Goal: Contribute content: Contribute content

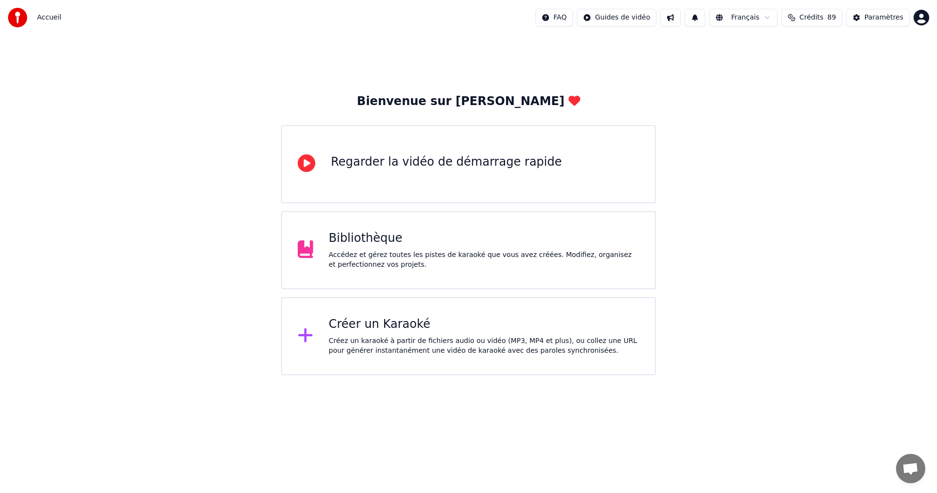
click at [490, 234] on div "Bibliothèque" at bounding box center [484, 238] width 311 height 16
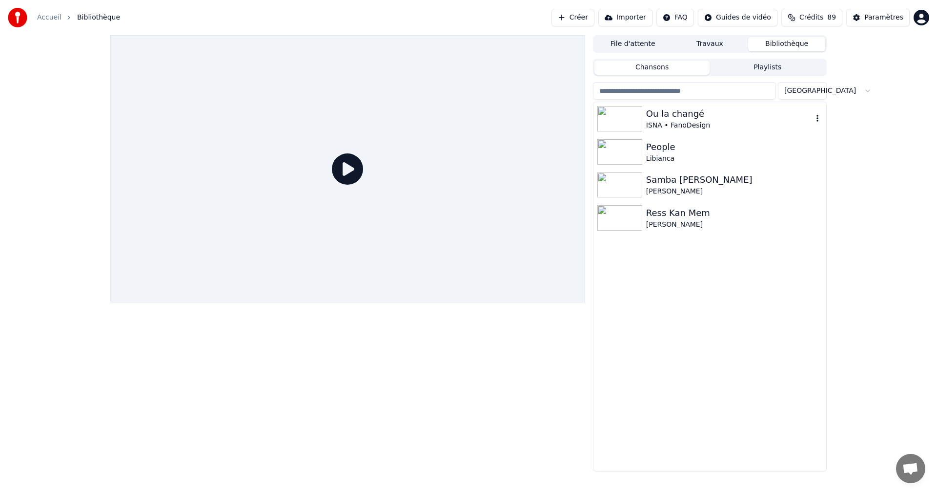
click at [697, 122] on div "ISNA • FanoDesign" at bounding box center [729, 126] width 167 height 10
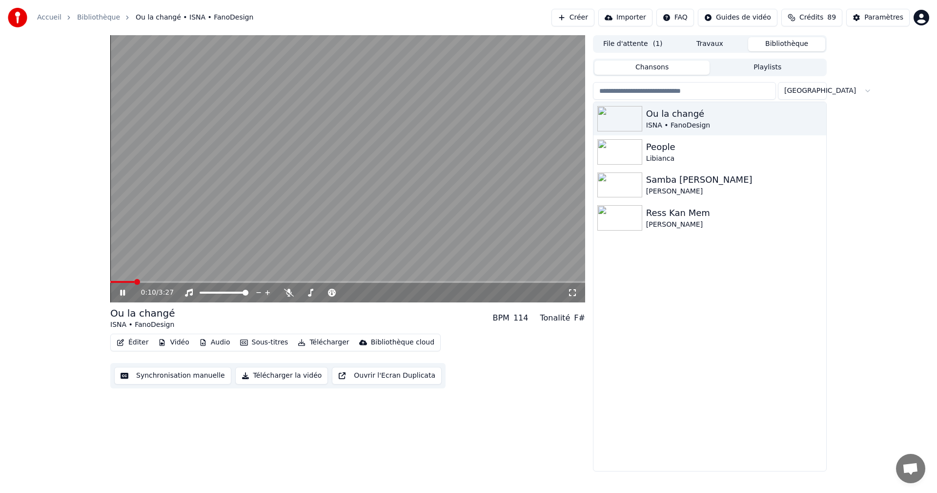
click at [138, 342] on button "Éditer" at bounding box center [133, 342] width 40 height 14
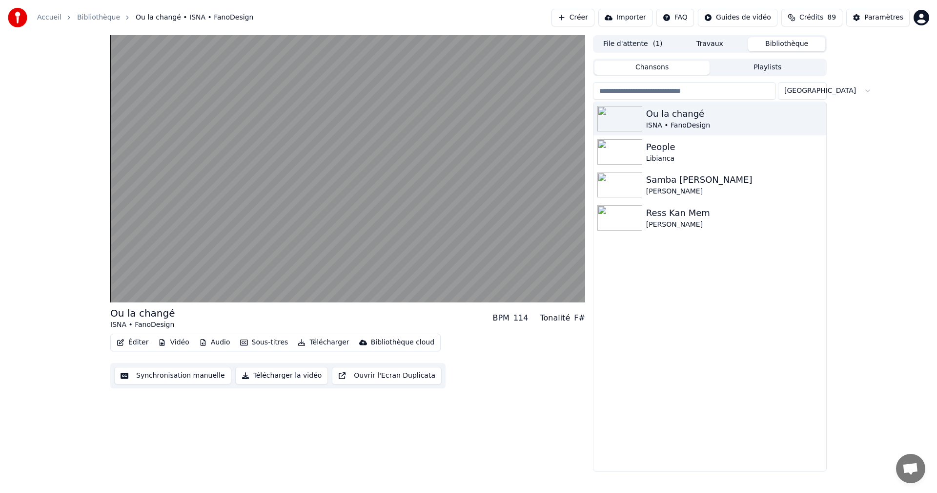
click at [32, 256] on div "Ou la changé ISNA • FanoDesign BPM 114 Tonalité F# Éditer Vidéo Audio Sous-titr…" at bounding box center [468, 253] width 937 height 436
click at [86, 251] on div "Ou la changé ISNA • FanoDesign BPM 114 Tonalité F# Éditer Vidéo Audio Sous-titr…" at bounding box center [468, 253] width 937 height 436
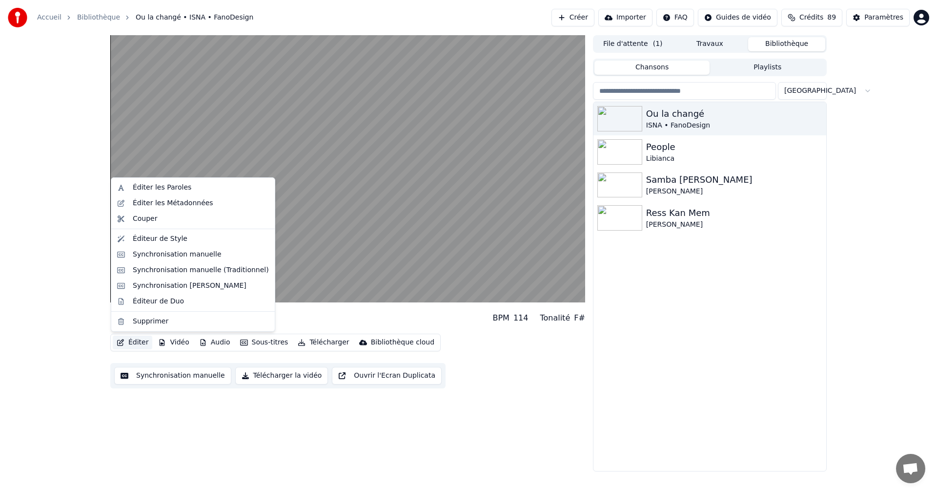
click at [143, 342] on button "Éditer" at bounding box center [133, 342] width 40 height 14
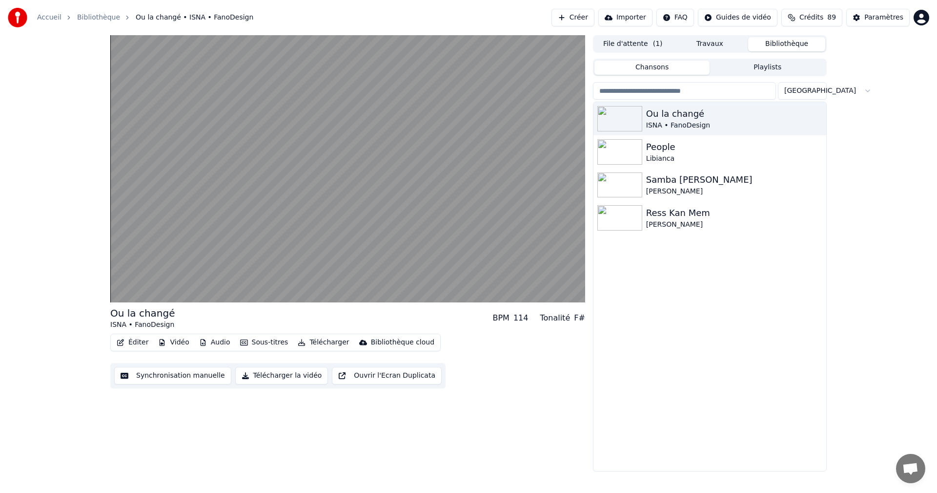
click at [72, 260] on div "Ou la changé ISNA • FanoDesign BPM 114 Tonalité F# Éditer Vidéo Audio Sous-titr…" at bounding box center [468, 253] width 937 height 436
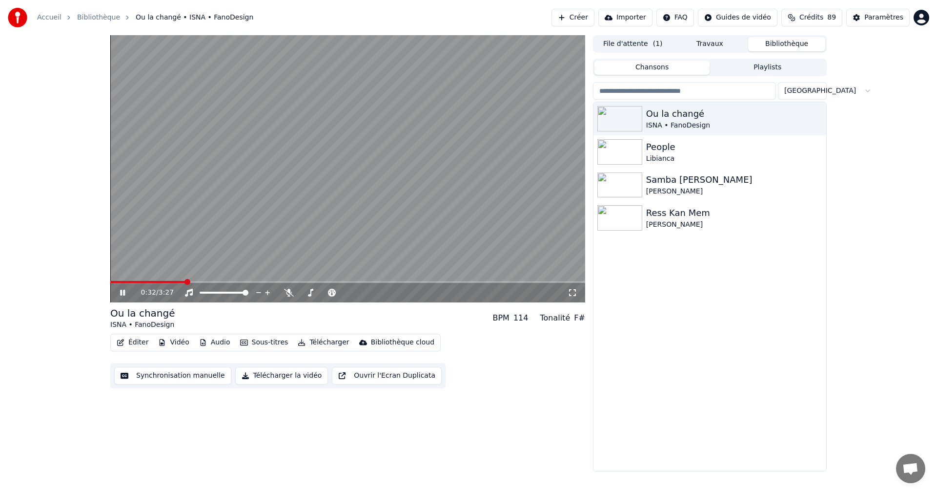
click at [124, 293] on icon at bounding box center [122, 293] width 5 height 6
click at [133, 342] on button "Éditer" at bounding box center [133, 342] width 40 height 14
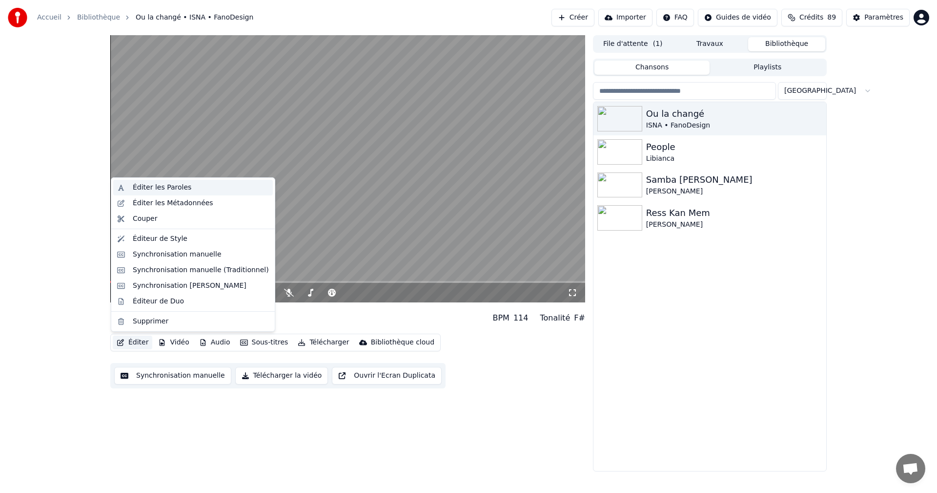
click at [149, 186] on div "Éditer les Paroles" at bounding box center [162, 188] width 59 height 10
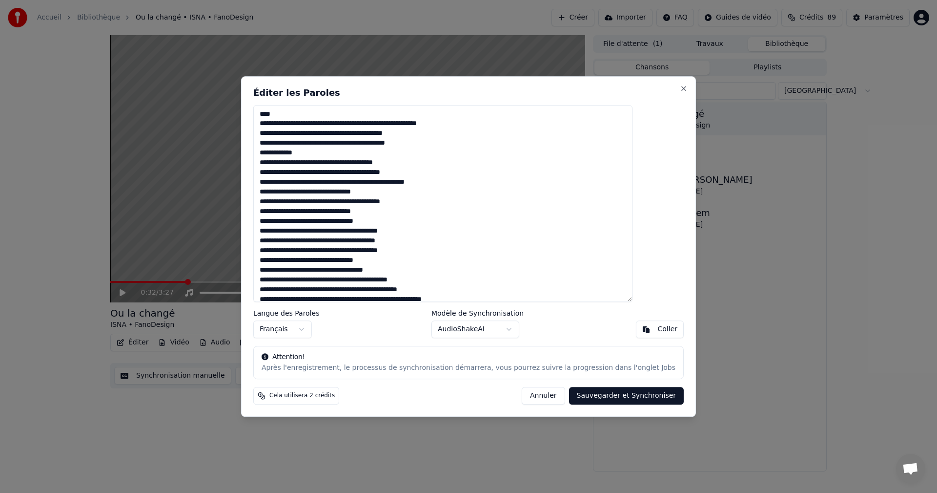
drag, startPoint x: 284, startPoint y: 114, endPoint x: 332, endPoint y: 118, distance: 47.5
click at [332, 118] on textarea at bounding box center [442, 203] width 379 height 197
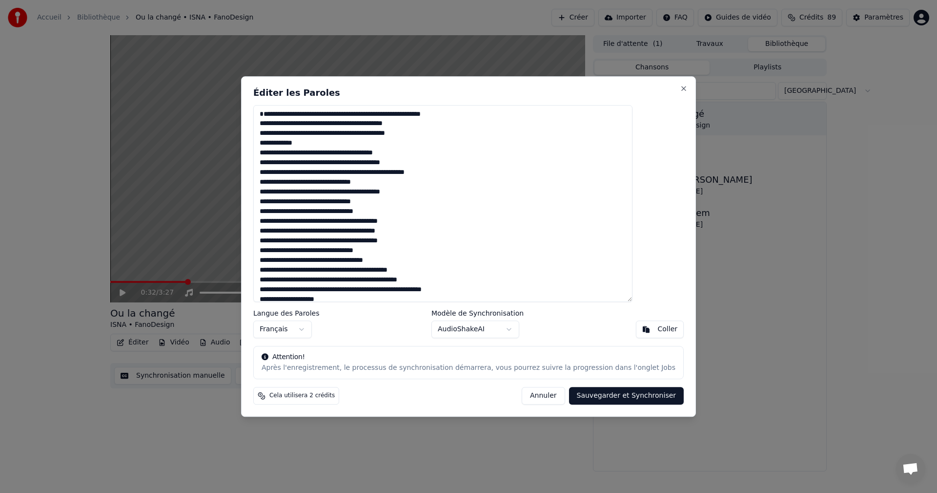
click at [295, 124] on textarea at bounding box center [442, 203] width 379 height 197
drag, startPoint x: 293, startPoint y: 126, endPoint x: 470, endPoint y: 126, distance: 176.8
click at [470, 126] on textarea at bounding box center [442, 203] width 379 height 197
drag, startPoint x: 319, startPoint y: 124, endPoint x: 325, endPoint y: 124, distance: 5.9
click at [325, 124] on textarea at bounding box center [442, 203] width 379 height 197
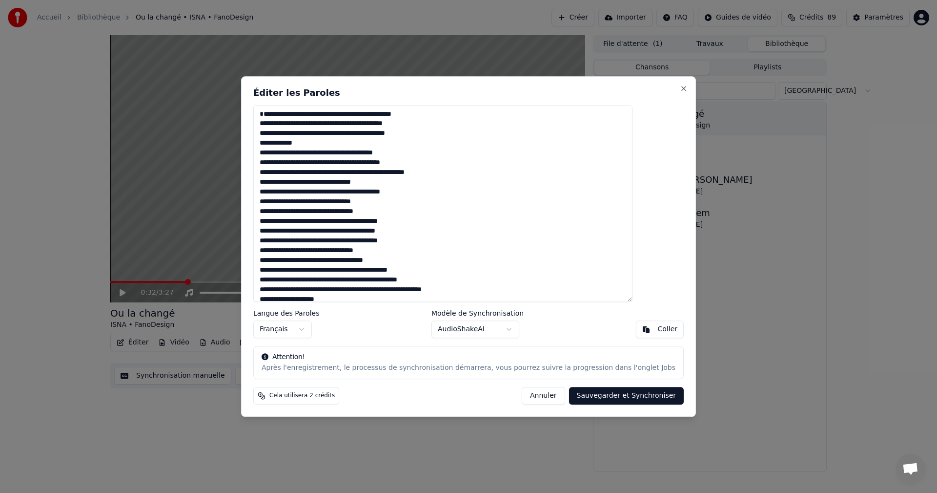
drag, startPoint x: 292, startPoint y: 131, endPoint x: 323, endPoint y: 133, distance: 31.3
click at [323, 133] on textarea at bounding box center [442, 203] width 379 height 197
click at [292, 134] on textarea at bounding box center [442, 203] width 379 height 197
drag, startPoint x: 298, startPoint y: 145, endPoint x: 277, endPoint y: 145, distance: 21.5
click at [277, 145] on div "Éditer les Paroles Langue des Paroles Français Modèle de Synchronisation AudioS…" at bounding box center [468, 246] width 455 height 341
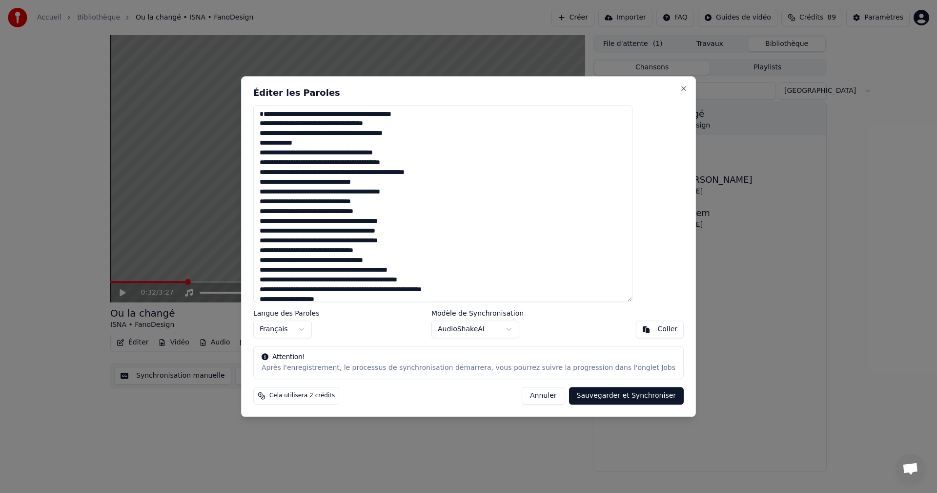
click at [293, 142] on textarea at bounding box center [442, 203] width 379 height 197
click at [296, 145] on textarea at bounding box center [442, 203] width 379 height 197
click at [294, 145] on textarea at bounding box center [442, 203] width 379 height 197
drag, startPoint x: 339, startPoint y: 145, endPoint x: 340, endPoint y: 156, distance: 11.3
click at [339, 146] on textarea at bounding box center [442, 203] width 379 height 197
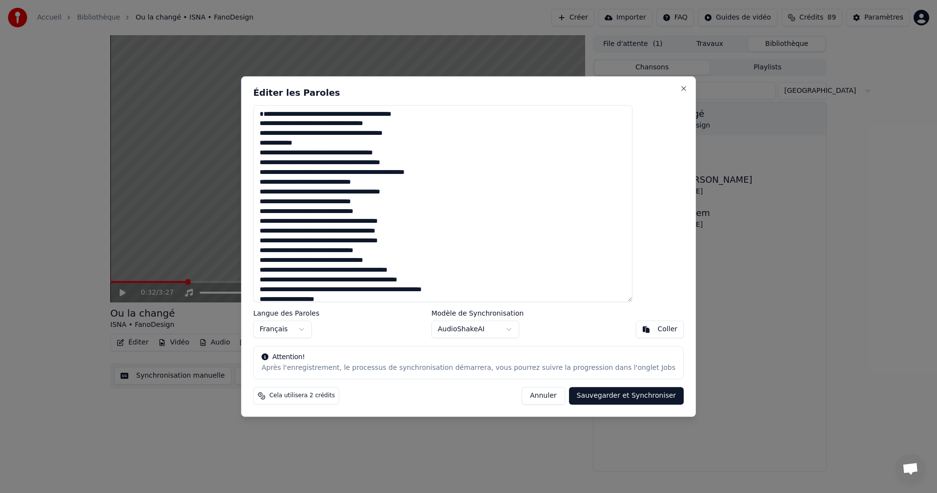
click at [346, 143] on textarea at bounding box center [442, 203] width 379 height 197
drag, startPoint x: 300, startPoint y: 152, endPoint x: 274, endPoint y: 155, distance: 25.6
click at [274, 155] on div "Éditer les Paroles Langue des Paroles Français Modèle de Synchronisation AudioS…" at bounding box center [468, 246] width 455 height 341
click at [319, 125] on textarea at bounding box center [442, 203] width 379 height 197
click at [294, 124] on textarea at bounding box center [442, 203] width 379 height 197
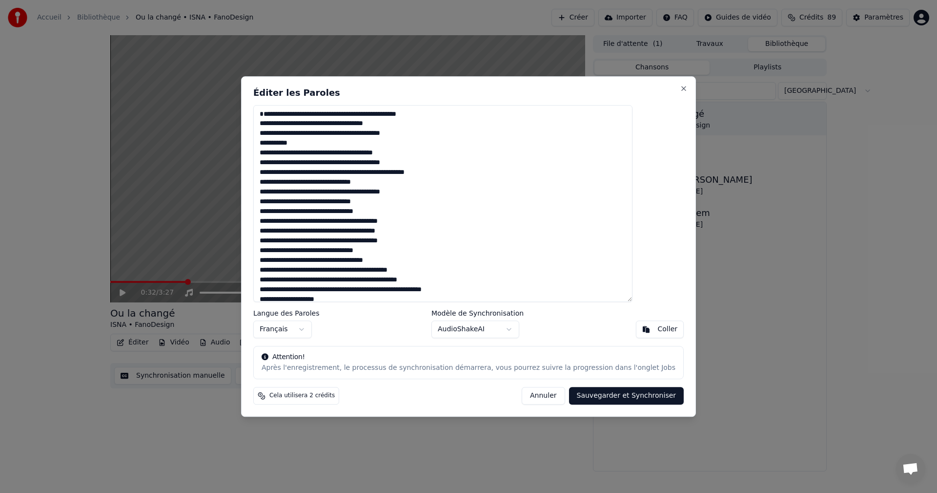
click at [382, 125] on textarea at bounding box center [442, 203] width 379 height 197
click at [342, 162] on textarea at bounding box center [442, 203] width 379 height 197
drag, startPoint x: 355, startPoint y: 164, endPoint x: 361, endPoint y: 164, distance: 5.4
click at [361, 164] on textarea at bounding box center [442, 203] width 379 height 197
drag, startPoint x: 431, startPoint y: 161, endPoint x: 441, endPoint y: 161, distance: 10.7
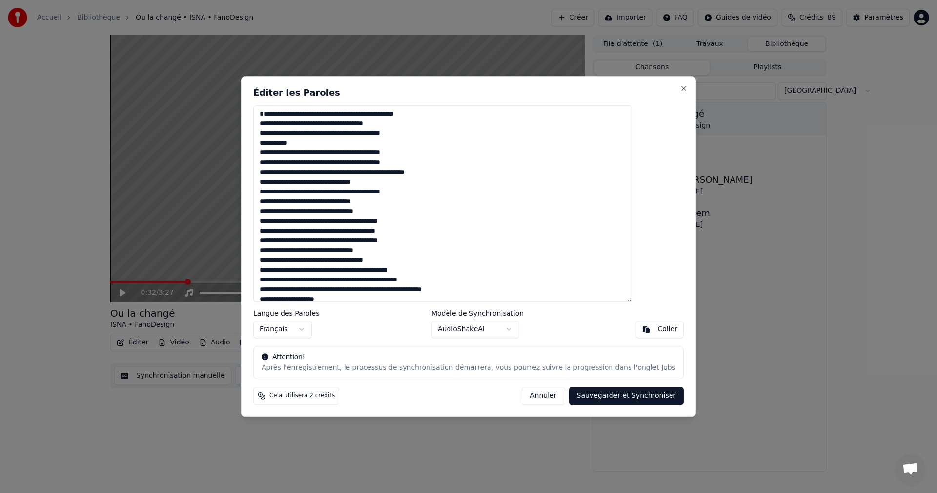
click at [441, 161] on textarea at bounding box center [442, 203] width 379 height 197
drag, startPoint x: 337, startPoint y: 174, endPoint x: 348, endPoint y: 175, distance: 10.8
click at [348, 175] on textarea at bounding box center [442, 203] width 379 height 197
drag, startPoint x: 382, startPoint y: 181, endPoint x: 392, endPoint y: 181, distance: 9.8
click at [392, 181] on textarea at bounding box center [442, 203] width 379 height 197
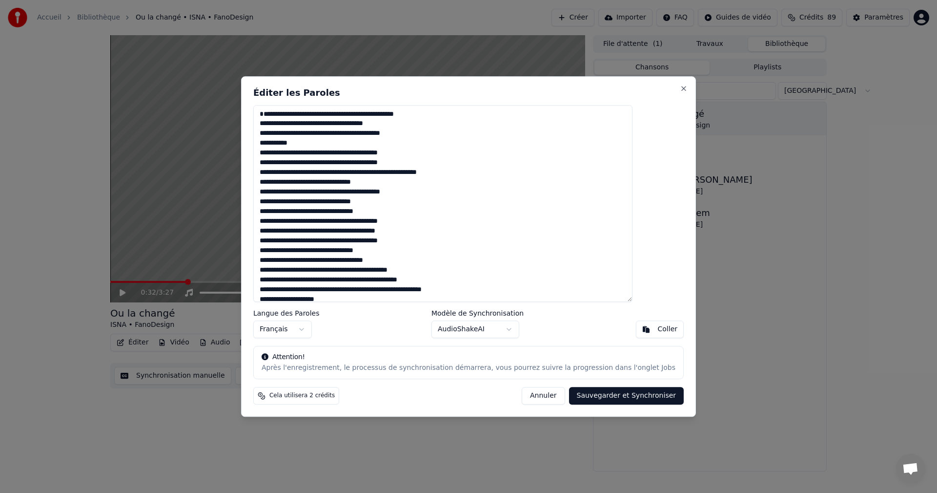
drag, startPoint x: 408, startPoint y: 183, endPoint x: 428, endPoint y: 183, distance: 20.5
click at [428, 183] on textarea at bounding box center [442, 203] width 379 height 197
click at [440, 182] on textarea at bounding box center [442, 203] width 379 height 197
drag, startPoint x: 440, startPoint y: 182, endPoint x: 472, endPoint y: 188, distance: 32.0
click at [472, 188] on textarea at bounding box center [442, 203] width 379 height 197
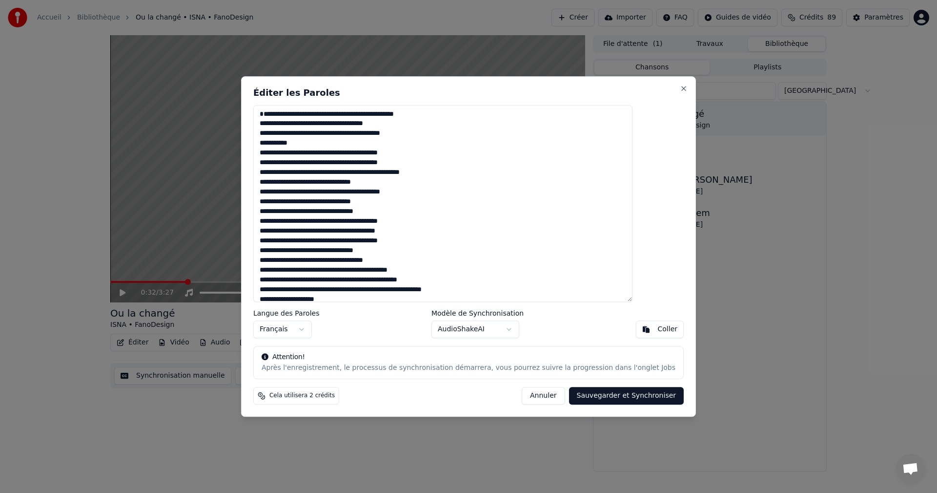
click at [513, 165] on textarea at bounding box center [442, 203] width 379 height 197
drag, startPoint x: 439, startPoint y: 183, endPoint x: 464, endPoint y: 186, distance: 25.6
click at [464, 186] on textarea at bounding box center [442, 203] width 379 height 197
click at [375, 193] on textarea at bounding box center [442, 203] width 379 height 197
click at [395, 192] on textarea at bounding box center [442, 203] width 379 height 197
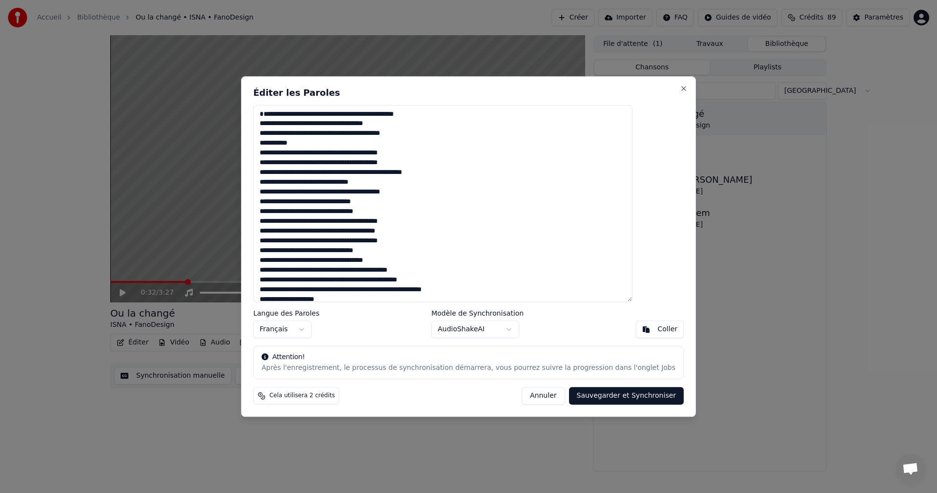
click at [397, 194] on textarea at bounding box center [442, 203] width 379 height 197
drag, startPoint x: 382, startPoint y: 202, endPoint x: 392, endPoint y: 202, distance: 10.3
click at [392, 202] on textarea at bounding box center [442, 203] width 379 height 197
drag, startPoint x: 415, startPoint y: 204, endPoint x: 425, endPoint y: 202, distance: 10.0
click at [425, 202] on textarea at bounding box center [442, 203] width 379 height 197
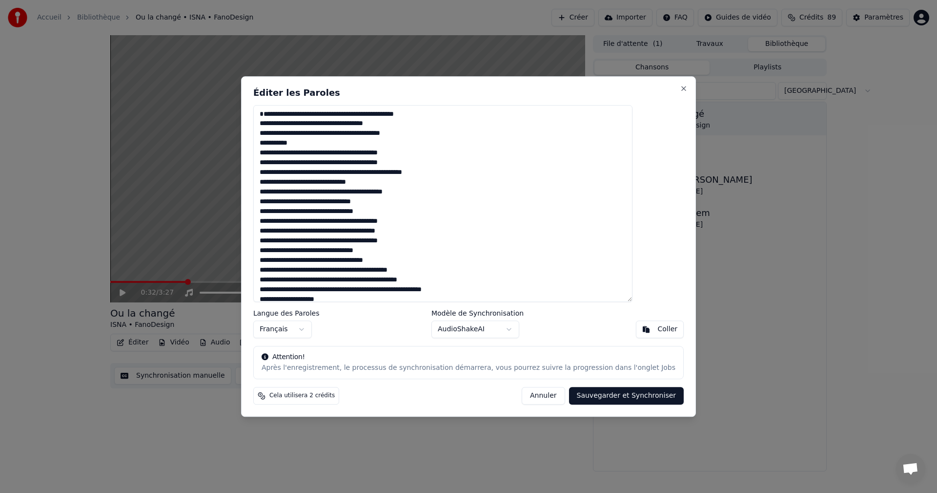
click at [331, 213] on textarea at bounding box center [442, 203] width 379 height 197
click at [331, 212] on textarea at bounding box center [442, 203] width 379 height 197
click at [366, 212] on textarea at bounding box center [442, 203] width 379 height 197
click at [388, 210] on textarea at bounding box center [442, 203] width 379 height 197
click at [319, 221] on textarea at bounding box center [442, 203] width 379 height 197
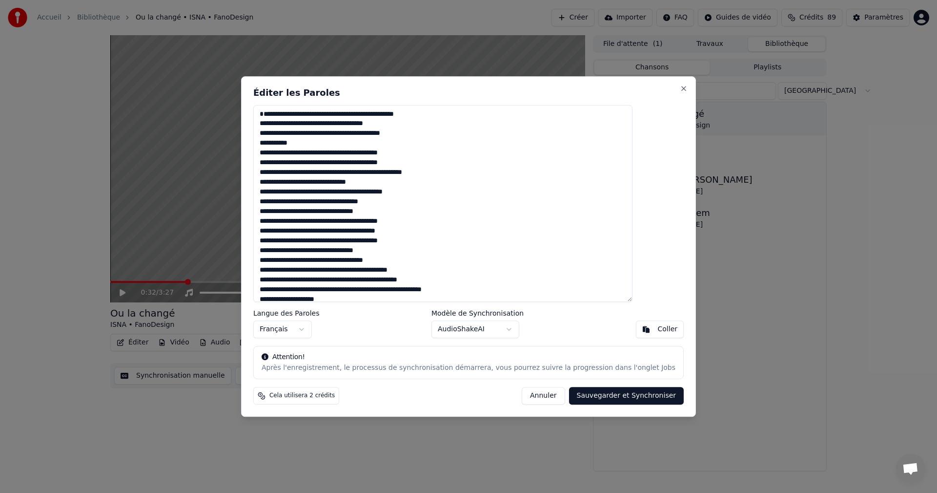
click at [319, 221] on textarea at bounding box center [442, 203] width 379 height 197
click at [304, 233] on textarea at bounding box center [442, 203] width 379 height 197
click at [305, 231] on textarea at bounding box center [442, 203] width 379 height 197
click at [326, 232] on textarea at bounding box center [442, 203] width 379 height 197
click at [343, 232] on textarea at bounding box center [442, 203] width 379 height 197
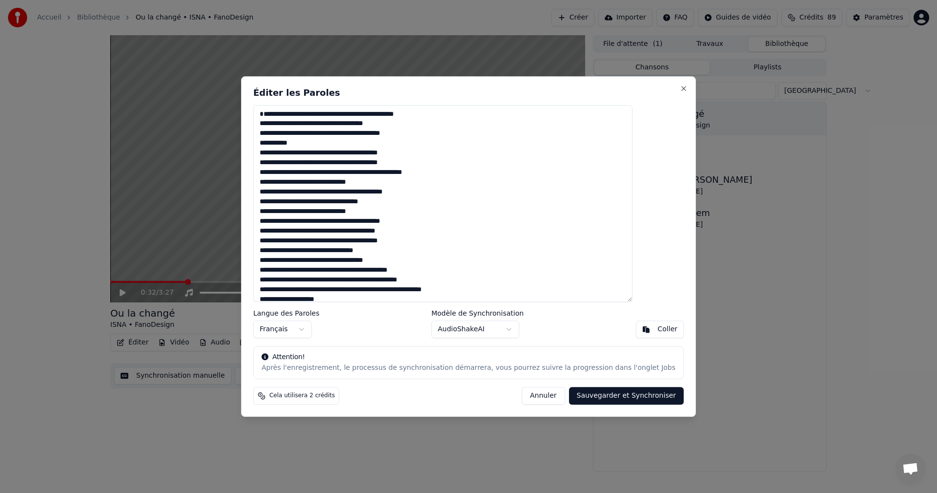
click at [395, 231] on textarea at bounding box center [442, 203] width 379 height 197
click at [409, 232] on textarea at bounding box center [442, 203] width 379 height 197
click at [411, 233] on textarea at bounding box center [442, 203] width 379 height 197
drag, startPoint x: 437, startPoint y: 230, endPoint x: 458, endPoint y: 232, distance: 21.0
click at [458, 232] on textarea at bounding box center [442, 203] width 379 height 197
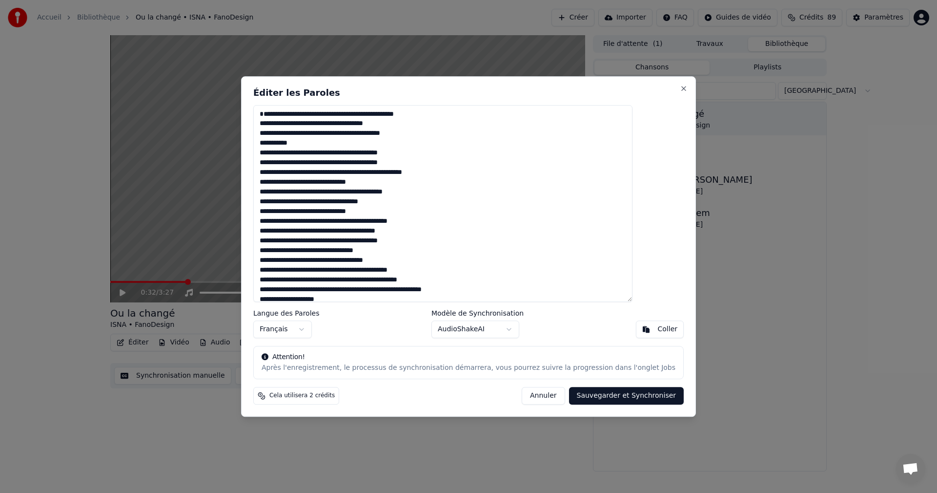
type textarea "**********"
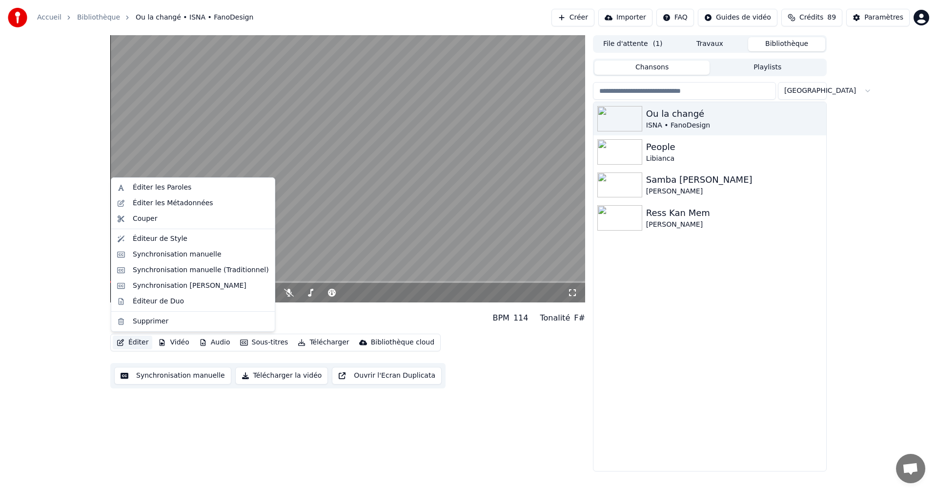
click at [133, 341] on button "Éditer" at bounding box center [133, 342] width 40 height 14
click at [165, 190] on div "Éditer les Paroles" at bounding box center [162, 188] width 59 height 10
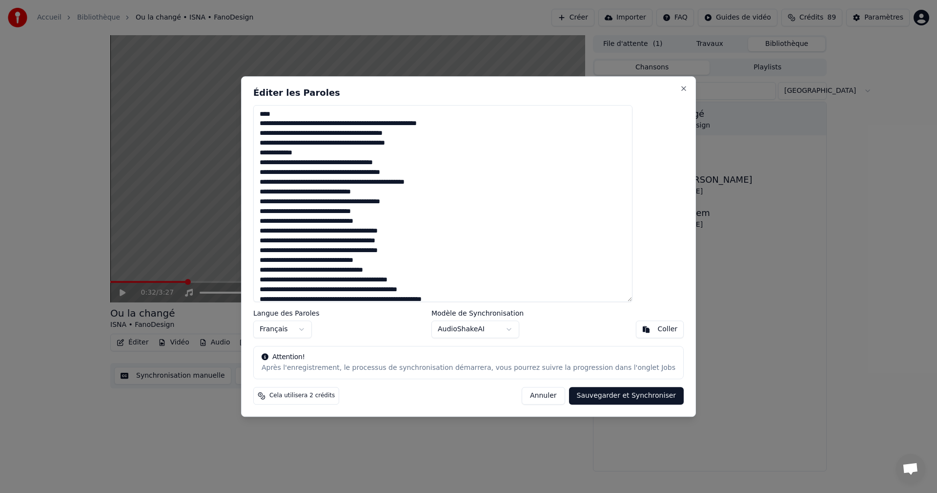
drag, startPoint x: 286, startPoint y: 113, endPoint x: 405, endPoint y: 126, distance: 119.8
click at [405, 126] on textarea at bounding box center [442, 203] width 379 height 197
click at [303, 116] on textarea at bounding box center [442, 203] width 379 height 197
drag, startPoint x: 284, startPoint y: 115, endPoint x: 309, endPoint y: 116, distance: 24.9
click at [309, 116] on textarea at bounding box center [442, 203] width 379 height 197
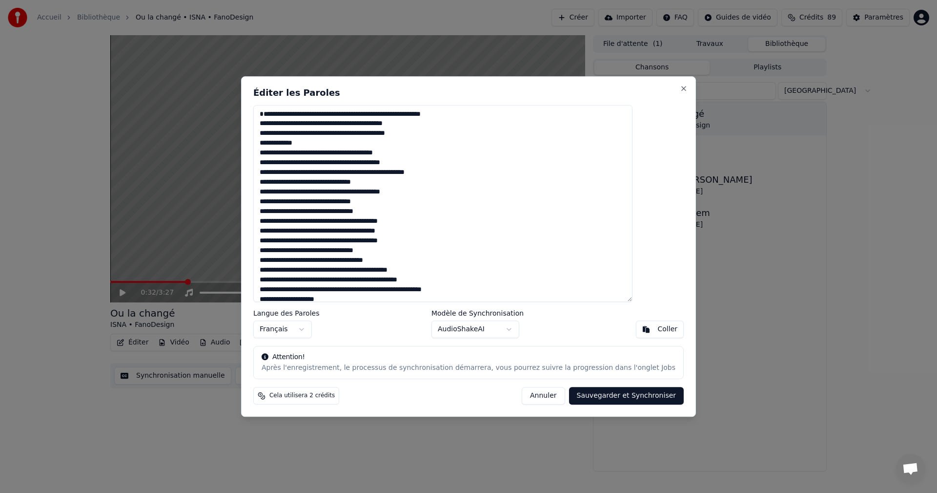
drag, startPoint x: 286, startPoint y: 123, endPoint x: 478, endPoint y: 125, distance: 191.9
click at [478, 125] on textarea at bounding box center [442, 203] width 379 height 197
drag, startPoint x: 294, startPoint y: 134, endPoint x: 320, endPoint y: 134, distance: 26.4
click at [320, 134] on textarea at bounding box center [442, 203] width 379 height 197
drag, startPoint x: 291, startPoint y: 134, endPoint x: 320, endPoint y: 137, distance: 29.9
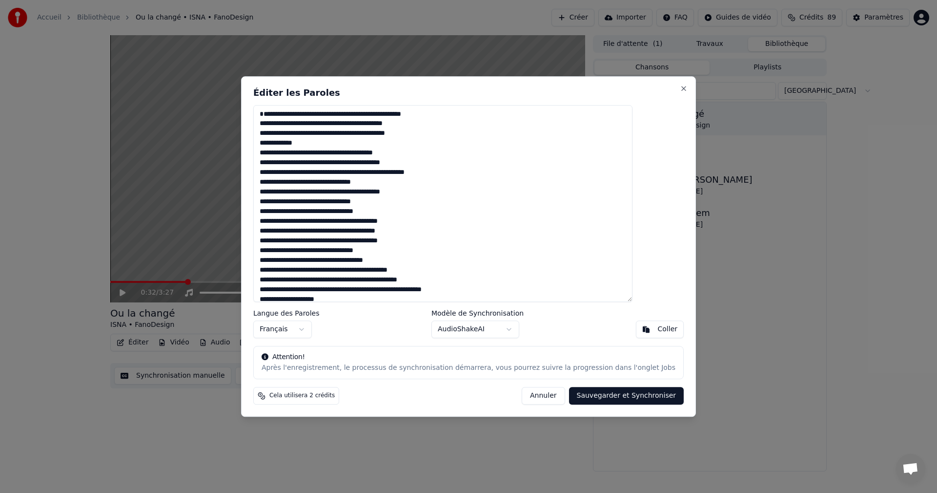
click at [320, 137] on textarea at bounding box center [442, 203] width 379 height 197
click at [307, 136] on textarea at bounding box center [442, 203] width 379 height 197
click at [305, 137] on textarea at bounding box center [442, 203] width 379 height 197
drag, startPoint x: 299, startPoint y: 142, endPoint x: 279, endPoint y: 146, distance: 19.8
click at [279, 146] on textarea at bounding box center [442, 203] width 379 height 197
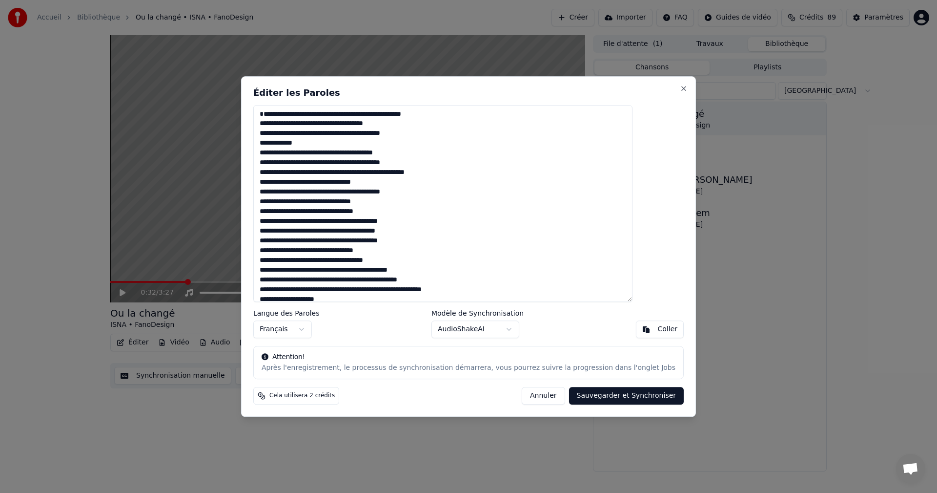
click at [339, 144] on textarea at bounding box center [442, 203] width 379 height 197
click at [346, 146] on textarea at bounding box center [442, 203] width 379 height 197
click at [344, 144] on textarea at bounding box center [442, 203] width 379 height 197
click at [402, 145] on textarea at bounding box center [442, 203] width 379 height 197
drag, startPoint x: 299, startPoint y: 155, endPoint x: 285, endPoint y: 155, distance: 14.2
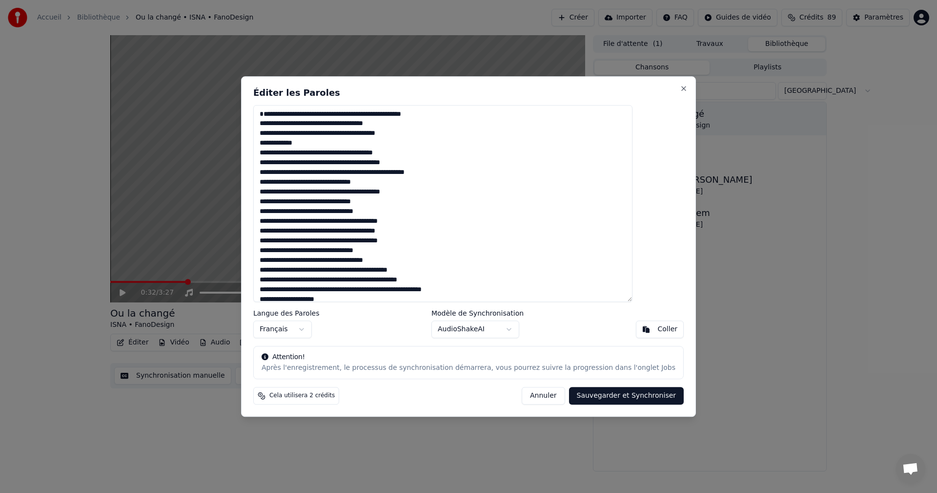
click at [285, 155] on textarea at bounding box center [442, 203] width 379 height 197
drag, startPoint x: 337, startPoint y: 164, endPoint x: 348, endPoint y: 163, distance: 10.3
click at [348, 163] on textarea at bounding box center [442, 203] width 379 height 197
drag, startPoint x: 436, startPoint y: 163, endPoint x: 452, endPoint y: 166, distance: 16.4
click at [452, 166] on textarea at bounding box center [442, 203] width 379 height 197
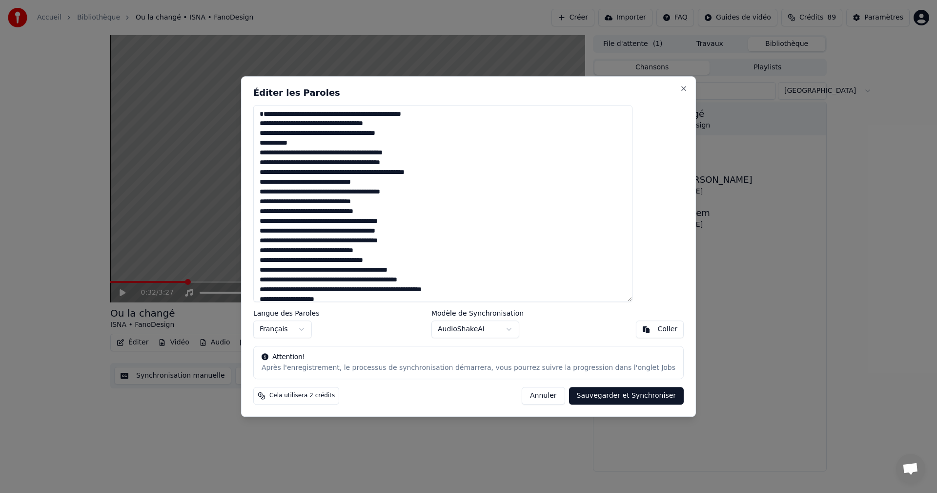
drag, startPoint x: 348, startPoint y: 174, endPoint x: 331, endPoint y: 175, distance: 16.6
click at [331, 175] on textarea at bounding box center [442, 203] width 379 height 197
click at [594, 193] on textarea at bounding box center [442, 203] width 379 height 197
drag, startPoint x: 337, startPoint y: 174, endPoint x: 347, endPoint y: 173, distance: 9.3
click at [347, 173] on textarea at bounding box center [442, 203] width 379 height 197
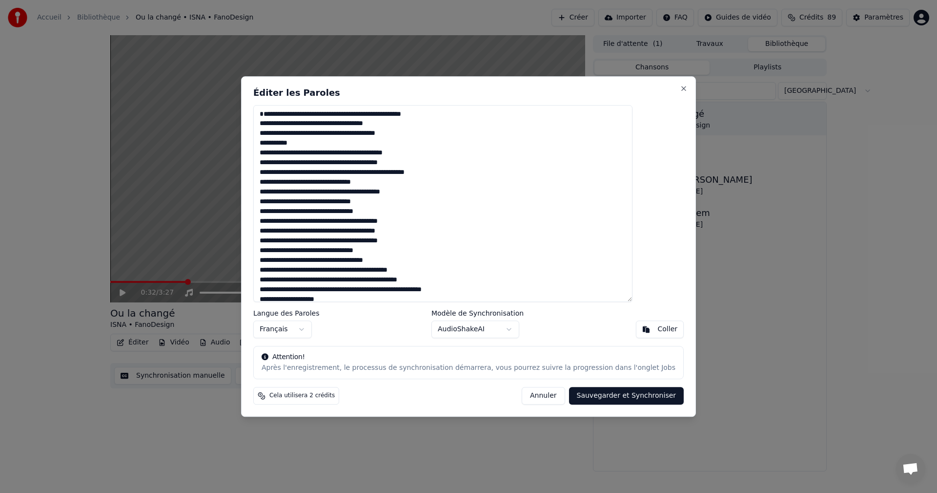
drag, startPoint x: 383, startPoint y: 182, endPoint x: 393, endPoint y: 182, distance: 9.8
click at [393, 182] on textarea at bounding box center [442, 203] width 379 height 197
drag, startPoint x: 405, startPoint y: 181, endPoint x: 410, endPoint y: 187, distance: 7.3
click at [410, 187] on textarea at bounding box center [442, 203] width 379 height 197
click at [437, 184] on textarea at bounding box center [442, 203] width 379 height 197
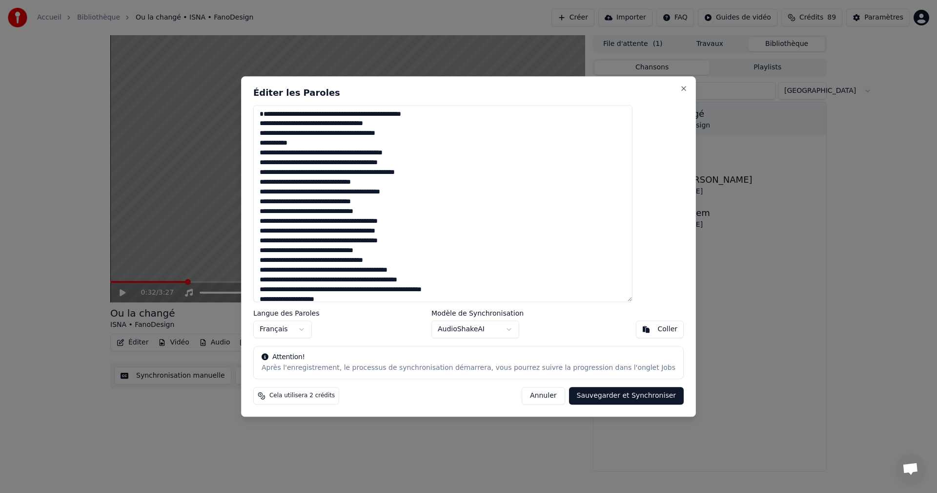
drag, startPoint x: 437, startPoint y: 181, endPoint x: 470, endPoint y: 185, distance: 33.4
click at [470, 185] on textarea at bounding box center [442, 203] width 379 height 197
click at [374, 191] on textarea at bounding box center [442, 203] width 379 height 197
click at [393, 203] on textarea at bounding box center [442, 203] width 379 height 197
drag, startPoint x: 414, startPoint y: 202, endPoint x: 423, endPoint y: 201, distance: 9.8
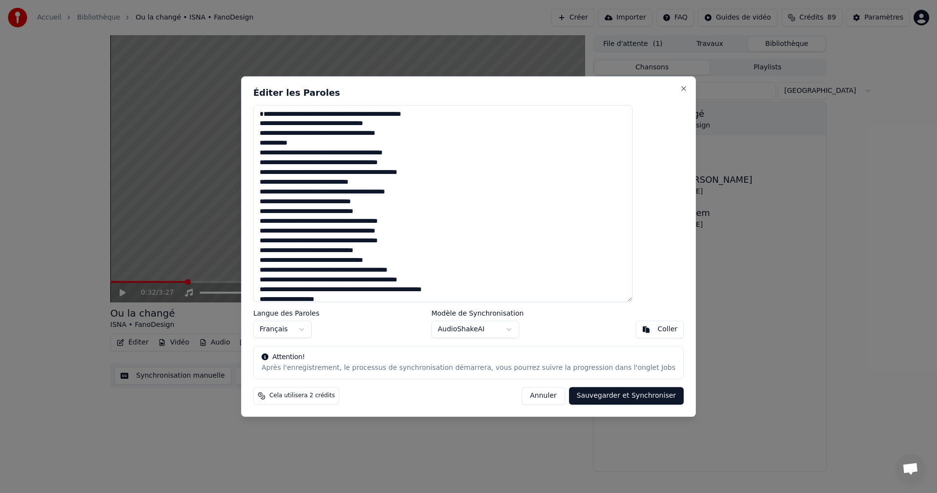
click at [423, 201] on textarea at bounding box center [442, 203] width 379 height 197
click at [332, 212] on textarea at bounding box center [442, 203] width 379 height 197
click at [390, 211] on textarea at bounding box center [442, 203] width 379 height 197
click at [319, 220] on textarea at bounding box center [442, 203] width 379 height 197
click at [303, 232] on textarea at bounding box center [442, 203] width 379 height 197
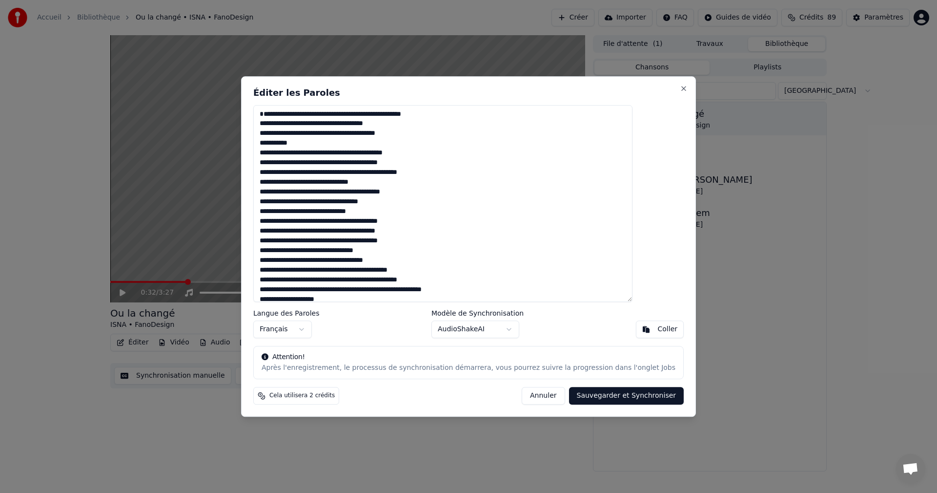
click at [305, 233] on textarea at bounding box center [442, 203] width 379 height 197
click at [328, 230] on textarea at bounding box center [442, 203] width 379 height 197
click at [409, 231] on textarea at bounding box center [442, 203] width 379 height 197
drag, startPoint x: 436, startPoint y: 231, endPoint x: 443, endPoint y: 231, distance: 6.8
click at [443, 231] on textarea at bounding box center [442, 203] width 379 height 197
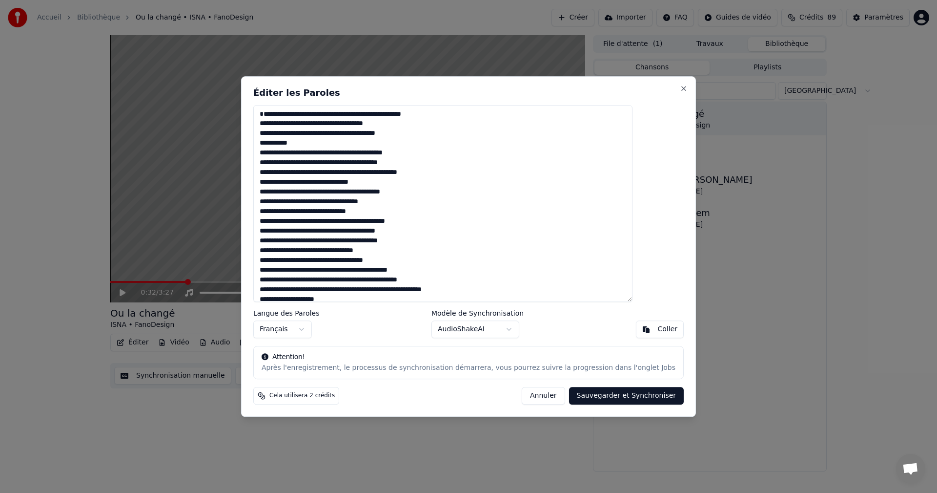
click at [391, 241] on textarea at bounding box center [442, 203] width 379 height 197
click at [330, 250] on textarea at bounding box center [442, 203] width 379 height 197
click at [416, 251] on textarea at bounding box center [442, 203] width 379 height 197
click at [402, 249] on textarea at bounding box center [442, 203] width 379 height 197
click at [320, 261] on textarea at bounding box center [442, 203] width 379 height 197
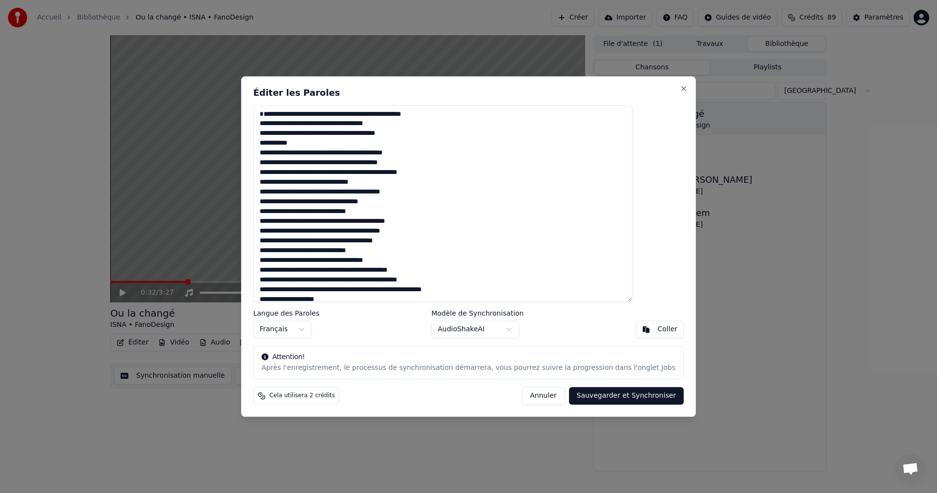
drag, startPoint x: 310, startPoint y: 271, endPoint x: 282, endPoint y: 274, distance: 28.0
click at [282, 274] on textarea at bounding box center [442, 203] width 379 height 197
drag, startPoint x: 370, startPoint y: 271, endPoint x: 386, endPoint y: 270, distance: 16.1
click at [386, 270] on textarea at bounding box center [442, 203] width 379 height 197
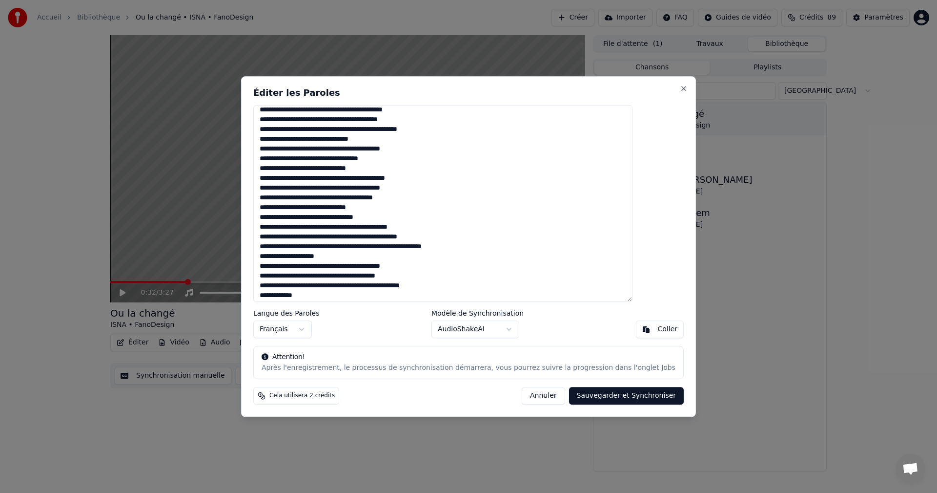
scroll to position [49, 0]
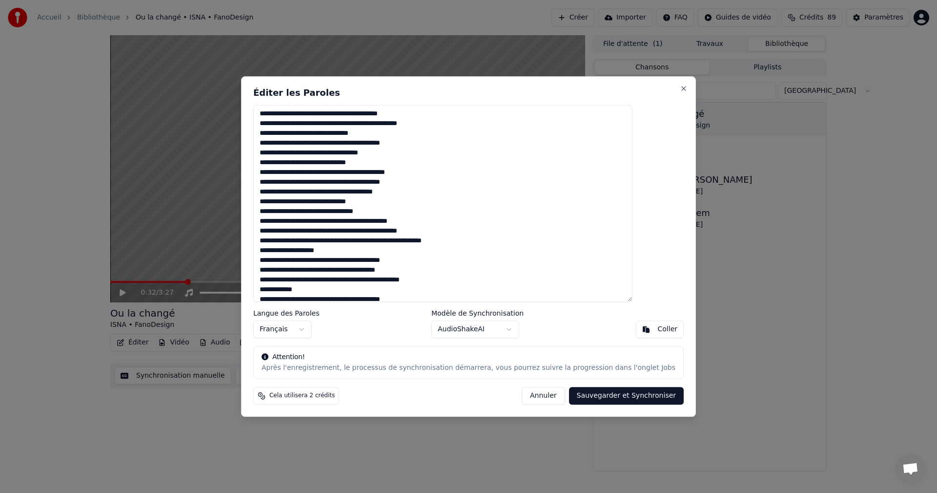
click at [402, 232] on textarea at bounding box center [442, 203] width 379 height 197
click at [414, 232] on textarea at bounding box center [442, 203] width 379 height 197
drag, startPoint x: 285, startPoint y: 242, endPoint x: 308, endPoint y: 242, distance: 22.5
click at [308, 242] on textarea at bounding box center [442, 203] width 379 height 197
click at [353, 242] on textarea at bounding box center [442, 203] width 379 height 197
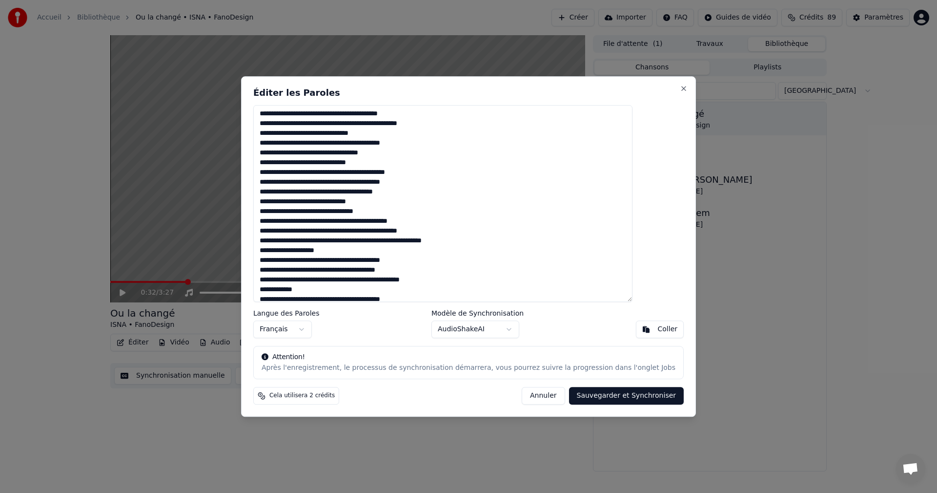
drag, startPoint x: 365, startPoint y: 242, endPoint x: 402, endPoint y: 240, distance: 37.2
click at [402, 240] on textarea at bounding box center [442, 203] width 379 height 197
drag, startPoint x: 433, startPoint y: 243, endPoint x: 496, endPoint y: 242, distance: 63.0
click at [496, 242] on textarea at bounding box center [442, 203] width 379 height 197
click at [347, 251] on textarea at bounding box center [442, 203] width 379 height 197
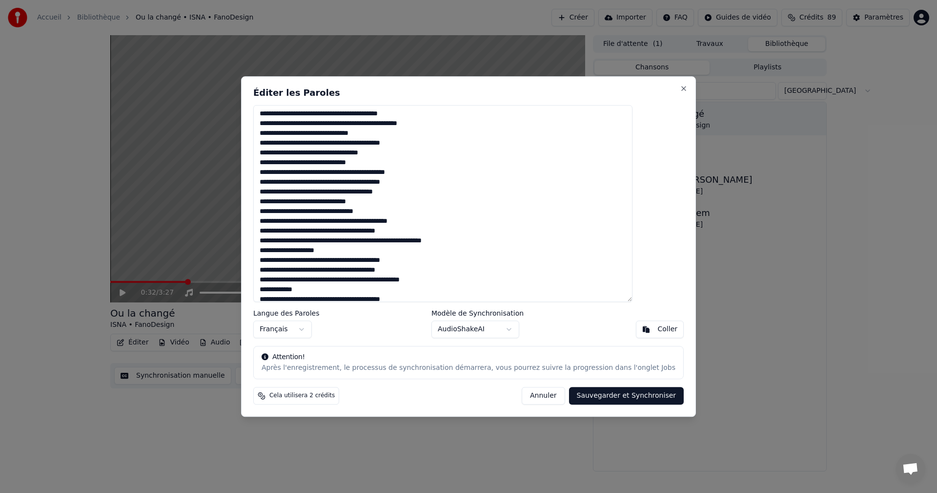
click at [332, 252] on textarea at bounding box center [442, 203] width 379 height 197
click at [341, 250] on textarea at bounding box center [442, 203] width 379 height 197
click at [342, 253] on textarea at bounding box center [442, 203] width 379 height 197
drag, startPoint x: 367, startPoint y: 250, endPoint x: 350, endPoint y: 252, distance: 17.2
click at [350, 252] on textarea at bounding box center [442, 203] width 379 height 197
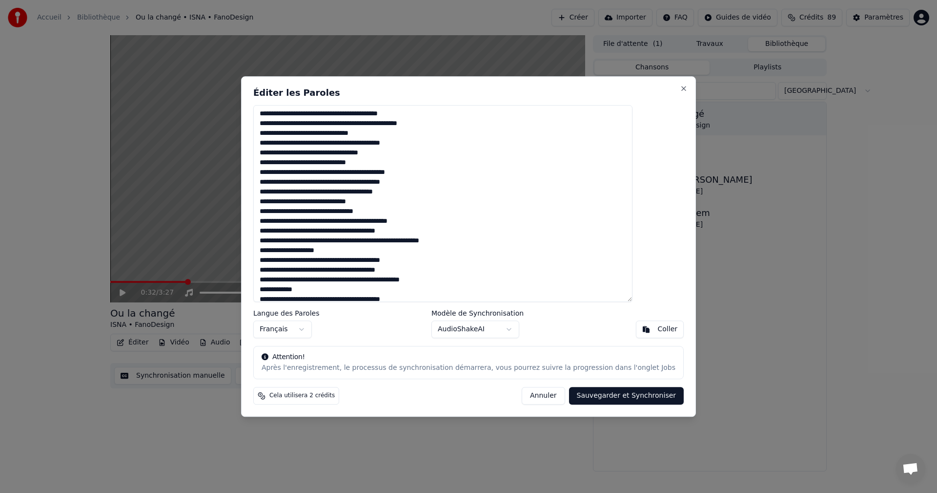
drag, startPoint x: 359, startPoint y: 252, endPoint x: 362, endPoint y: 296, distance: 43.6
click at [359, 255] on textarea at bounding box center [442, 203] width 379 height 197
click at [411, 251] on textarea at bounding box center [442, 203] width 379 height 197
click at [429, 251] on textarea at bounding box center [442, 203] width 379 height 197
drag, startPoint x: 366, startPoint y: 250, endPoint x: 375, endPoint y: 265, distance: 17.3
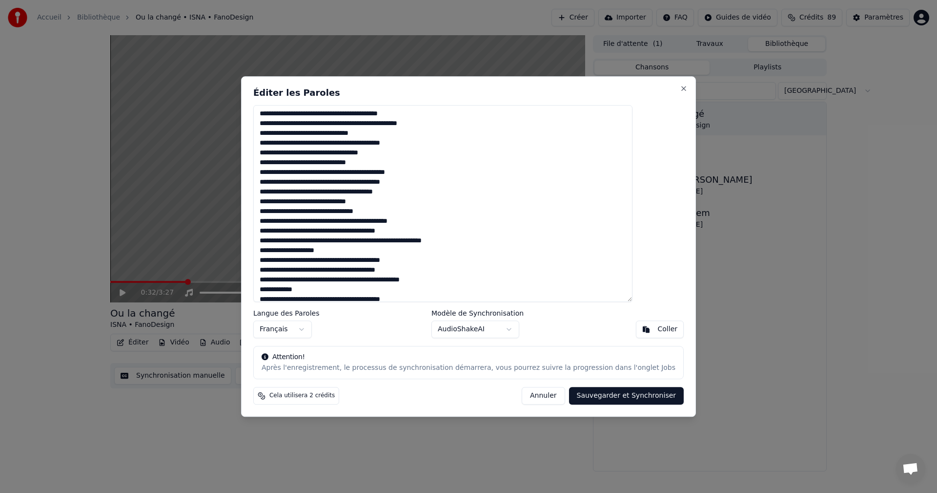
click at [366, 250] on textarea at bounding box center [442, 203] width 379 height 197
drag, startPoint x: 291, startPoint y: 262, endPoint x: 311, endPoint y: 262, distance: 20.0
click at [311, 262] on textarea at bounding box center [442, 203] width 379 height 197
drag, startPoint x: 343, startPoint y: 271, endPoint x: 376, endPoint y: 268, distance: 33.8
click at [376, 268] on textarea at bounding box center [442, 203] width 379 height 197
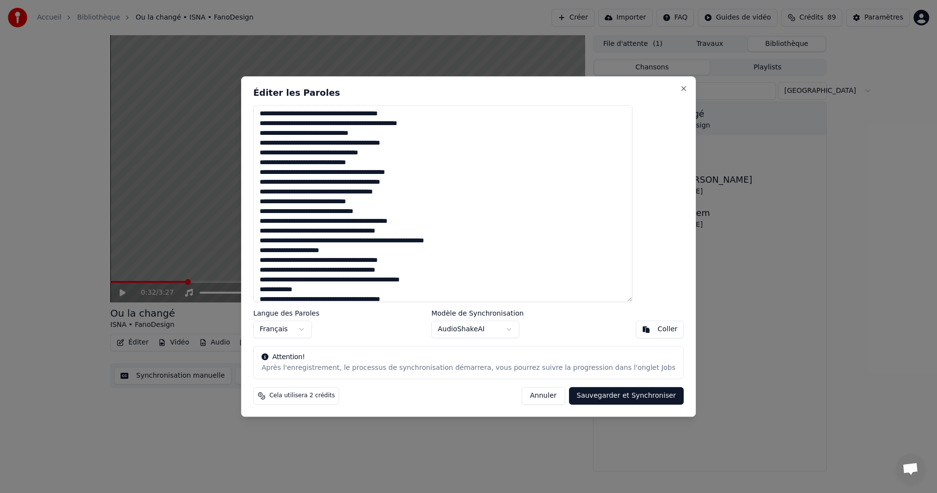
click at [395, 270] on textarea at bounding box center [442, 203] width 379 height 197
drag, startPoint x: 304, startPoint y: 279, endPoint x: 282, endPoint y: 281, distance: 21.6
click at [282, 281] on textarea at bounding box center [442, 203] width 379 height 197
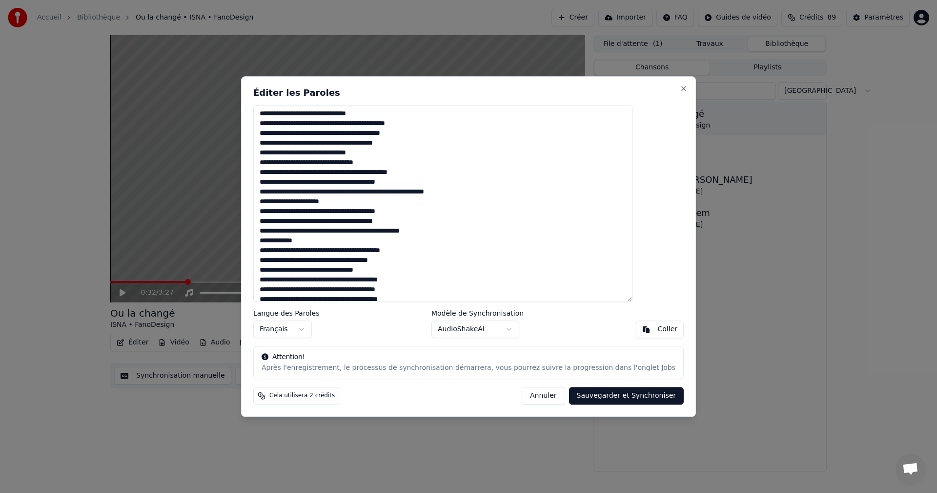
drag, startPoint x: 318, startPoint y: 240, endPoint x: 340, endPoint y: 242, distance: 22.1
click at [340, 242] on textarea at bounding box center [442, 203] width 379 height 197
click at [334, 241] on textarea at bounding box center [442, 203] width 379 height 197
click at [291, 252] on textarea at bounding box center [442, 203] width 379 height 197
click at [323, 252] on textarea at bounding box center [442, 203] width 379 height 197
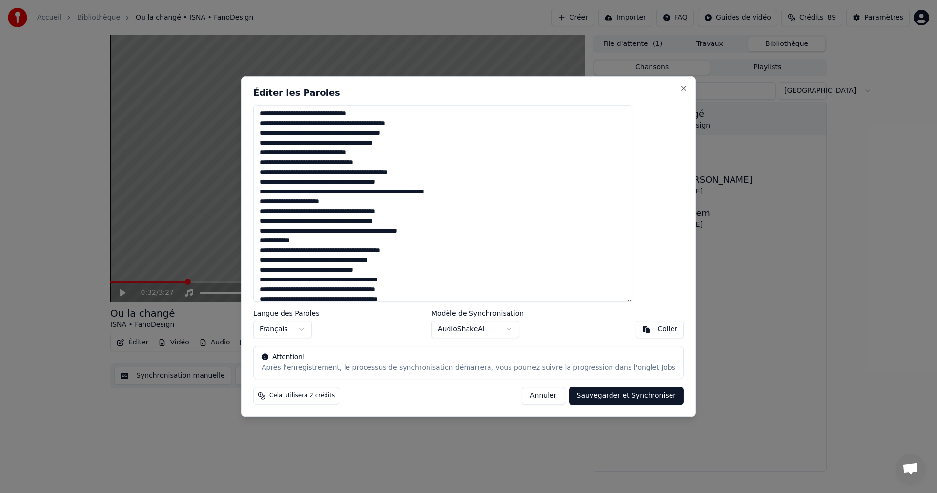
click at [298, 262] on textarea at bounding box center [442, 203] width 379 height 197
click at [383, 260] on textarea at bounding box center [442, 203] width 379 height 197
click at [391, 262] on textarea at bounding box center [442, 203] width 379 height 197
drag, startPoint x: 412, startPoint y: 260, endPoint x: 423, endPoint y: 257, distance: 11.6
click at [423, 257] on textarea at bounding box center [442, 203] width 379 height 197
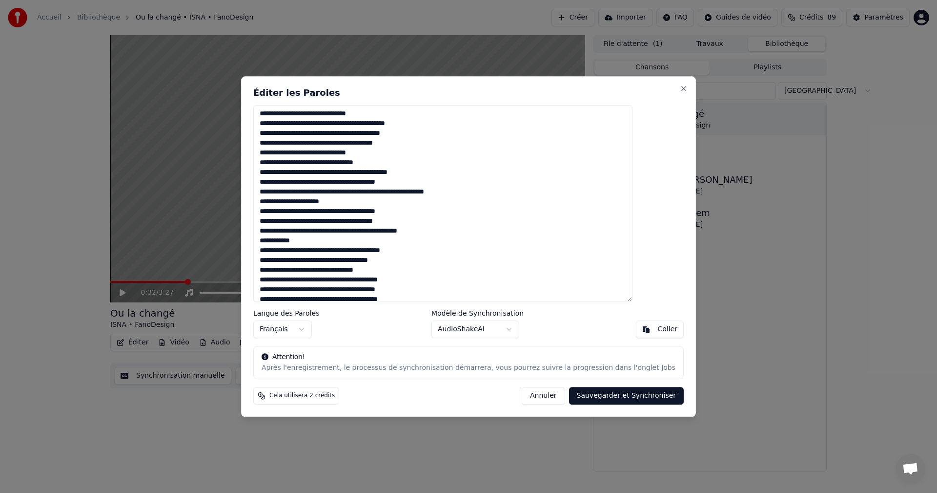
click at [302, 271] on textarea at bounding box center [442, 203] width 379 height 197
click at [336, 271] on textarea at bounding box center [442, 203] width 379 height 197
click at [358, 270] on textarea at bounding box center [442, 203] width 379 height 197
drag, startPoint x: 358, startPoint y: 270, endPoint x: 379, endPoint y: 271, distance: 21.0
click at [379, 271] on textarea at bounding box center [442, 203] width 379 height 197
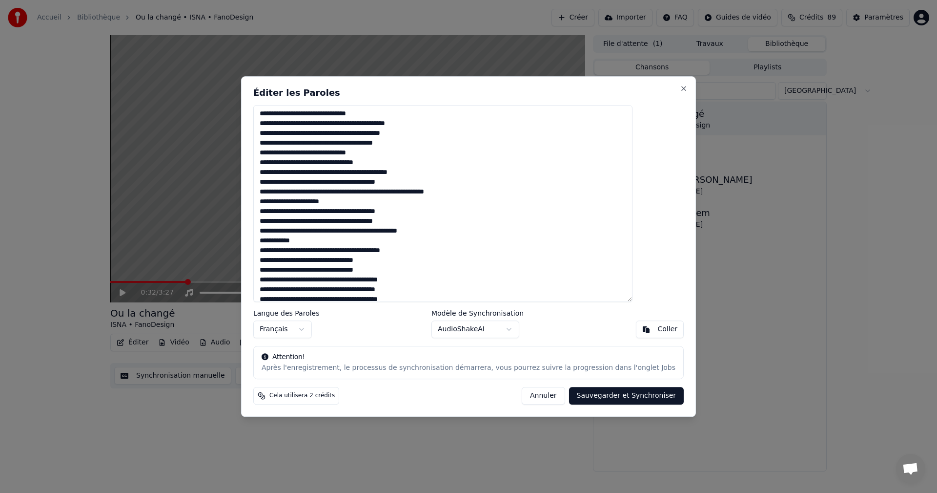
click at [373, 273] on textarea at bounding box center [442, 203] width 379 height 197
click at [319, 281] on textarea at bounding box center [442, 203] width 379 height 197
click at [304, 291] on textarea at bounding box center [442, 203] width 379 height 197
click at [305, 292] on textarea at bounding box center [442, 203] width 379 height 197
click at [327, 291] on textarea at bounding box center [442, 203] width 379 height 197
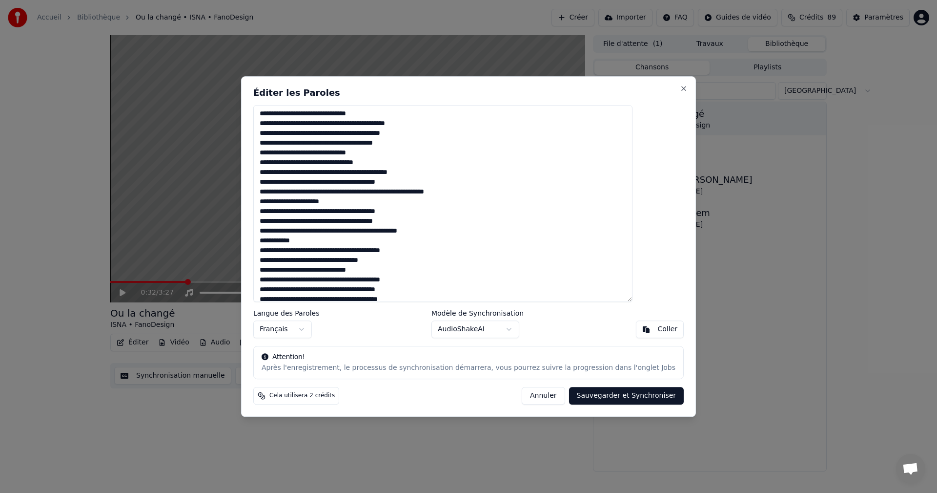
click at [396, 289] on textarea at bounding box center [442, 203] width 379 height 197
drag, startPoint x: 416, startPoint y: 290, endPoint x: 430, endPoint y: 289, distance: 13.2
click at [430, 289] on textarea at bounding box center [442, 203] width 379 height 197
drag, startPoint x: 438, startPoint y: 291, endPoint x: 450, endPoint y: 291, distance: 11.2
click at [450, 291] on textarea at bounding box center [442, 203] width 379 height 197
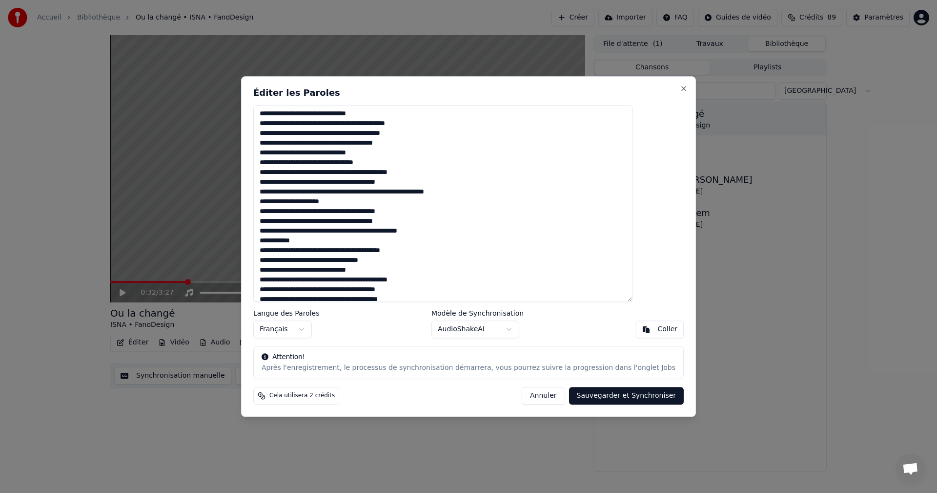
scroll to position [146, 0]
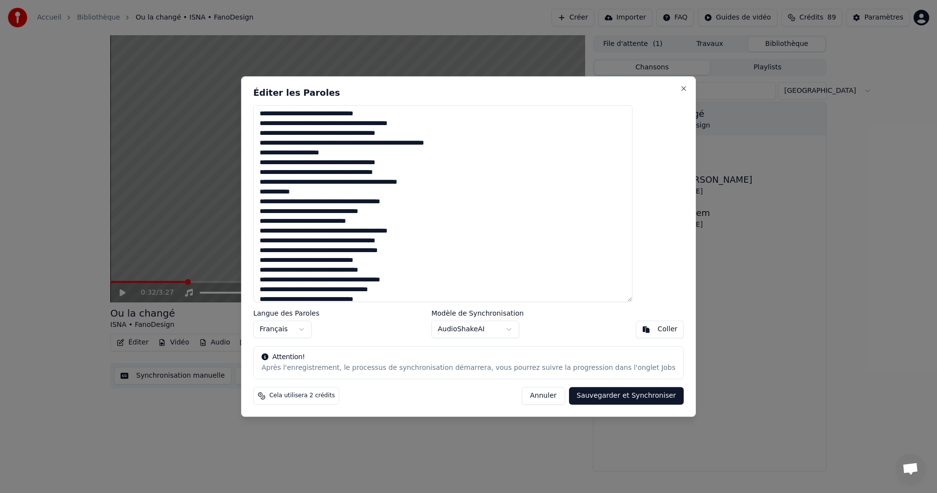
click at [382, 250] on textarea at bounding box center [442, 203] width 379 height 197
drag, startPoint x: 391, startPoint y: 250, endPoint x: 390, endPoint y: 265, distance: 14.7
click at [391, 250] on textarea at bounding box center [442, 203] width 379 height 197
click at [410, 251] on textarea at bounding box center [442, 203] width 379 height 197
click at [330, 260] on textarea at bounding box center [442, 203] width 379 height 197
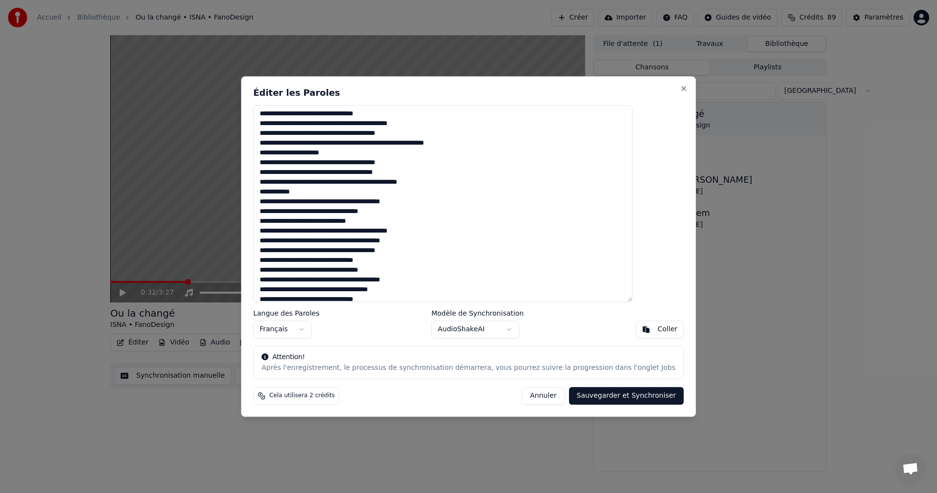
click at [401, 260] on textarea at bounding box center [442, 203] width 379 height 197
drag, startPoint x: 415, startPoint y: 261, endPoint x: 407, endPoint y: 262, distance: 8.4
click at [407, 262] on textarea at bounding box center [442, 203] width 379 height 197
click at [413, 260] on textarea at bounding box center [442, 203] width 379 height 197
click at [319, 269] on textarea at bounding box center [442, 203] width 379 height 197
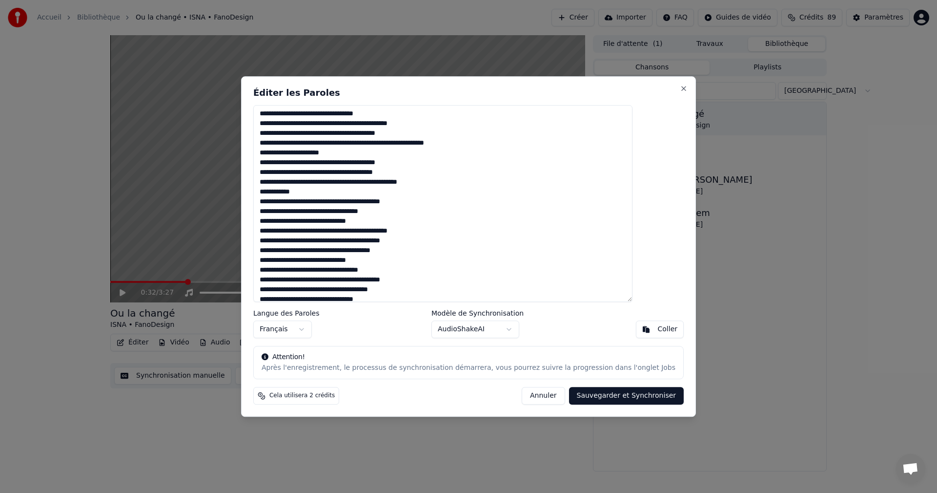
click at [386, 280] on textarea at bounding box center [442, 203] width 379 height 197
click at [391, 281] on textarea at bounding box center [442, 203] width 379 height 197
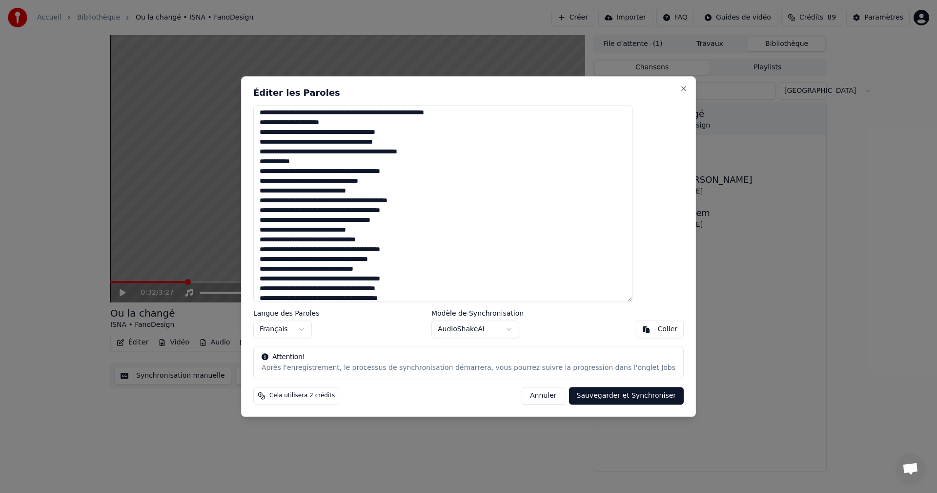
scroll to position [211, 0]
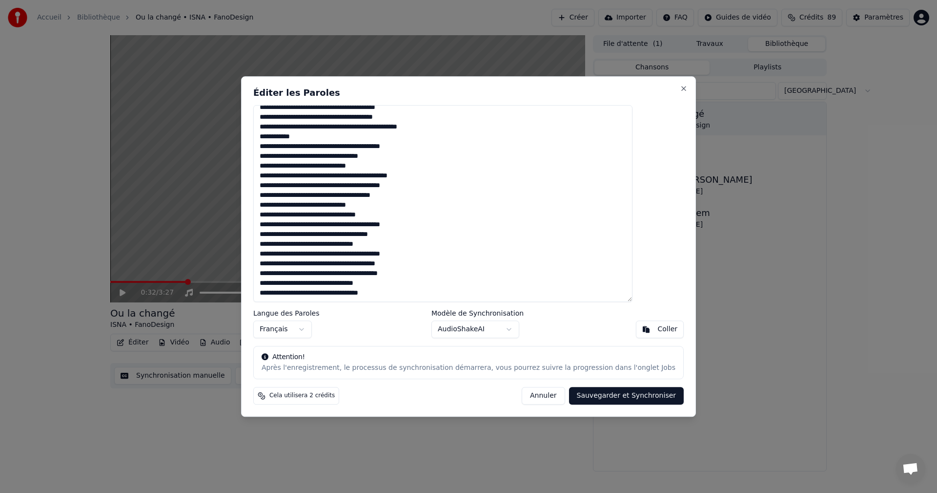
click at [386, 226] on textarea at bounding box center [442, 203] width 379 height 197
click at [393, 226] on textarea at bounding box center [442, 203] width 379 height 197
click at [424, 224] on textarea at bounding box center [442, 203] width 379 height 197
click at [409, 226] on textarea at bounding box center [442, 203] width 379 height 197
click at [407, 148] on textarea at bounding box center [442, 203] width 379 height 197
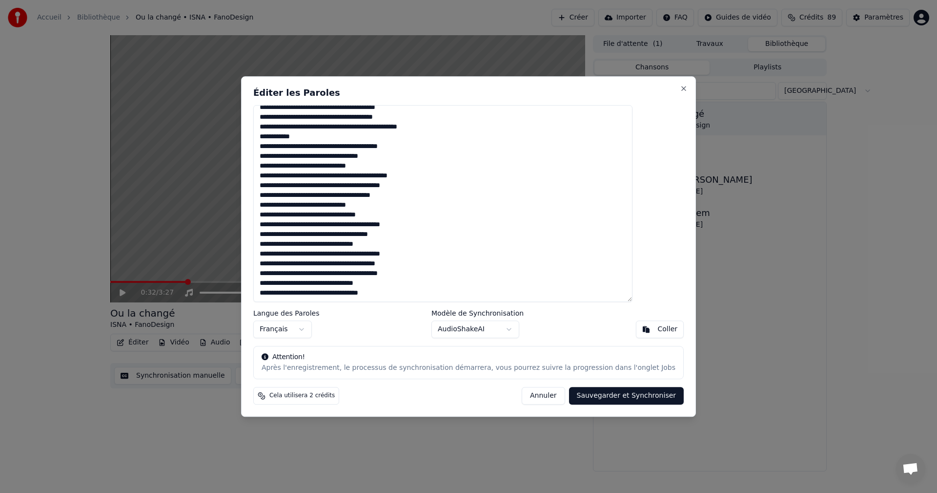
click at [340, 235] on textarea at bounding box center [442, 203] width 379 height 197
click at [338, 235] on textarea at bounding box center [442, 203] width 379 height 197
drag, startPoint x: 360, startPoint y: 235, endPoint x: 395, endPoint y: 239, distance: 34.9
click at [394, 237] on textarea at bounding box center [442, 203] width 379 height 197
drag, startPoint x: 383, startPoint y: 156, endPoint x: 390, endPoint y: 157, distance: 6.9
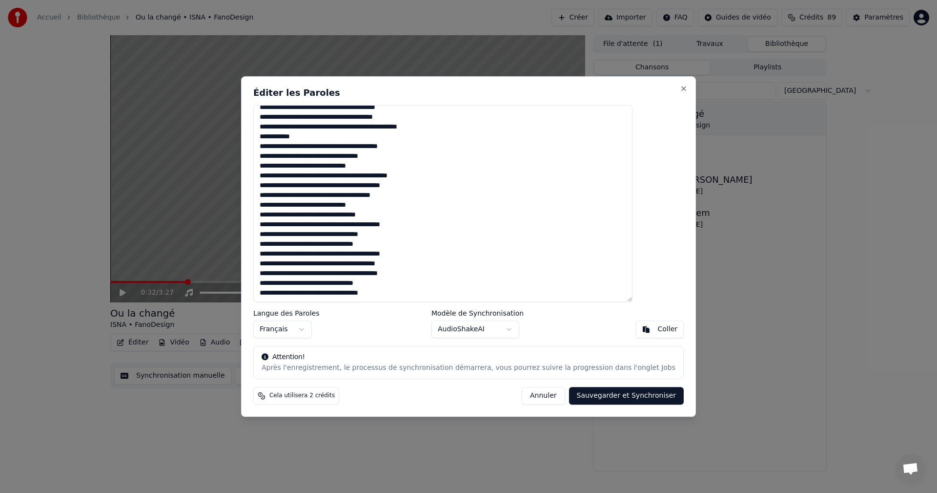
click at [390, 157] on textarea at bounding box center [442, 203] width 379 height 197
click at [357, 158] on textarea at bounding box center [442, 203] width 379 height 197
click at [319, 246] on textarea at bounding box center [442, 203] width 379 height 197
click at [304, 256] on textarea at bounding box center [442, 203] width 379 height 197
click at [325, 255] on textarea at bounding box center [442, 203] width 379 height 197
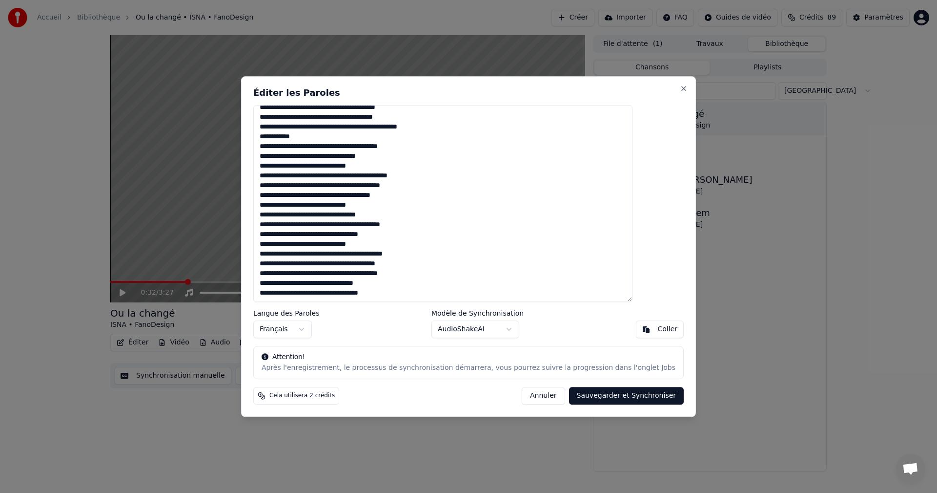
click at [327, 255] on textarea at bounding box center [442, 203] width 379 height 197
click at [396, 253] on textarea at bounding box center [442, 203] width 379 height 197
click at [411, 256] on textarea at bounding box center [442, 203] width 379 height 197
click at [383, 264] on textarea at bounding box center [442, 203] width 379 height 197
click at [392, 264] on textarea at bounding box center [442, 203] width 379 height 197
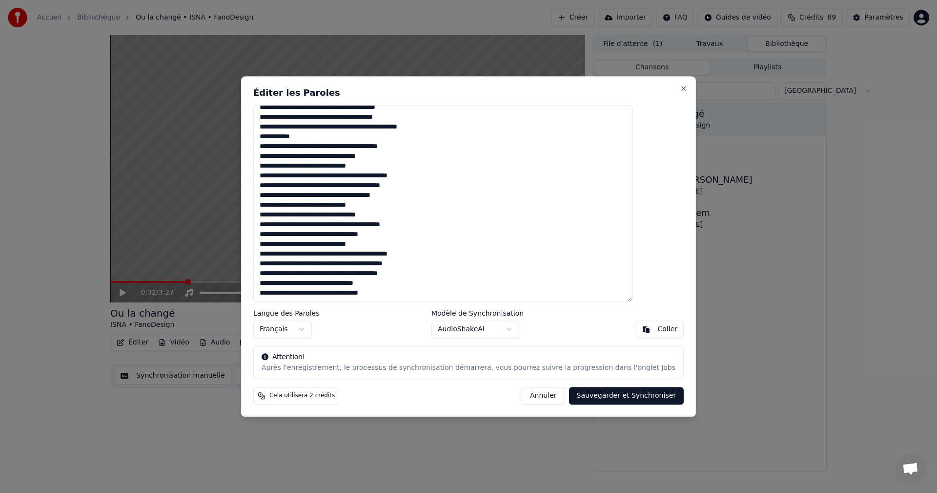
click at [409, 264] on textarea at bounding box center [442, 203] width 379 height 197
click at [402, 272] on textarea at bounding box center [442, 203] width 379 height 197
click at [416, 273] on textarea at bounding box center [442, 203] width 379 height 197
click at [419, 274] on textarea at bounding box center [442, 203] width 379 height 197
click at [418, 273] on textarea at bounding box center [442, 203] width 379 height 197
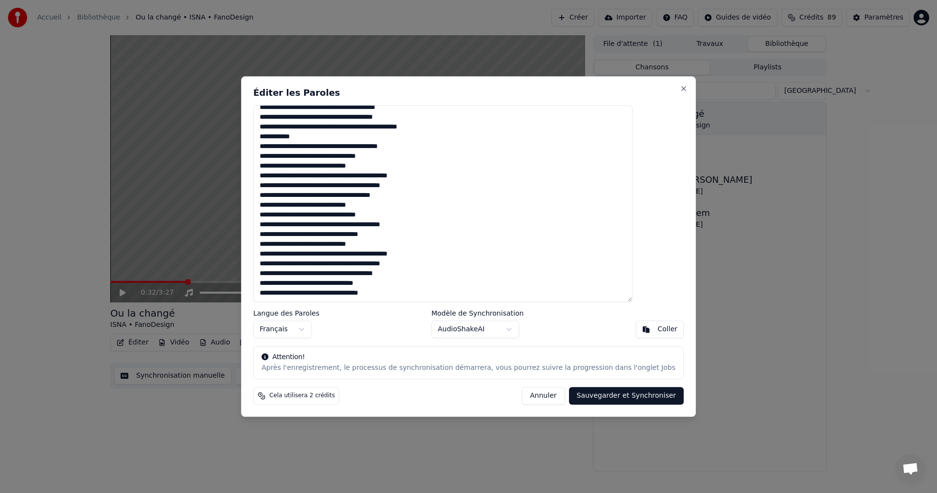
click at [321, 284] on textarea at bounding box center [442, 203] width 379 height 197
click at [387, 294] on textarea at bounding box center [442, 203] width 379 height 197
drag, startPoint x: 389, startPoint y: 293, endPoint x: 386, endPoint y: 316, distance: 23.7
click at [389, 295] on textarea at bounding box center [442, 203] width 379 height 197
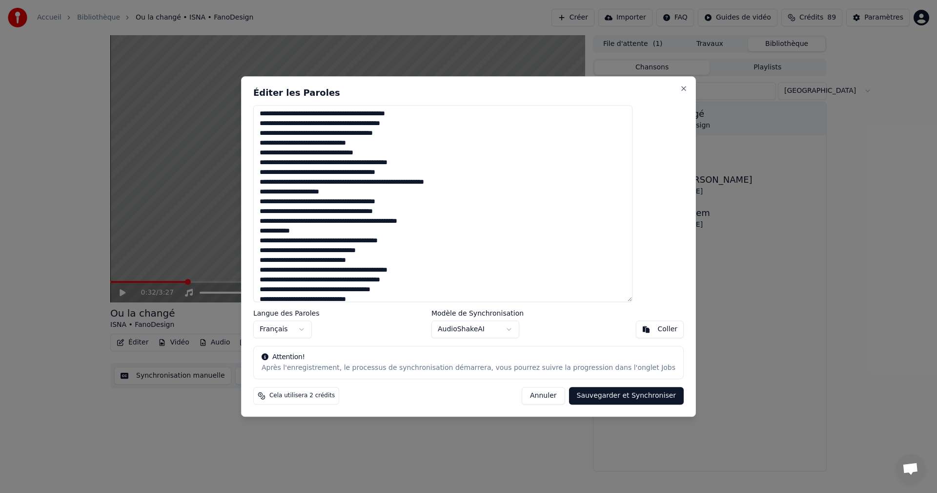
scroll to position [0, 0]
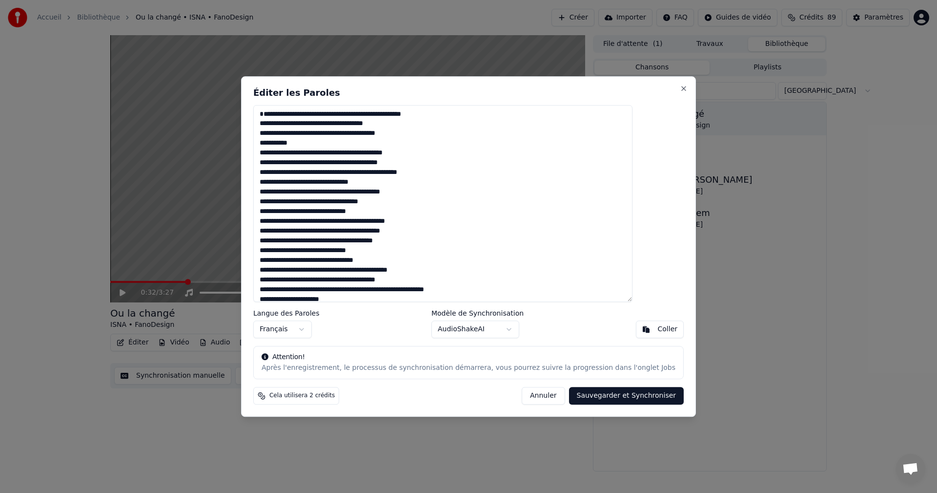
click at [371, 185] on textarea at bounding box center [442, 203] width 379 height 197
click at [336, 184] on textarea at bounding box center [442, 203] width 379 height 197
drag, startPoint x: 298, startPoint y: 193, endPoint x: 304, endPoint y: 193, distance: 5.4
click at [304, 193] on textarea at bounding box center [442, 203] width 379 height 197
click at [385, 200] on textarea at bounding box center [442, 203] width 379 height 197
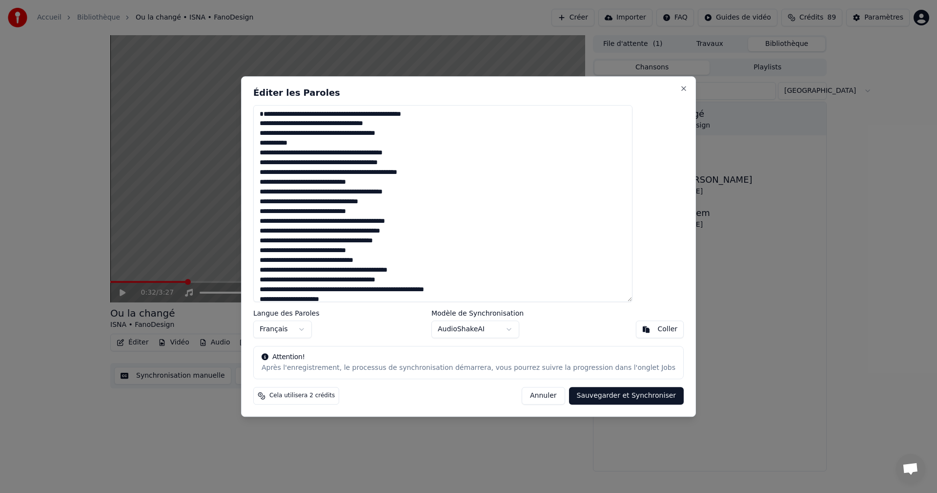
click at [408, 203] on textarea at bounding box center [442, 203] width 379 height 197
click at [396, 230] on textarea at bounding box center [442, 203] width 379 height 197
click at [382, 241] on textarea at bounding box center [442, 203] width 379 height 197
click at [383, 240] on textarea at bounding box center [442, 203] width 379 height 197
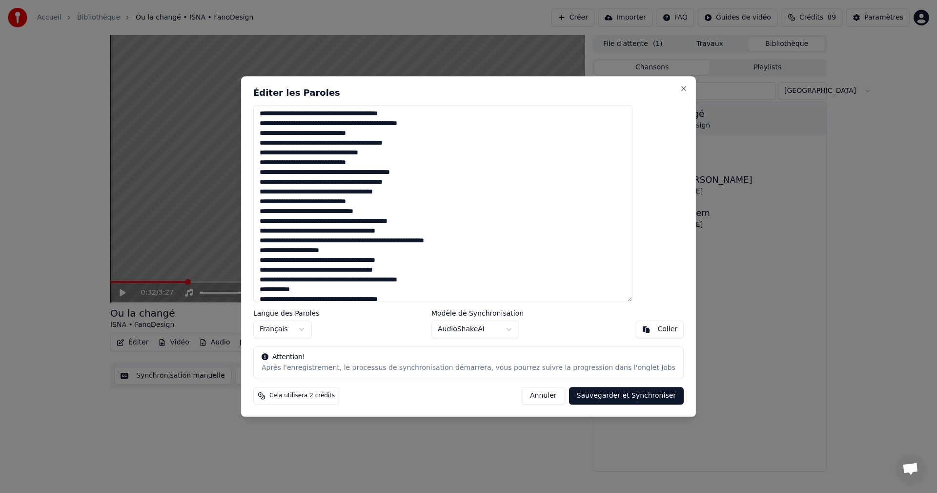
click at [435, 192] on textarea at bounding box center [442, 203] width 379 height 197
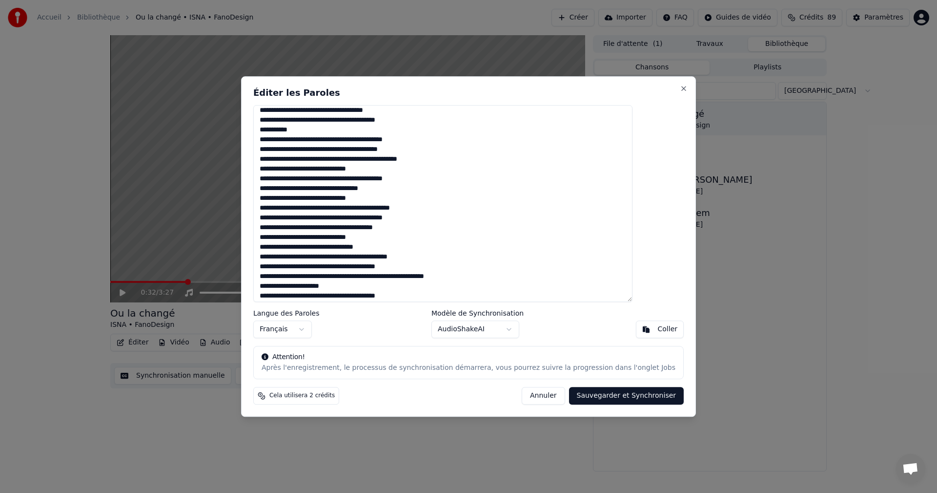
scroll to position [0, 0]
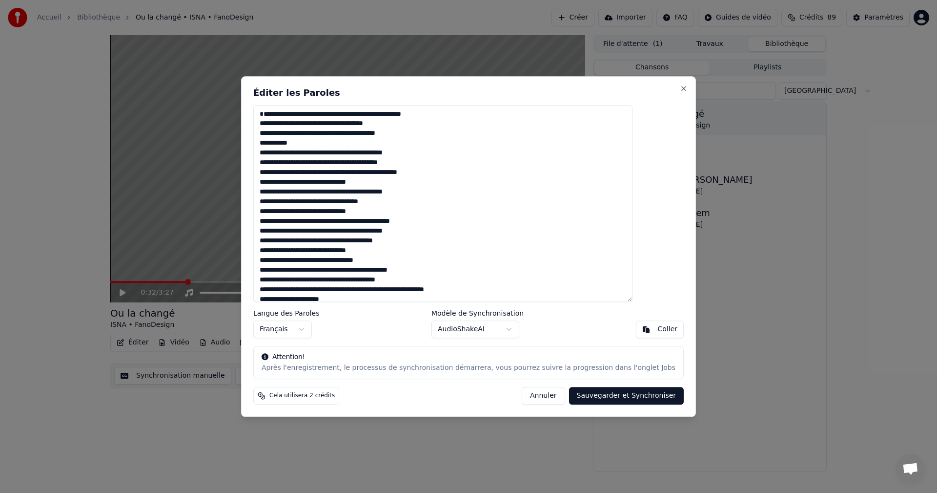
click at [406, 242] on textarea at bounding box center [442, 203] width 379 height 197
click at [325, 250] on textarea at bounding box center [442, 203] width 379 height 197
click at [300, 212] on textarea at bounding box center [442, 203] width 379 height 197
click at [407, 161] on textarea at bounding box center [442, 203] width 379 height 197
click at [408, 164] on textarea at bounding box center [442, 203] width 379 height 197
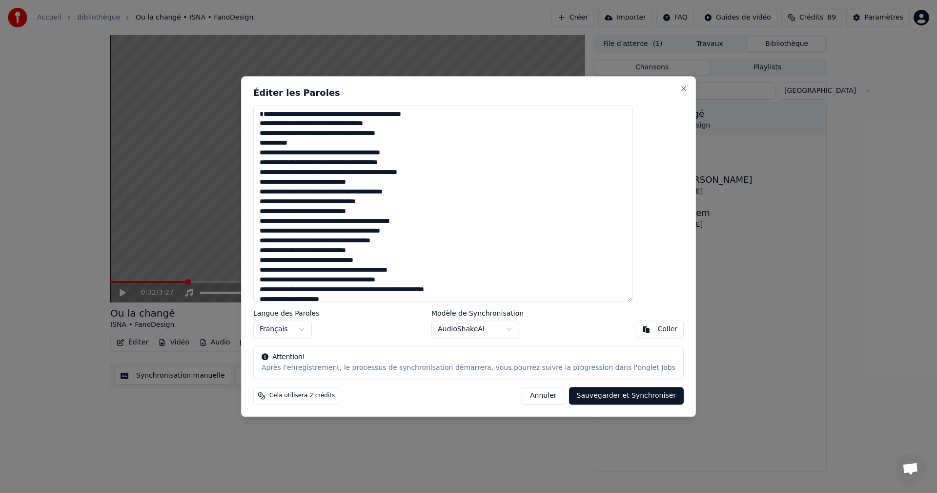
click at [356, 221] on textarea at bounding box center [442, 203] width 379 height 197
click at [369, 271] on textarea at bounding box center [442, 203] width 379 height 197
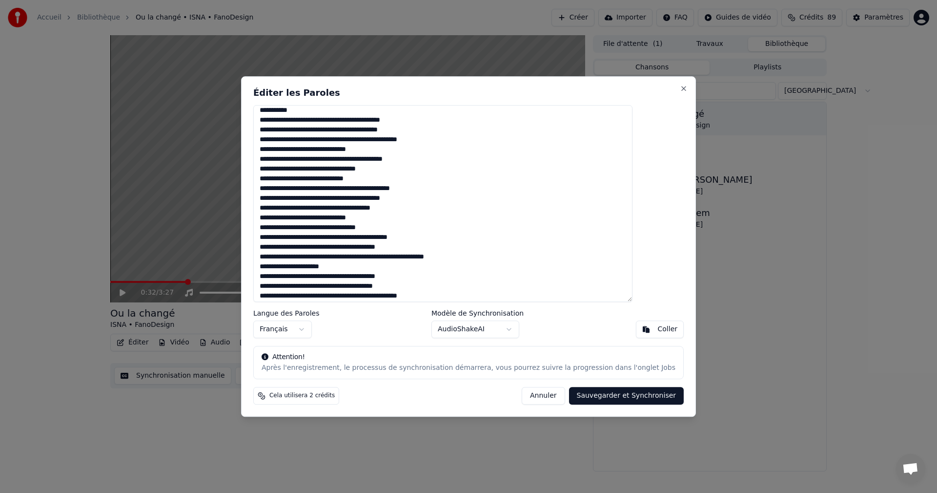
scroll to position [49, 0]
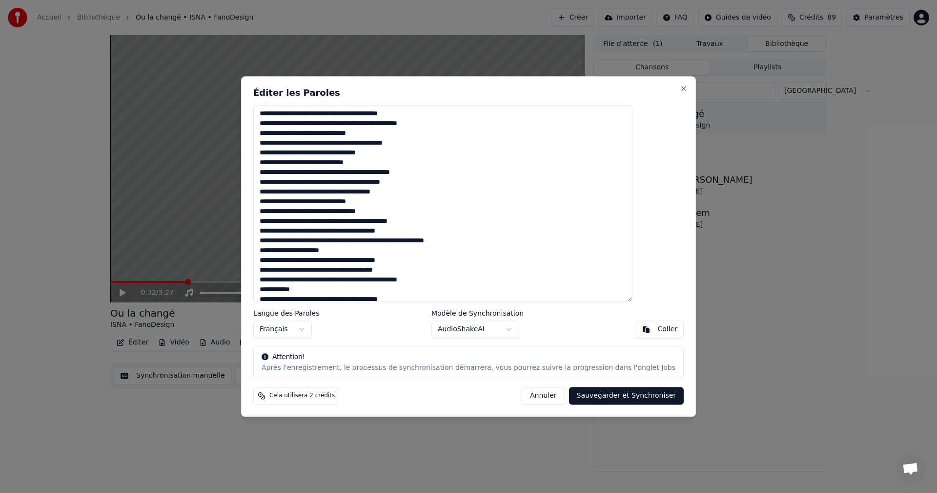
click at [393, 232] on textarea at bounding box center [442, 203] width 379 height 197
click at [322, 252] on textarea at bounding box center [442, 203] width 379 height 197
click at [342, 270] on textarea at bounding box center [442, 203] width 379 height 197
click at [337, 280] on textarea at bounding box center [442, 203] width 379 height 197
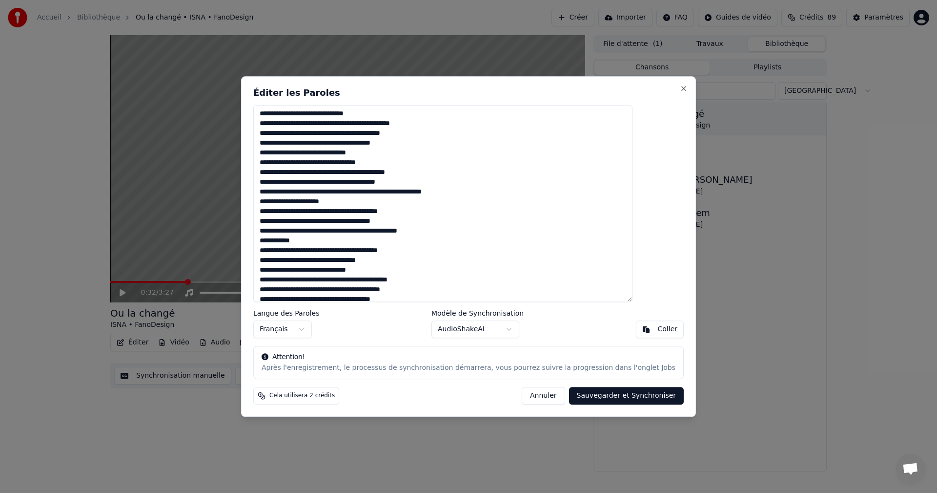
click at [359, 280] on textarea at bounding box center [442, 203] width 379 height 197
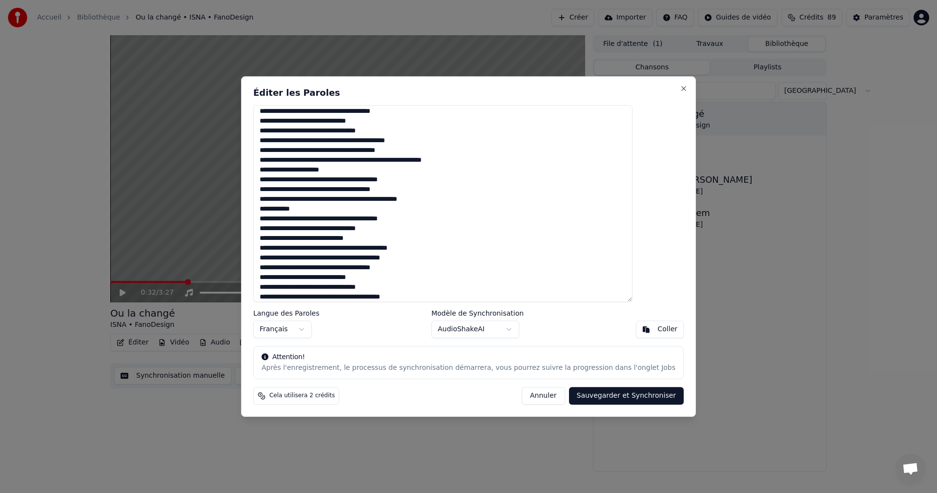
scroll to position [146, 0]
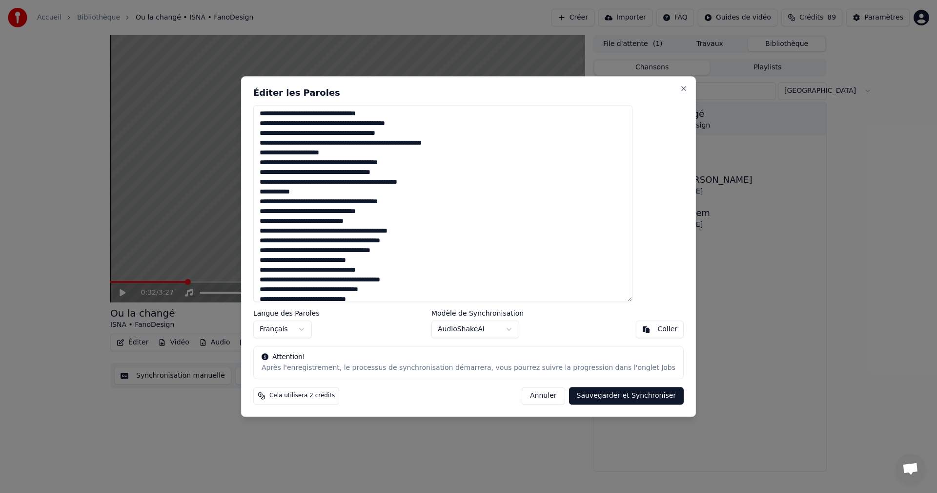
click at [358, 271] on textarea at bounding box center [442, 203] width 379 height 197
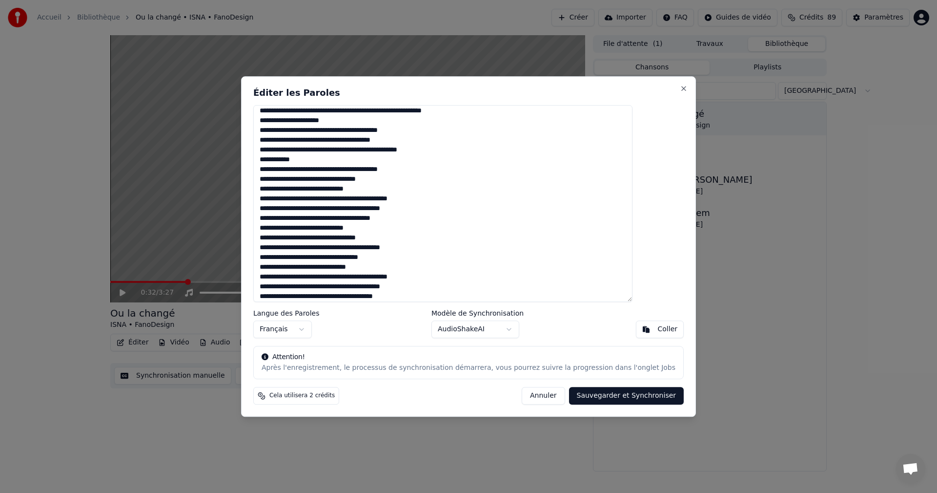
scroll to position [195, 0]
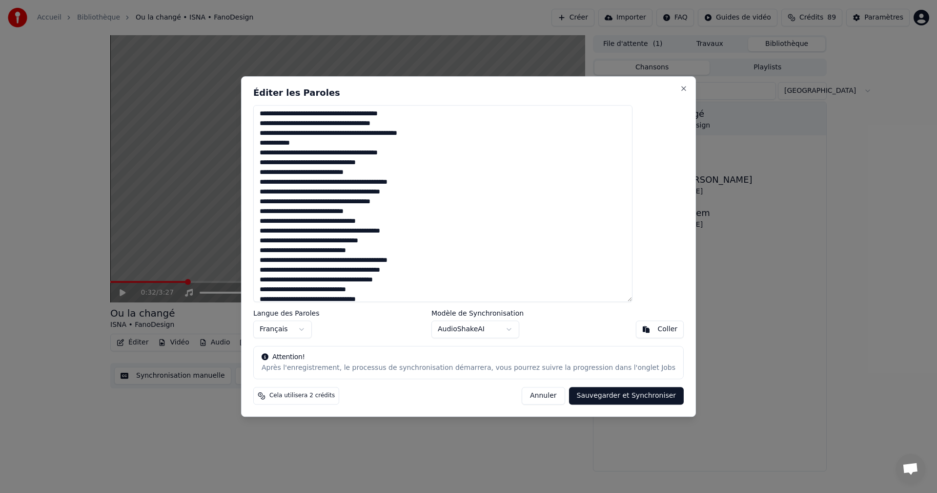
click at [302, 252] on textarea at bounding box center [442, 203] width 379 height 197
click at [359, 263] on textarea at bounding box center [442, 203] width 379 height 197
click at [328, 292] on textarea at bounding box center [442, 203] width 379 height 197
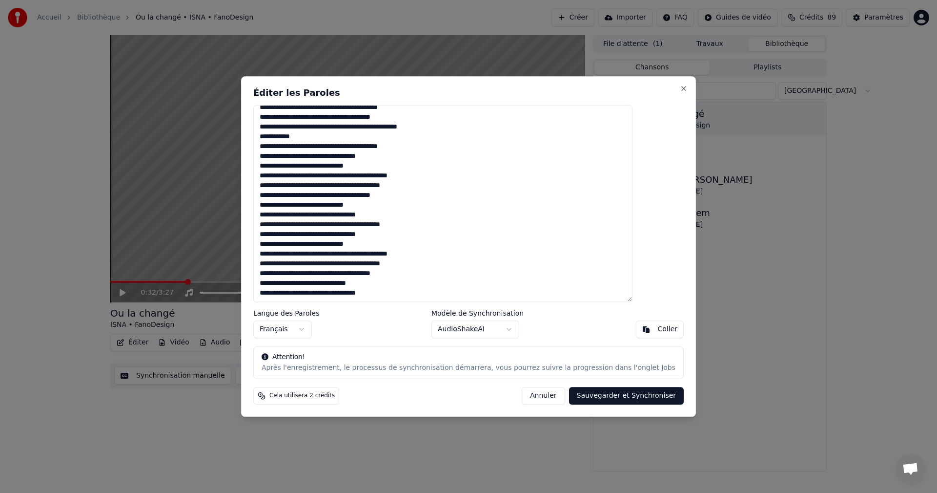
click at [358, 285] on textarea at bounding box center [442, 203] width 379 height 197
click at [619, 396] on button "Sauvegarder et Synchroniser" at bounding box center [626, 396] width 115 height 18
type textarea "**********"
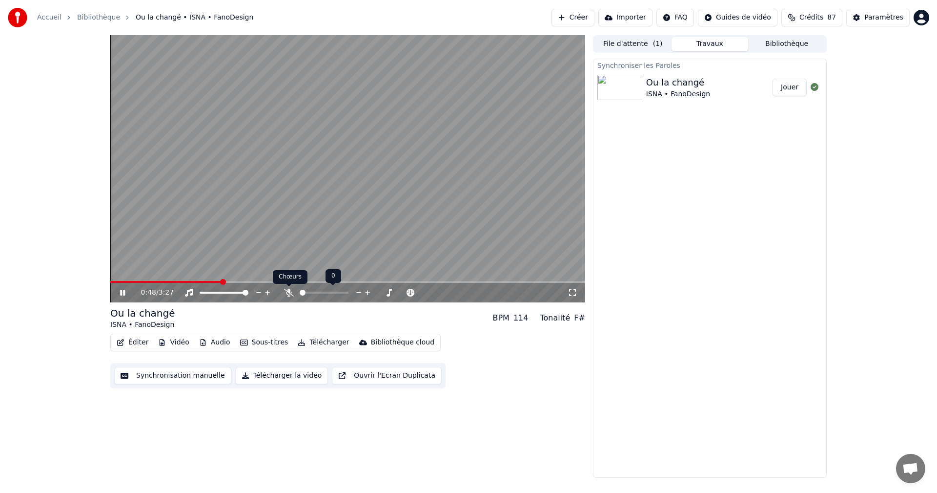
click at [287, 291] on icon at bounding box center [289, 293] width 10 height 8
click at [785, 86] on button "Jouer" at bounding box center [790, 88] width 34 height 18
click at [886, 18] on div "Paramètres" at bounding box center [884, 18] width 39 height 10
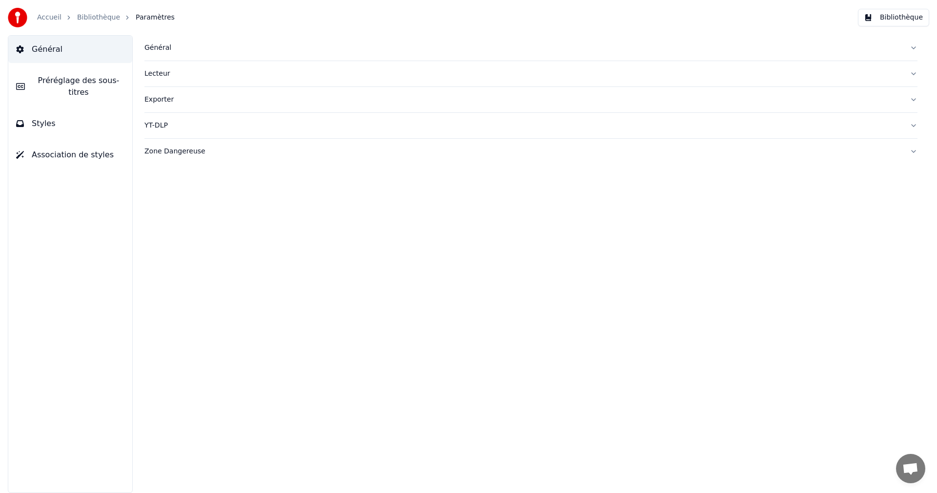
click at [100, 84] on span "Préréglage des sous-titres" at bounding box center [79, 86] width 92 height 23
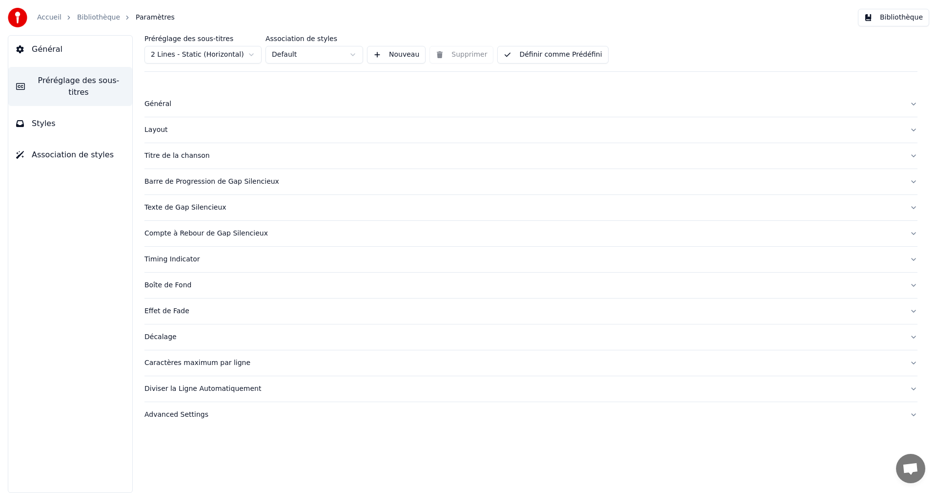
click at [155, 126] on div "Layout" at bounding box center [524, 130] width 758 height 10
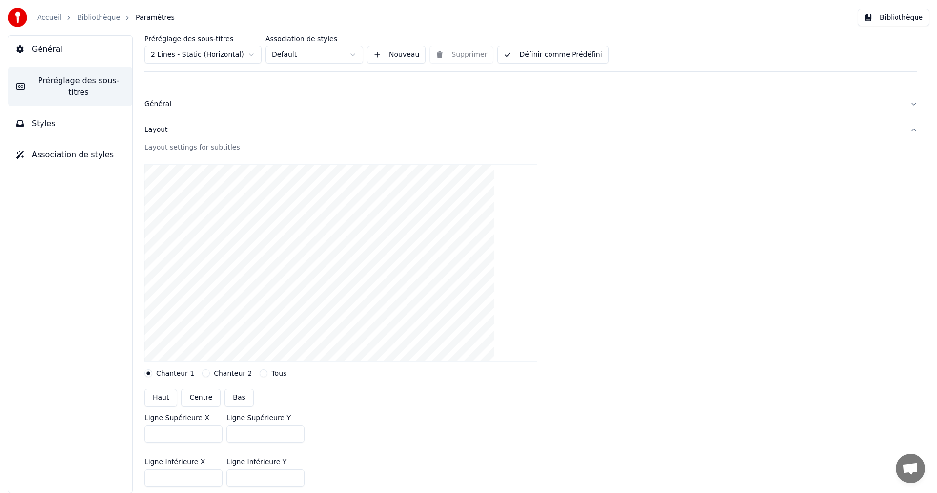
click at [155, 128] on div "Layout" at bounding box center [524, 130] width 758 height 10
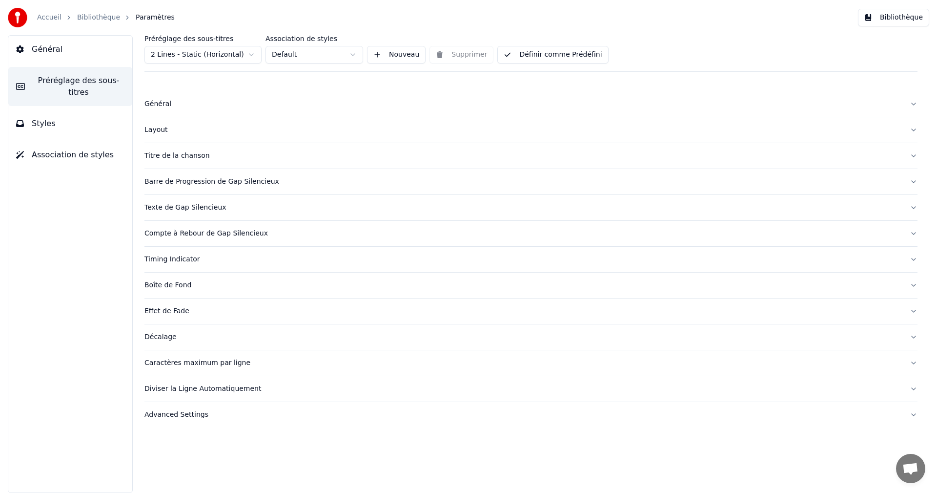
click at [178, 360] on div "Caractères maximum par ligne" at bounding box center [524, 363] width 758 height 10
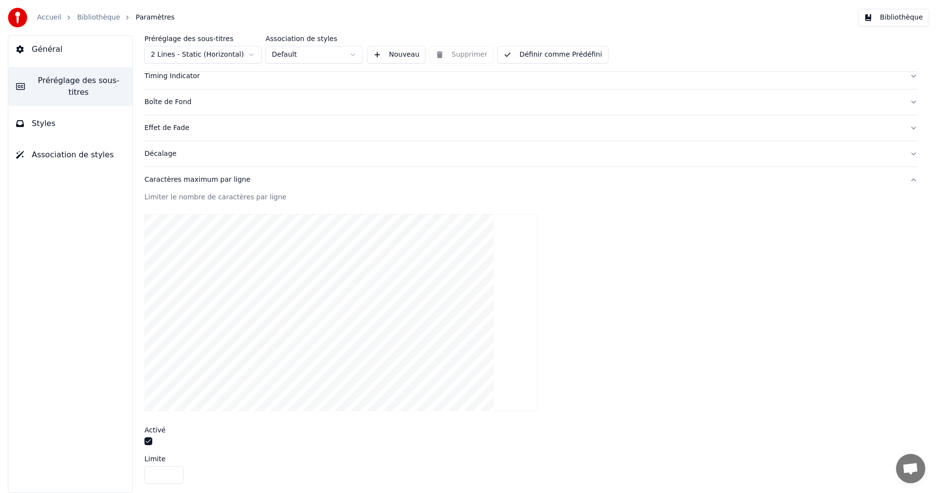
scroll to position [195, 0]
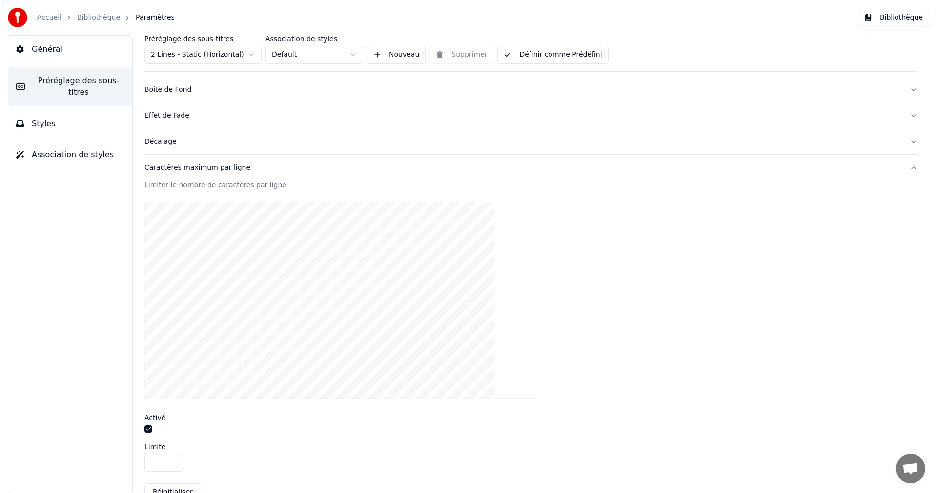
click at [149, 427] on button "button" at bounding box center [149, 429] width 8 height 8
click at [525, 52] on button "Définir comme Prédéfini" at bounding box center [553, 55] width 111 height 18
click at [903, 21] on button "Bibliothèque" at bounding box center [893, 18] width 71 height 18
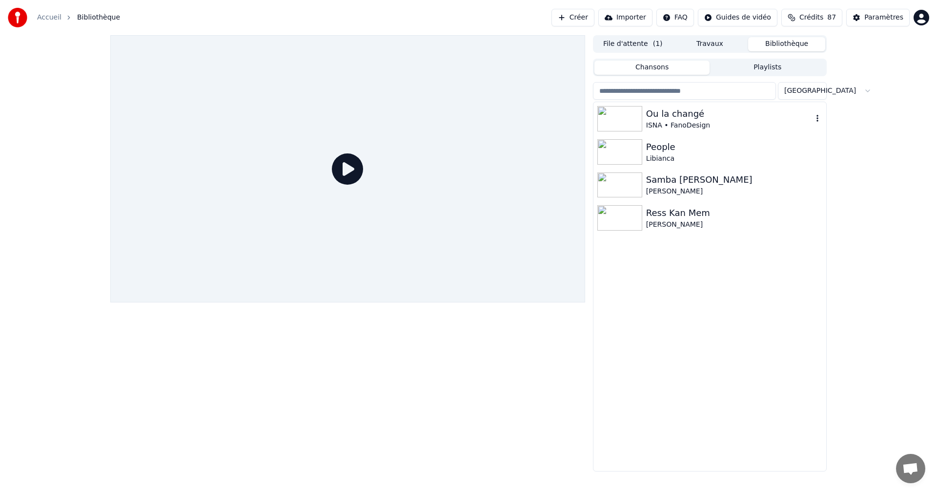
click at [666, 110] on div "Ou la changé" at bounding box center [729, 114] width 167 height 14
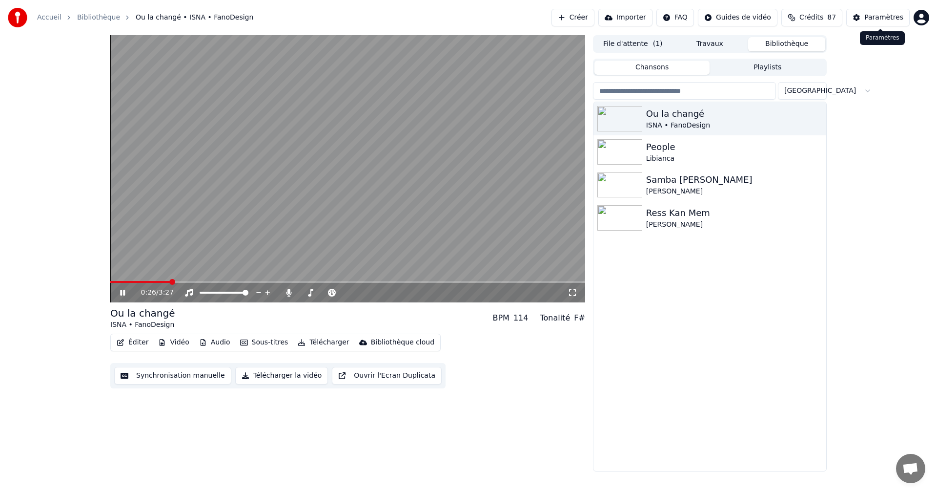
click at [882, 16] on div "Paramètres" at bounding box center [884, 18] width 39 height 10
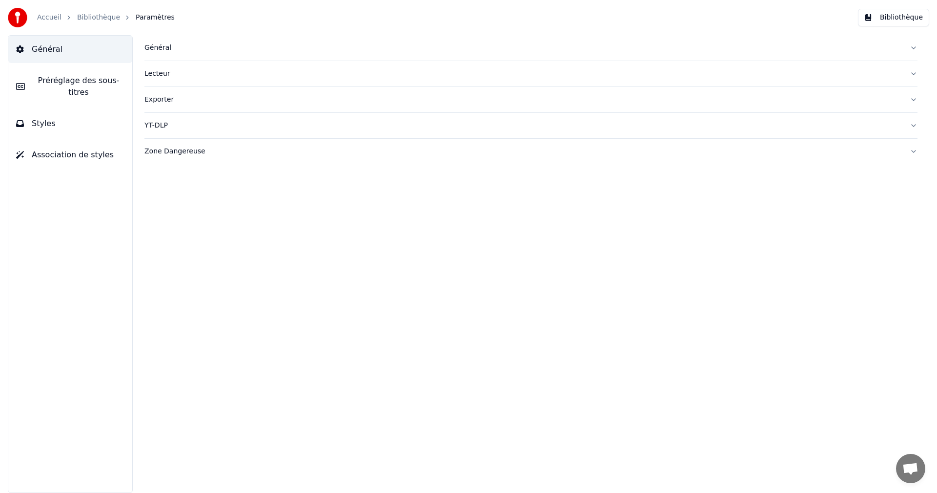
click at [110, 115] on button "Styles" at bounding box center [70, 123] width 124 height 27
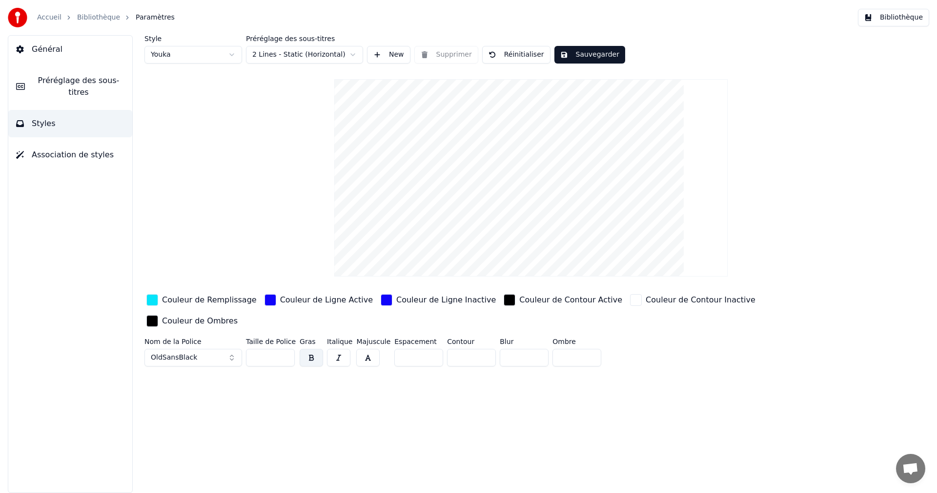
click at [285, 349] on input "**" at bounding box center [270, 358] width 49 height 18
type input "**"
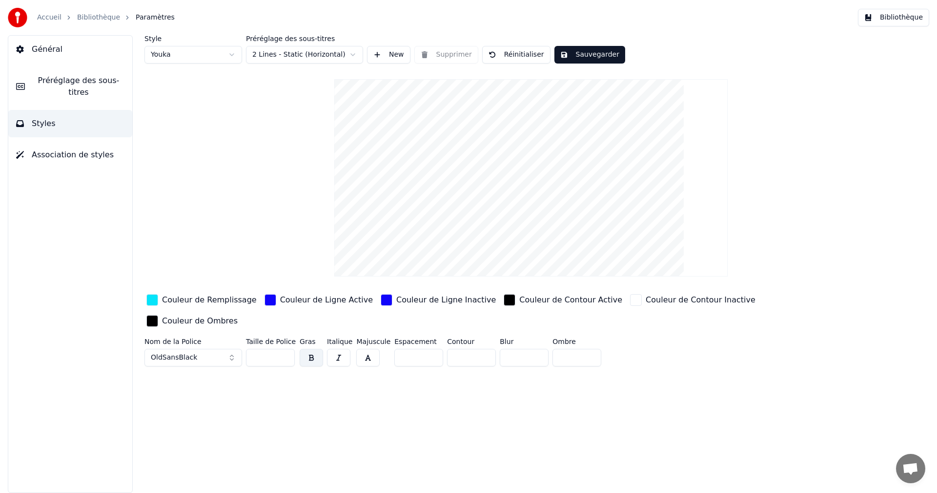
click at [285, 349] on input "**" at bounding box center [270, 358] width 49 height 18
click at [593, 53] on button "Sauvegarder" at bounding box center [590, 55] width 71 height 18
click at [895, 19] on button "Bibliothèque" at bounding box center [893, 18] width 71 height 18
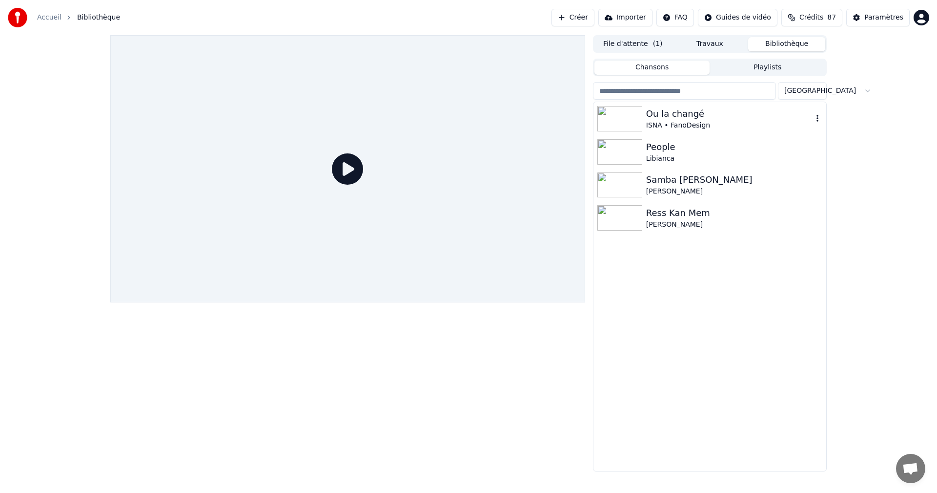
click at [661, 121] on div "ISNA • FanoDesign" at bounding box center [729, 126] width 167 height 10
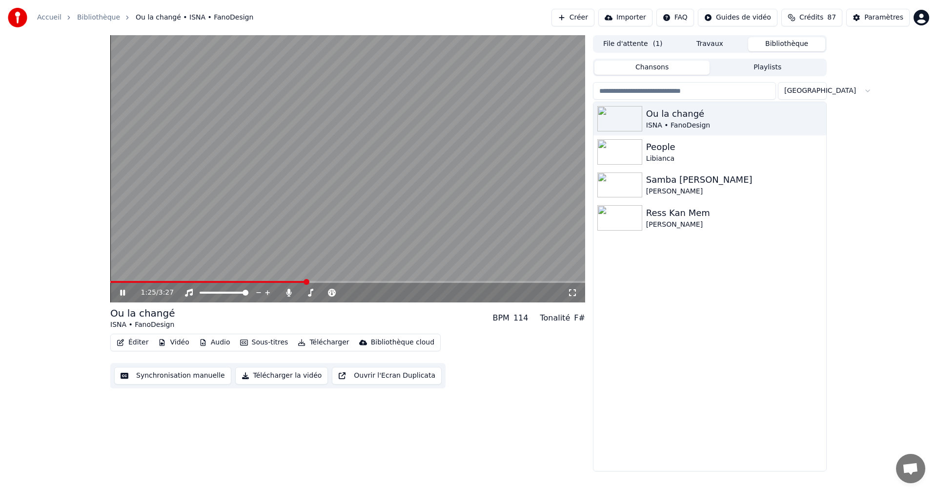
click at [125, 291] on icon at bounding box center [122, 293] width 5 height 6
click at [574, 292] on icon at bounding box center [573, 293] width 10 height 8
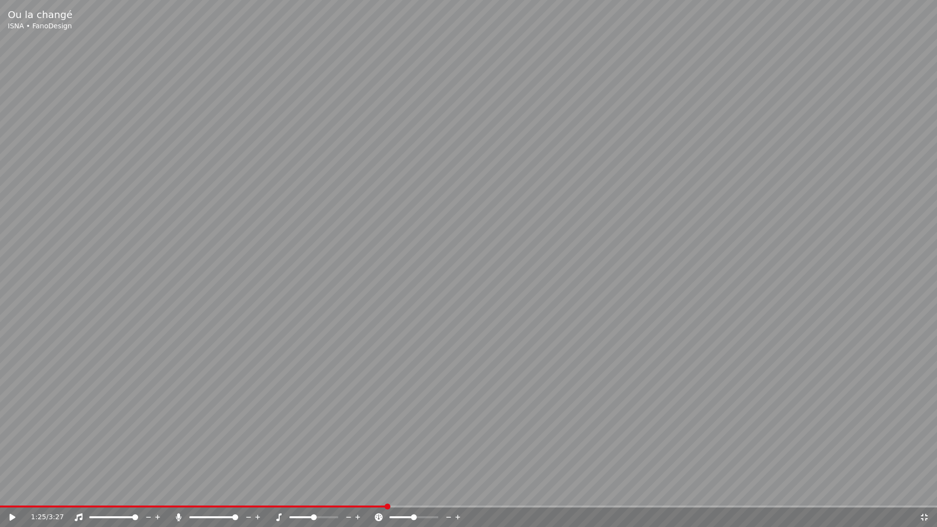
click at [12, 492] on icon at bounding box center [13, 517] width 6 height 7
click at [921, 492] on icon at bounding box center [925, 518] width 10 height 8
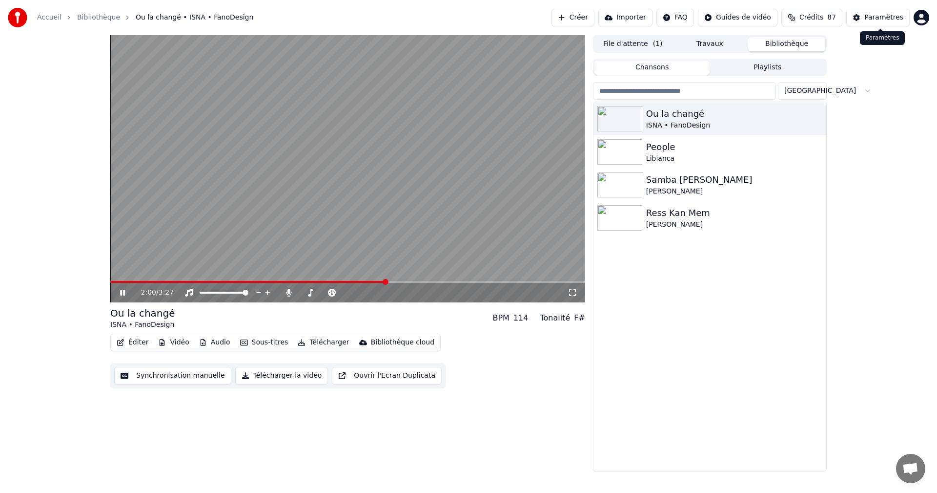
click at [865, 19] on button "Paramètres" at bounding box center [878, 18] width 63 height 18
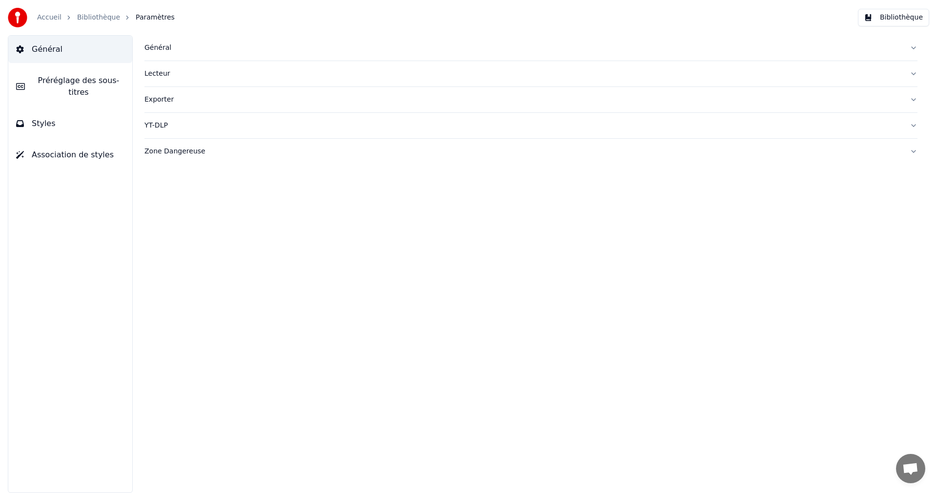
click at [94, 89] on button "Préréglage des sous-titres" at bounding box center [70, 86] width 124 height 39
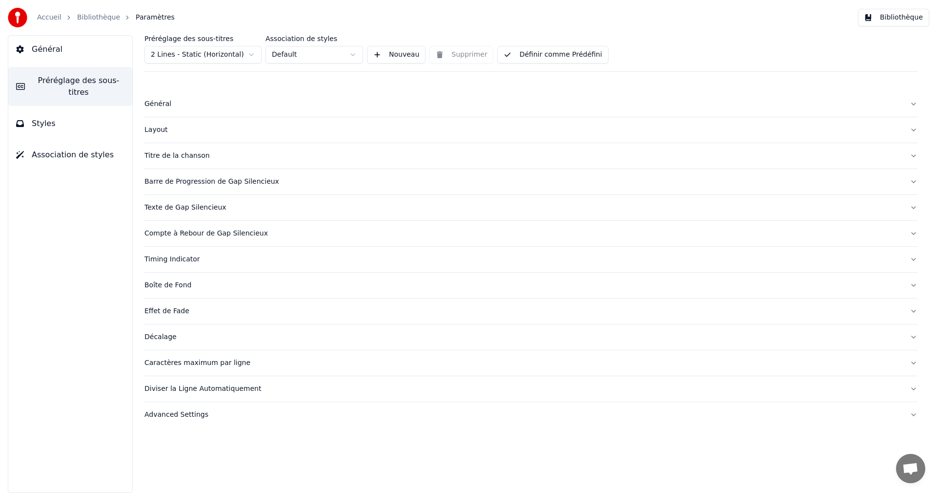
click at [162, 133] on div "Layout" at bounding box center [524, 130] width 758 height 10
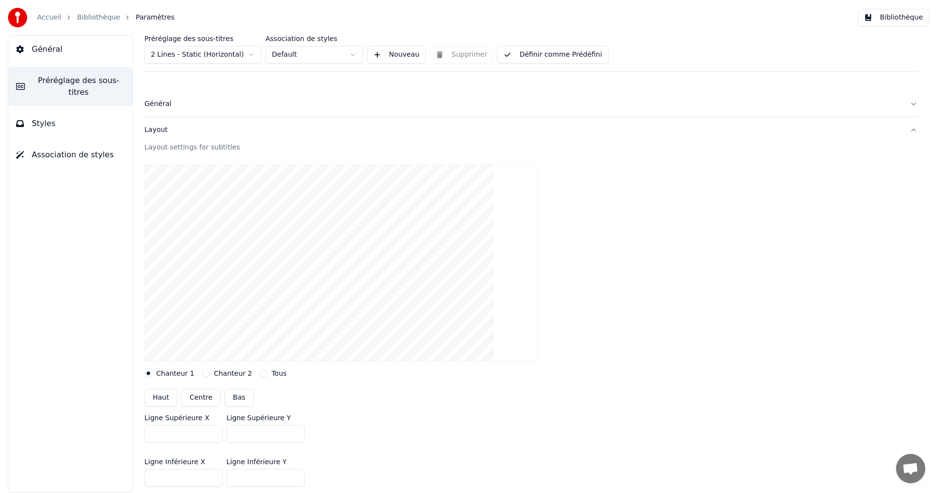
click at [71, 83] on span "Préréglage des sous-titres" at bounding box center [79, 86] width 92 height 23
click at [59, 114] on button "Styles" at bounding box center [70, 123] width 124 height 27
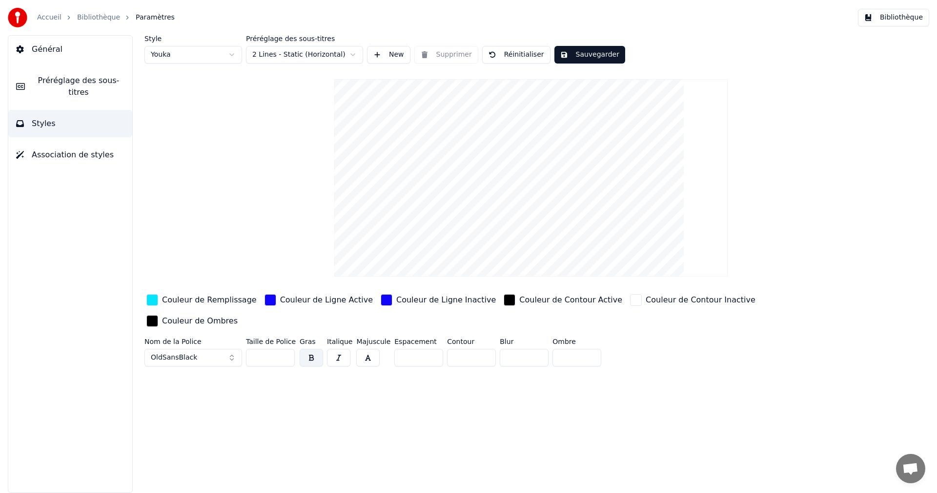
click at [81, 77] on span "Préréglage des sous-titres" at bounding box center [79, 86] width 92 height 23
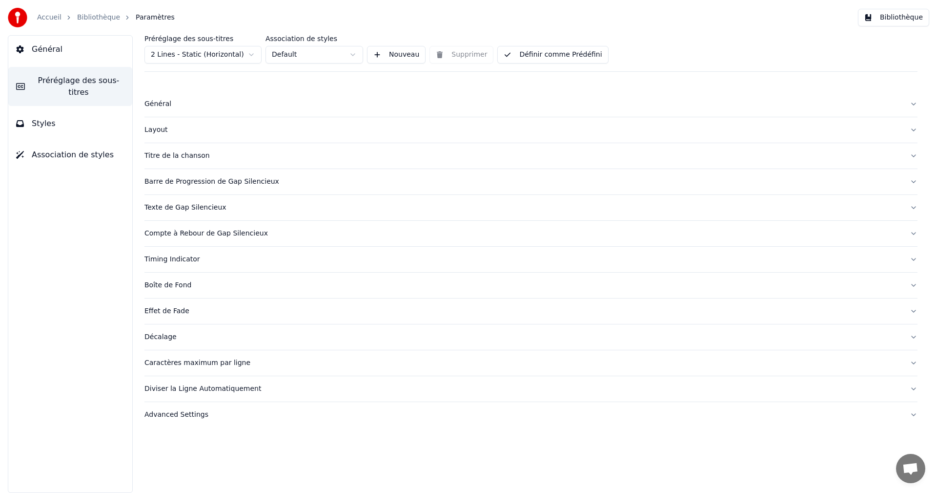
click at [68, 57] on button "Général" at bounding box center [70, 49] width 124 height 27
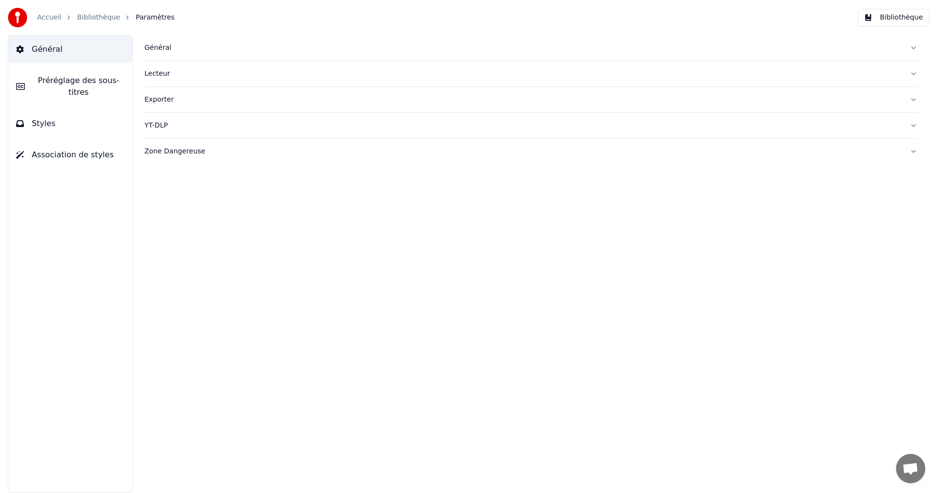
click at [77, 81] on span "Préréglage des sous-titres" at bounding box center [79, 86] width 92 height 23
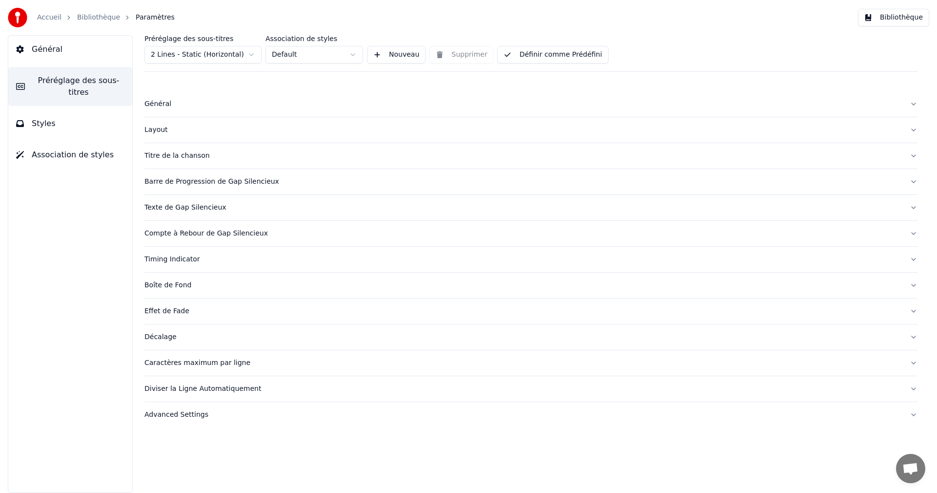
click at [216, 360] on div "Caractères maximum par ligne" at bounding box center [524, 363] width 758 height 10
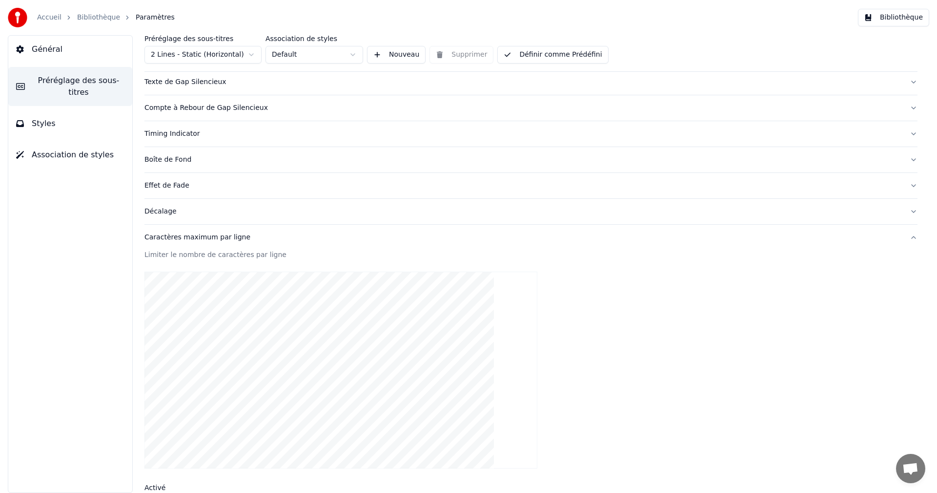
scroll to position [244, 0]
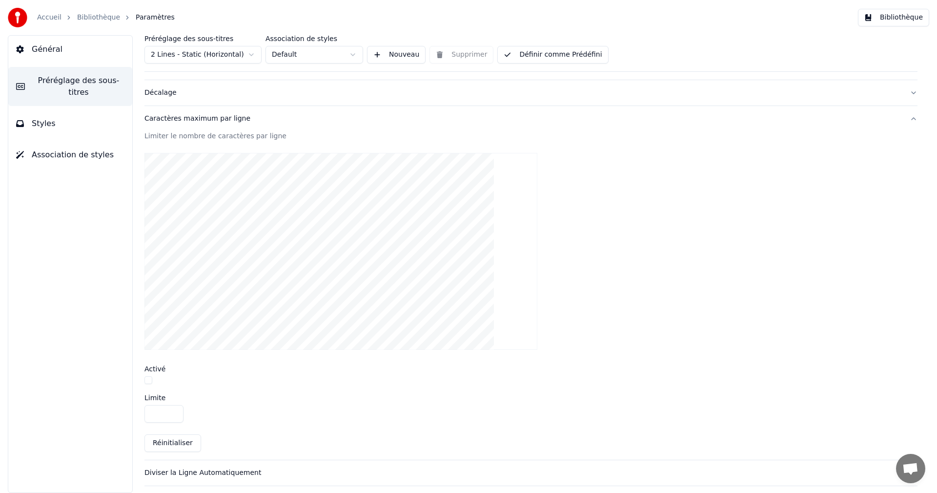
click at [151, 380] on button "button" at bounding box center [149, 380] width 8 height 8
click at [891, 18] on button "Bibliothèque" at bounding box center [893, 18] width 71 height 18
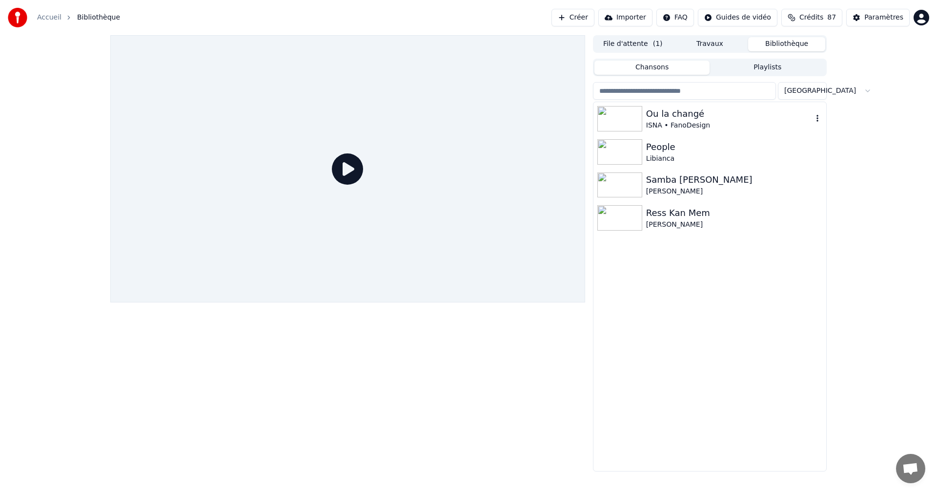
click at [671, 125] on div "ISNA • FanoDesign" at bounding box center [729, 126] width 167 height 10
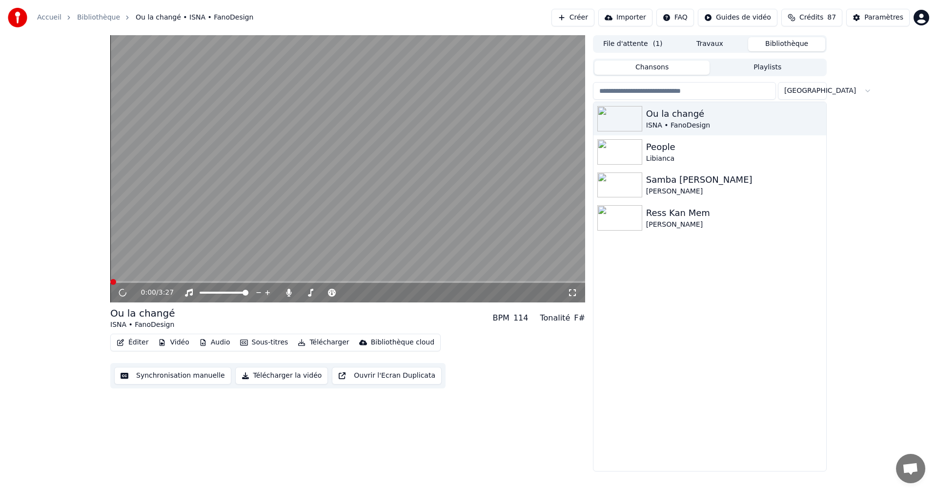
click at [571, 292] on icon at bounding box center [573, 293] width 10 height 8
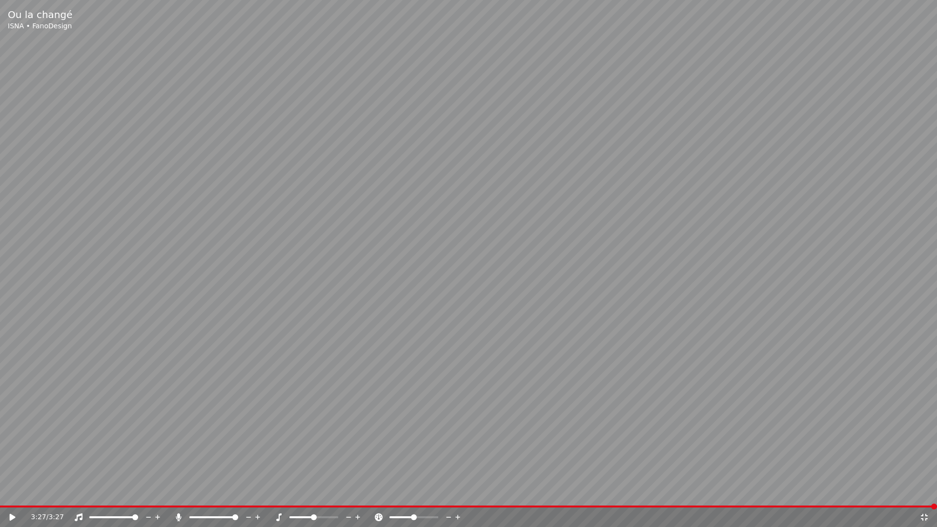
click at [926, 492] on icon at bounding box center [924, 517] width 7 height 7
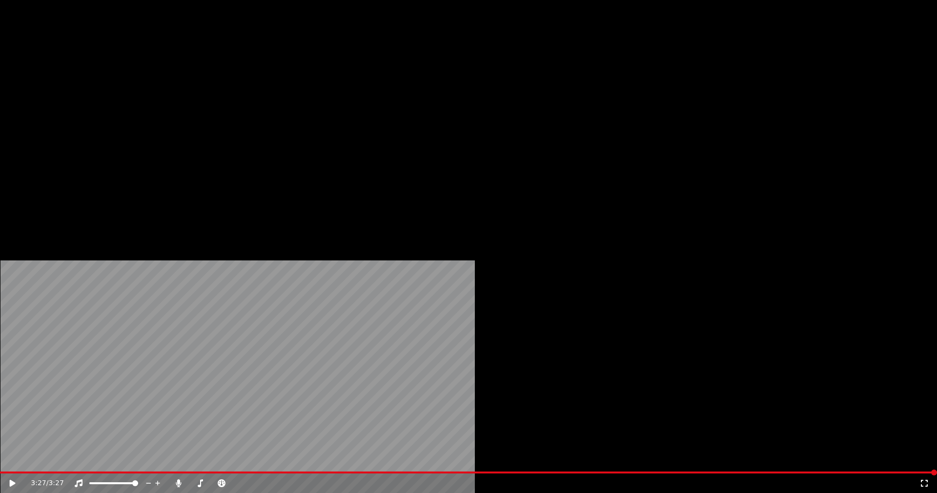
click at [139, 82] on button "Éditer" at bounding box center [133, 75] width 40 height 14
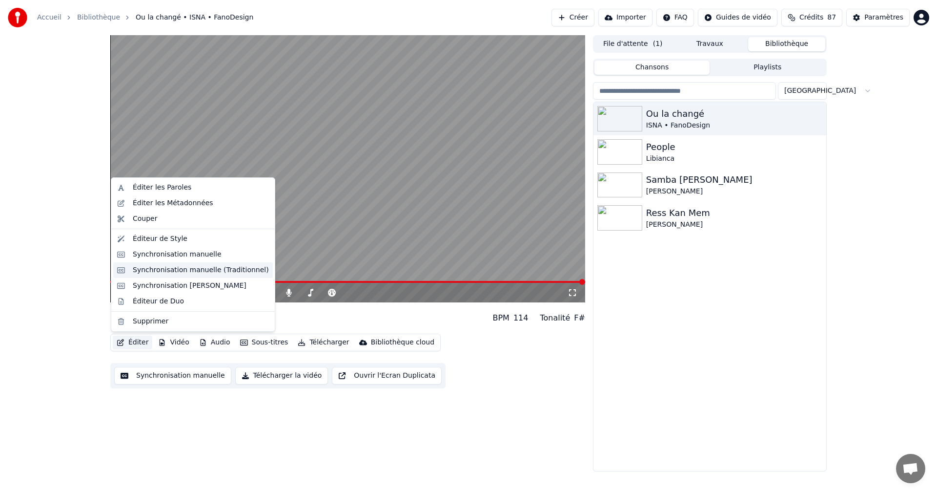
click at [173, 273] on div "Synchronisation manuelle (Traditionnel)" at bounding box center [201, 270] width 136 height 10
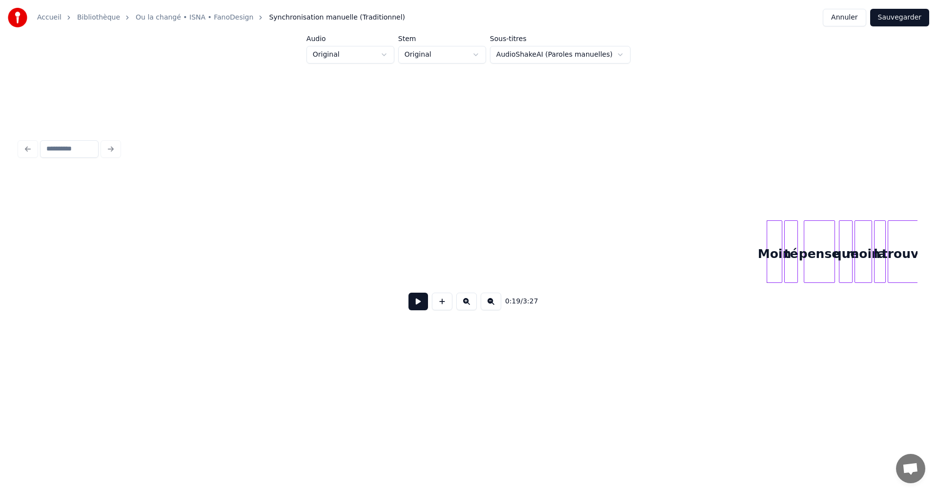
scroll to position [0, 1358]
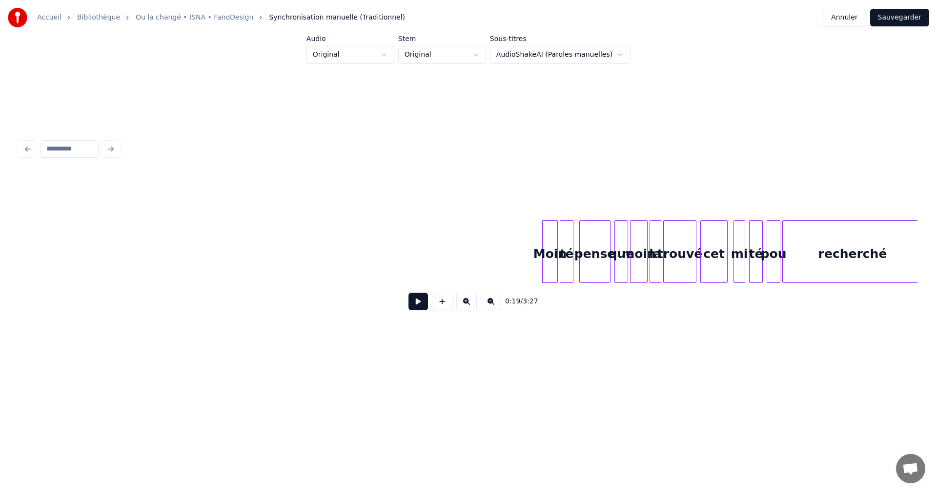
click at [414, 302] on button at bounding box center [419, 301] width 20 height 18
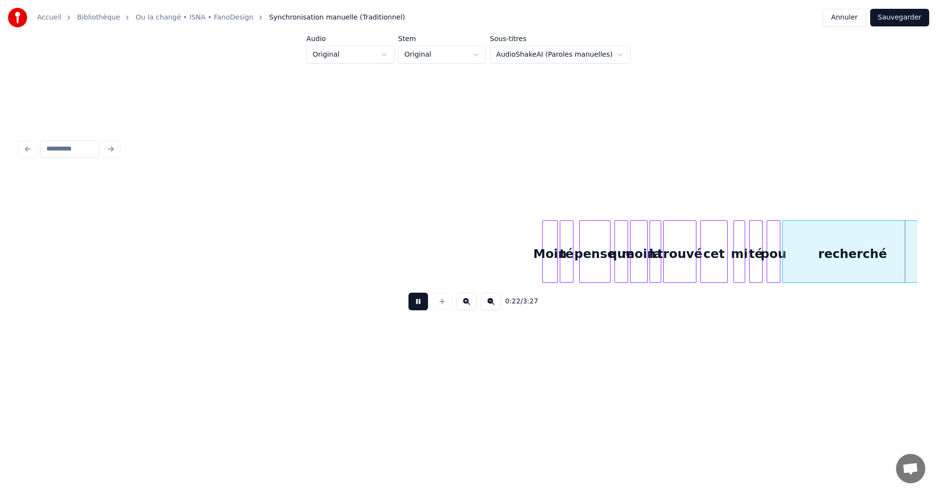
scroll to position [0, 2256]
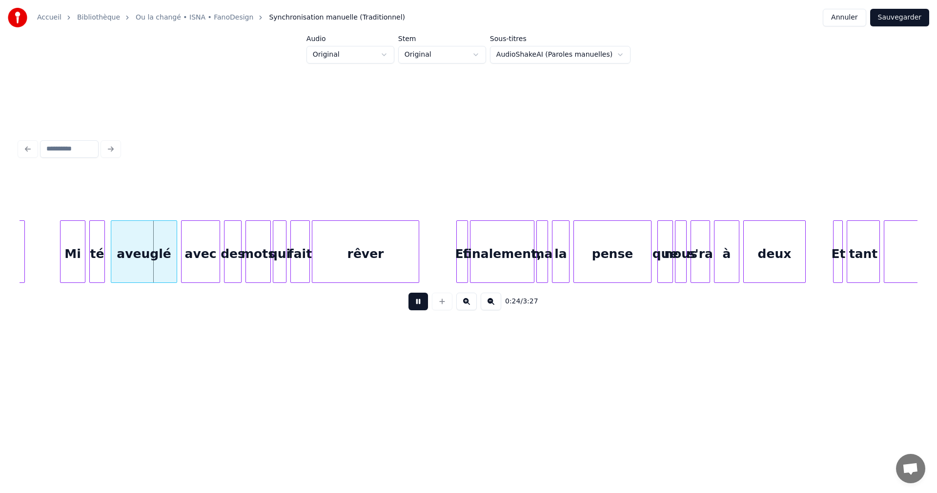
click at [415, 302] on button at bounding box center [419, 301] width 20 height 18
click at [100, 268] on div "té" at bounding box center [100, 254] width 15 height 66
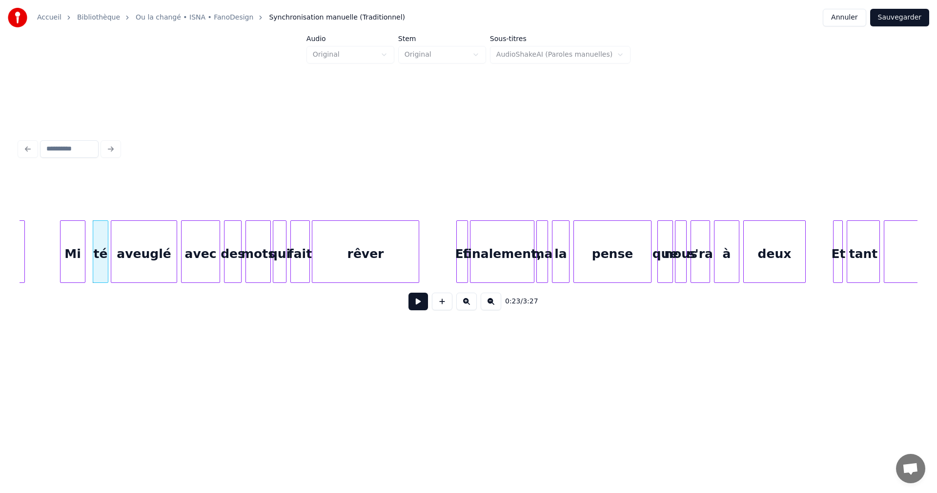
click at [446, 305] on button at bounding box center [442, 301] width 21 height 18
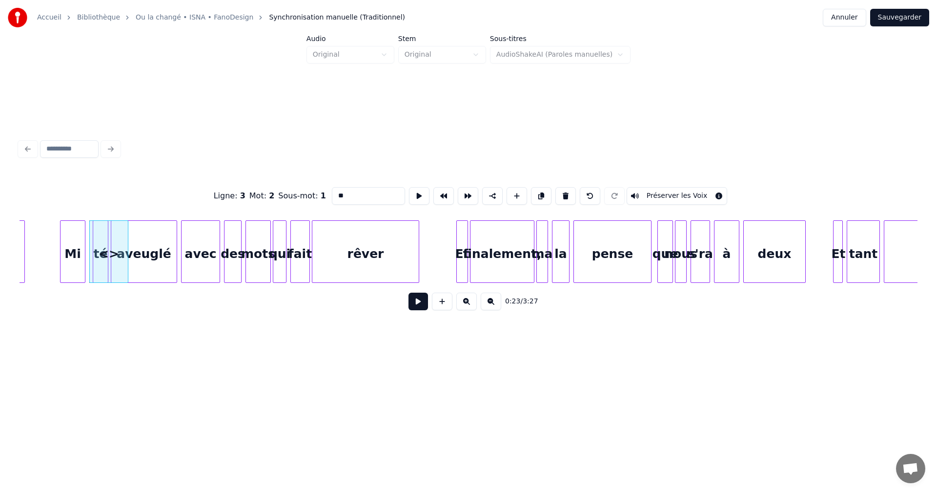
click at [339, 192] on input "**" at bounding box center [368, 196] width 73 height 18
drag, startPoint x: 345, startPoint y: 191, endPoint x: 353, endPoint y: 191, distance: 7.8
click at [353, 191] on input "****" at bounding box center [368, 196] width 73 height 18
drag, startPoint x: 339, startPoint y: 192, endPoint x: 328, endPoint y: 193, distance: 10.8
click at [332, 193] on input "***" at bounding box center [368, 196] width 73 height 18
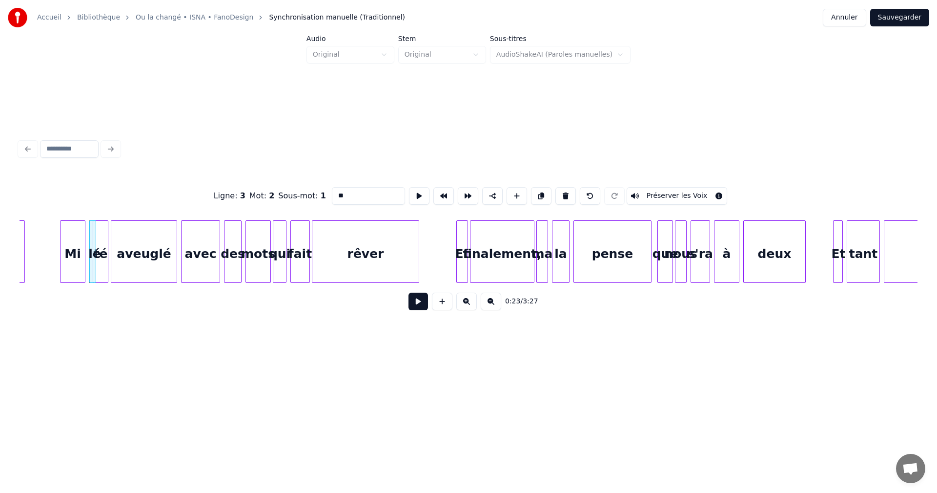
click at [95, 265] on div at bounding box center [94, 252] width 3 height 62
click at [74, 259] on div "Mi" at bounding box center [71, 254] width 24 height 66
click at [85, 263] on div "lé" at bounding box center [88, 251] width 7 height 62
click at [76, 250] on div "Mi" at bounding box center [71, 254] width 24 height 66
type input "**"
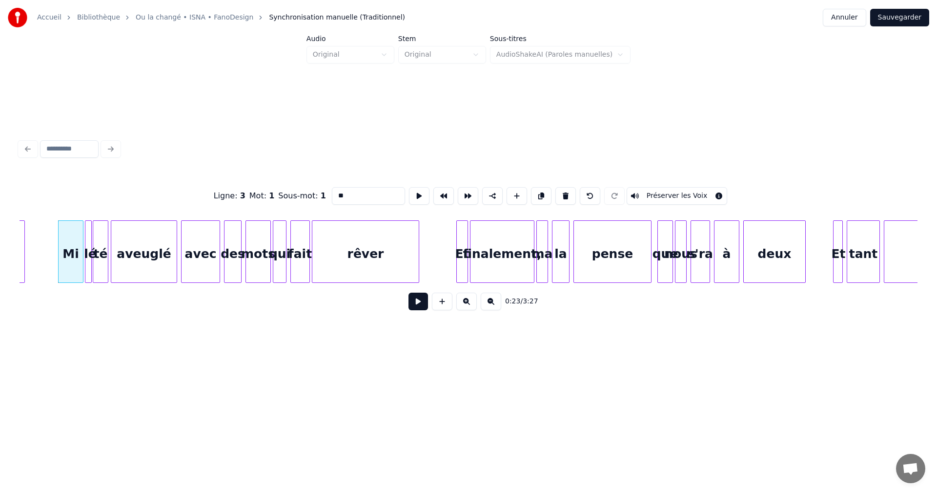
click at [420, 308] on button at bounding box center [419, 301] width 20 height 18
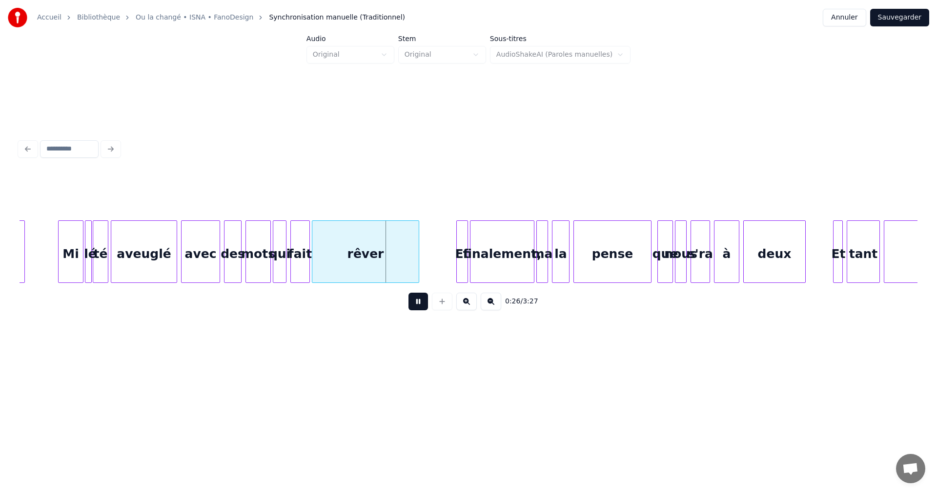
click at [420, 308] on button at bounding box center [419, 301] width 20 height 18
click at [393, 265] on div "rêver" at bounding box center [365, 254] width 106 height 66
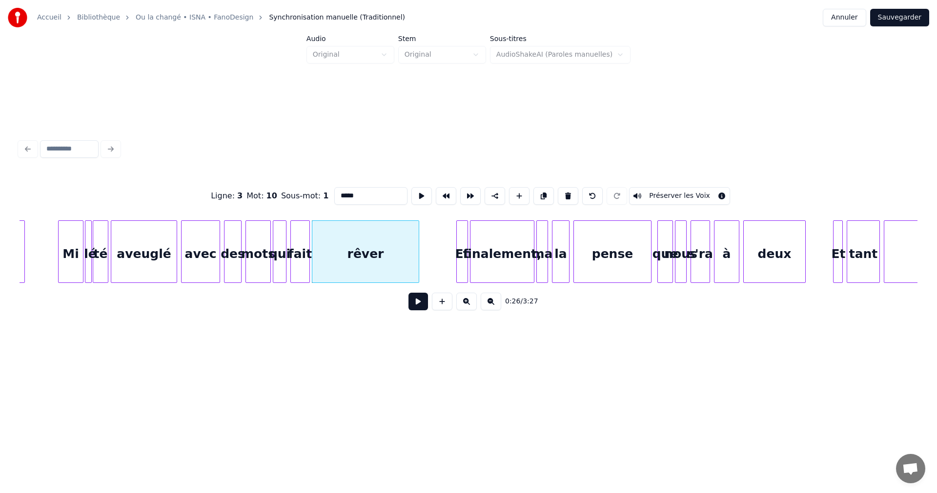
click at [352, 193] on input "*****" at bounding box center [370, 196] width 73 height 18
type input "****"
click at [420, 301] on button at bounding box center [419, 301] width 20 height 18
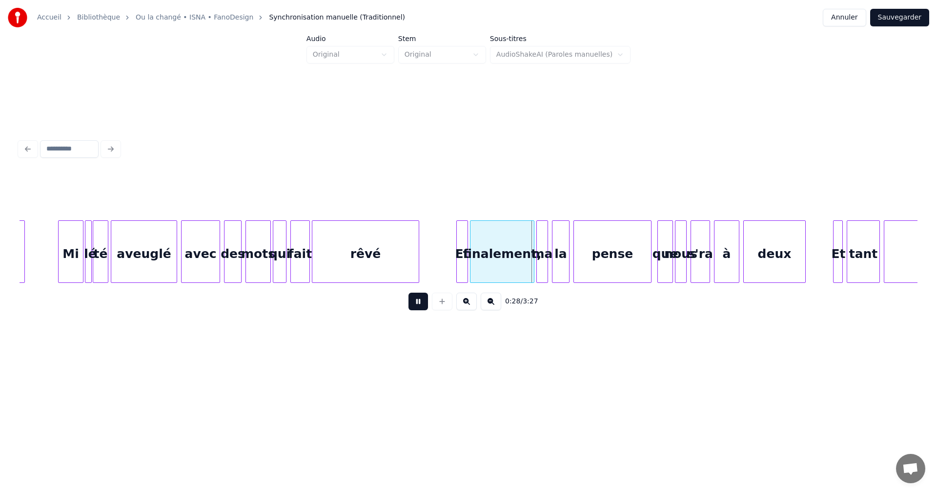
click at [420, 301] on button at bounding box center [419, 301] width 20 height 18
click at [496, 249] on div "finalement," at bounding box center [502, 254] width 63 height 66
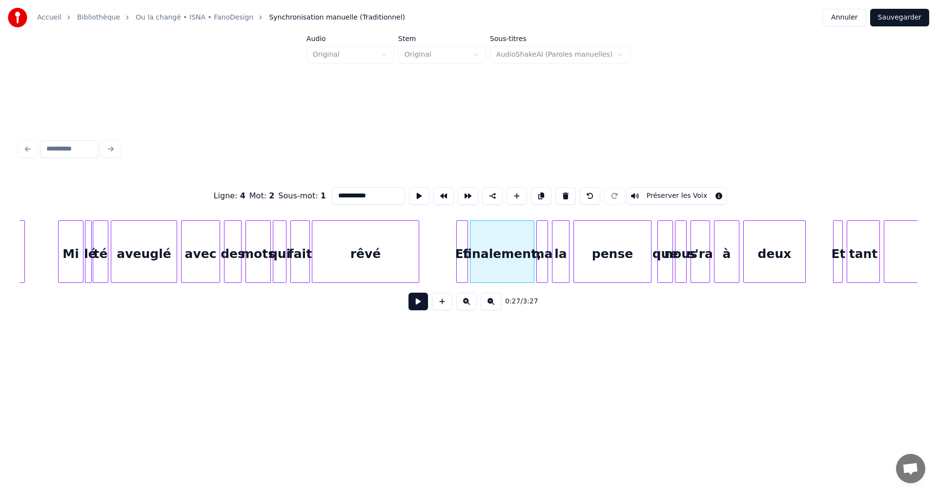
click at [370, 192] on input "**********" at bounding box center [368, 196] width 73 height 18
type input "**********"
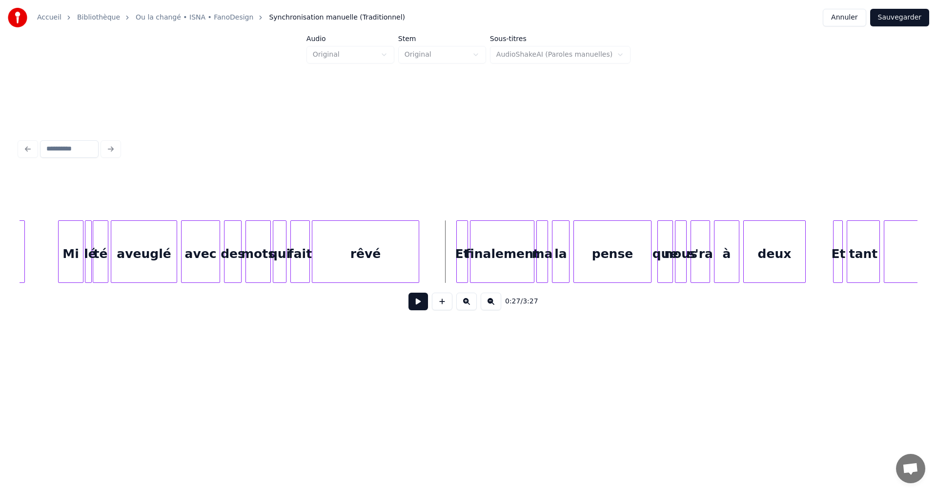
click at [421, 302] on button at bounding box center [419, 301] width 20 height 18
click at [541, 268] on div "ma" at bounding box center [542, 254] width 11 height 66
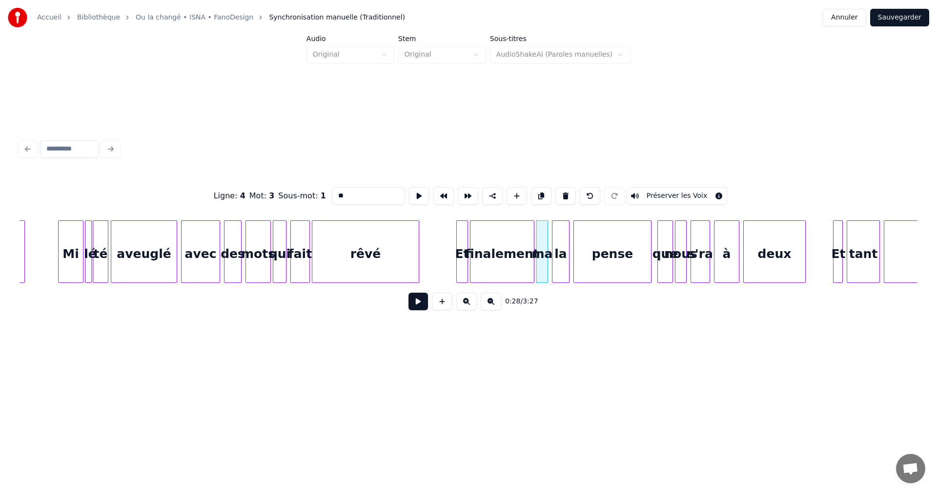
click at [347, 194] on input "**" at bounding box center [368, 196] width 73 height 18
type input "*"
type input "****"
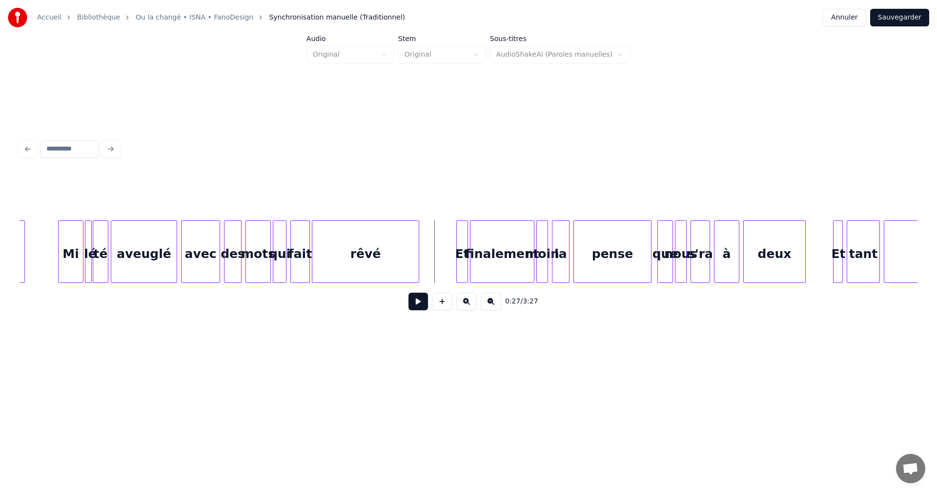
click at [421, 304] on button at bounding box center [419, 301] width 20 height 18
click at [699, 250] on div "s'ra" at bounding box center [700, 254] width 19 height 66
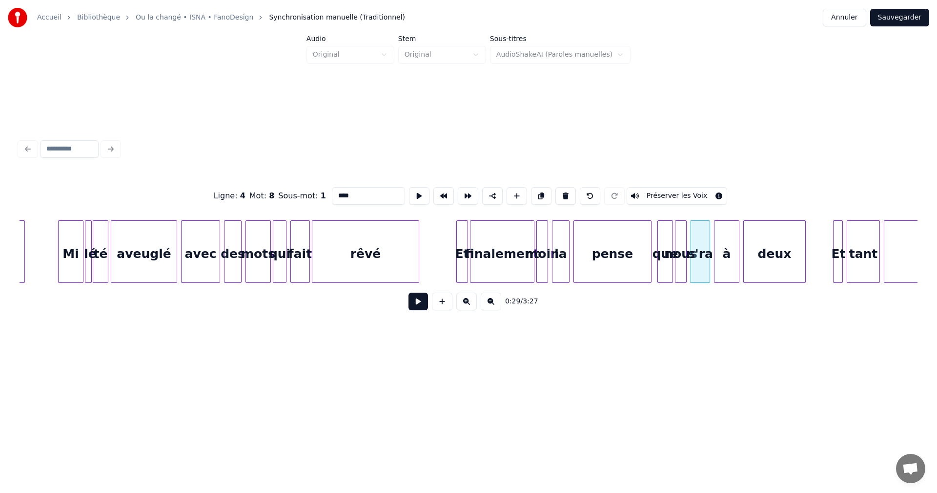
click at [339, 192] on input "****" at bounding box center [368, 196] width 73 height 18
type input "****"
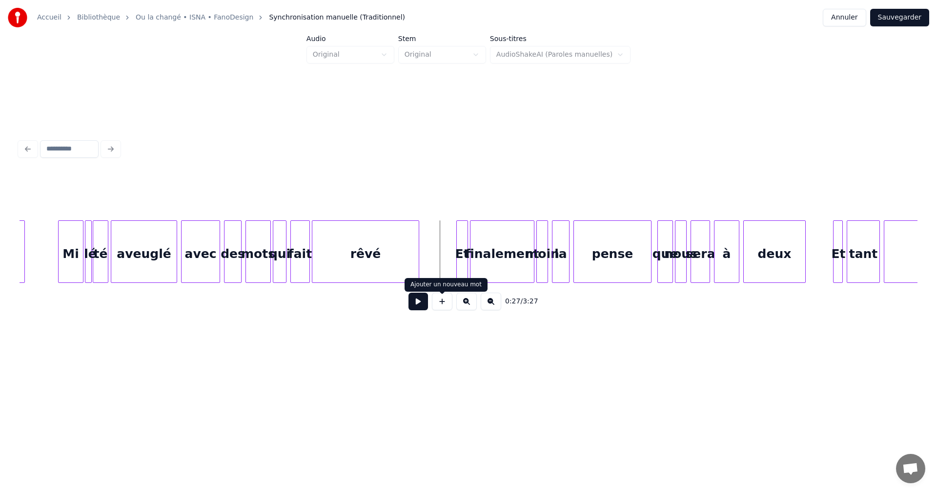
click at [418, 303] on button at bounding box center [419, 301] width 20 height 18
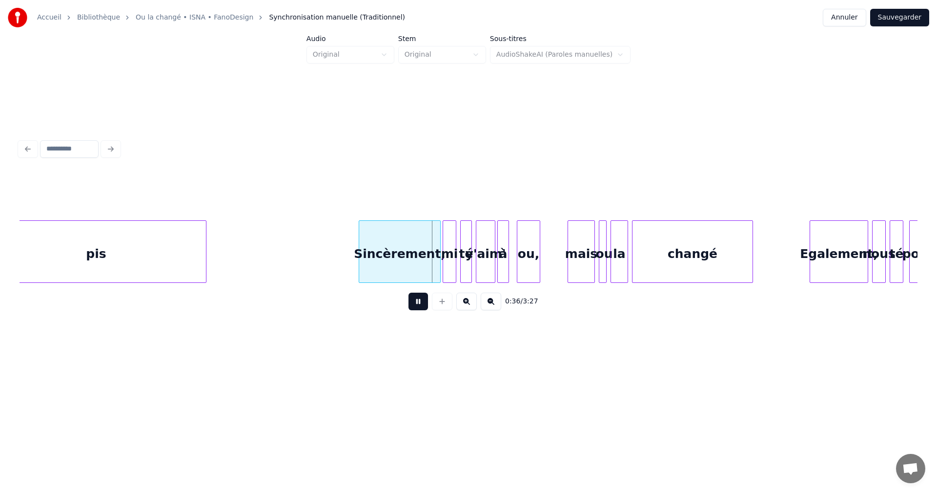
click at [419, 302] on button at bounding box center [419, 301] width 20 height 18
click at [416, 233] on div "Sincèrement," at bounding box center [399, 254] width 81 height 66
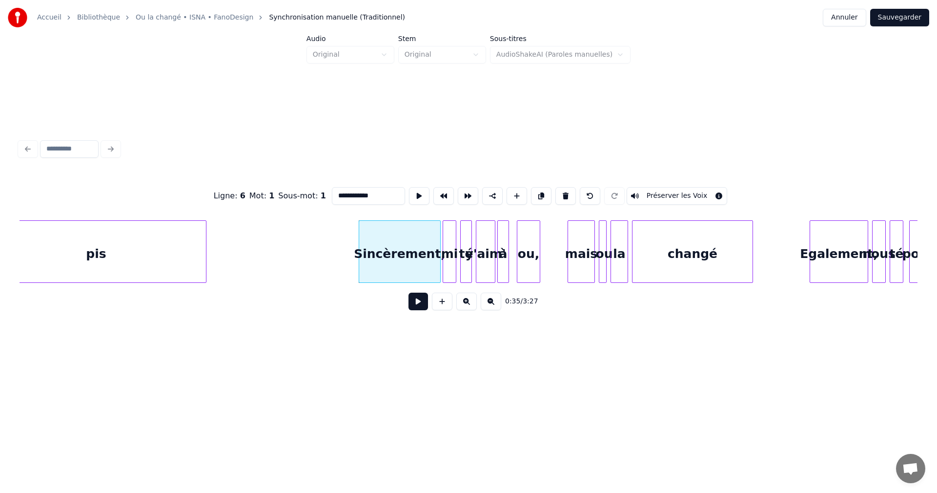
click at [374, 194] on input "**********" at bounding box center [368, 196] width 73 height 18
type input "**********"
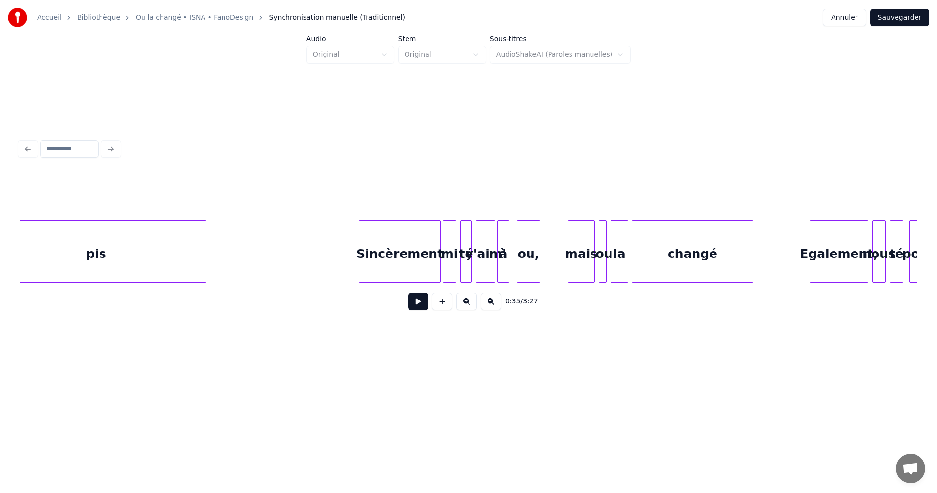
click at [426, 303] on button at bounding box center [419, 301] width 20 height 18
click at [416, 304] on button at bounding box center [419, 301] width 20 height 18
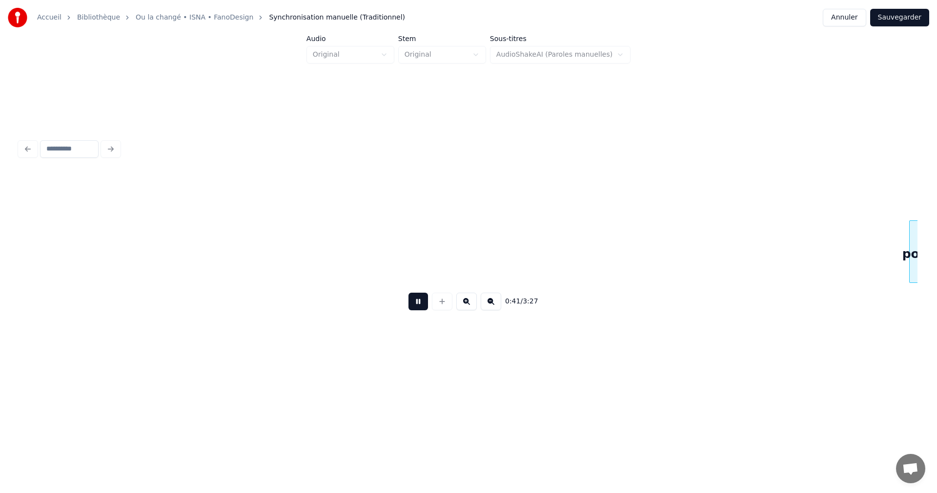
scroll to position [0, 4054]
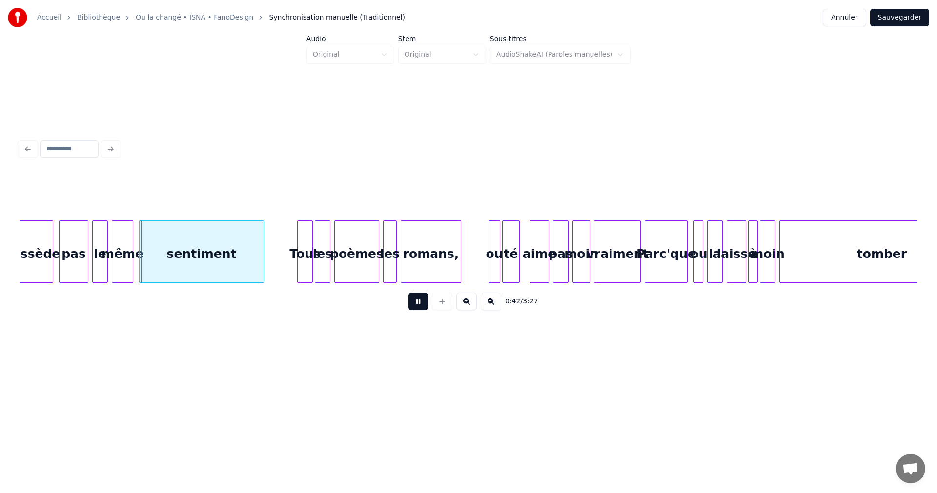
click at [418, 304] on button at bounding box center [419, 301] width 20 height 18
click at [907, 19] on button "Sauvegarder" at bounding box center [900, 18] width 59 height 18
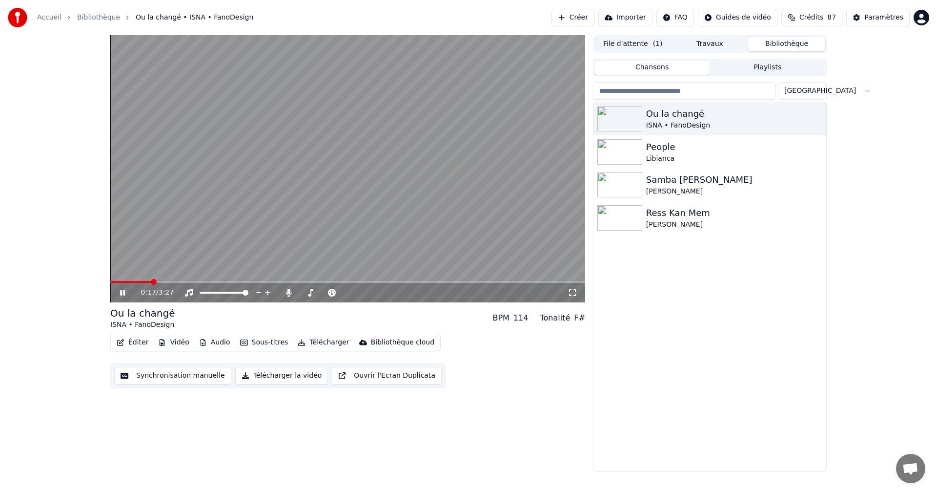
click at [571, 293] on icon at bounding box center [573, 293] width 10 height 8
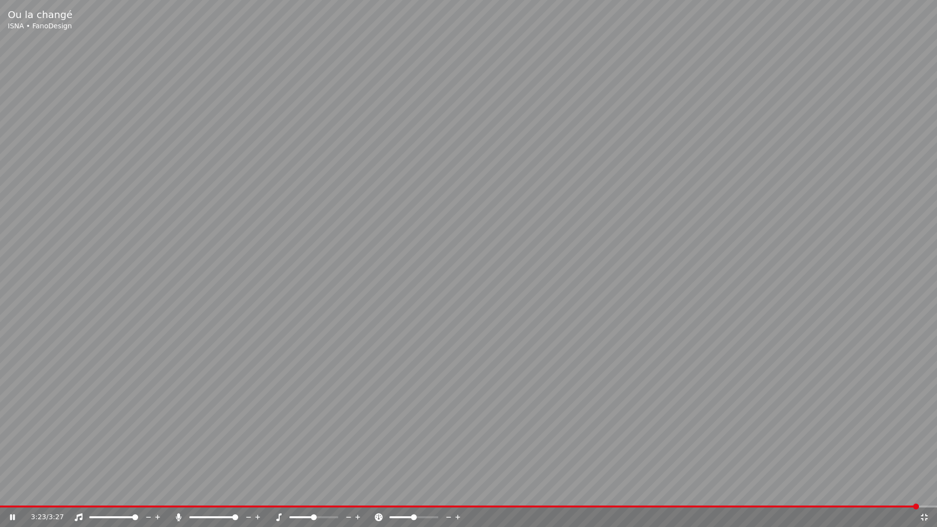
click at [13, 492] on icon at bounding box center [19, 518] width 23 height 8
click at [923, 492] on icon at bounding box center [924, 517] width 7 height 7
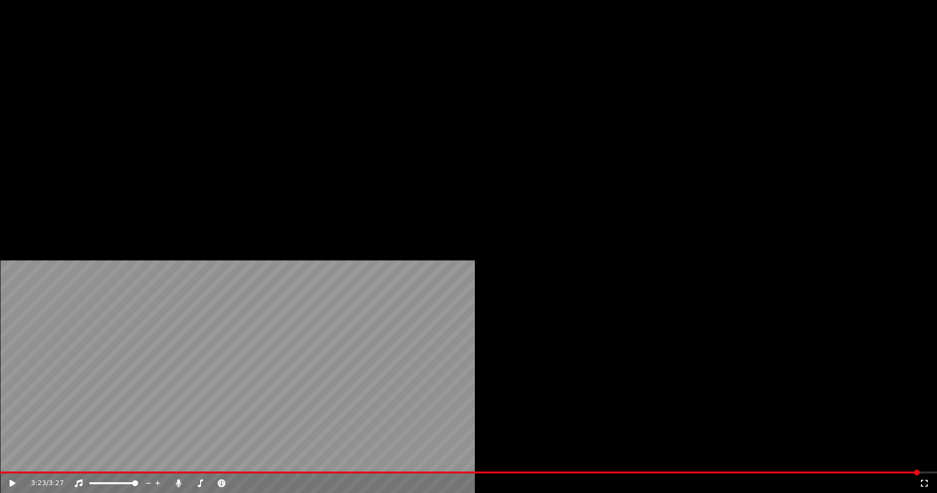
click at [143, 82] on button "Éditer" at bounding box center [133, 75] width 40 height 14
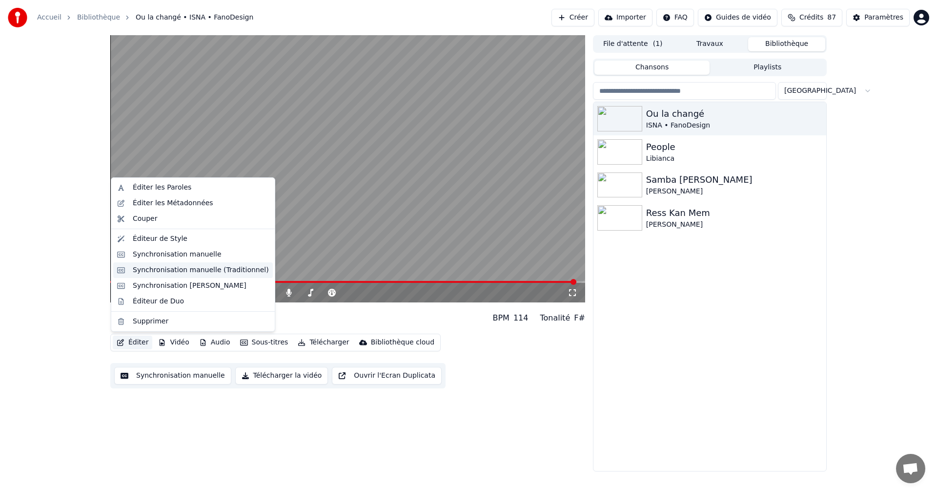
click at [186, 273] on div "Synchronisation manuelle (Traditionnel)" at bounding box center [201, 270] width 136 height 10
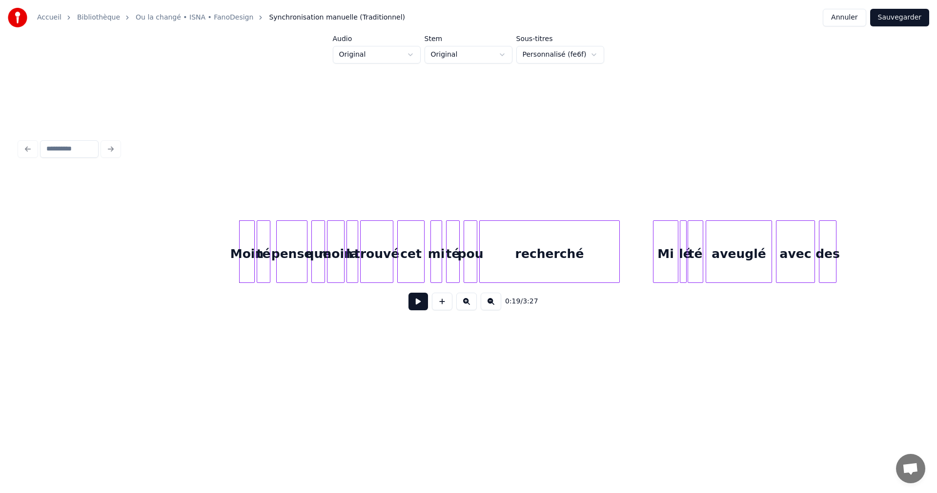
scroll to position [0, 1571]
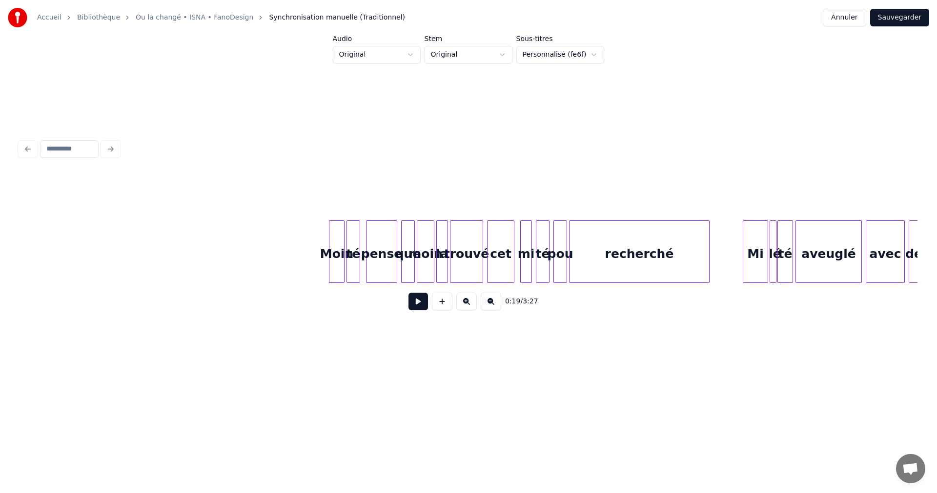
click at [418, 306] on button at bounding box center [419, 301] width 20 height 18
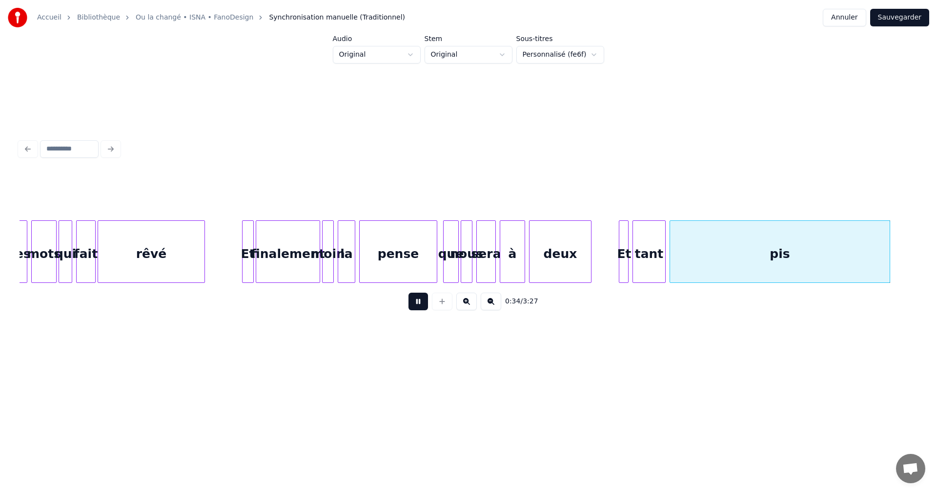
click at [423, 306] on button at bounding box center [419, 301] width 20 height 18
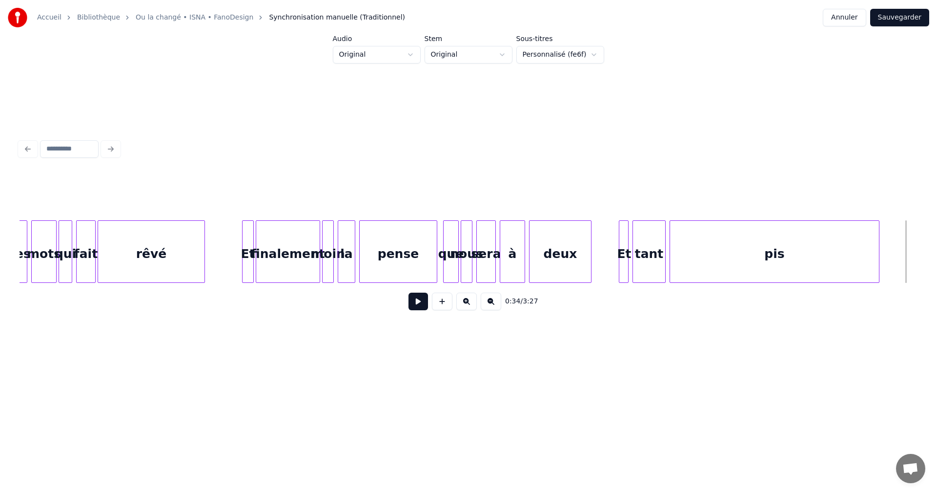
click at [878, 258] on div at bounding box center [877, 252] width 3 height 62
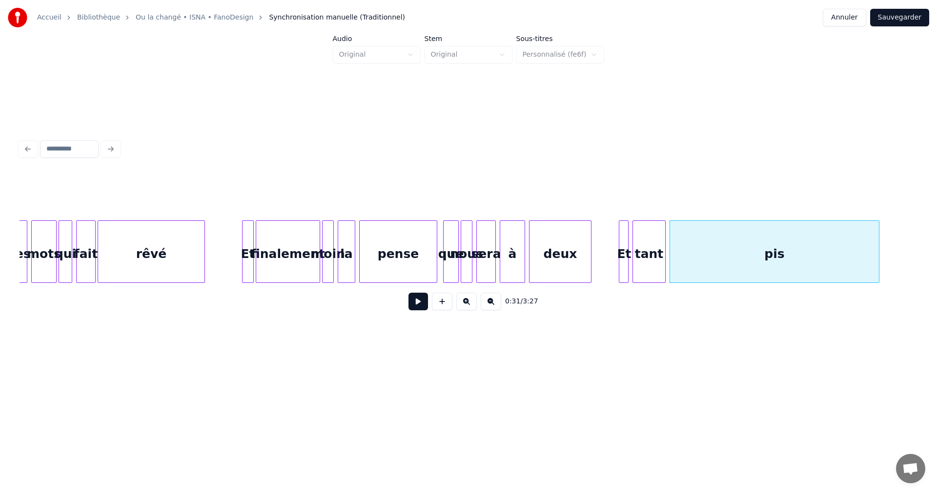
click at [422, 304] on button at bounding box center [419, 301] width 20 height 18
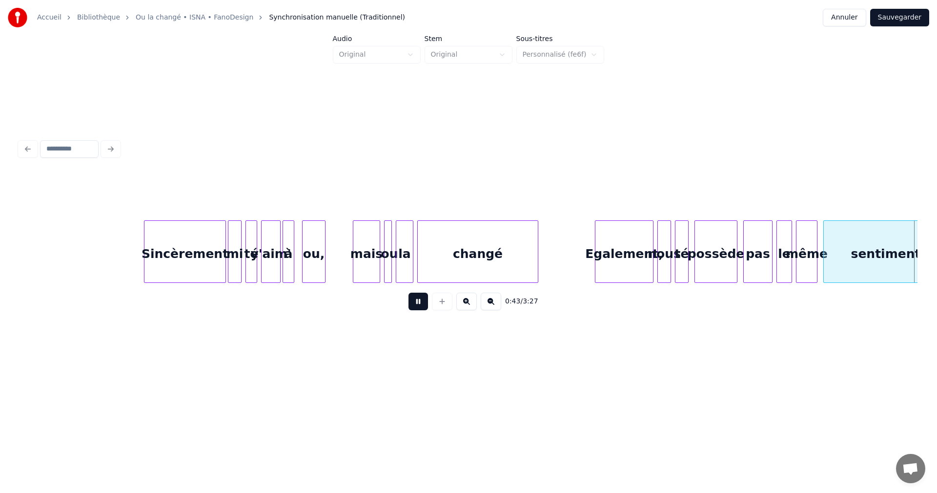
scroll to position [0, 4269]
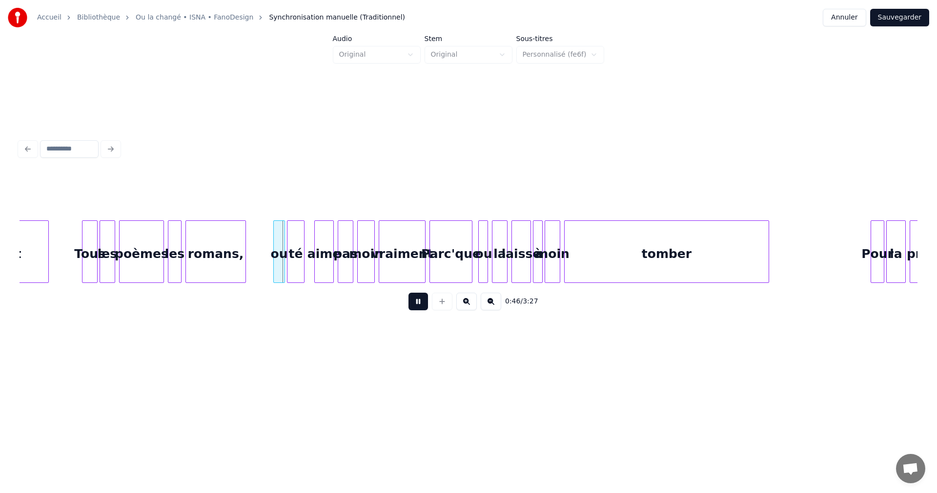
click at [422, 304] on button at bounding box center [419, 301] width 20 height 18
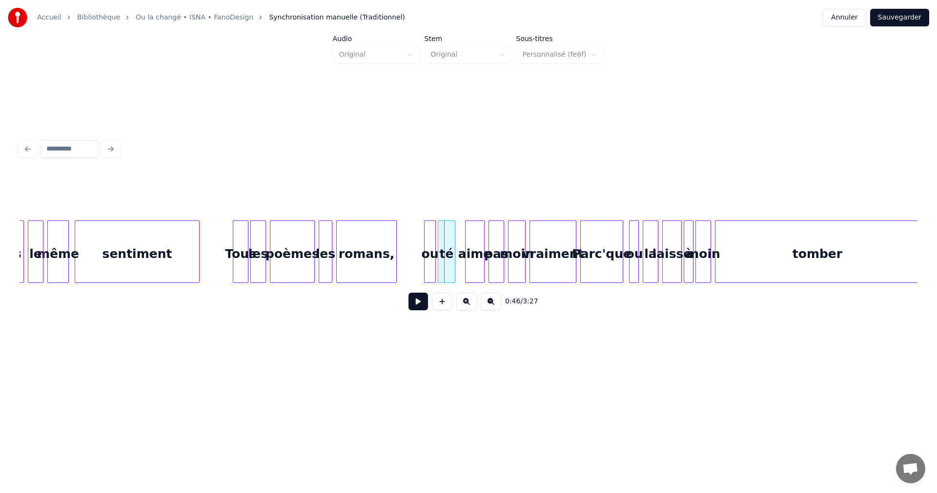
scroll to position [0, 4096]
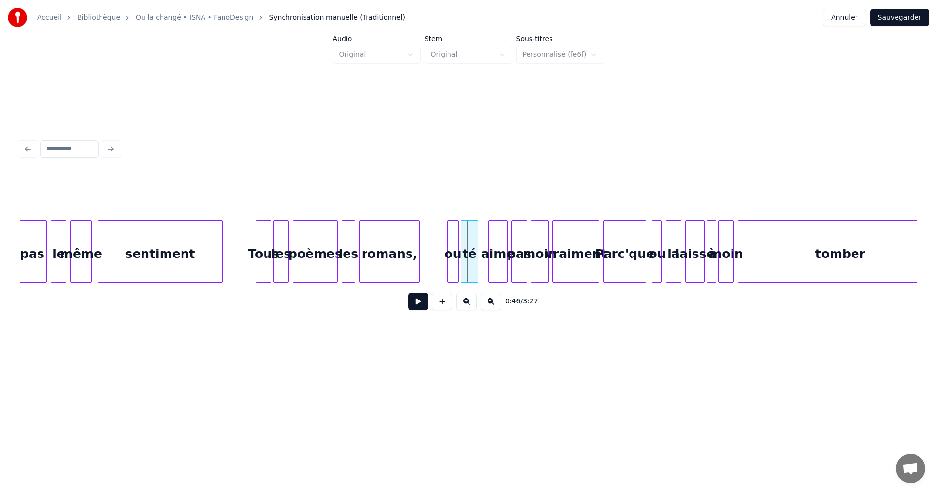
click at [492, 254] on div "aime" at bounding box center [498, 254] width 19 height 66
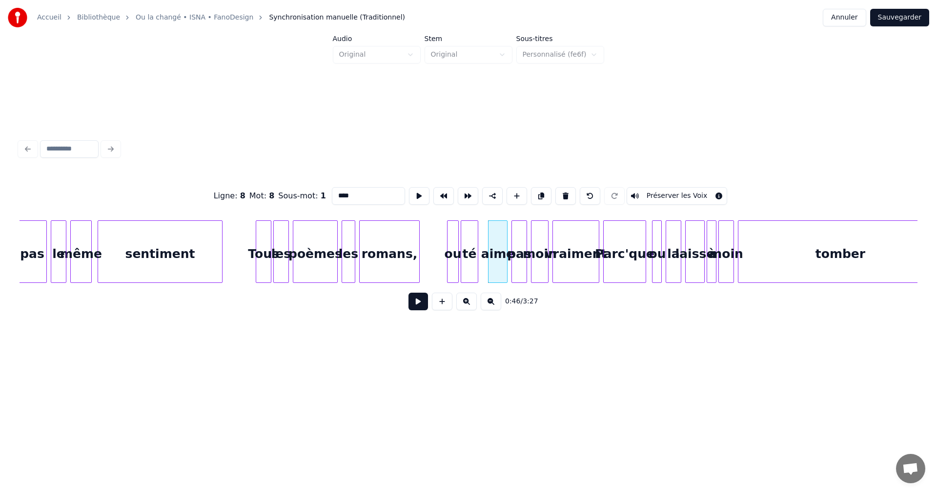
click at [334, 193] on input "****" at bounding box center [368, 196] width 73 height 18
click at [355, 194] on input "******" at bounding box center [368, 196] width 73 height 18
type input "******"
click at [416, 306] on button at bounding box center [419, 301] width 20 height 18
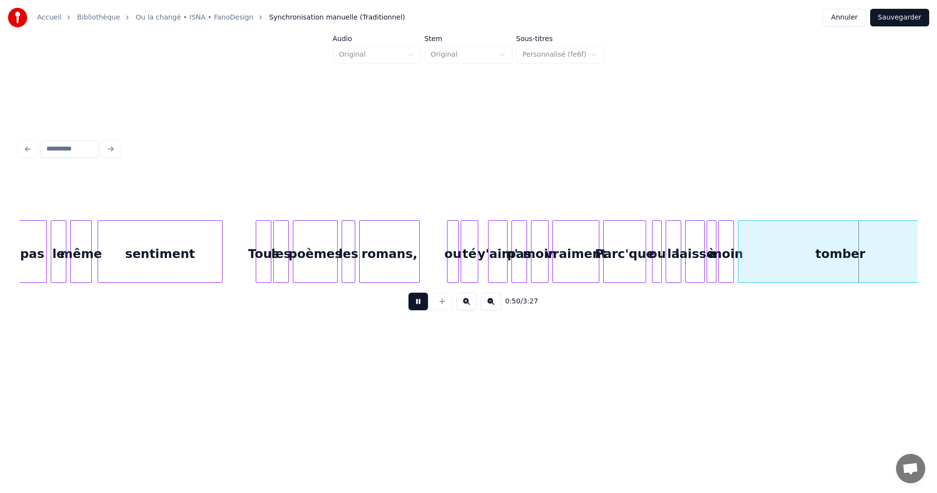
click at [416, 306] on button at bounding box center [419, 301] width 20 height 18
click at [869, 250] on div "tomber" at bounding box center [841, 254] width 204 height 66
click at [358, 191] on input "******" at bounding box center [368, 196] width 73 height 18
type input "*****"
click at [417, 305] on button at bounding box center [419, 301] width 20 height 18
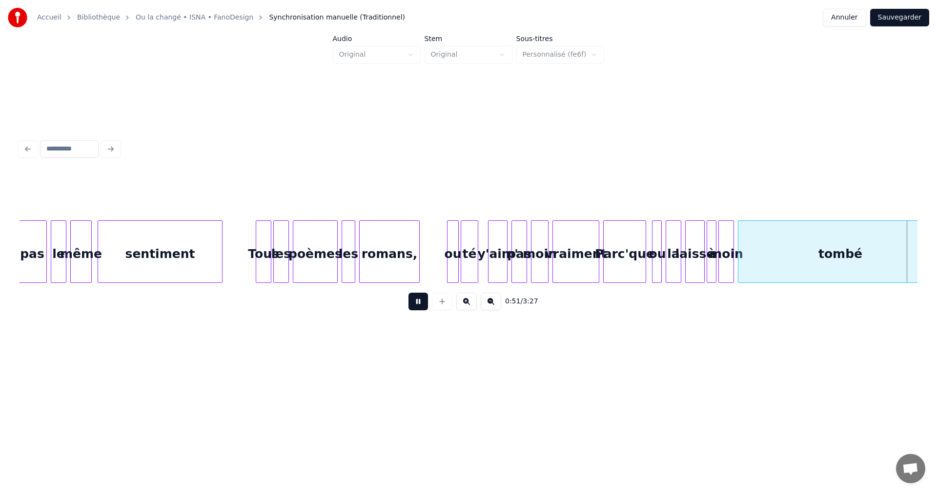
scroll to position [0, 4994]
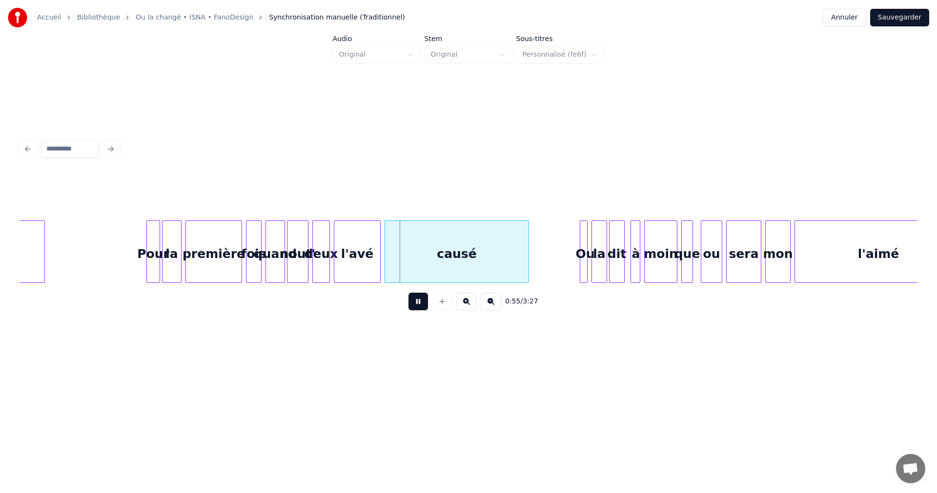
click at [417, 304] on button at bounding box center [419, 301] width 20 height 18
click at [361, 256] on div "l'avé" at bounding box center [357, 254] width 46 height 66
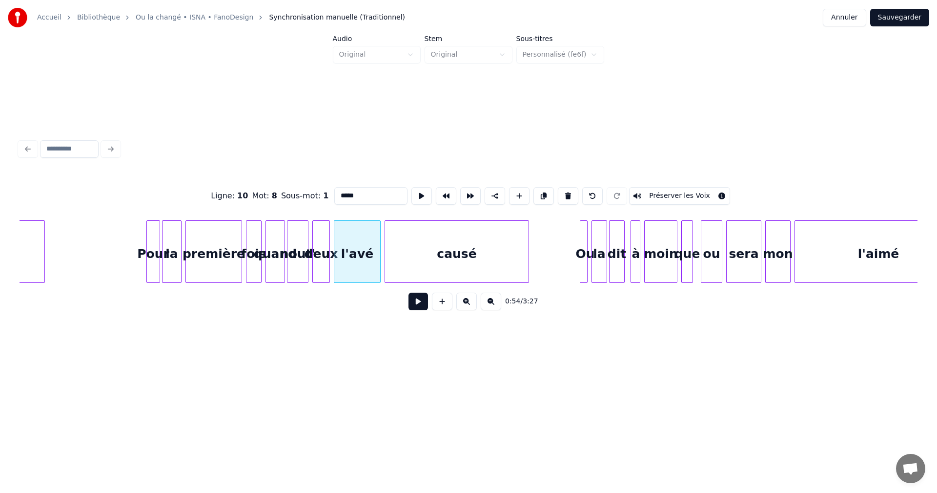
click at [412, 302] on button at bounding box center [419, 301] width 20 height 18
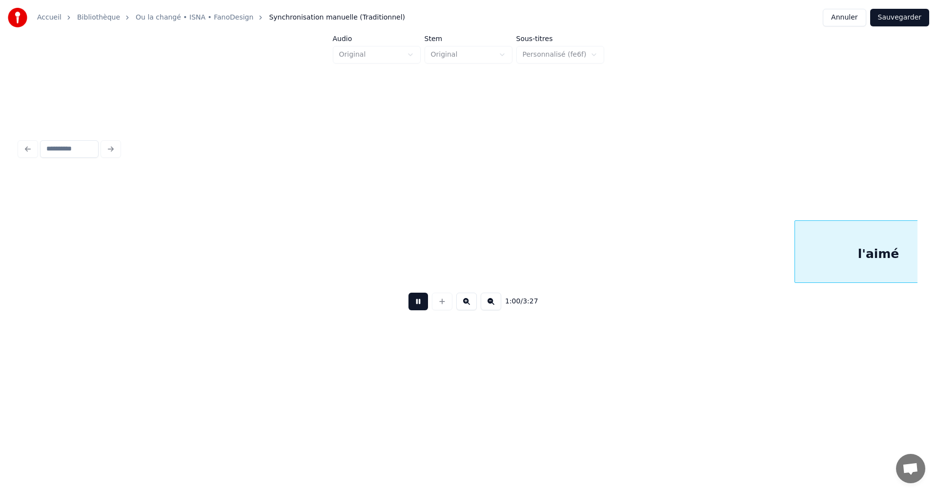
scroll to position [0, 5893]
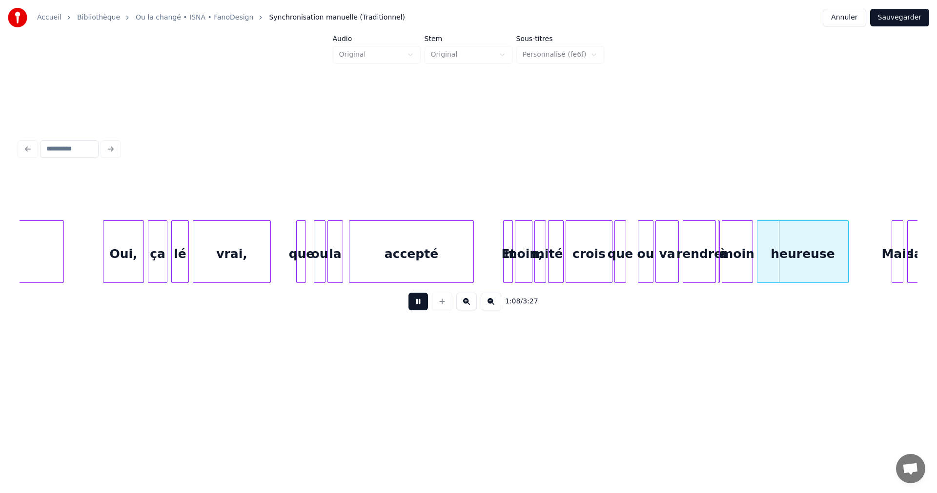
click at [413, 301] on button at bounding box center [419, 301] width 20 height 18
click at [692, 251] on div "rendre" at bounding box center [700, 254] width 32 height 66
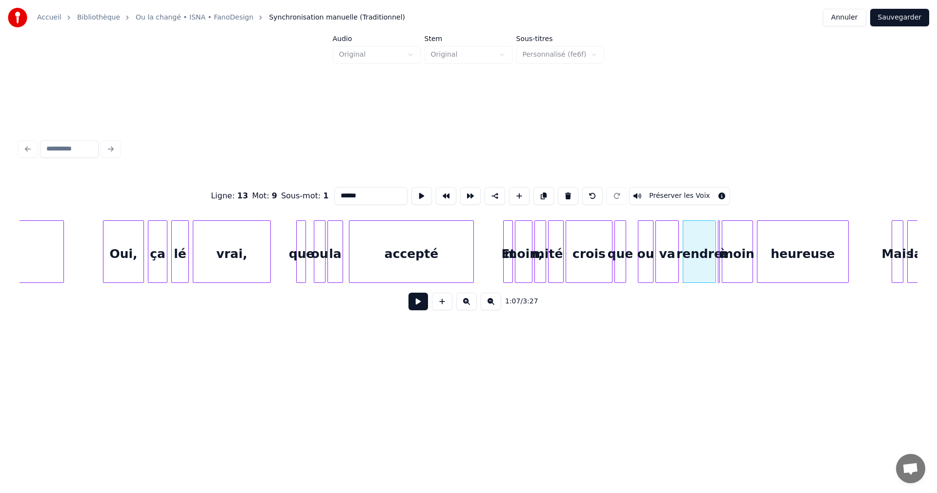
click at [359, 193] on input "******" at bounding box center [370, 196] width 73 height 18
type input "*****"
drag, startPoint x: 408, startPoint y: 304, endPoint x: 420, endPoint y: 305, distance: 12.3
click at [419, 305] on div "1:07 / 3:27" at bounding box center [468, 301] width 883 height 21
click at [420, 305] on button at bounding box center [419, 301] width 20 height 18
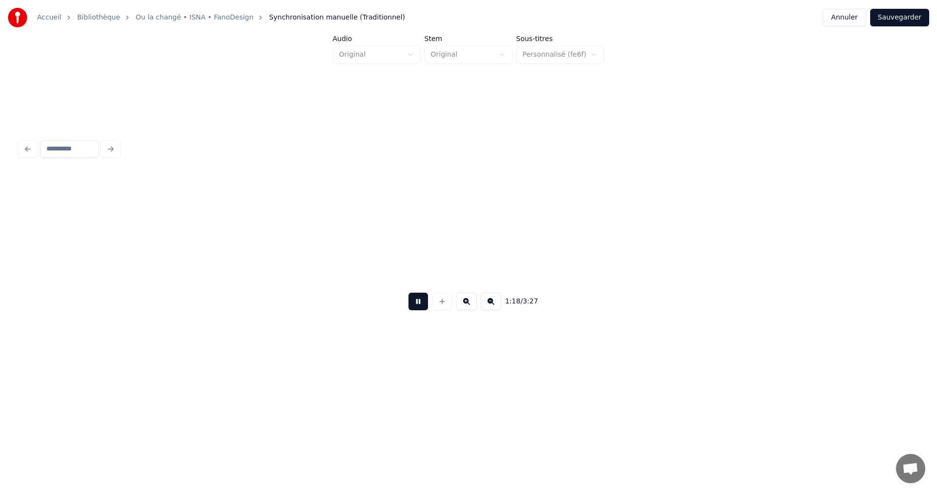
scroll to position [0, 7691]
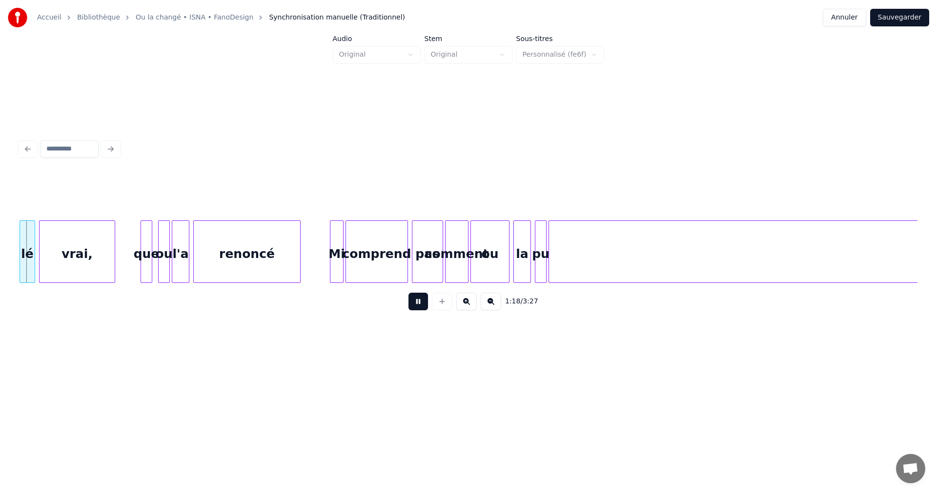
click at [420, 305] on button at bounding box center [419, 301] width 20 height 18
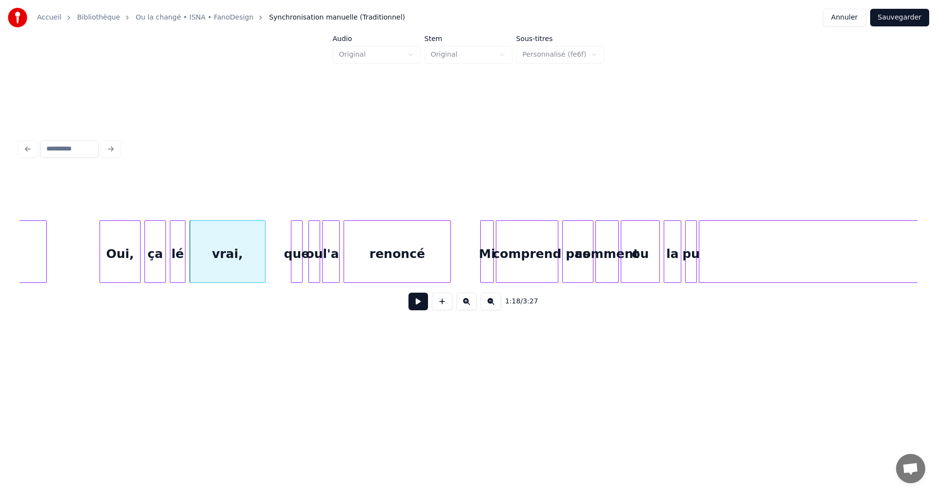
scroll to position [0, 7518]
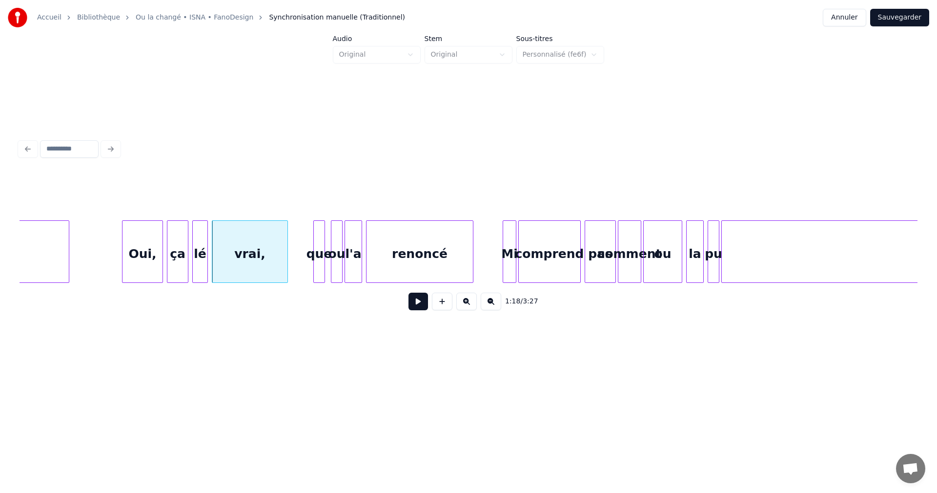
click at [145, 254] on div "Oui," at bounding box center [143, 254] width 40 height 66
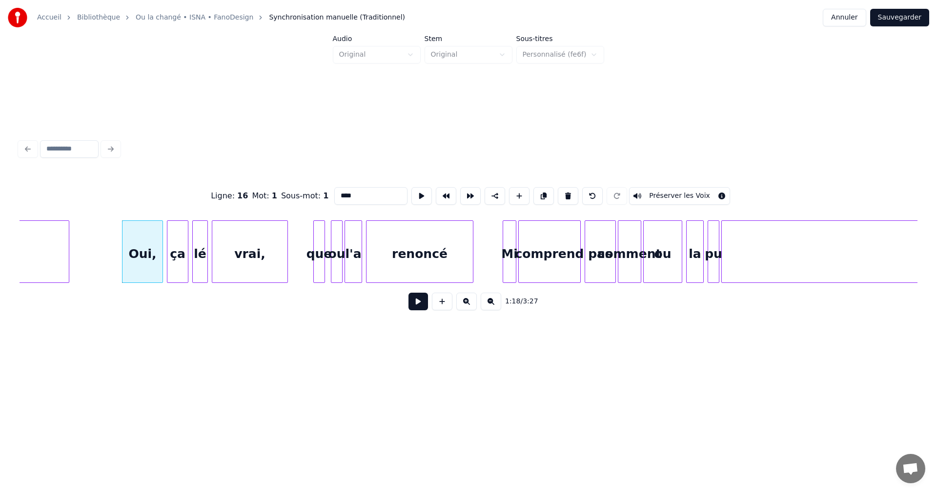
click at [352, 195] on input "****" at bounding box center [370, 196] width 73 height 18
type input "***"
click at [413, 308] on button at bounding box center [419, 301] width 20 height 18
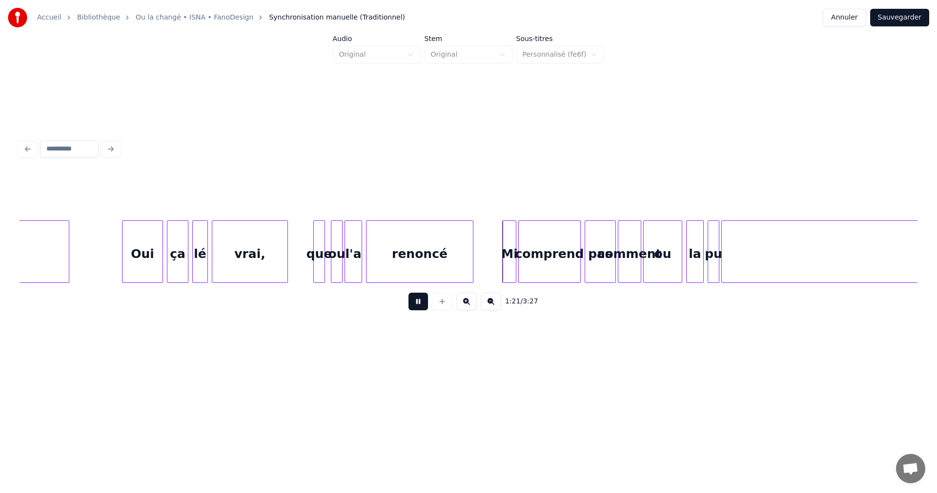
click at [416, 307] on button at bounding box center [419, 301] width 20 height 18
click at [419, 307] on button at bounding box center [419, 301] width 20 height 18
click at [419, 306] on button at bounding box center [419, 301] width 20 height 18
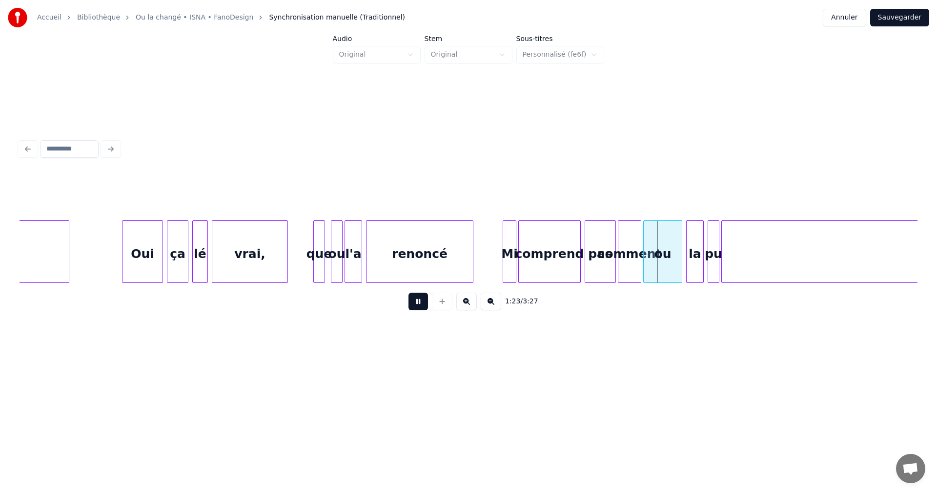
click at [419, 306] on button at bounding box center [419, 301] width 20 height 18
click at [358, 265] on div "l'a" at bounding box center [353, 254] width 17 height 66
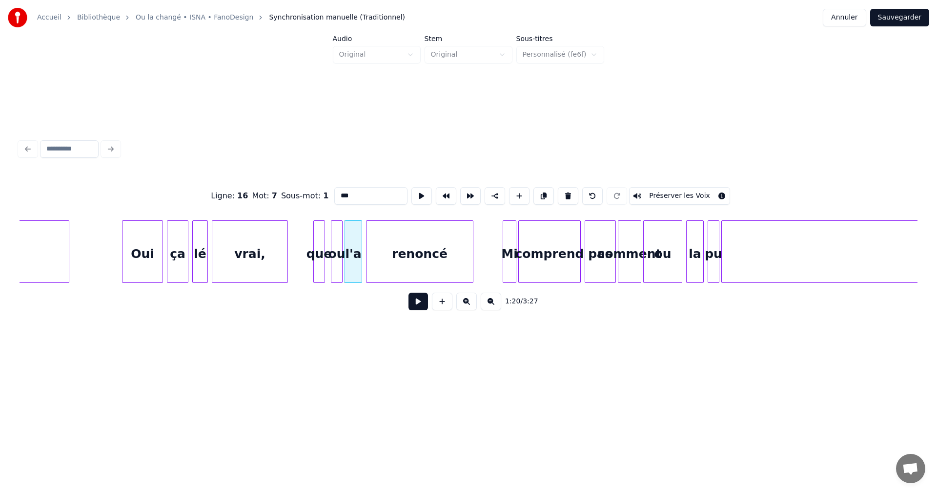
click at [346, 193] on input "***" at bounding box center [370, 196] width 73 height 18
type input "**"
click at [418, 303] on button at bounding box center [419, 301] width 20 height 18
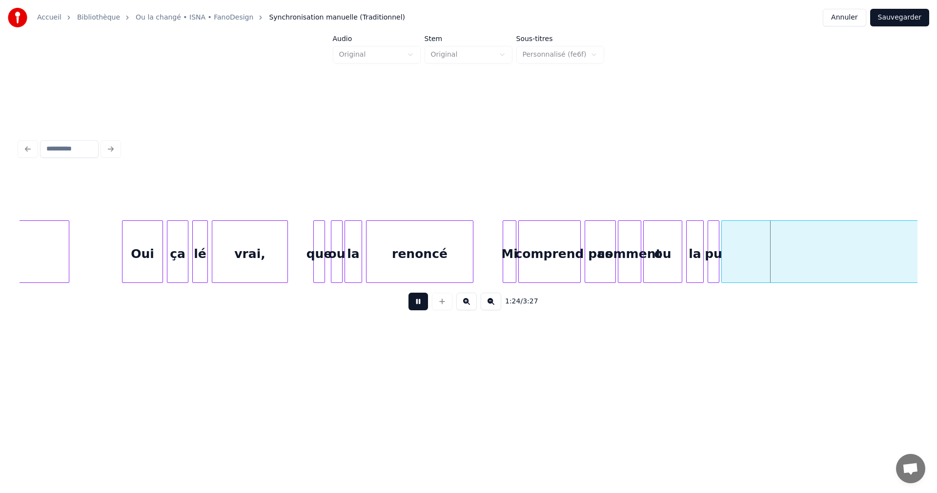
click at [422, 302] on button at bounding box center [419, 301] width 20 height 18
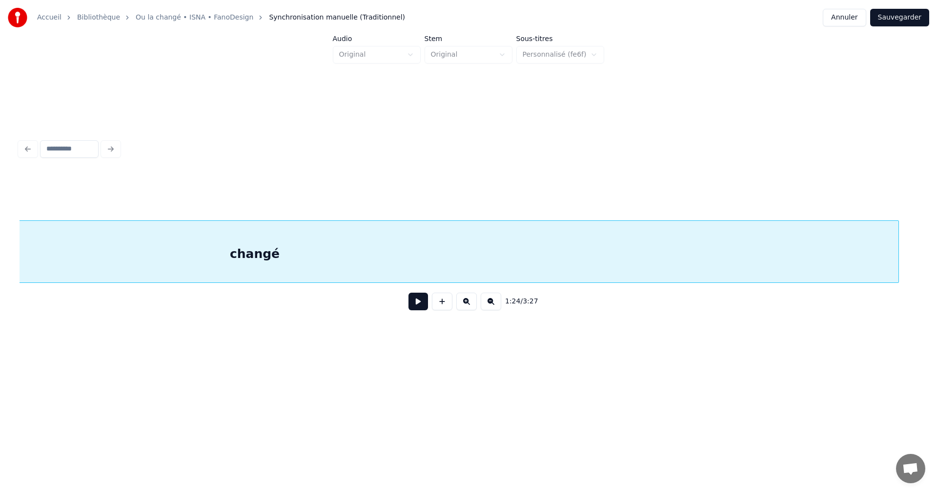
scroll to position [0, 8888]
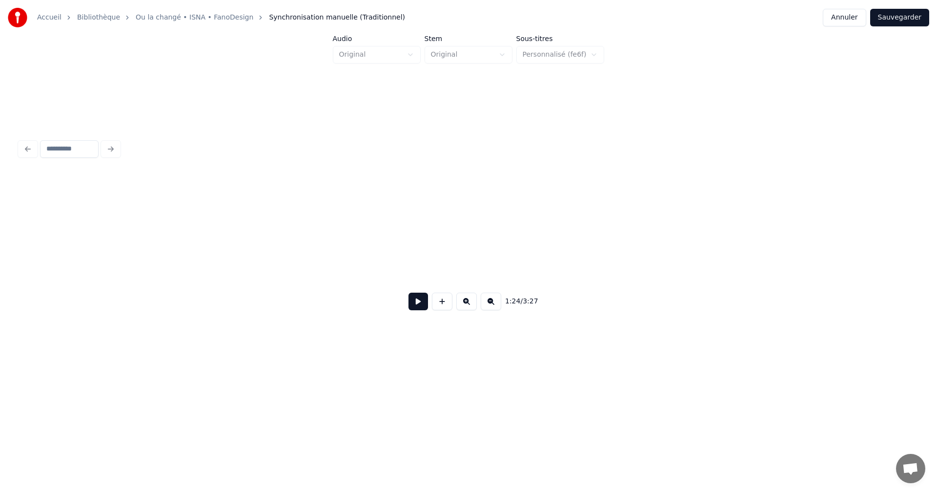
click at [9, 235] on div "Accueil Bibliothèque Ou la changé • ISNA • FanoDesign Synchronisation manuelle …" at bounding box center [468, 187] width 937 height 375
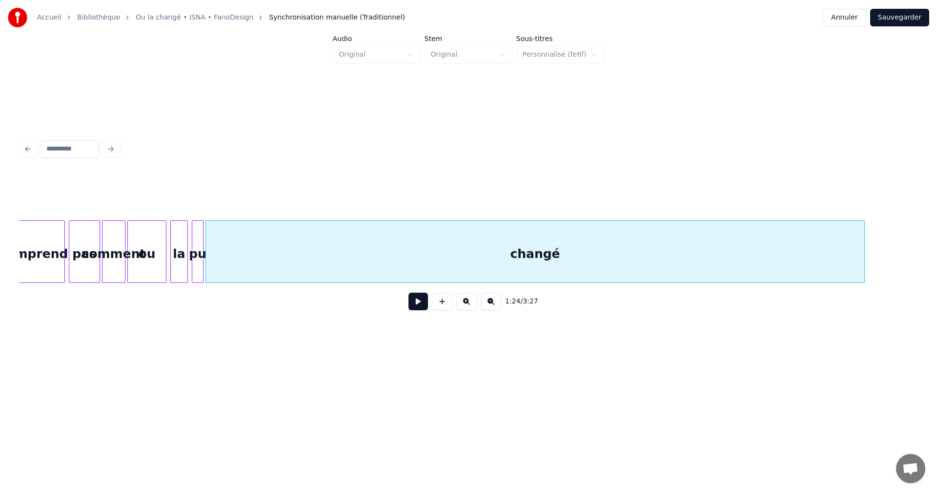
scroll to position [0, 8035]
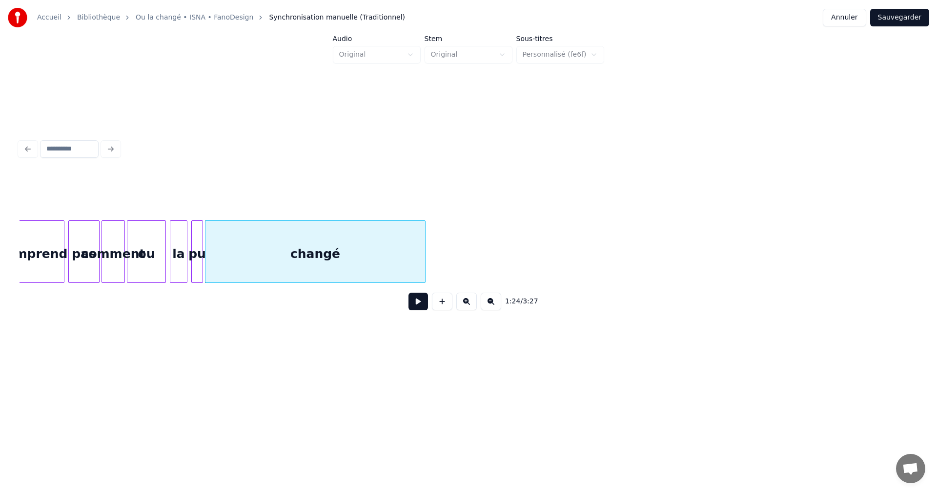
click at [424, 262] on div at bounding box center [423, 252] width 3 height 62
click at [180, 254] on div "la" at bounding box center [178, 254] width 17 height 66
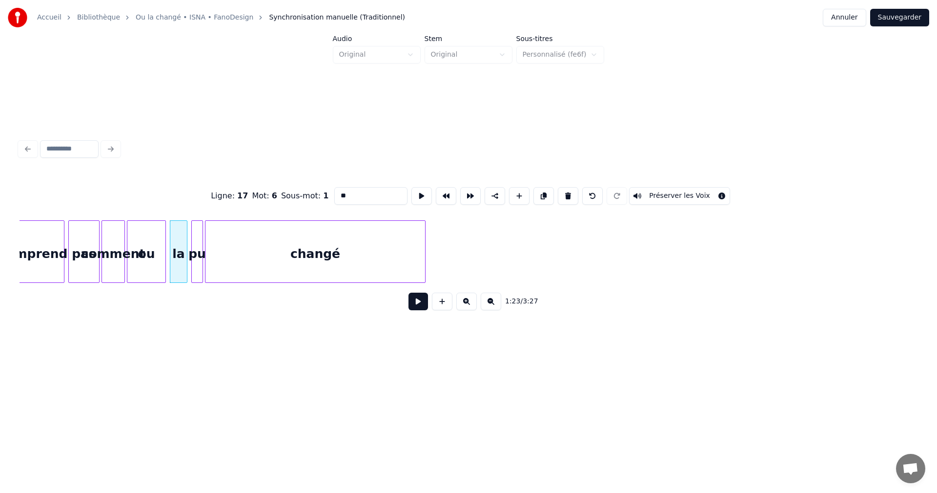
click at [420, 305] on button at bounding box center [419, 301] width 20 height 18
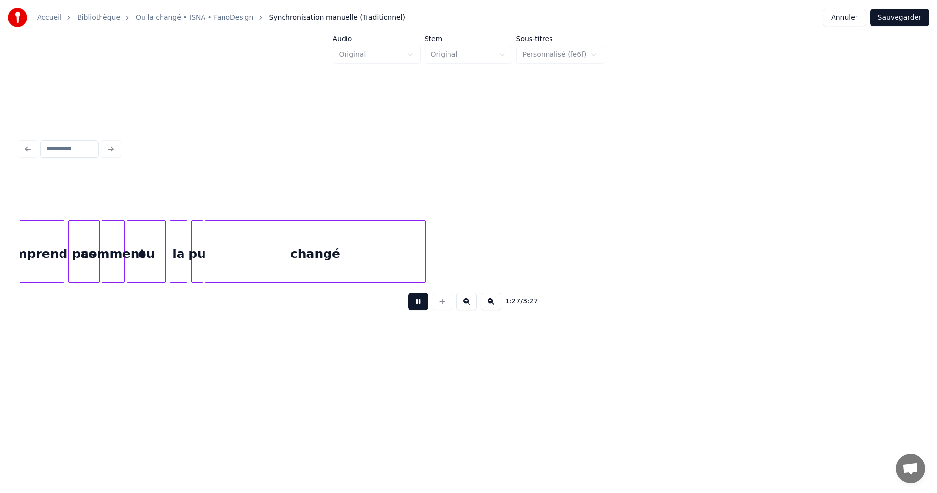
click at [427, 302] on button at bounding box center [419, 301] width 20 height 18
click at [406, 262] on div at bounding box center [405, 252] width 3 height 62
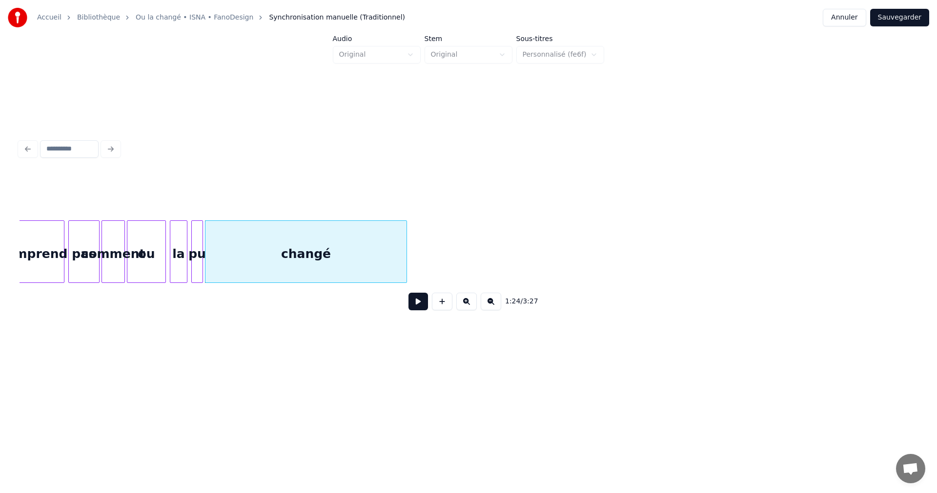
click at [420, 306] on button at bounding box center [419, 301] width 20 height 18
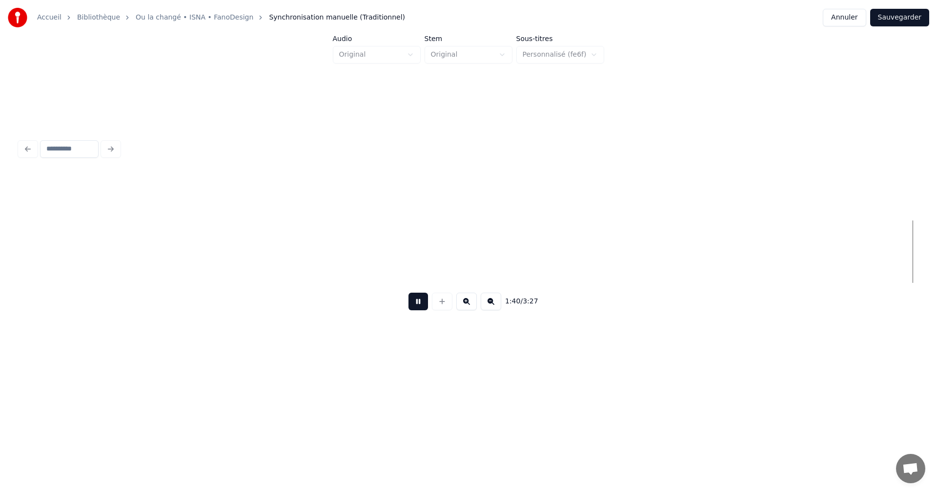
scroll to position [0, 9835]
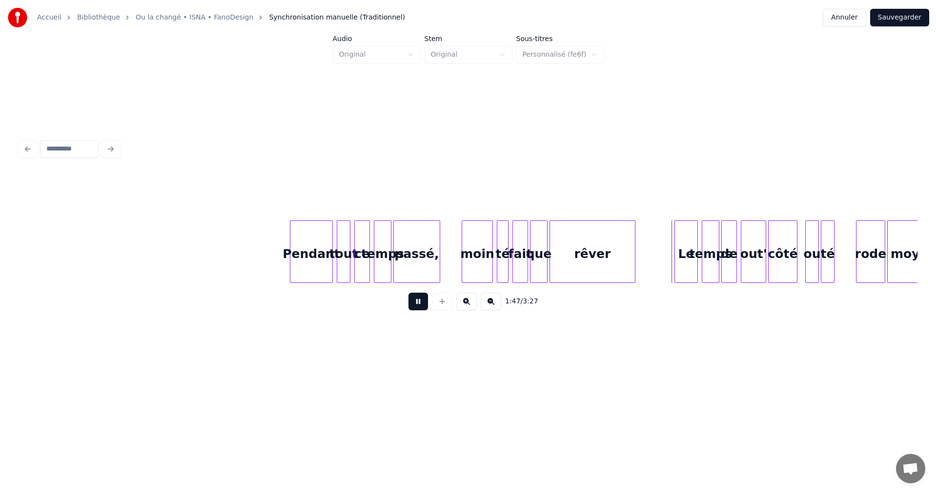
drag, startPoint x: 421, startPoint y: 305, endPoint x: 466, endPoint y: 297, distance: 45.6
click at [421, 305] on button at bounding box center [419, 301] width 20 height 18
click at [595, 259] on div "rêver" at bounding box center [592, 254] width 85 height 66
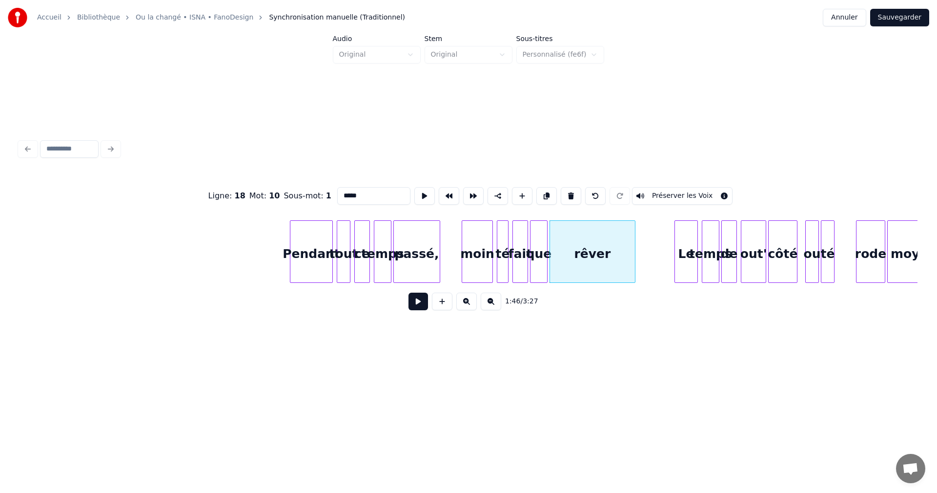
click at [357, 194] on input "*****" at bounding box center [373, 196] width 73 height 18
type input "****"
click at [421, 305] on button at bounding box center [419, 301] width 20 height 18
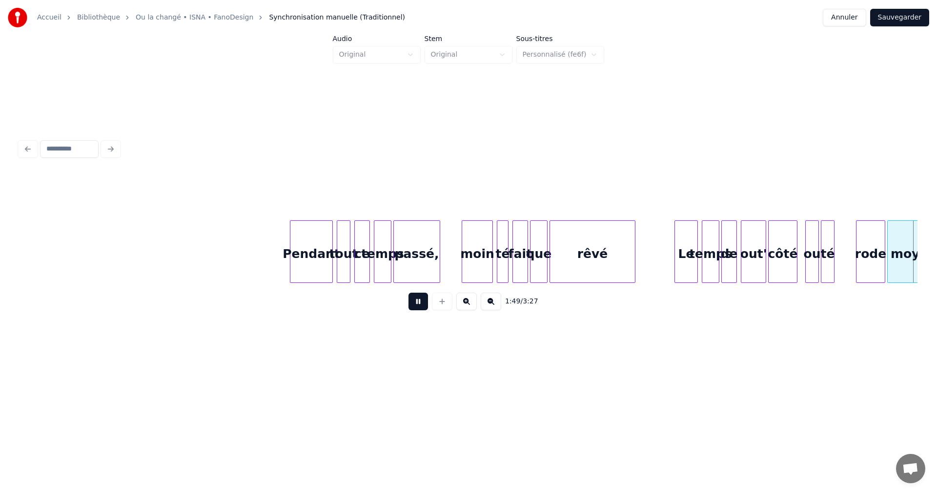
scroll to position [0, 10733]
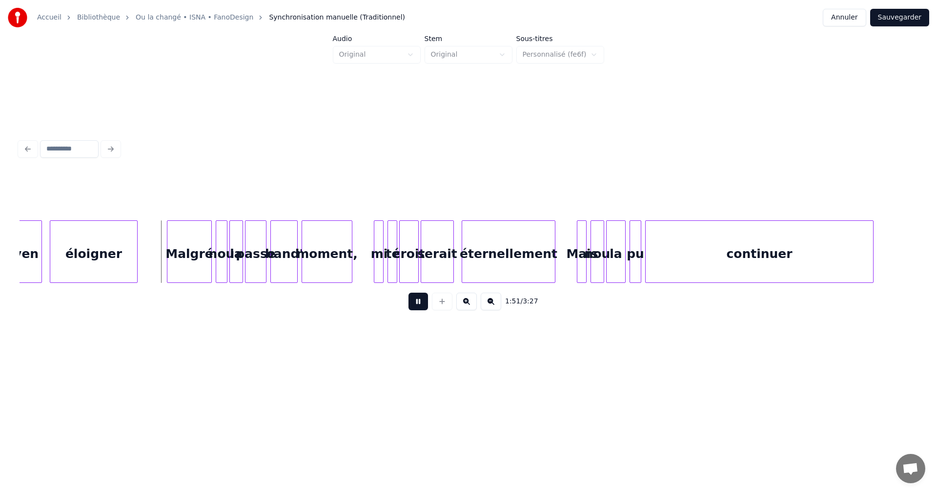
click at [422, 305] on button at bounding box center [419, 301] width 20 height 18
click at [116, 242] on div "éloigner" at bounding box center [93, 254] width 87 height 66
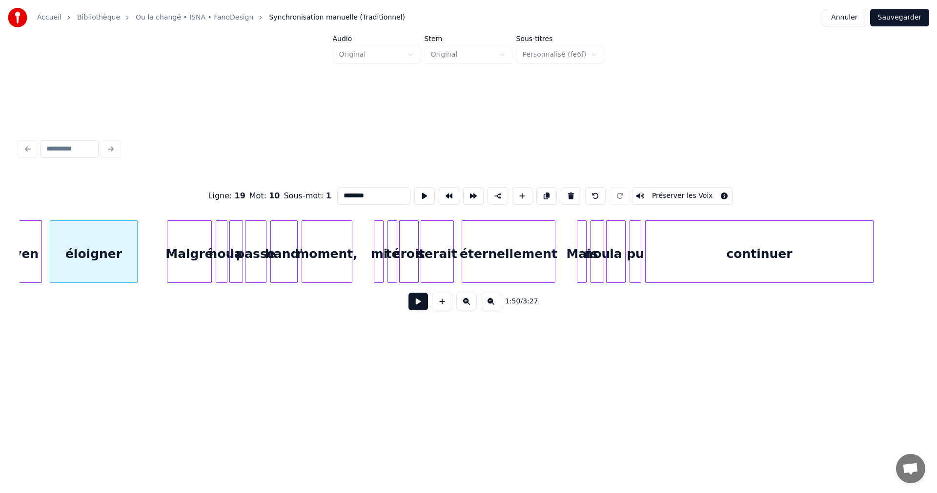
click at [363, 191] on input "********" at bounding box center [373, 196] width 73 height 18
type input "*******"
click at [425, 308] on button at bounding box center [419, 301] width 20 height 18
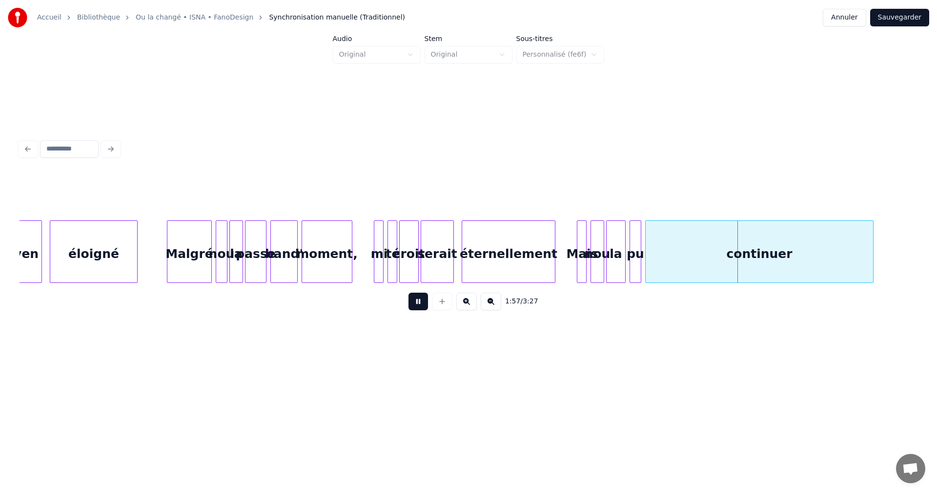
click at [424, 306] on button at bounding box center [419, 301] width 20 height 18
click at [690, 251] on div "continuer" at bounding box center [760, 254] width 228 height 66
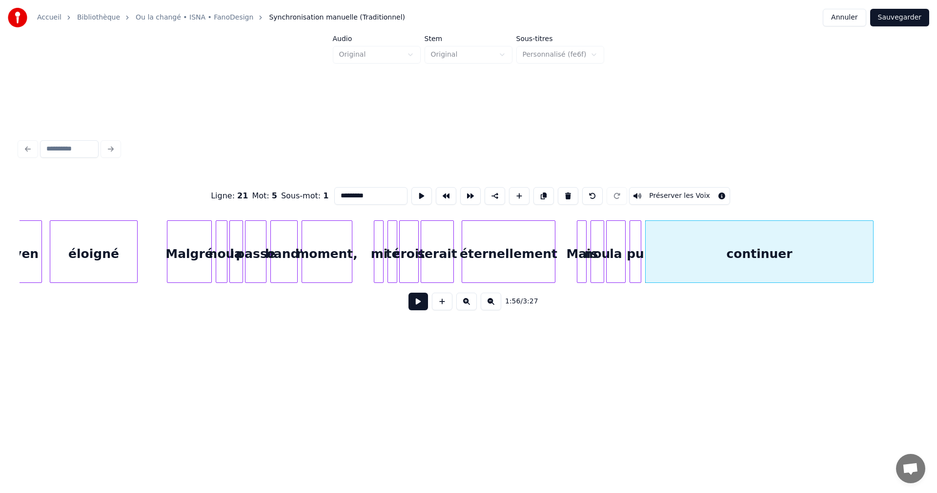
click at [367, 191] on input "*********" at bounding box center [370, 196] width 73 height 18
type input "********"
click at [417, 309] on button at bounding box center [419, 301] width 20 height 18
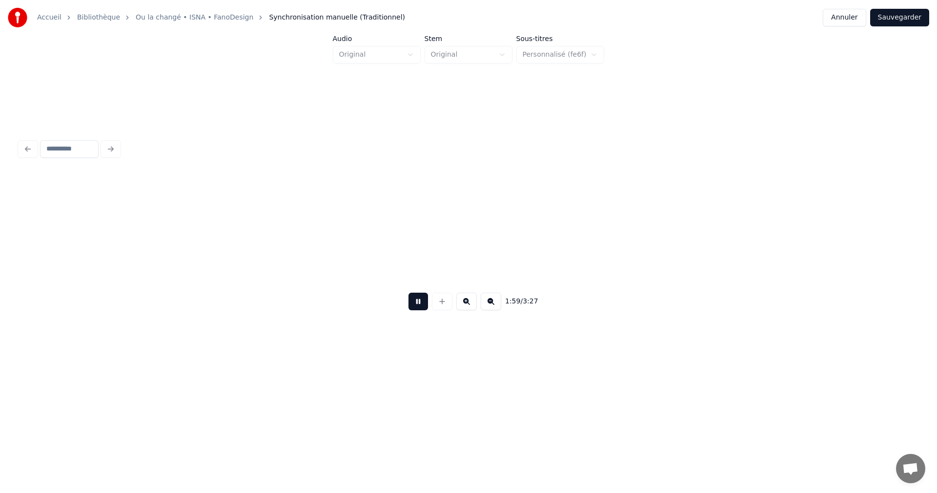
click at [420, 306] on button at bounding box center [419, 301] width 20 height 18
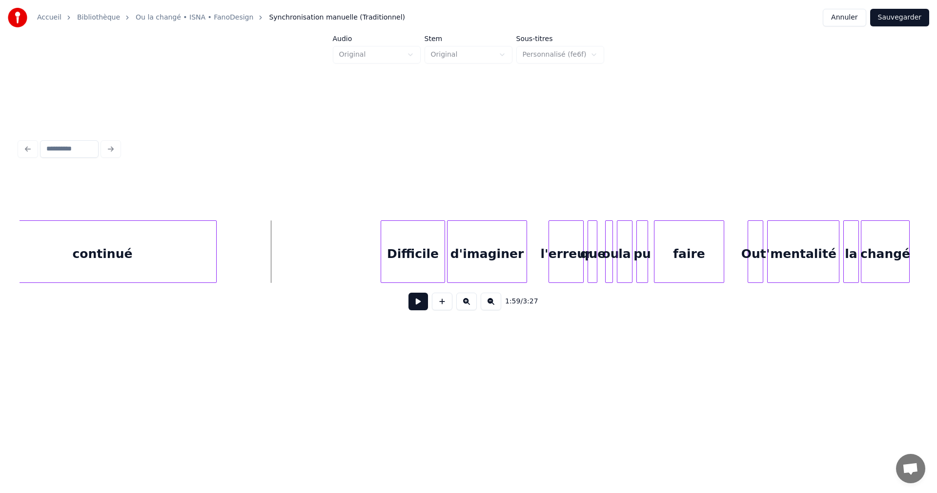
scroll to position [0, 11368]
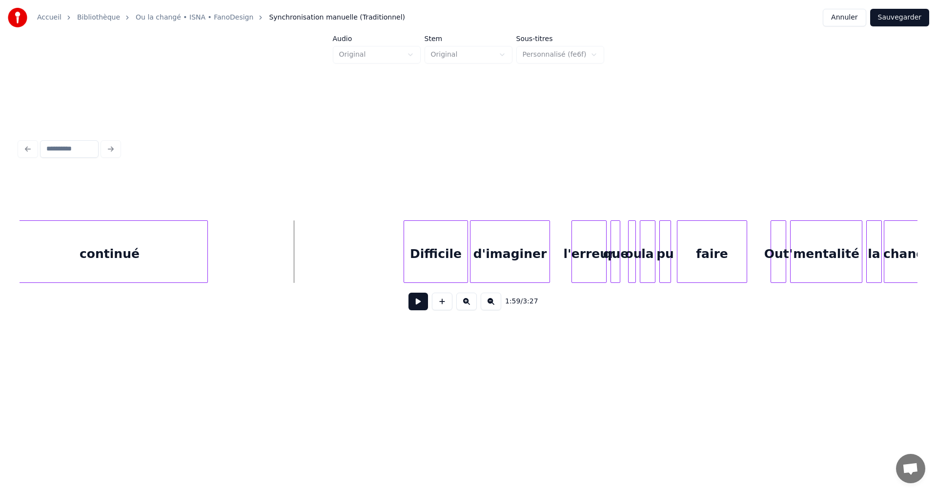
click at [206, 257] on div at bounding box center [206, 252] width 3 height 62
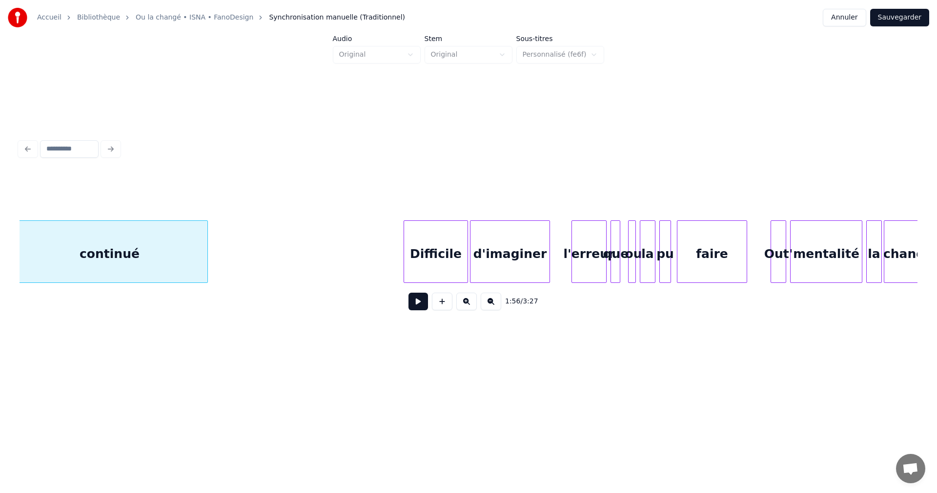
scroll to position [0, 11359]
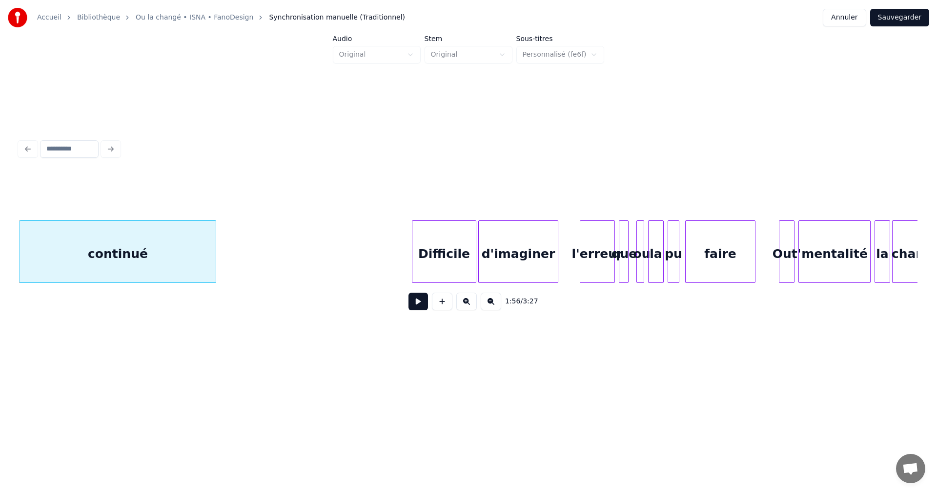
click at [417, 303] on button at bounding box center [419, 301] width 20 height 18
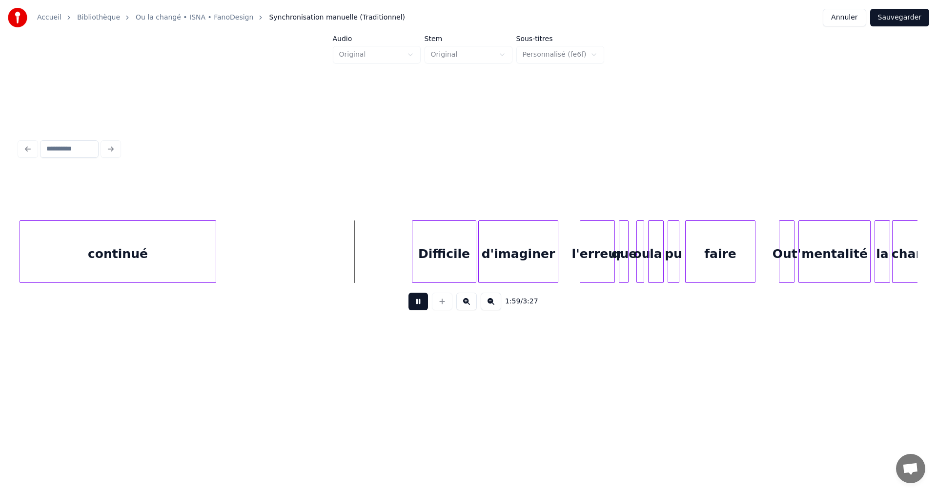
click at [417, 302] on button at bounding box center [419, 301] width 20 height 18
click at [421, 306] on button at bounding box center [419, 301] width 20 height 18
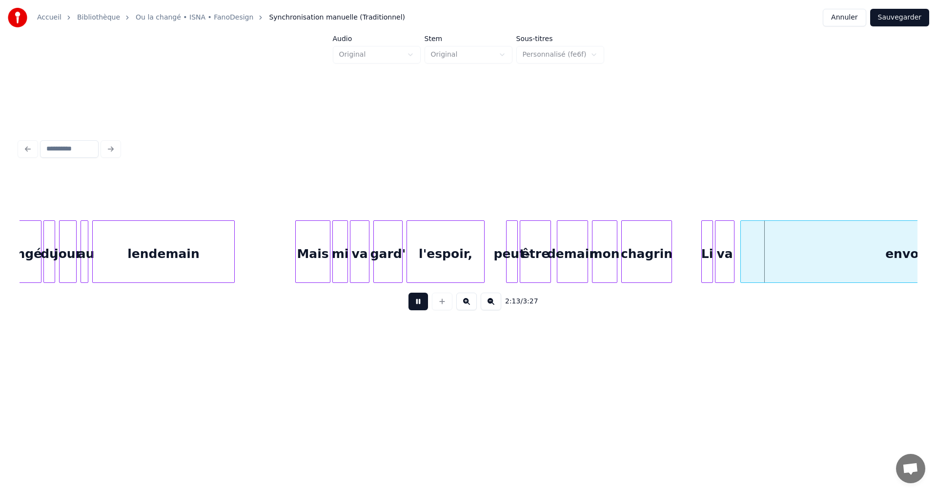
click at [421, 305] on button at bounding box center [419, 301] width 20 height 18
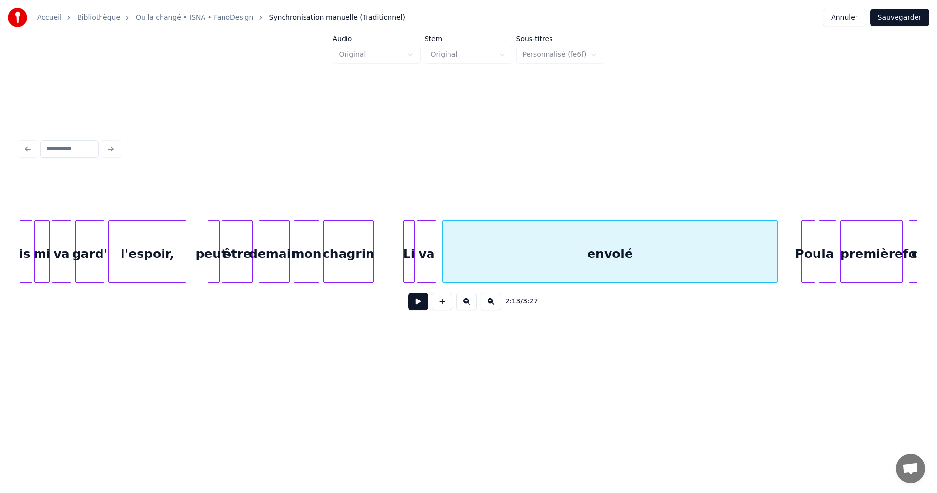
scroll to position [0, 12569]
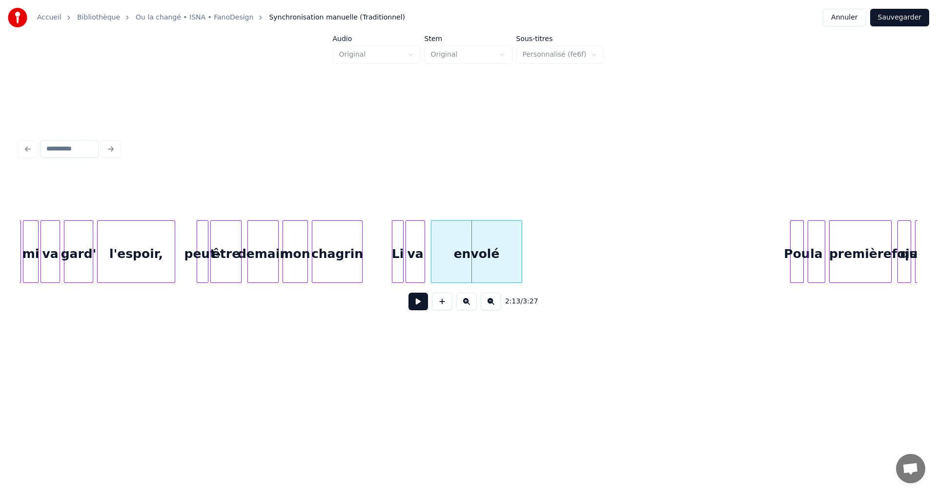
click at [520, 263] on div at bounding box center [520, 252] width 3 height 62
click at [416, 304] on button at bounding box center [419, 301] width 20 height 18
click at [416, 303] on button at bounding box center [419, 301] width 20 height 18
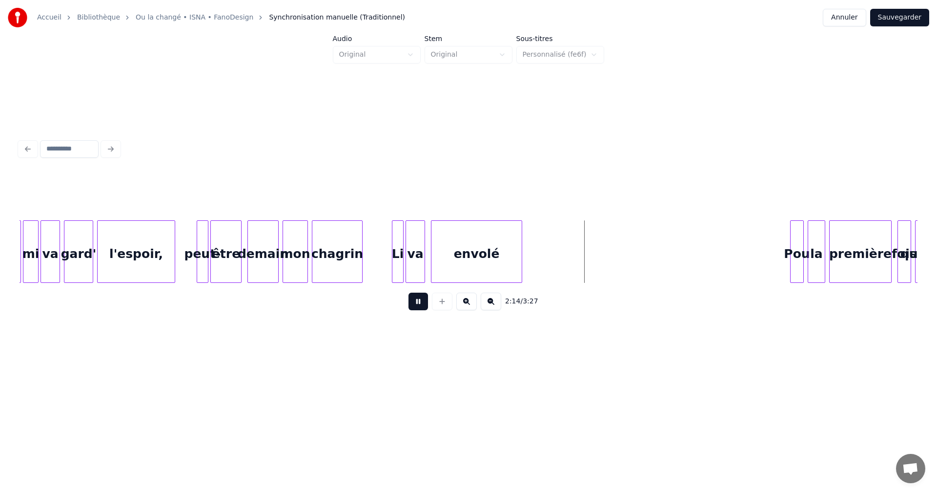
click at [416, 303] on button at bounding box center [419, 301] width 20 height 18
click at [550, 254] on div at bounding box center [549, 252] width 3 height 62
click at [440, 307] on button at bounding box center [442, 301] width 21 height 18
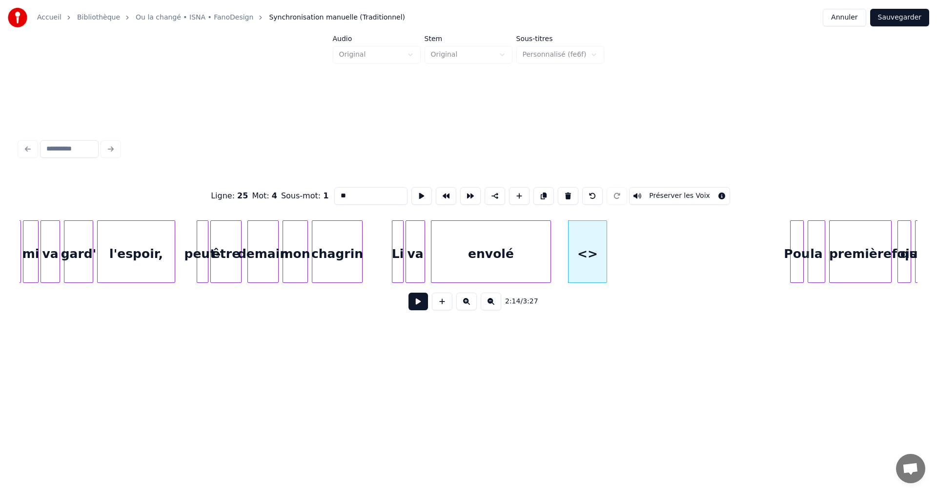
click at [342, 193] on input "**" at bounding box center [370, 196] width 73 height 18
drag, startPoint x: 352, startPoint y: 192, endPoint x: 372, endPoint y: 193, distance: 20.0
click at [372, 193] on input "******" at bounding box center [370, 196] width 73 height 18
drag, startPoint x: 341, startPoint y: 191, endPoint x: 333, endPoint y: 195, distance: 8.7
click at [334, 195] on input "*****" at bounding box center [370, 196] width 73 height 18
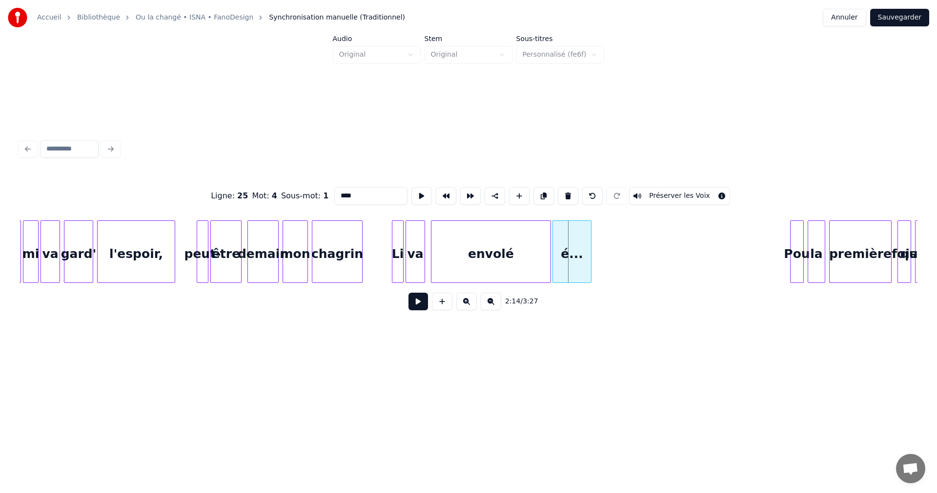
click at [565, 247] on div "é..." at bounding box center [572, 254] width 38 height 66
click at [512, 251] on div "envolé" at bounding box center [491, 254] width 119 height 66
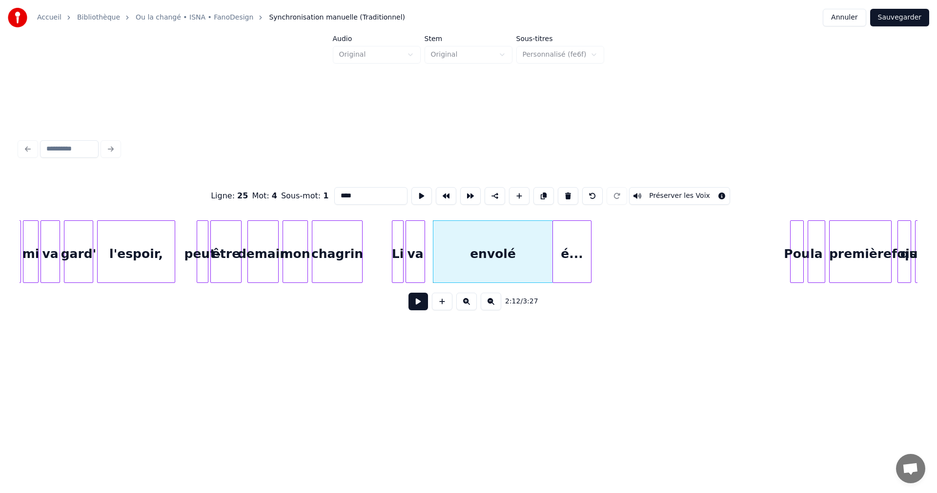
type input "****"
click at [416, 298] on button at bounding box center [419, 301] width 20 height 18
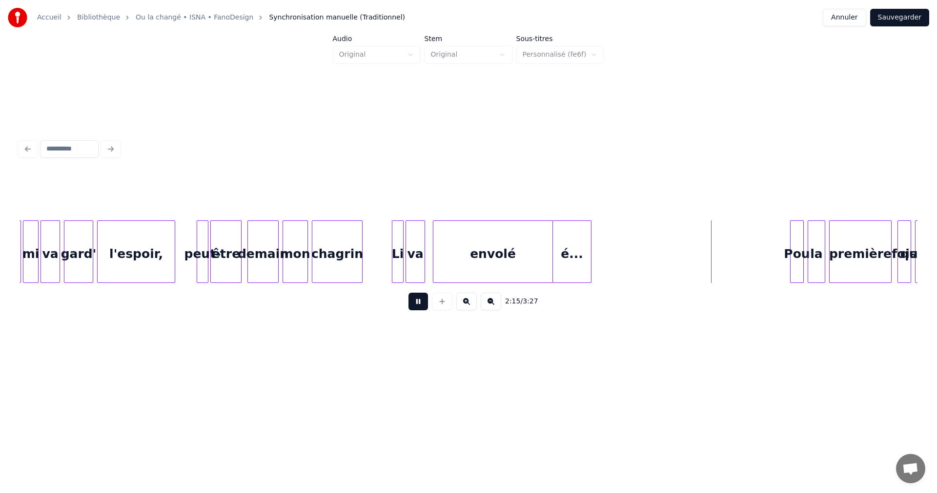
click at [418, 305] on button at bounding box center [419, 301] width 20 height 18
click at [690, 243] on div at bounding box center [690, 252] width 3 height 62
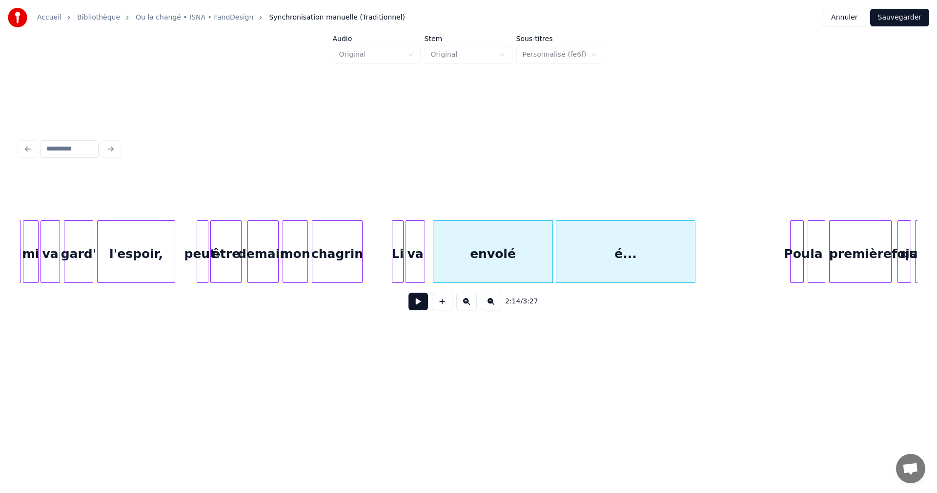
click at [655, 249] on div "é..." at bounding box center [626, 254] width 139 height 66
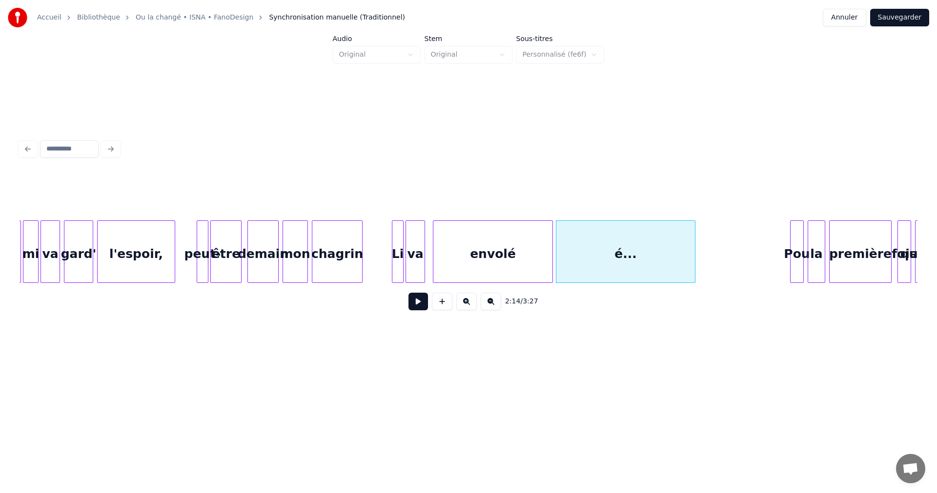
click at [521, 260] on div "envolé" at bounding box center [493, 254] width 119 height 66
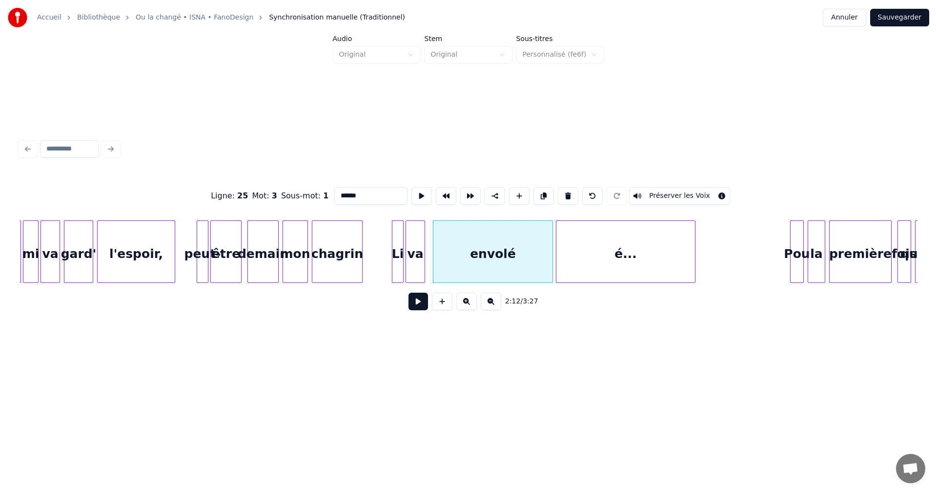
click at [417, 306] on button at bounding box center [419, 301] width 20 height 18
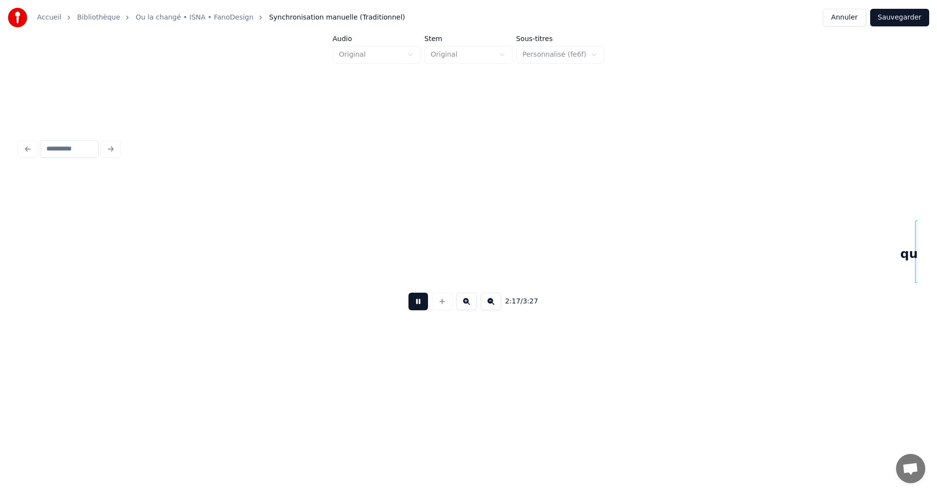
scroll to position [0, 13467]
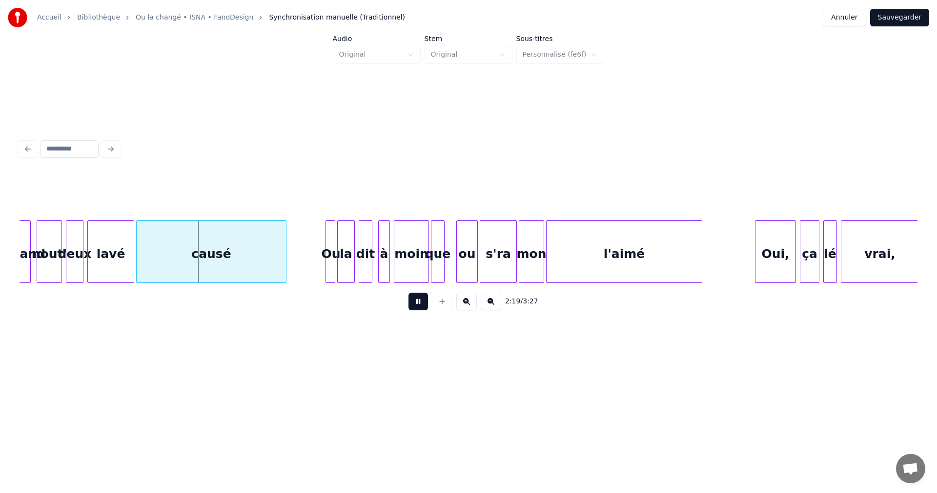
click at [421, 303] on button at bounding box center [419, 301] width 20 height 18
click at [121, 267] on div "lavé" at bounding box center [111, 254] width 46 height 66
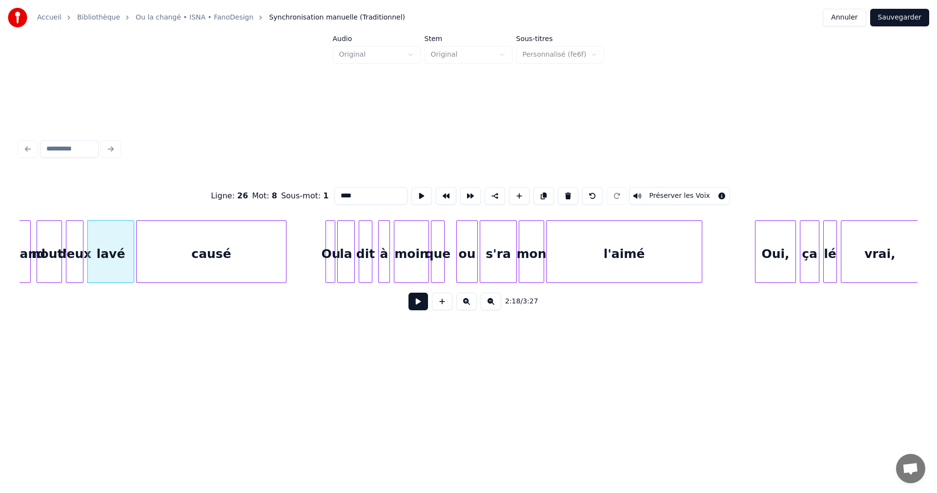
click at [339, 192] on input "****" at bounding box center [370, 196] width 73 height 18
type input "*****"
click at [418, 302] on button at bounding box center [419, 301] width 20 height 18
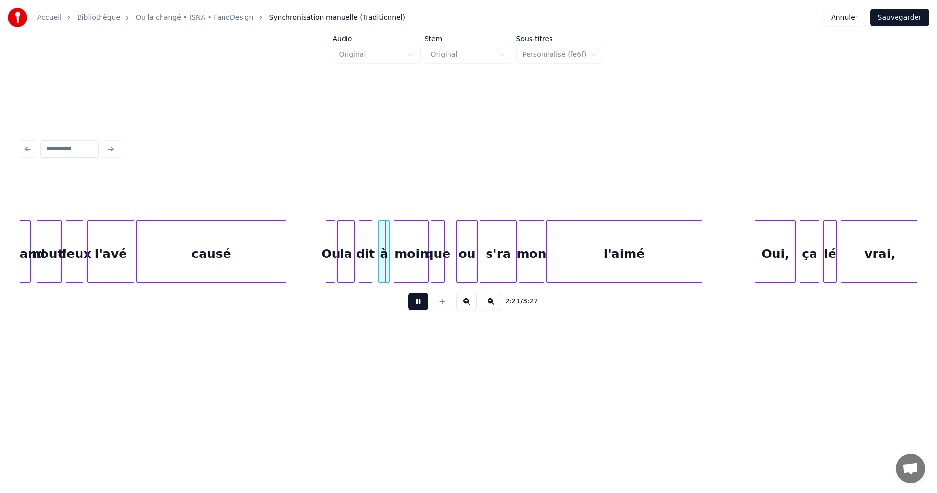
click at [418, 301] on button at bounding box center [419, 301] width 20 height 18
click at [501, 248] on div "s'ra" at bounding box center [498, 254] width 36 height 66
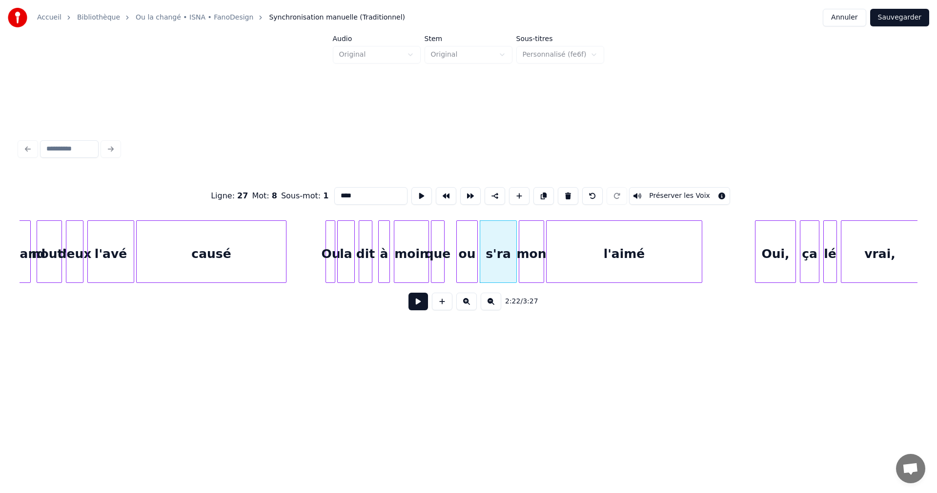
click at [342, 191] on input "****" at bounding box center [370, 196] width 73 height 18
type input "****"
click at [416, 304] on button at bounding box center [419, 301] width 20 height 18
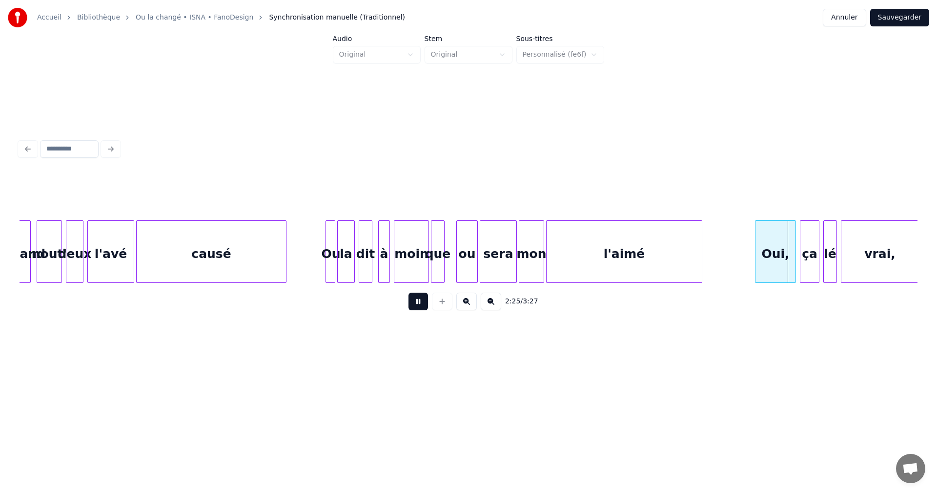
click at [420, 303] on button at bounding box center [419, 301] width 20 height 18
click at [768, 242] on div "Oui," at bounding box center [776, 254] width 40 height 66
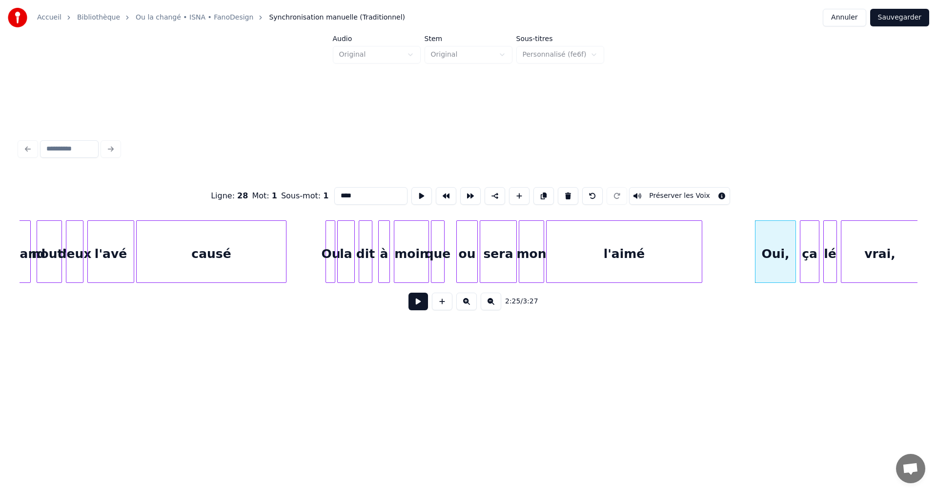
click at [352, 195] on input "****" at bounding box center [370, 196] width 73 height 18
type input "***"
click at [421, 308] on button at bounding box center [419, 301] width 20 height 18
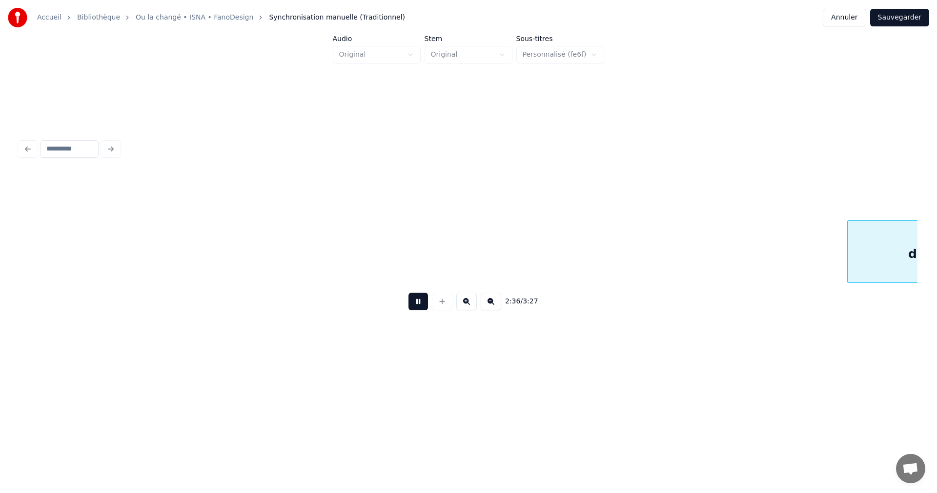
scroll to position [0, 15267]
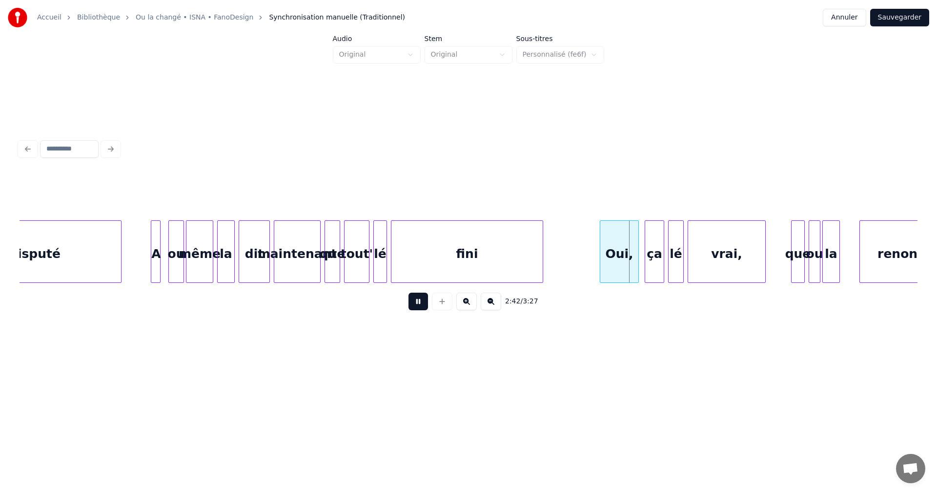
click at [421, 307] on button at bounding box center [419, 301] width 20 height 18
click at [631, 250] on div "Oui," at bounding box center [620, 254] width 38 height 66
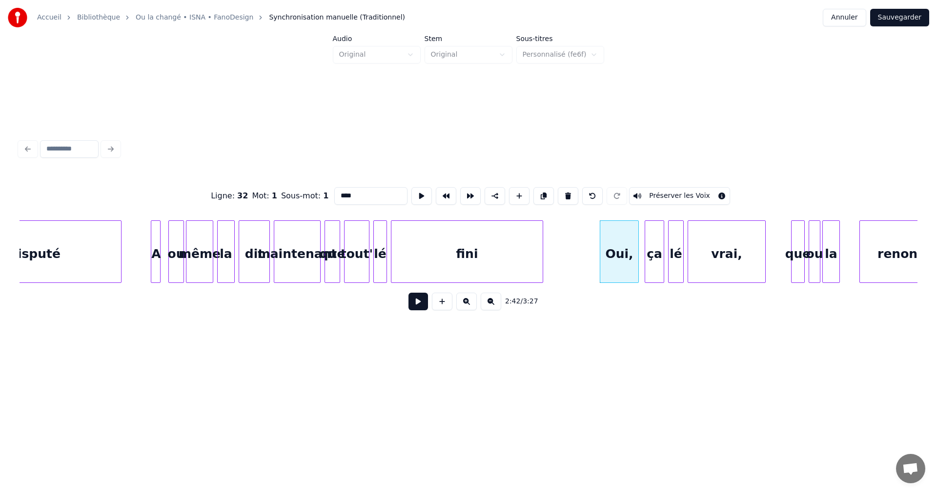
click at [353, 192] on input "****" at bounding box center [370, 196] width 73 height 18
type input "***"
click at [423, 307] on button at bounding box center [419, 301] width 20 height 18
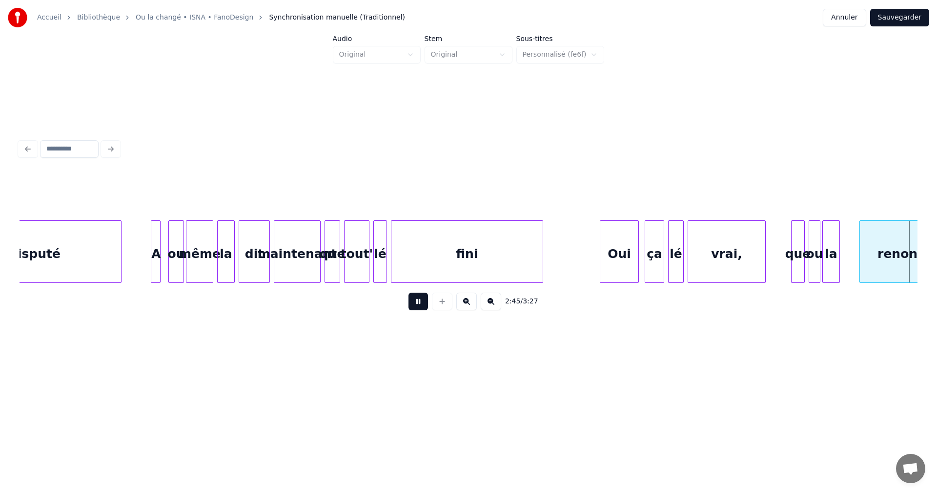
scroll to position [0, 16165]
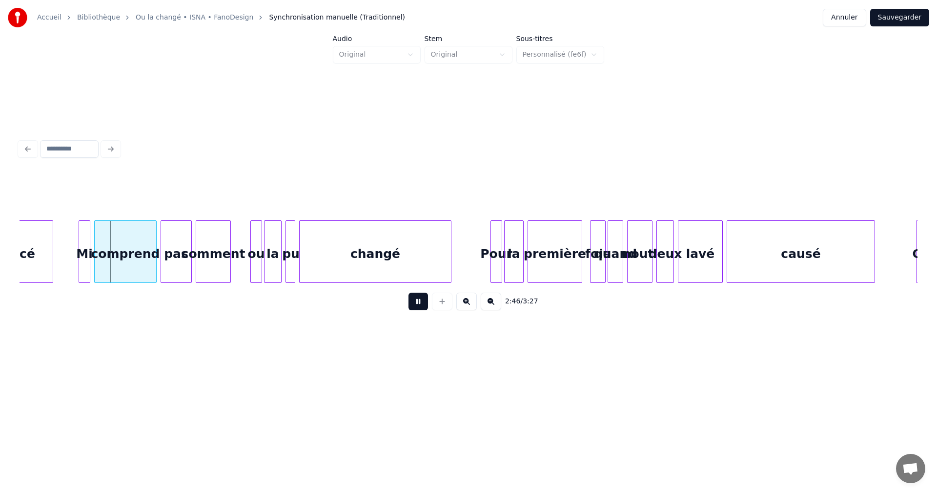
click at [427, 306] on button at bounding box center [419, 301] width 20 height 18
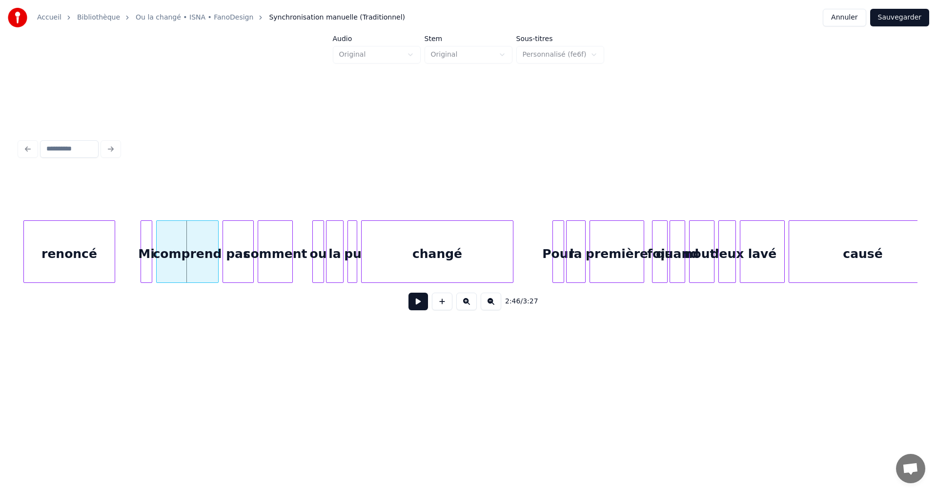
scroll to position [0, 16025]
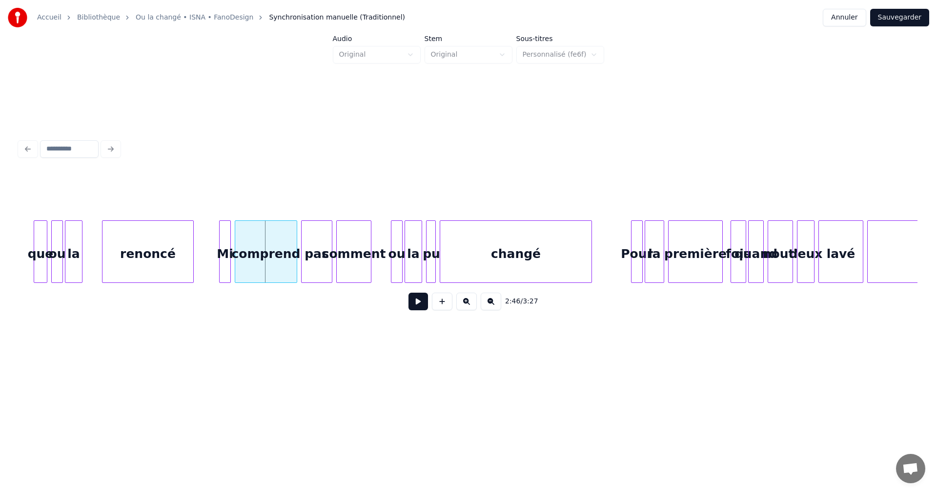
click at [77, 253] on div "la" at bounding box center [73, 254] width 17 height 66
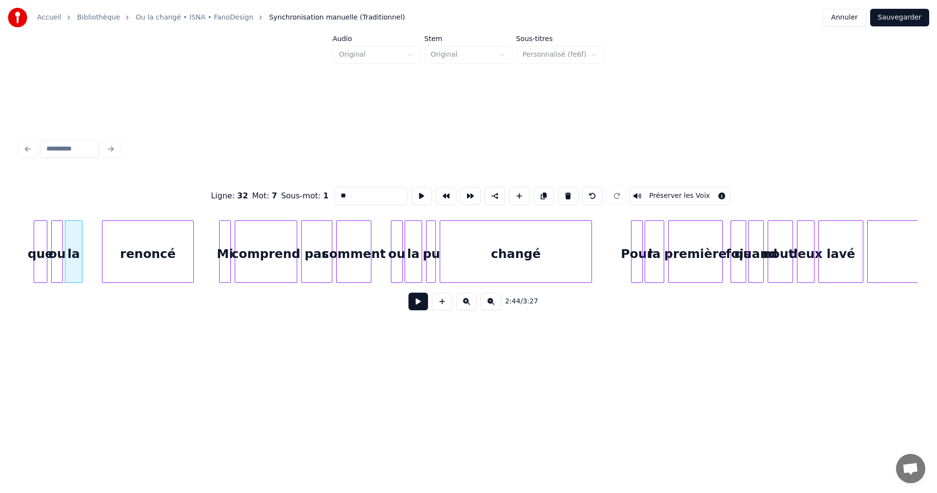
click at [421, 299] on button at bounding box center [419, 301] width 20 height 18
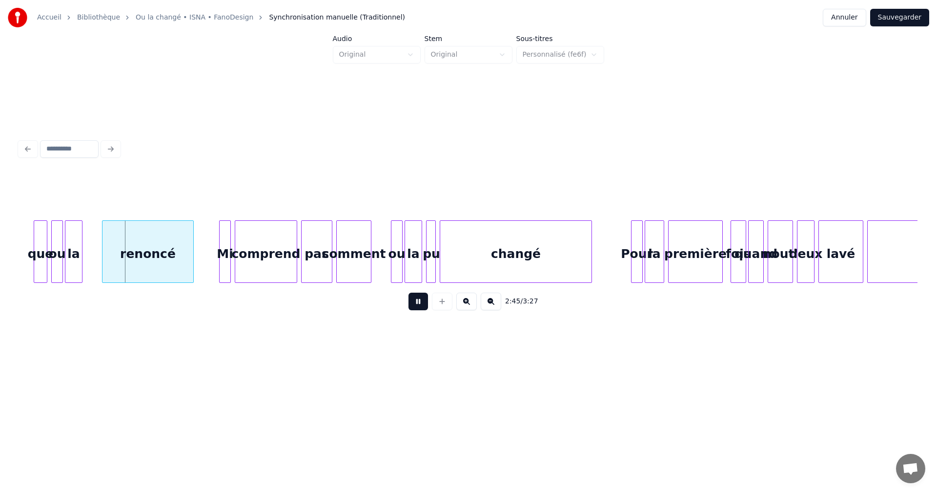
click at [415, 299] on button at bounding box center [419, 301] width 20 height 18
click at [71, 254] on div "la" at bounding box center [73, 254] width 17 height 66
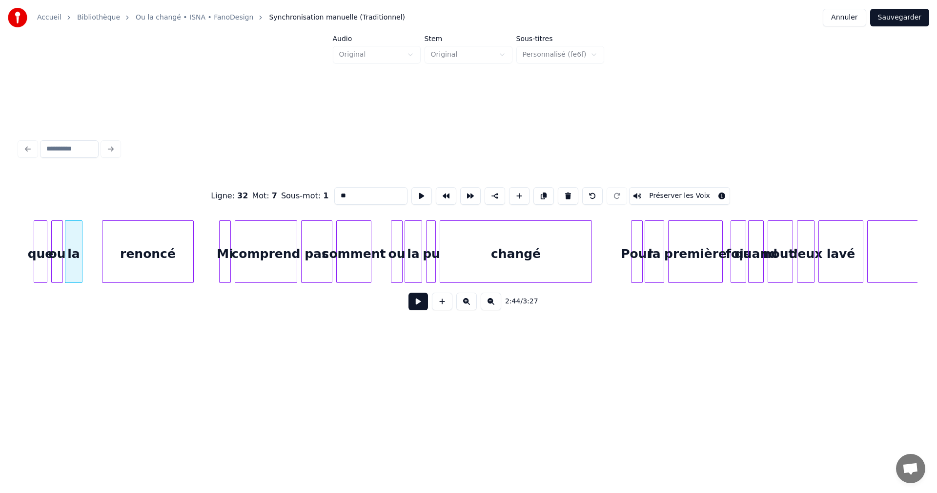
click at [416, 302] on button at bounding box center [419, 301] width 20 height 18
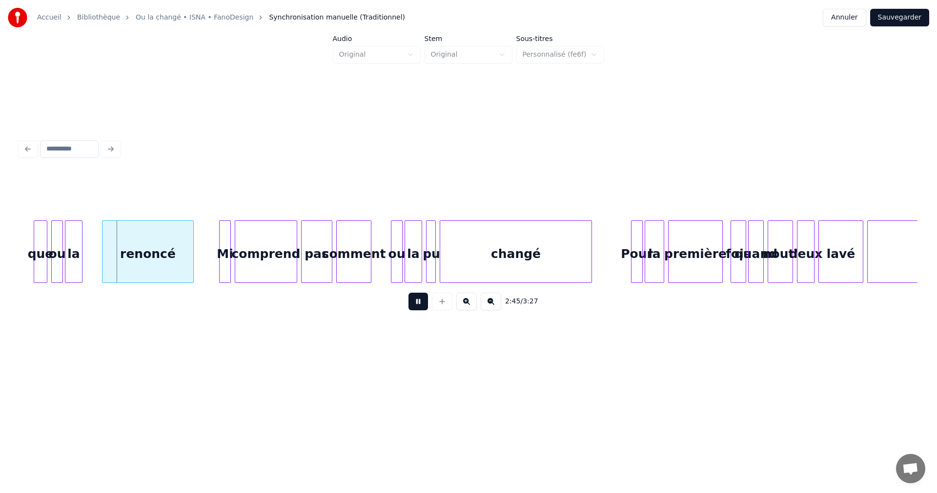
click at [416, 302] on button at bounding box center [419, 301] width 20 height 18
click at [89, 268] on div at bounding box center [89, 252] width 3 height 62
click at [420, 306] on button at bounding box center [419, 301] width 20 height 18
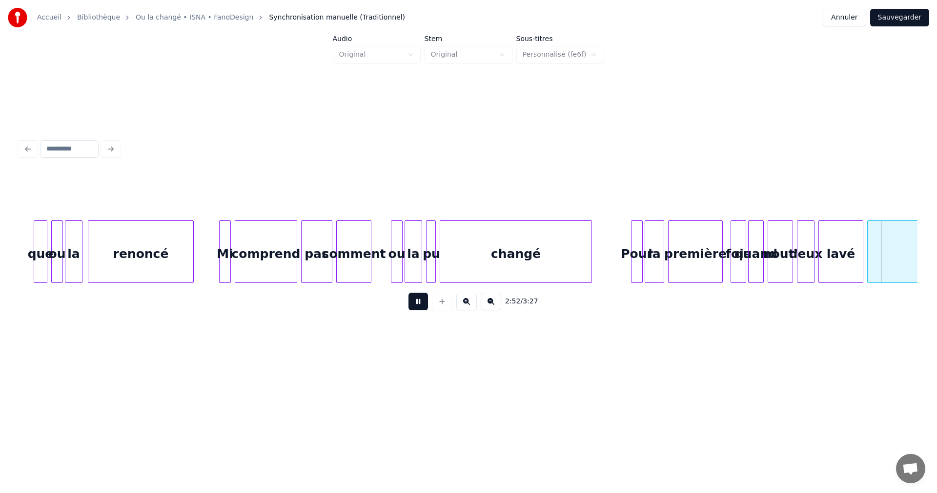
click at [421, 306] on button at bounding box center [419, 301] width 20 height 18
click at [841, 254] on div "lavé" at bounding box center [841, 254] width 44 height 66
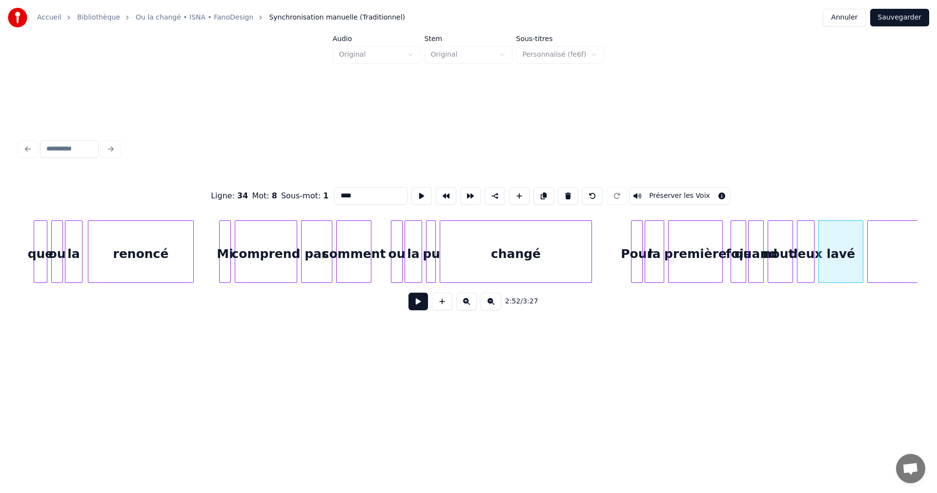
click at [341, 193] on input "****" at bounding box center [370, 196] width 73 height 18
click at [338, 195] on input "****" at bounding box center [370, 196] width 73 height 18
type input "*****"
click at [415, 304] on button at bounding box center [419, 301] width 20 height 18
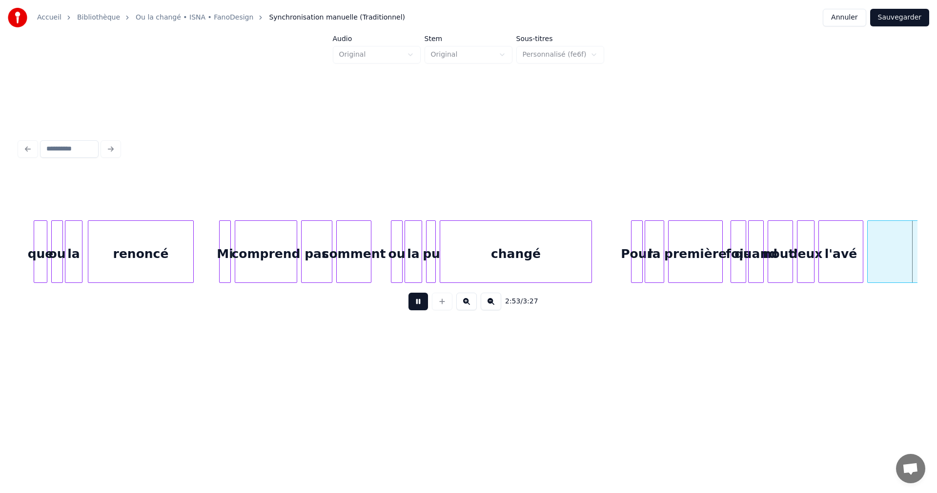
scroll to position [0, 16924]
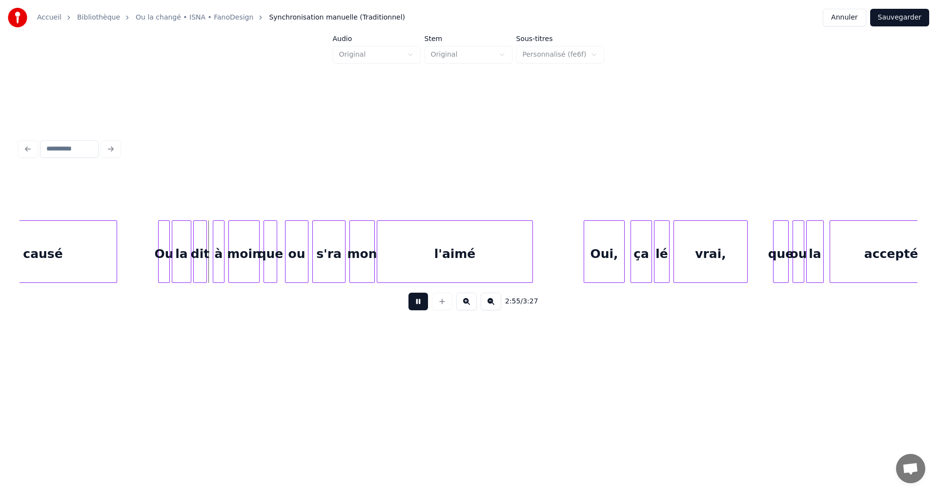
click at [418, 304] on button at bounding box center [419, 301] width 20 height 18
click at [339, 276] on div "s'ra" at bounding box center [329, 254] width 32 height 66
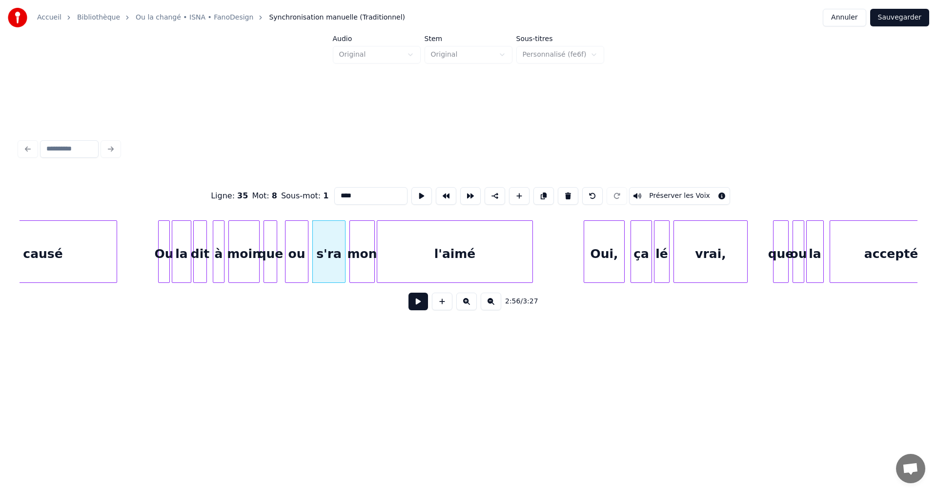
click at [342, 193] on input "****" at bounding box center [370, 196] width 73 height 18
type input "****"
click at [418, 308] on button at bounding box center [419, 301] width 20 height 18
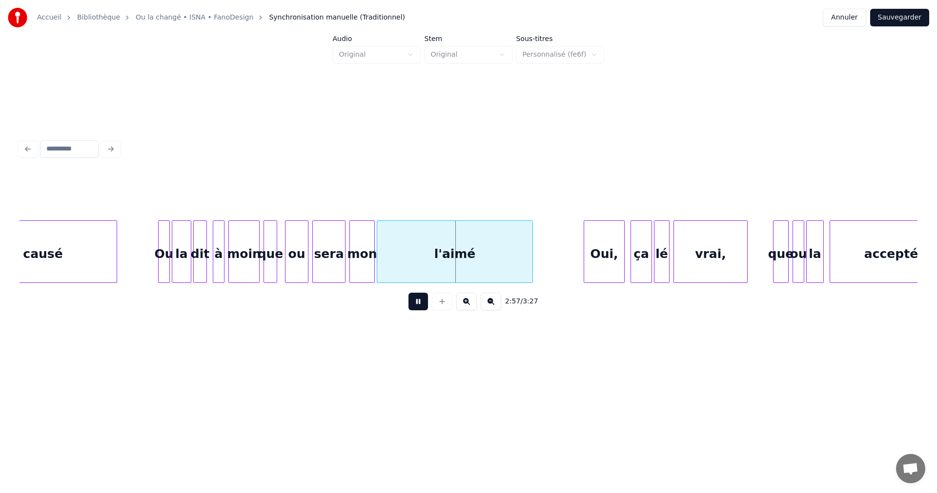
click at [419, 306] on button at bounding box center [419, 301] width 20 height 18
click at [611, 249] on div "Oui," at bounding box center [604, 254] width 40 height 66
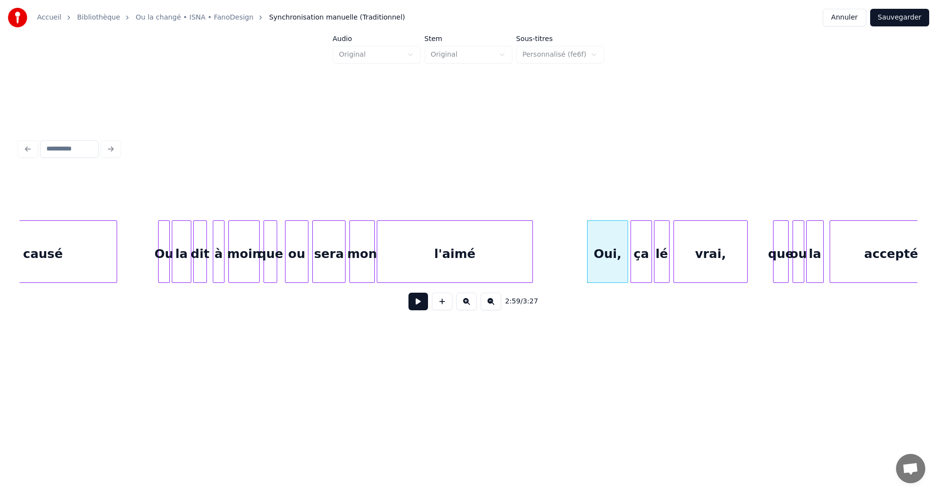
click at [613, 250] on div "Oui," at bounding box center [608, 254] width 40 height 66
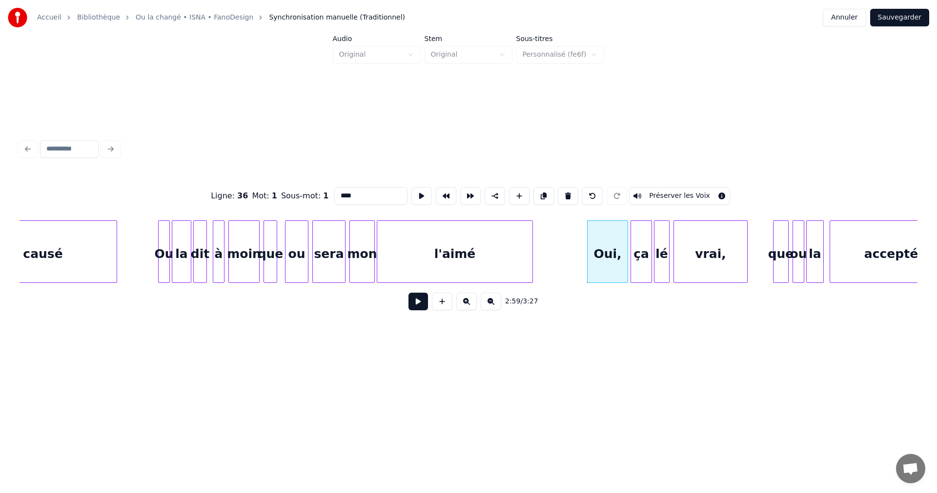
click at [354, 194] on input "****" at bounding box center [370, 196] width 73 height 18
type input "***"
click at [421, 301] on button at bounding box center [419, 301] width 20 height 18
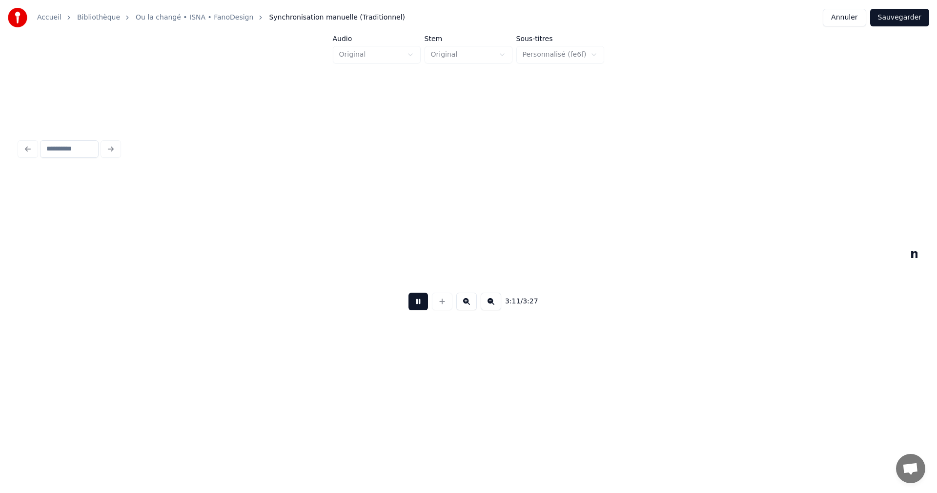
scroll to position [0, 18721]
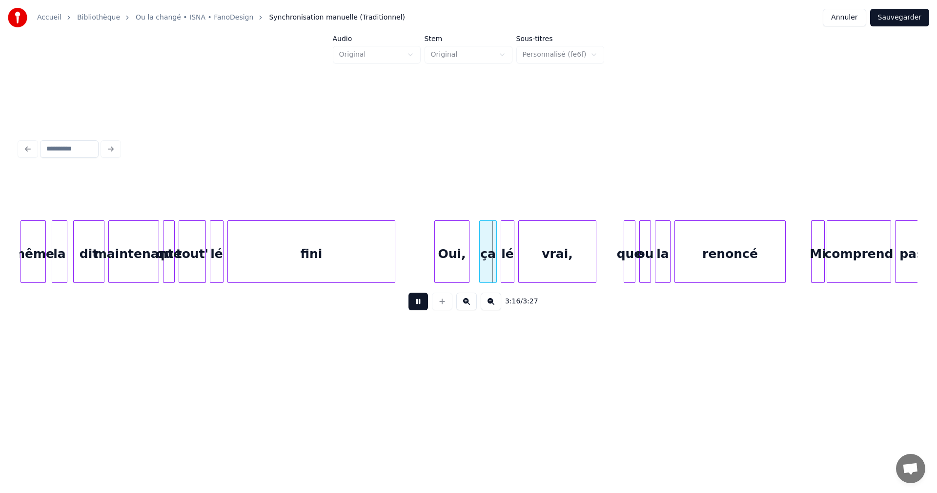
click at [420, 301] on button at bounding box center [419, 301] width 20 height 18
click at [456, 273] on div "Oui," at bounding box center [452, 254] width 34 height 66
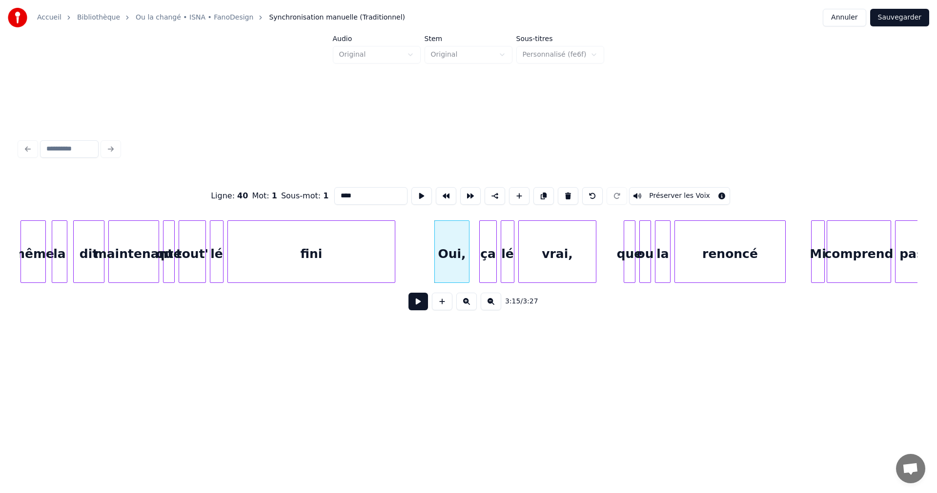
click at [350, 190] on input "****" at bounding box center [370, 196] width 73 height 18
type input "***"
click at [419, 303] on button at bounding box center [419, 301] width 20 height 18
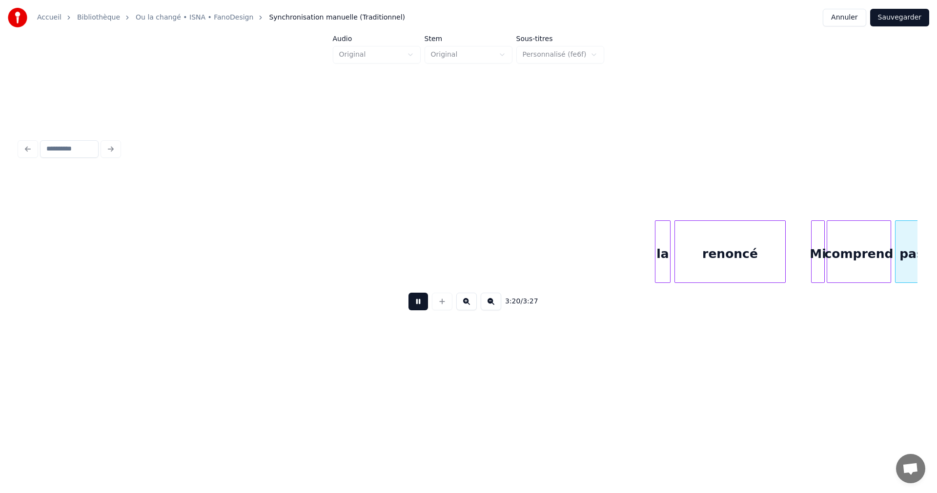
scroll to position [0, 19369]
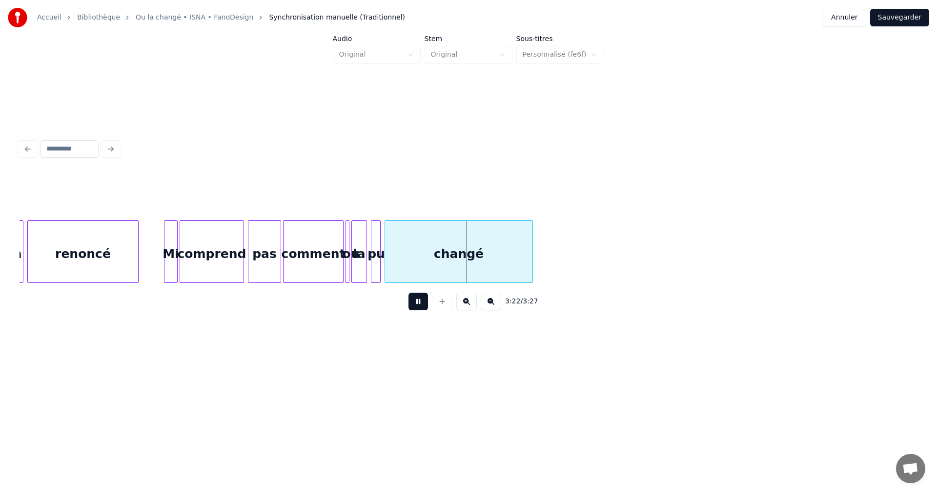
click at [903, 19] on button "Sauvegarder" at bounding box center [900, 18] width 59 height 18
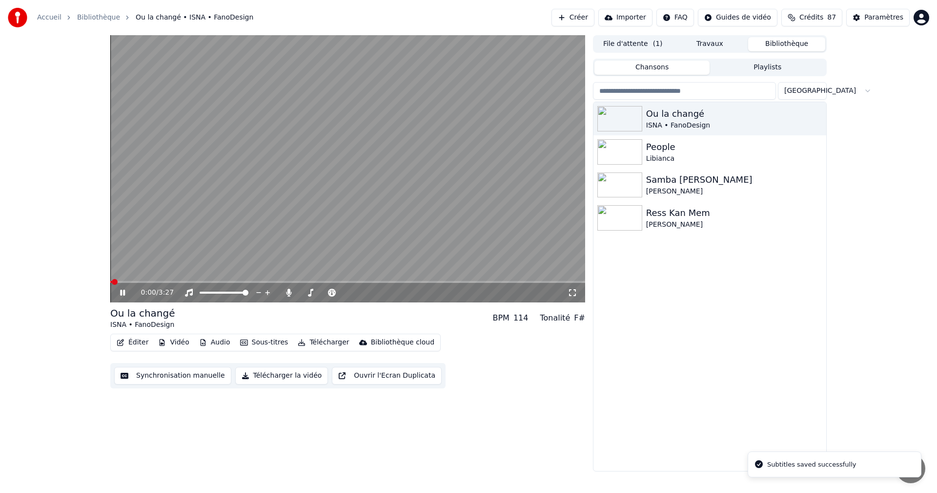
drag, startPoint x: 575, startPoint y: 291, endPoint x: 576, endPoint y: 295, distance: 4.9
click at [576, 290] on icon at bounding box center [572, 292] width 7 height 7
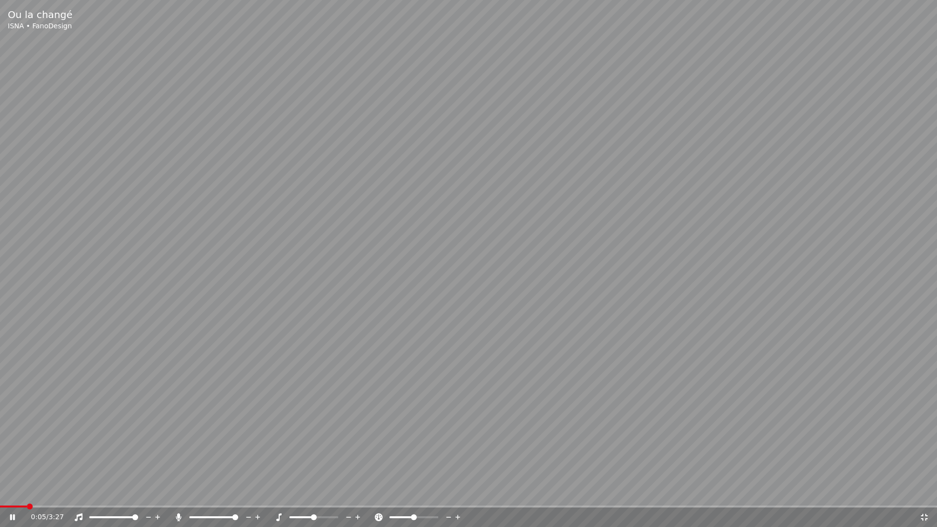
click at [9, 492] on icon at bounding box center [19, 518] width 23 height 8
click at [0, 492] on span at bounding box center [3, 507] width 6 height 6
click at [11, 492] on icon at bounding box center [13, 517] width 6 height 7
click at [269, 492] on span at bounding box center [268, 507] width 6 height 6
click at [14, 492] on icon at bounding box center [12, 518] width 5 height 6
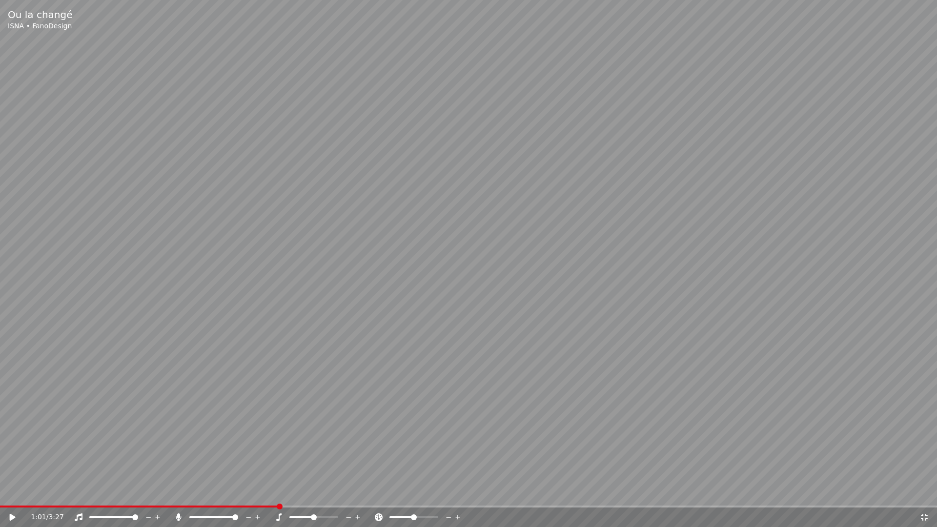
click at [14, 492] on icon at bounding box center [13, 517] width 6 height 7
click at [10, 492] on icon at bounding box center [12, 518] width 5 height 6
click at [496, 492] on span at bounding box center [497, 507] width 6 height 6
click at [923, 492] on icon at bounding box center [924, 517] width 7 height 7
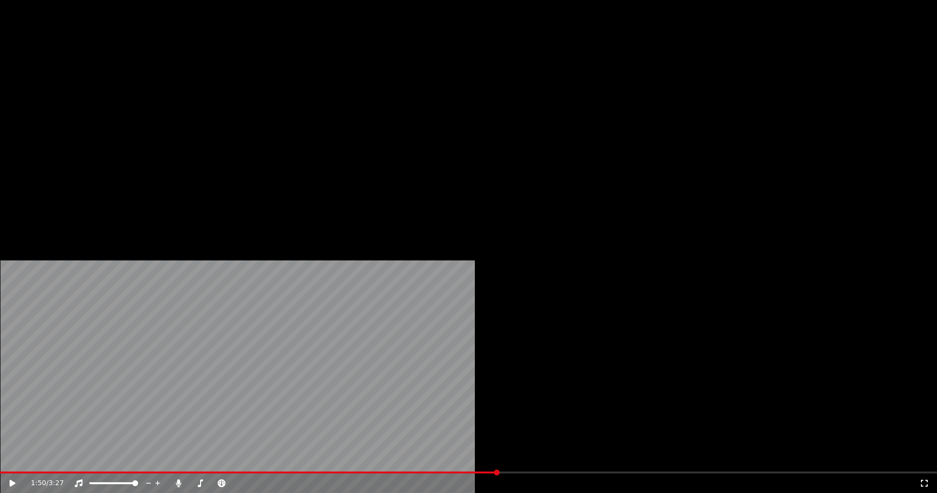
click at [141, 82] on button "Éditer" at bounding box center [133, 75] width 40 height 14
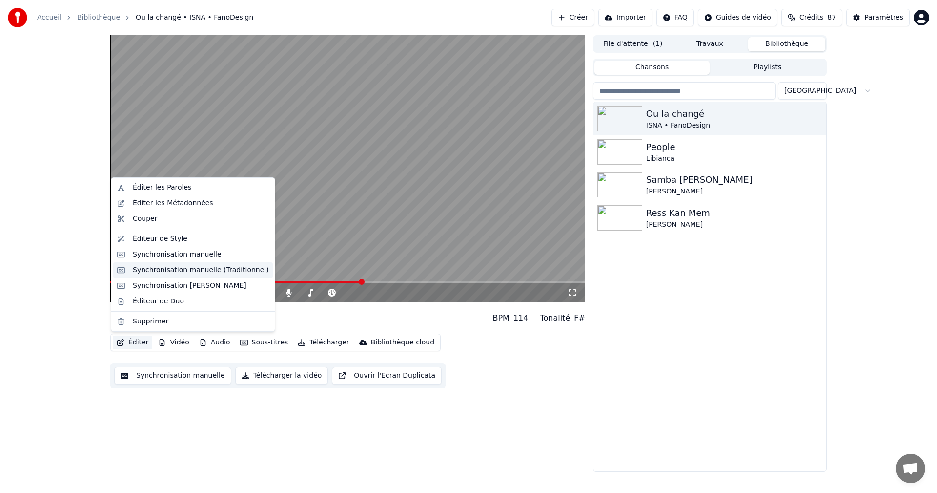
click at [204, 270] on div "Synchronisation manuelle (Traditionnel)" at bounding box center [201, 270] width 136 height 10
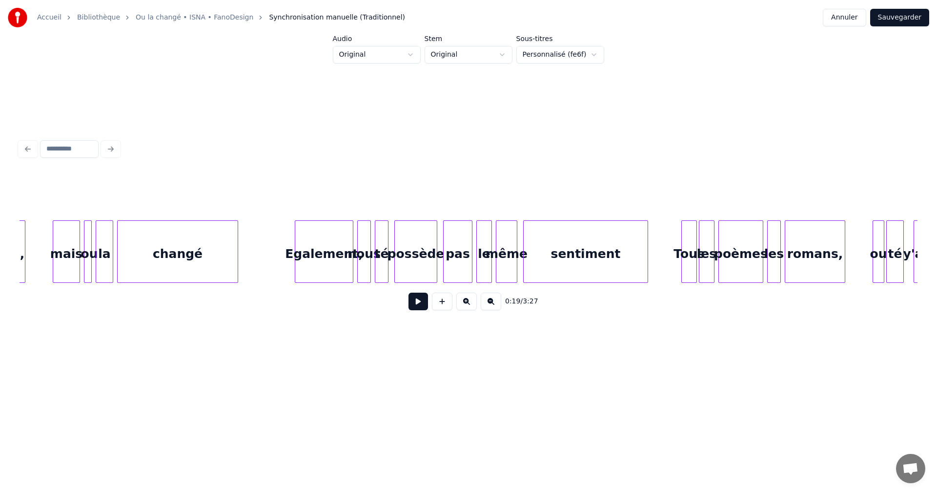
scroll to position [0, 3759]
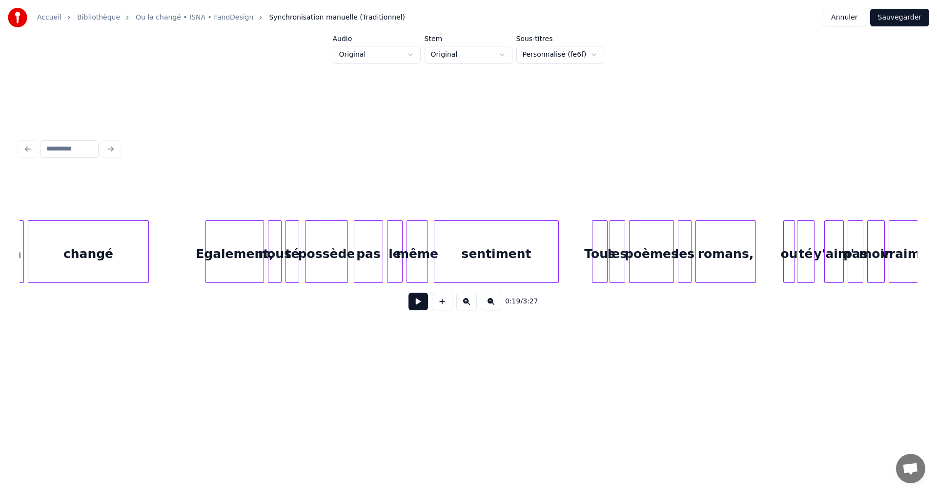
click at [414, 307] on button at bounding box center [419, 301] width 20 height 18
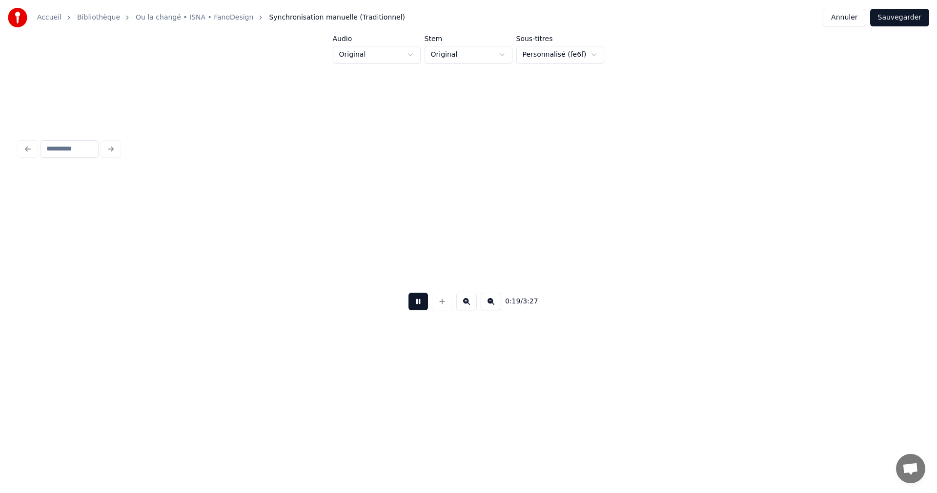
scroll to position [0, 1880]
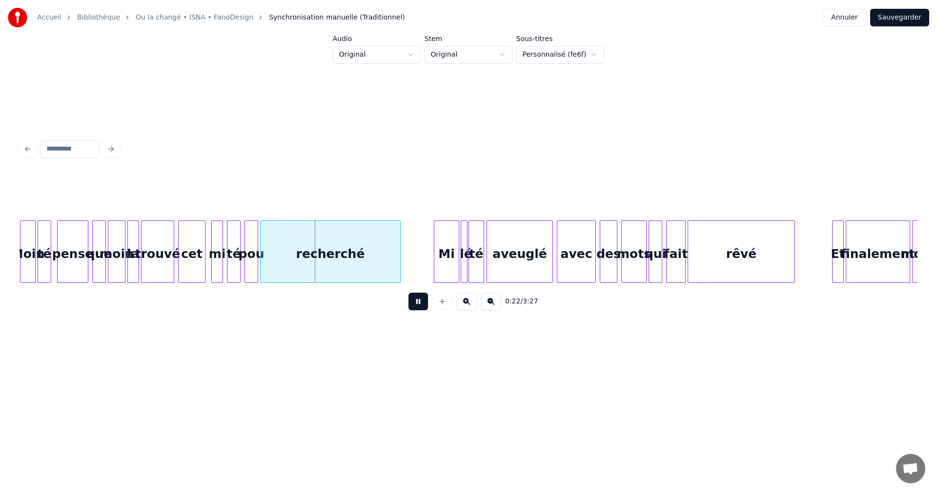
click at [415, 305] on button at bounding box center [419, 301] width 20 height 18
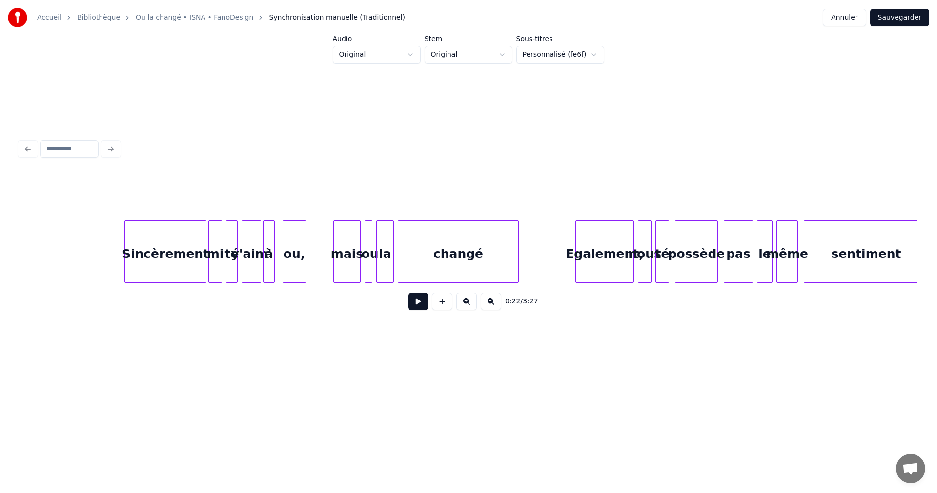
scroll to position [0, 3468]
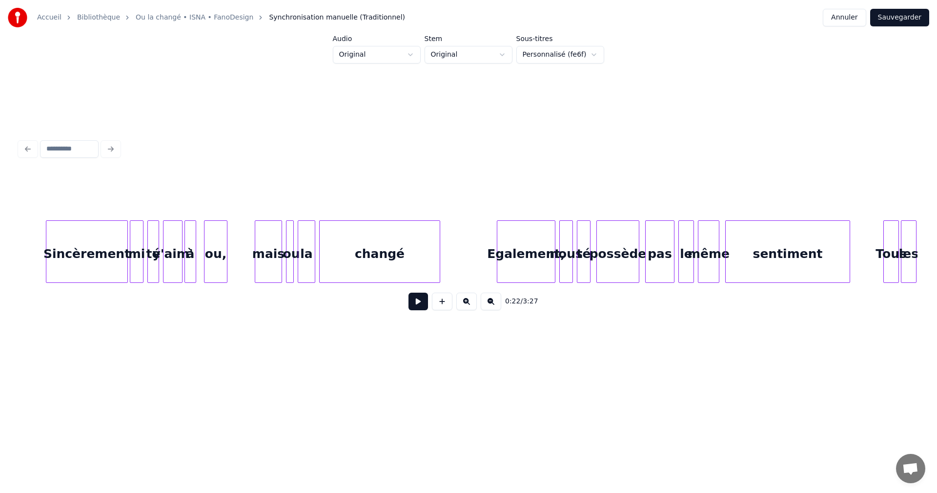
click at [347, 271] on div "changé" at bounding box center [380, 254] width 120 height 66
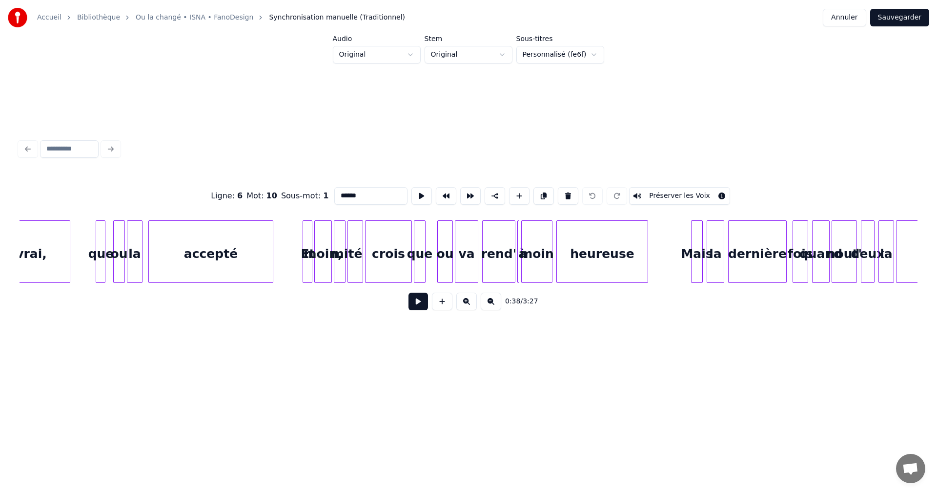
scroll to position [0, 7373]
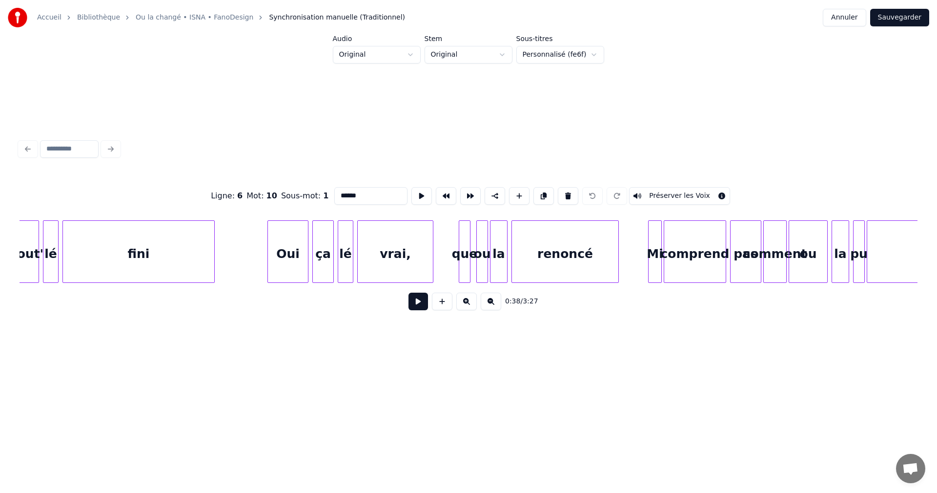
click at [393, 270] on div "vrai," at bounding box center [395, 254] width 75 height 66
type input "*****"
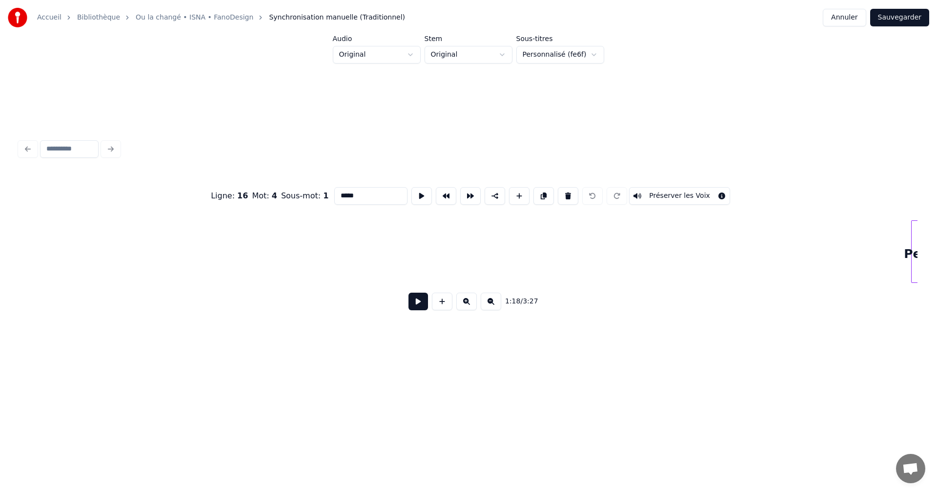
scroll to position [0, 9225]
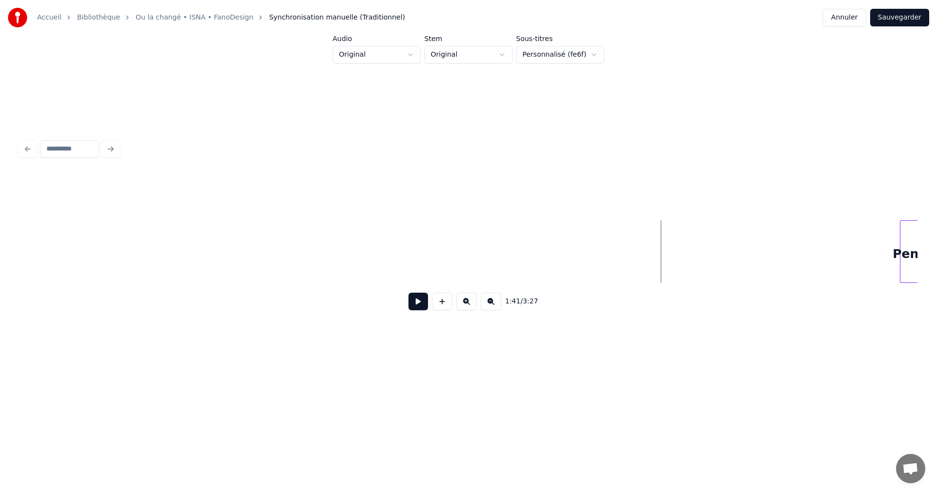
click at [420, 307] on button at bounding box center [419, 301] width 20 height 18
click at [416, 304] on button at bounding box center [419, 301] width 20 height 18
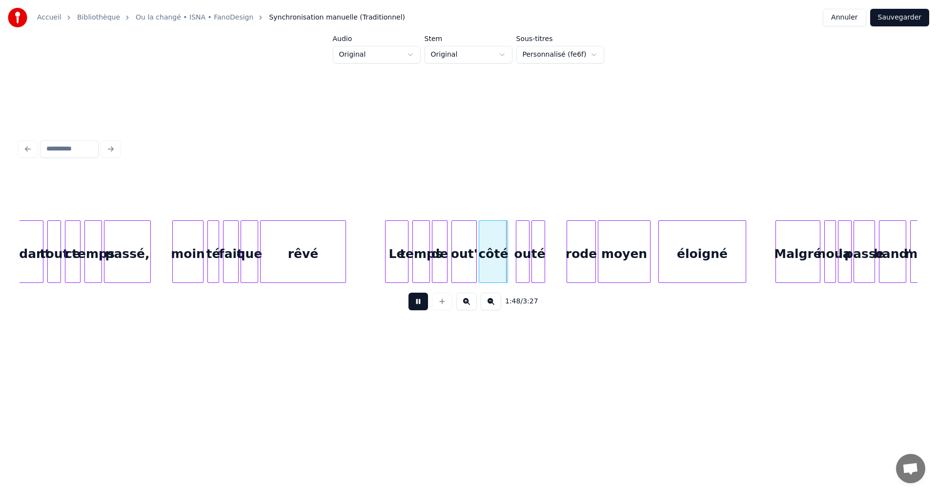
click at [418, 304] on button at bounding box center [419, 301] width 20 height 18
click at [552, 254] on div "Pendant tout ce temps passé, [PERSON_NAME] té fait que rêvé Le temps de out' cô…" at bounding box center [28, 251] width 20267 height 62
click at [446, 306] on button at bounding box center [442, 301] width 21 height 18
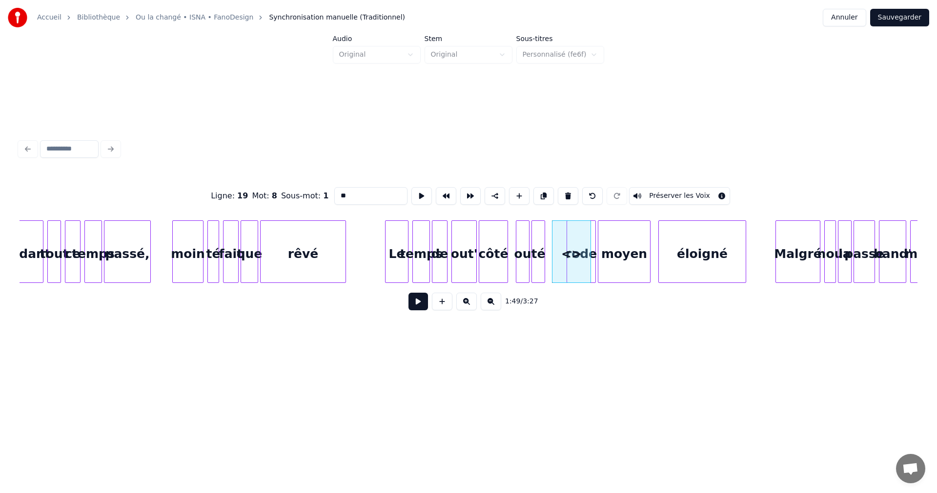
click at [340, 193] on input "**" at bounding box center [370, 196] width 73 height 18
drag, startPoint x: 341, startPoint y: 193, endPoint x: 328, endPoint y: 196, distance: 13.1
click at [328, 196] on div "Ligne : 19 Mot : 8 Sous-mot : 1 ***** Préserver les Voix" at bounding box center [469, 195] width 898 height 49
drag, startPoint x: 354, startPoint y: 192, endPoint x: 374, endPoint y: 192, distance: 20.0
click at [374, 192] on input "*****" at bounding box center [370, 196] width 73 height 18
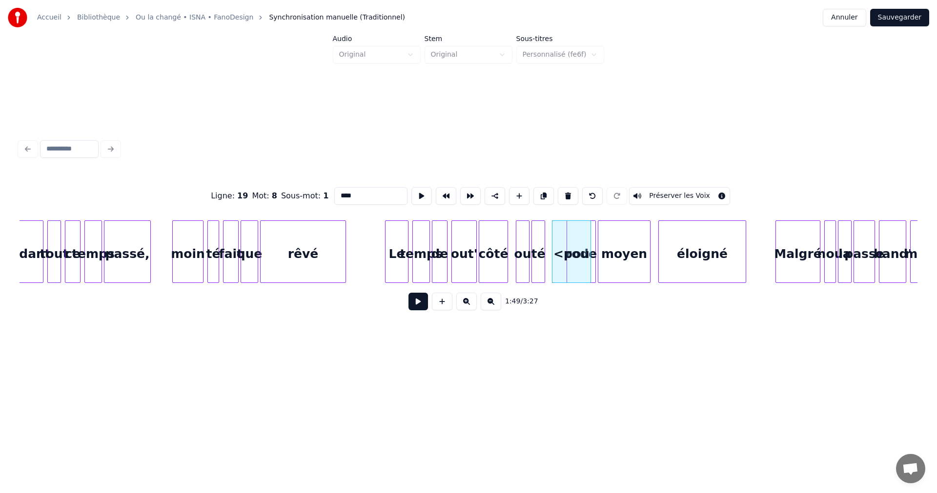
drag, startPoint x: 341, startPoint y: 192, endPoint x: 325, endPoint y: 192, distance: 16.1
click at [325, 192] on div "Ligne : 19 Mot : 8 Sous-mot : 1 **** Préserver les Voix" at bounding box center [469, 195] width 898 height 49
click at [564, 243] on div at bounding box center [563, 252] width 3 height 62
click at [554, 246] on div "pou" at bounding box center [555, 254] width 13 height 66
type input "***"
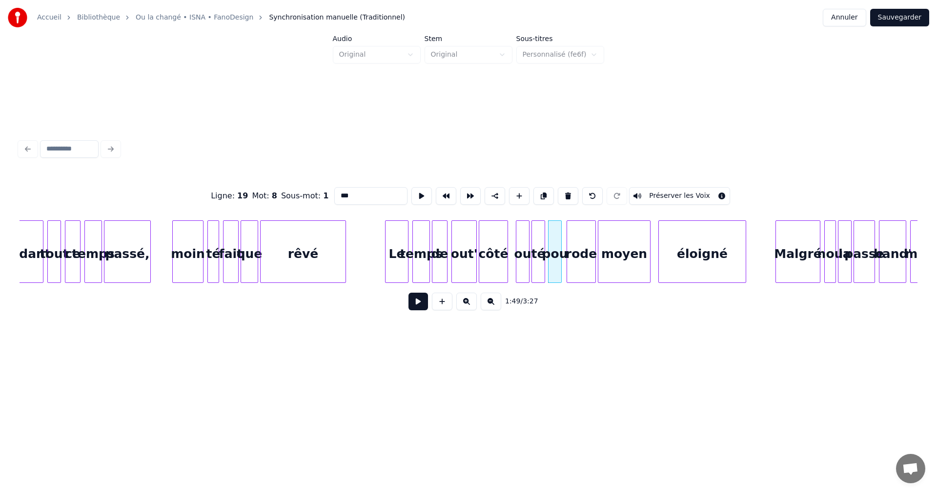
click at [360, 244] on div "Pendant tout ce temps passé, [PERSON_NAME] té fait que rêvé Le temps de out' cô…" at bounding box center [28, 251] width 20267 height 62
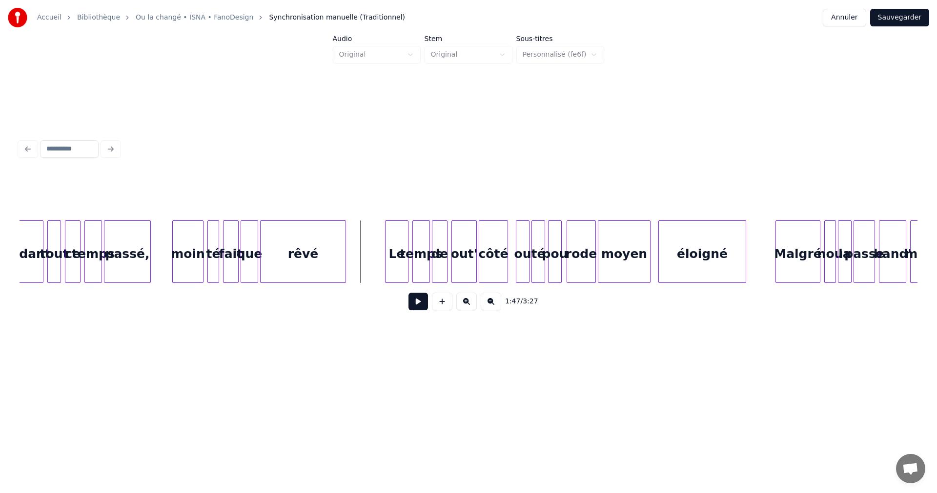
click at [419, 304] on button at bounding box center [419, 301] width 20 height 18
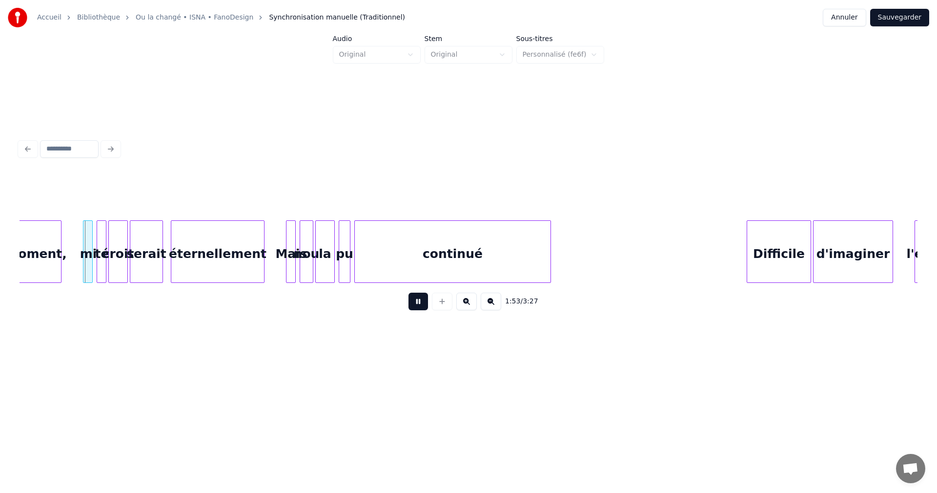
click at [420, 307] on button at bounding box center [419, 301] width 20 height 18
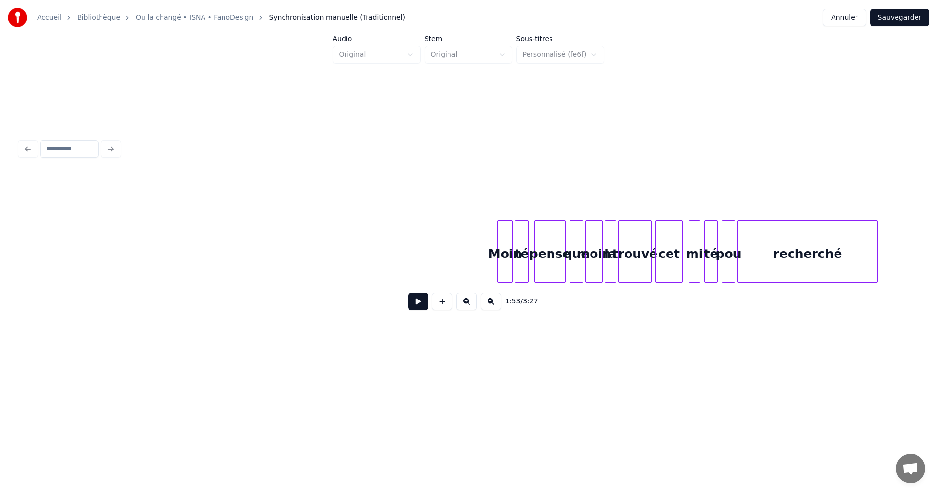
scroll to position [0, 1324]
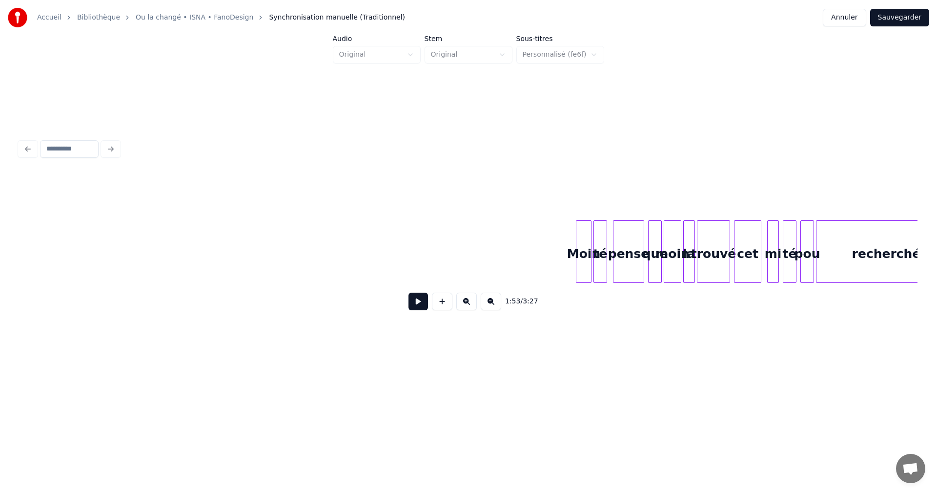
click at [417, 301] on button at bounding box center [419, 301] width 20 height 18
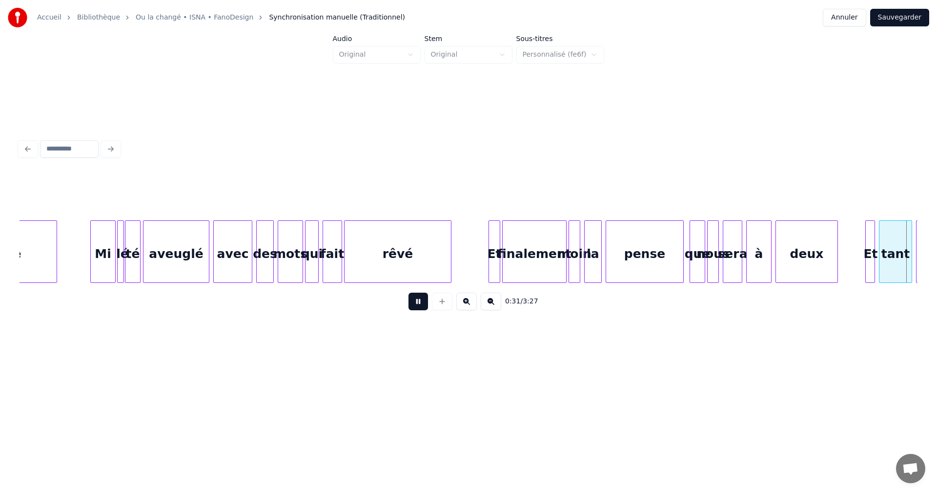
scroll to position [0, 3123]
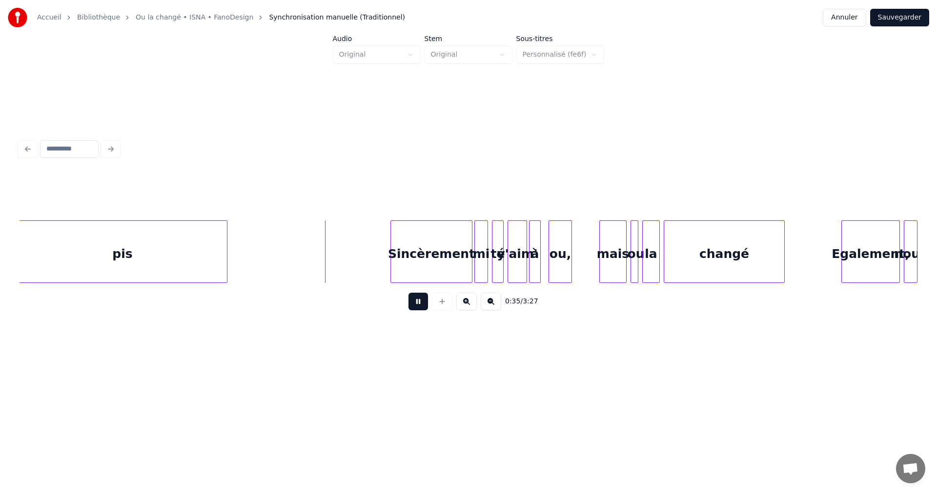
click at [417, 303] on button at bounding box center [419, 301] width 20 height 18
click at [187, 262] on div at bounding box center [187, 252] width 3 height 62
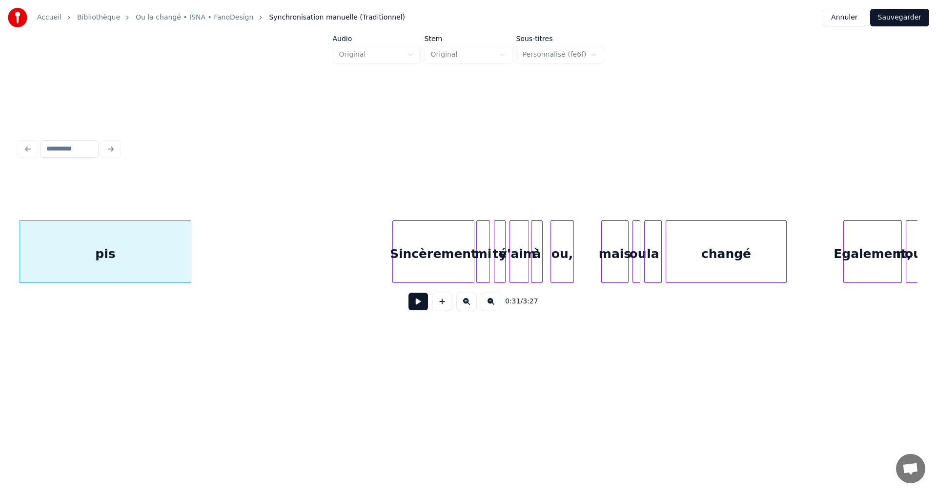
click at [131, 259] on div "pis" at bounding box center [105, 254] width 171 height 66
click at [421, 309] on button at bounding box center [419, 301] width 20 height 18
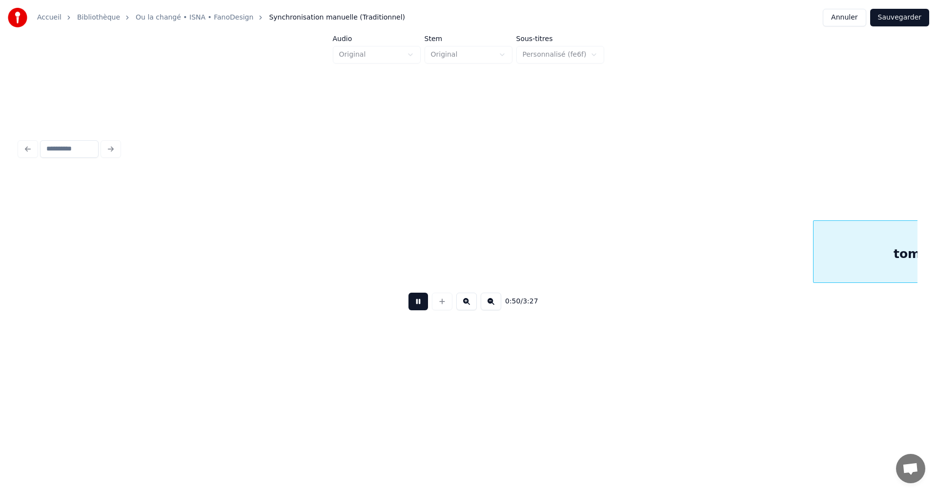
scroll to position [0, 4920]
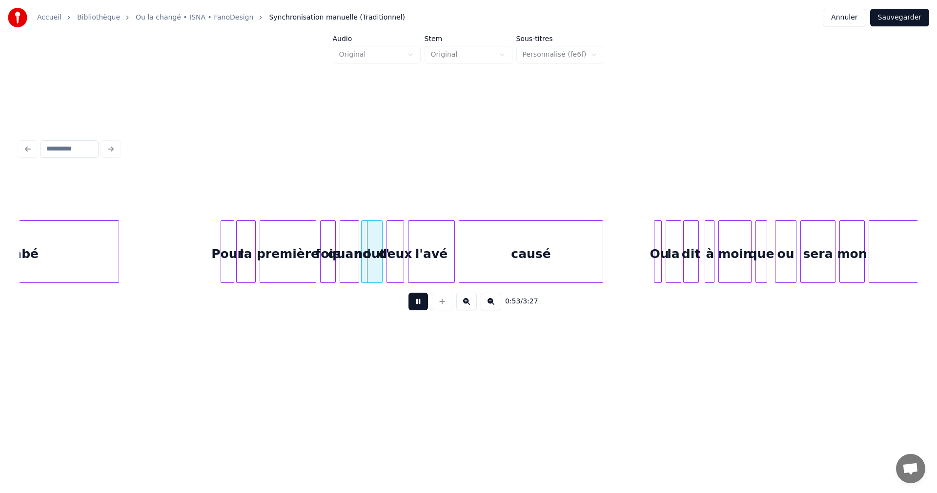
click at [421, 308] on button at bounding box center [419, 301] width 20 height 18
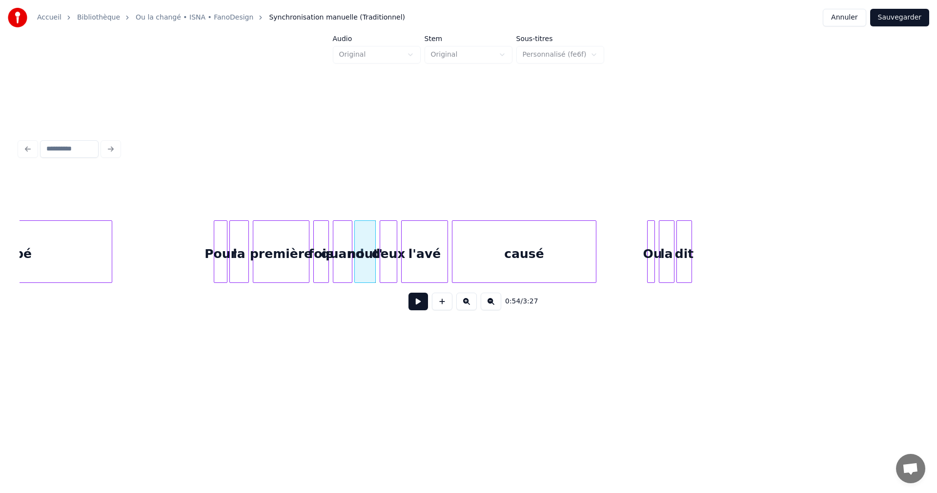
scroll to position [0, 4668]
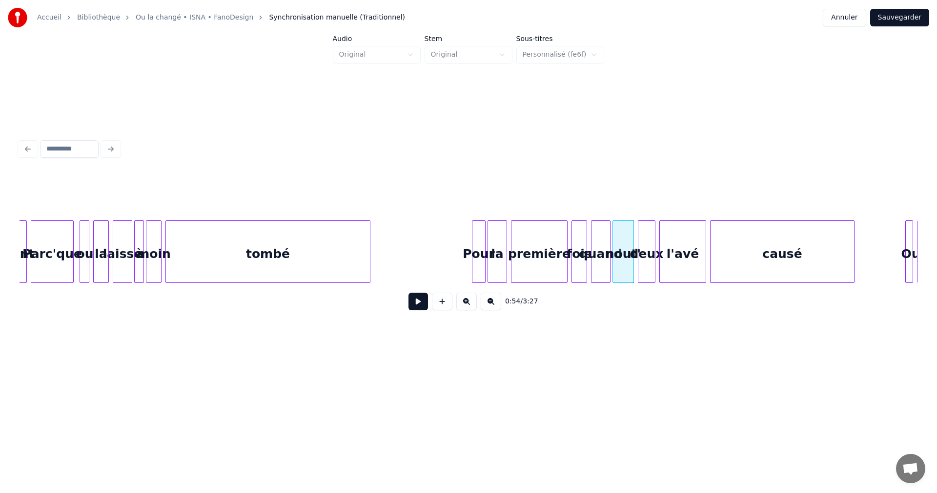
click at [264, 261] on div "tombé" at bounding box center [268, 254] width 204 height 66
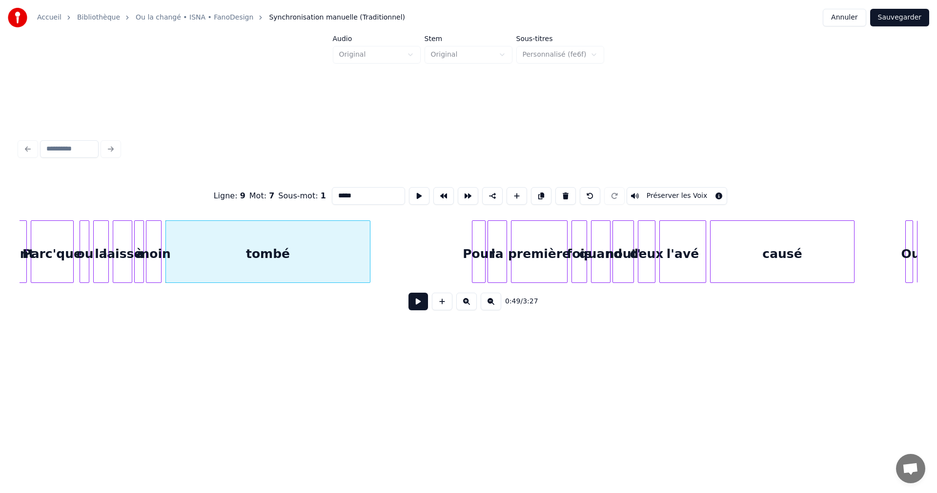
click at [413, 302] on button at bounding box center [419, 301] width 20 height 18
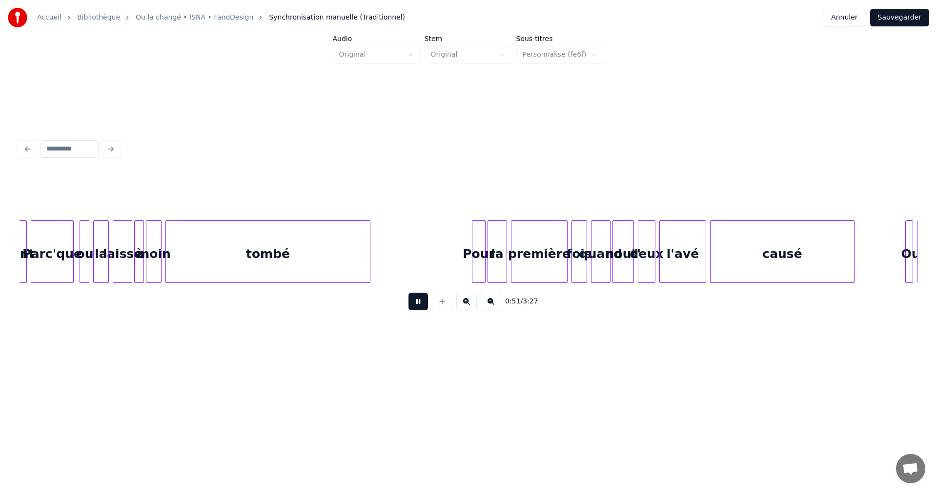
click at [413, 302] on button at bounding box center [419, 301] width 20 height 18
click at [350, 273] on div at bounding box center [349, 252] width 3 height 62
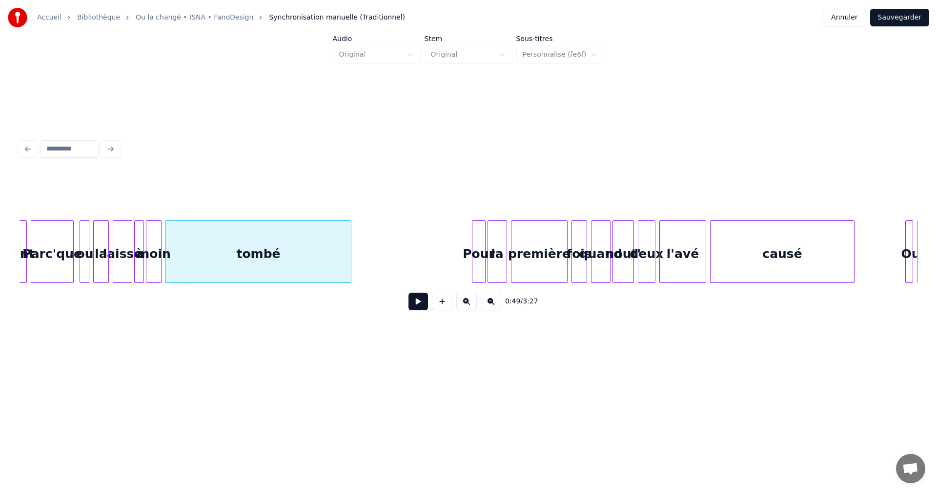
click at [416, 305] on button at bounding box center [419, 301] width 20 height 18
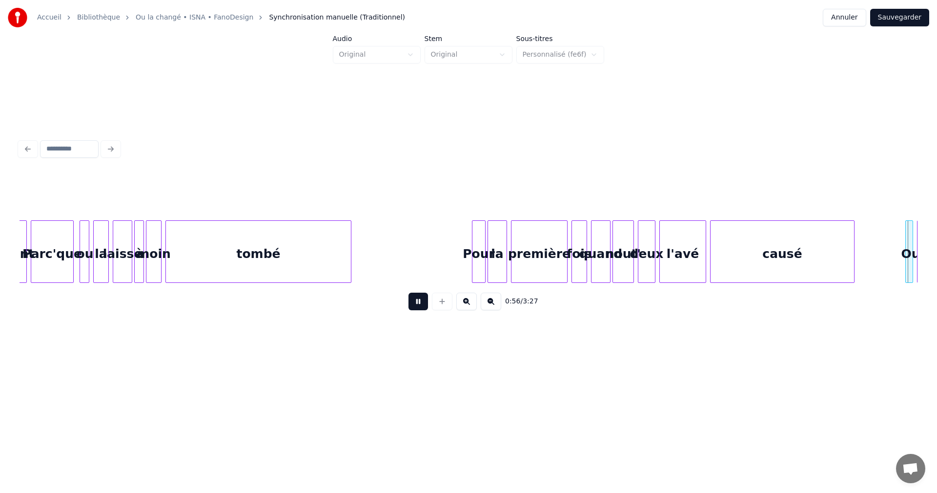
scroll to position [0, 5568]
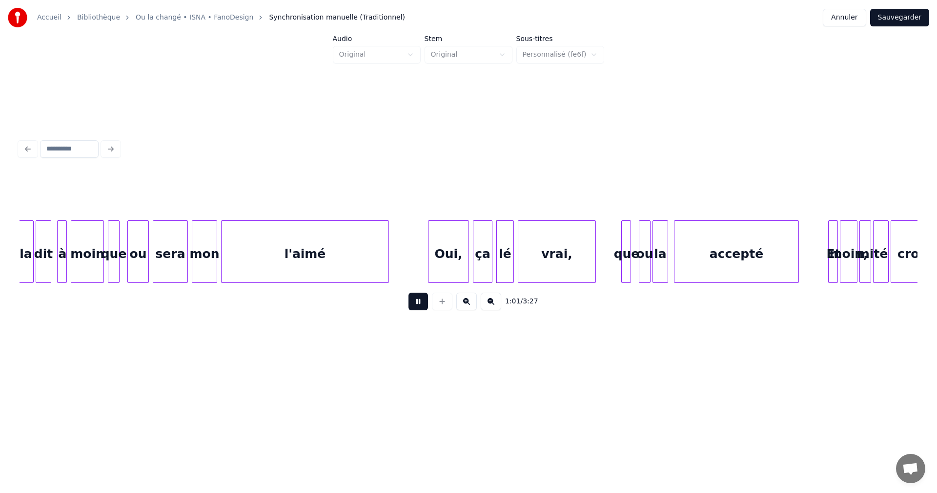
click at [417, 303] on button at bounding box center [419, 301] width 20 height 18
click at [453, 271] on div "Oui," at bounding box center [449, 254] width 40 height 66
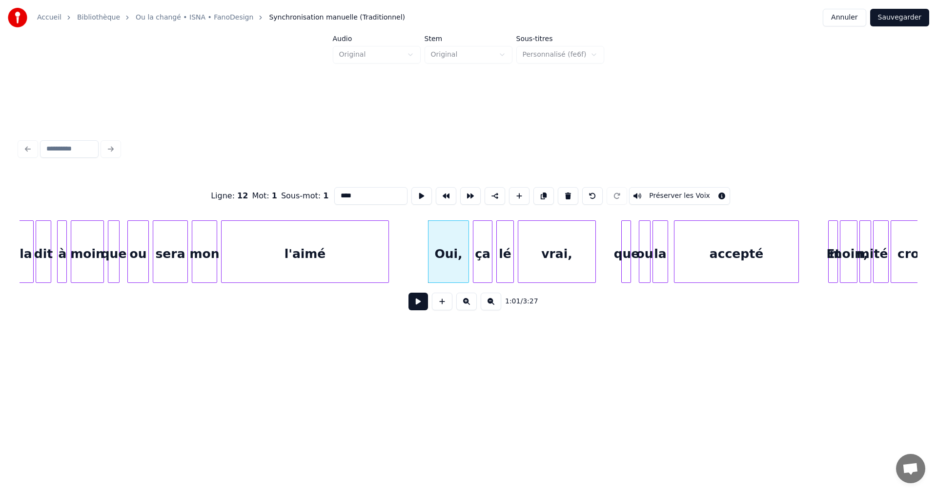
click at [351, 191] on input "****" at bounding box center [370, 196] width 73 height 18
type input "***"
click at [420, 306] on button at bounding box center [419, 301] width 20 height 18
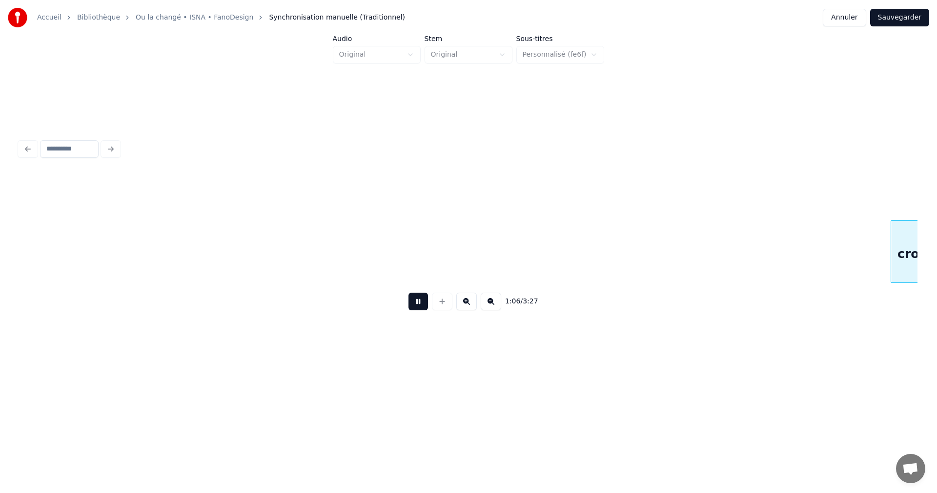
scroll to position [0, 6466]
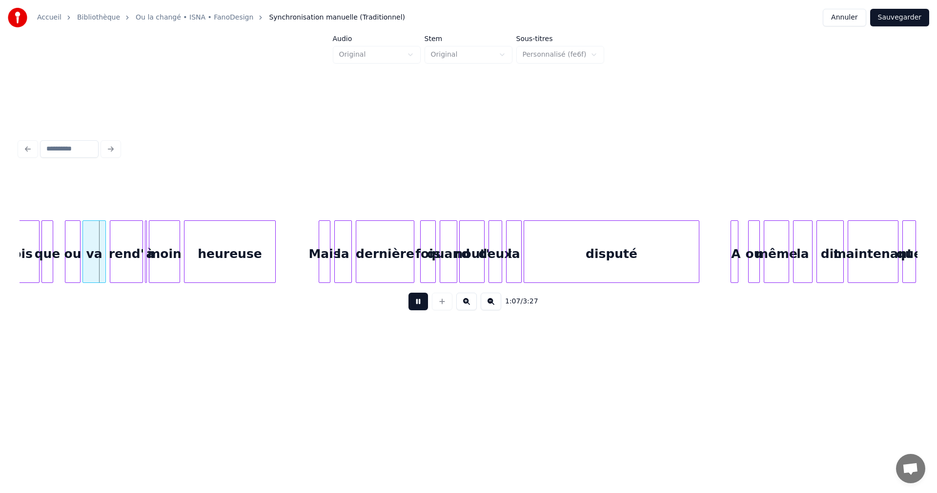
click at [420, 306] on button at bounding box center [419, 301] width 20 height 18
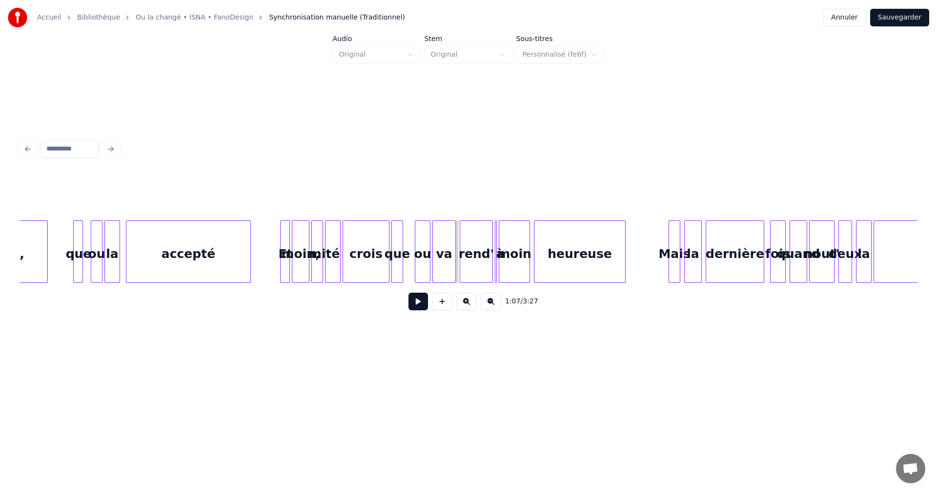
scroll to position [0, 6104]
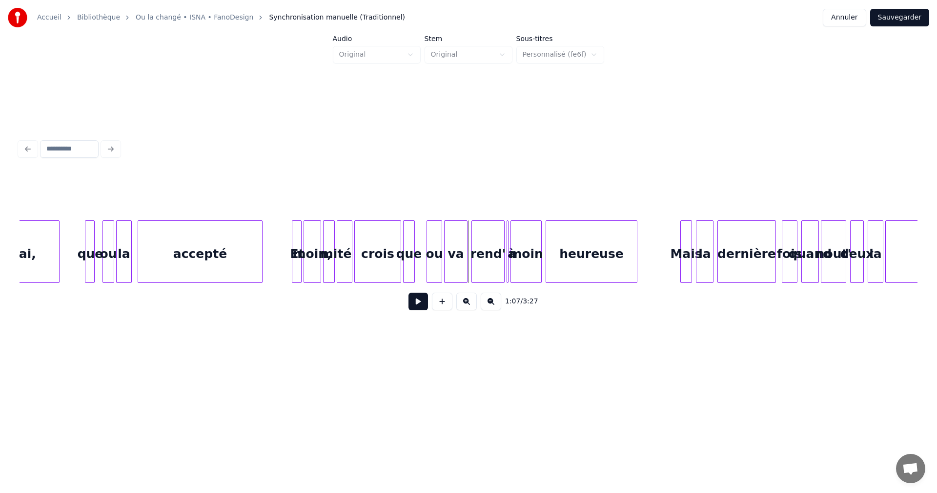
click at [329, 270] on div "mi" at bounding box center [329, 254] width 11 height 66
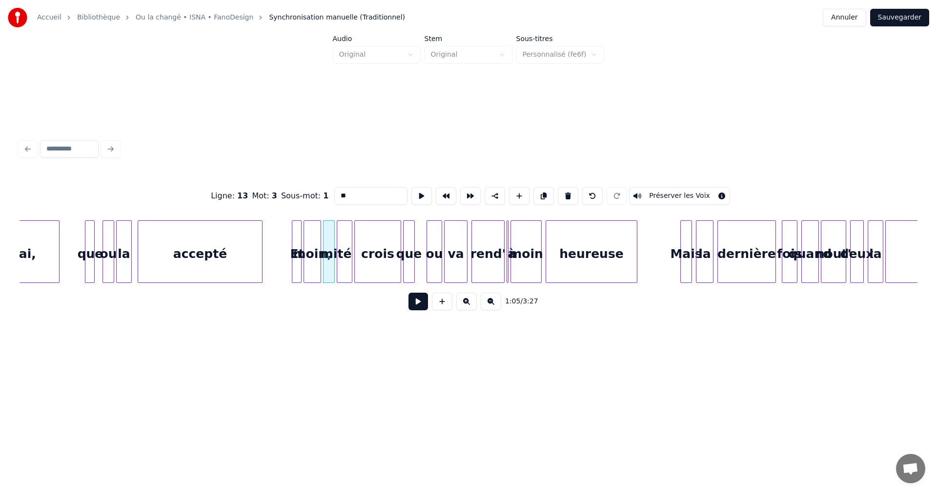
click at [315, 271] on div "moin," at bounding box center [312, 254] width 17 height 66
click at [356, 192] on input "*****" at bounding box center [370, 196] width 73 height 18
click at [382, 254] on div "crois" at bounding box center [378, 254] width 46 height 66
type input "******"
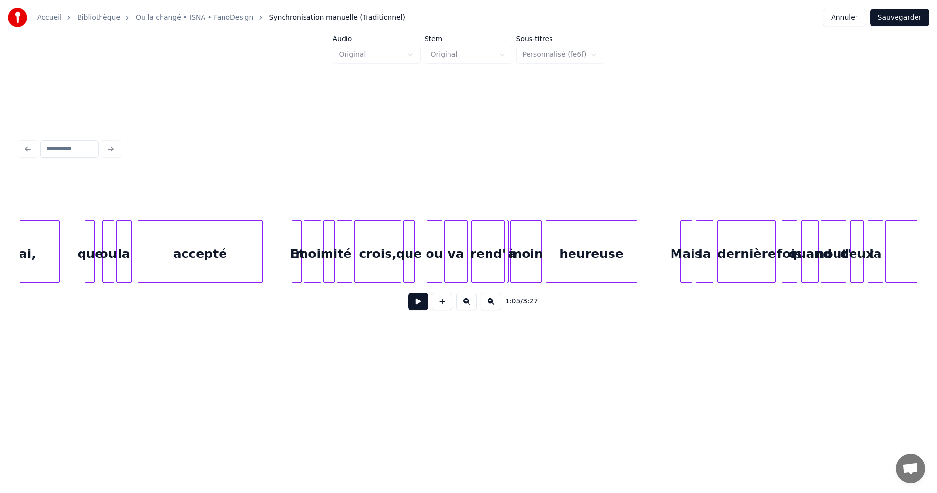
click at [418, 304] on button at bounding box center [419, 301] width 20 height 18
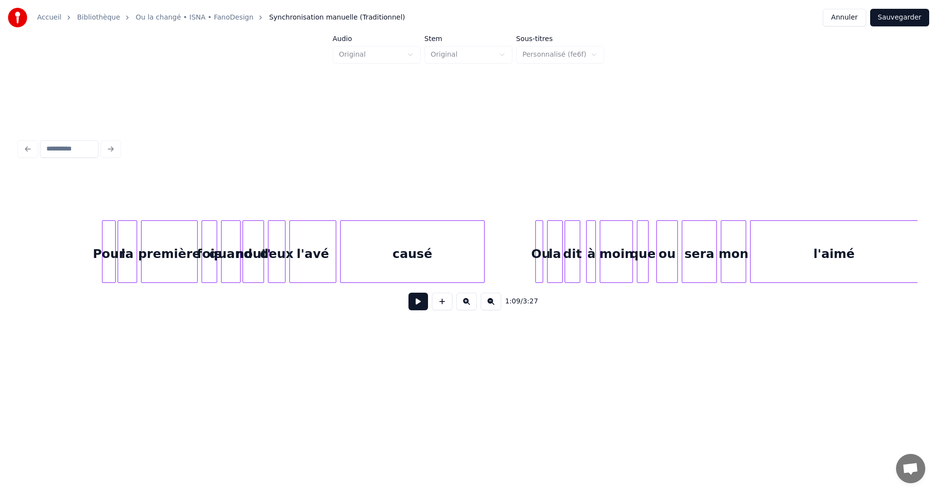
scroll to position [0, 5050]
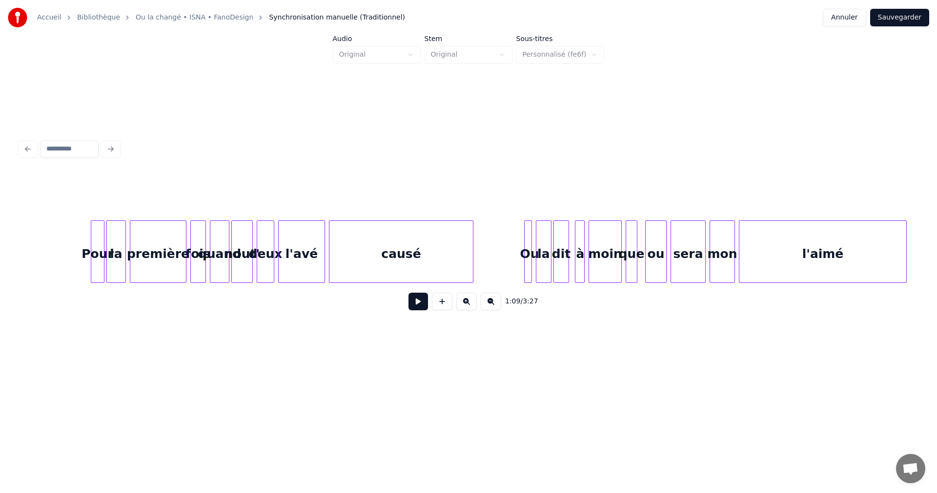
click at [397, 242] on div "causé" at bounding box center [402, 254] width 144 height 66
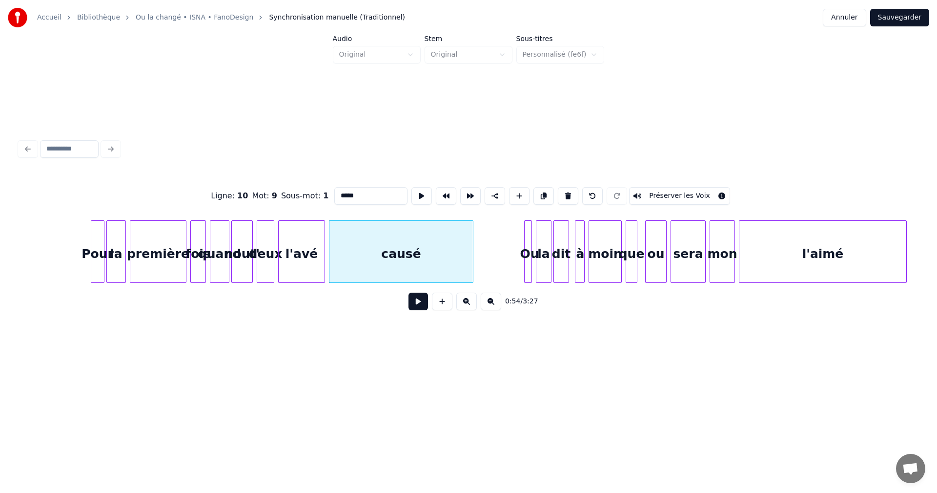
click at [418, 307] on button at bounding box center [419, 301] width 20 height 18
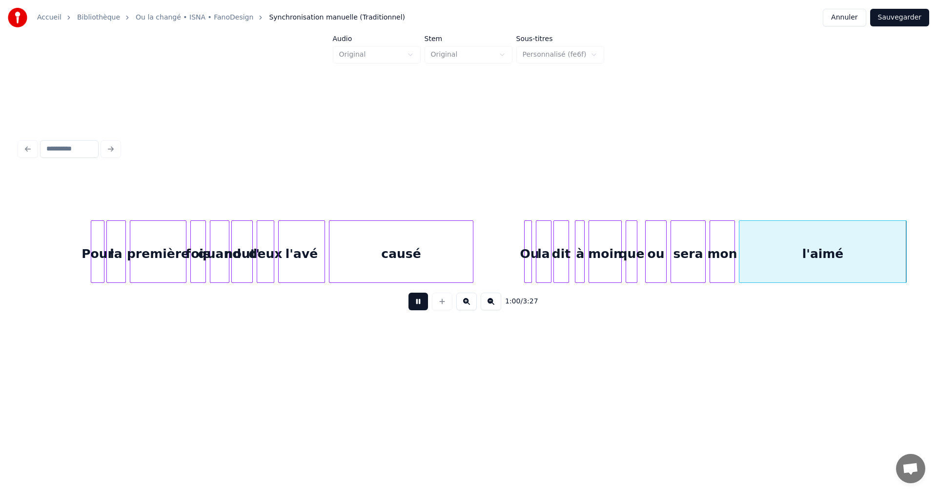
scroll to position [0, 5949]
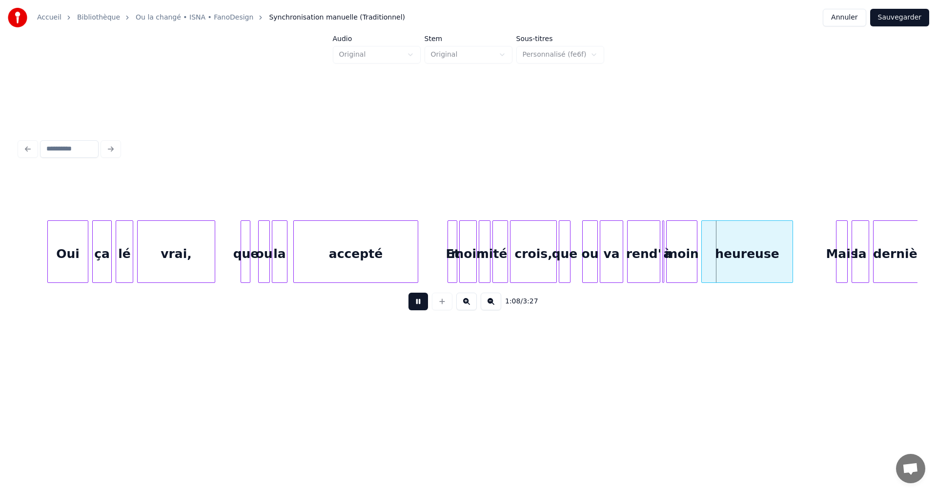
click at [419, 302] on button at bounding box center [419, 301] width 20 height 18
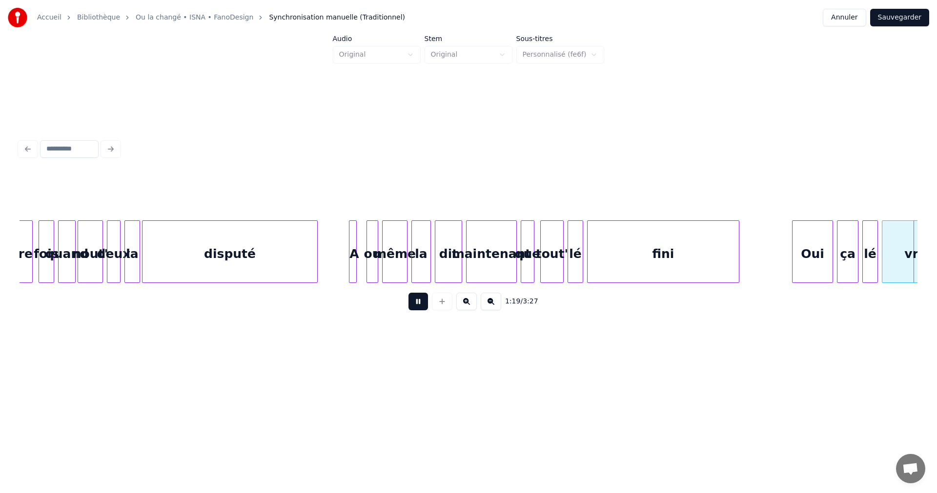
scroll to position [0, 7748]
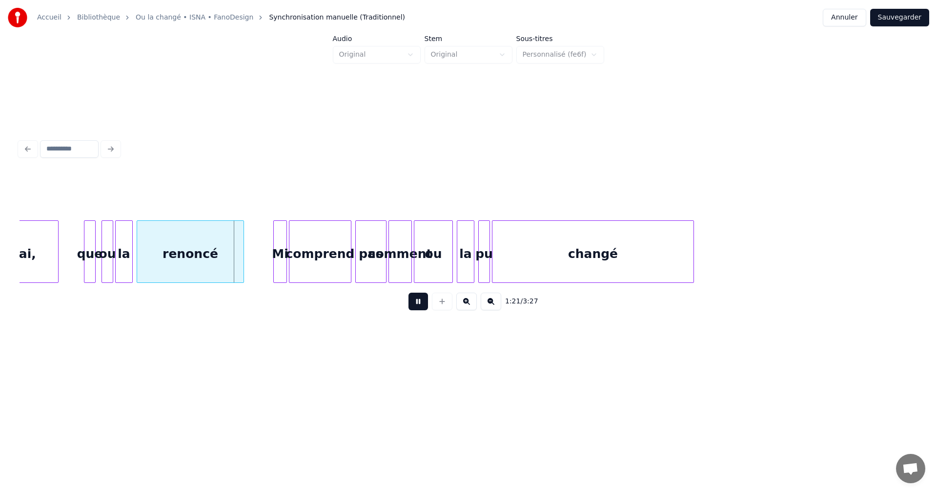
click at [419, 302] on button at bounding box center [419, 301] width 20 height 18
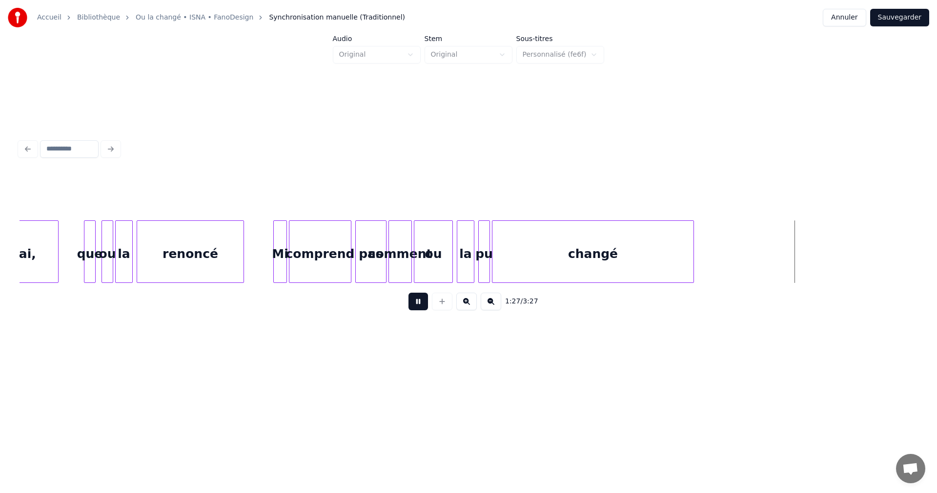
click at [424, 304] on button at bounding box center [419, 301] width 20 height 18
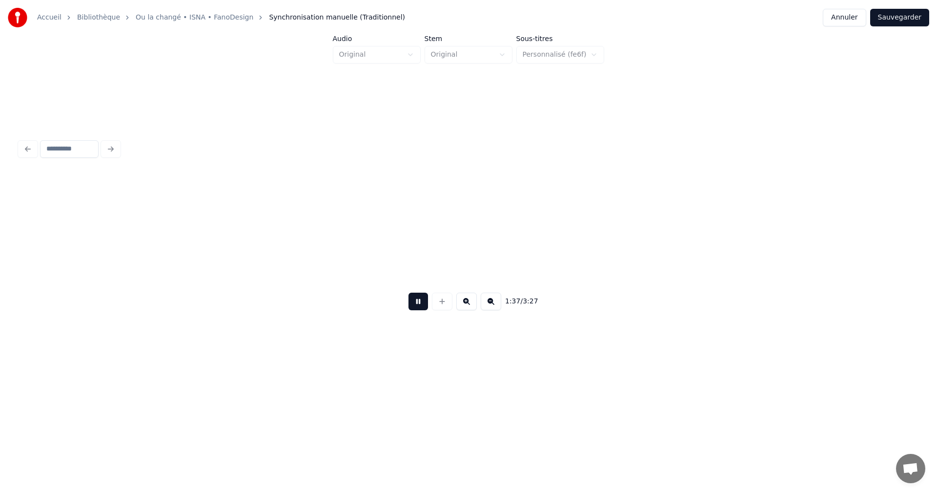
scroll to position [0, 9546]
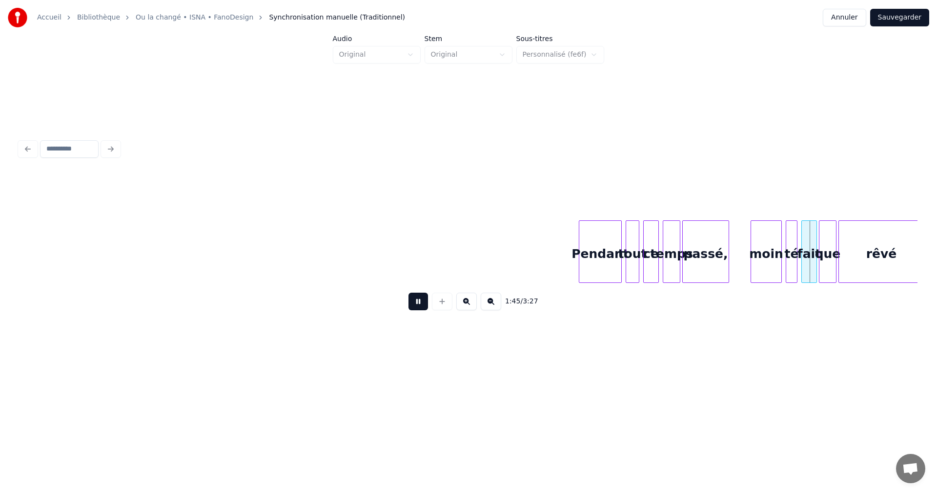
click at [423, 303] on button at bounding box center [419, 301] width 20 height 18
click at [704, 264] on div "passé," at bounding box center [706, 254] width 46 height 66
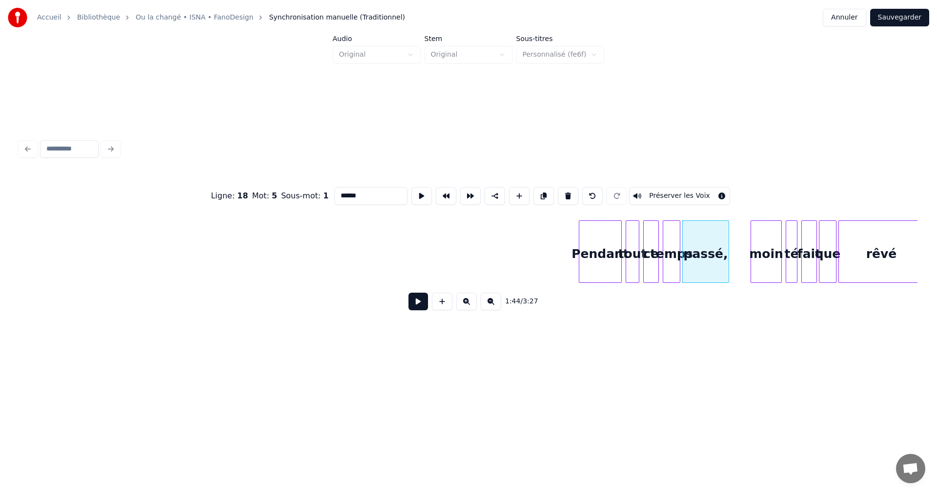
click at [358, 194] on input "******" at bounding box center [370, 196] width 73 height 18
type input "*****"
click at [418, 305] on button at bounding box center [419, 301] width 20 height 18
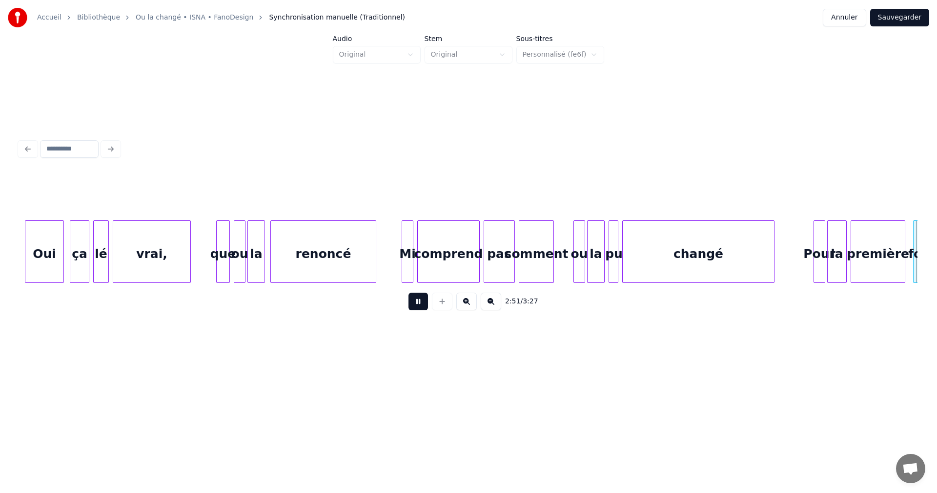
scroll to position [0, 16741]
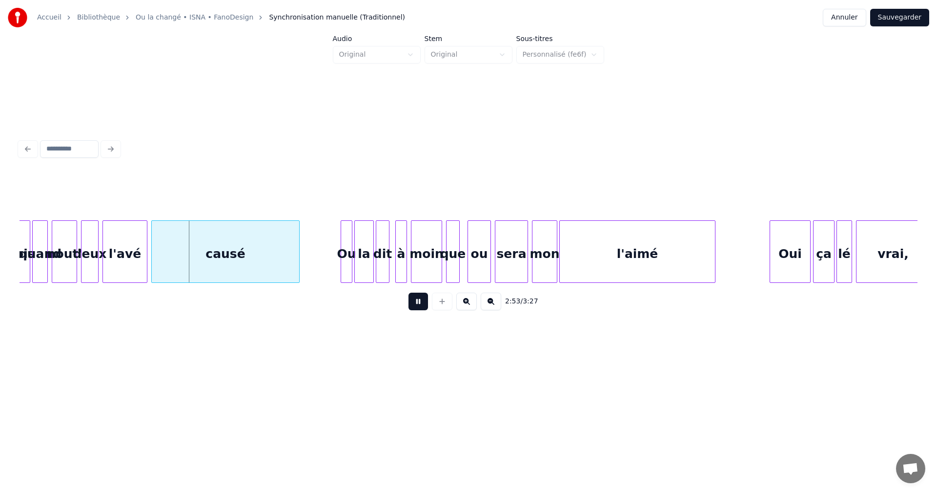
click at [418, 301] on button at bounding box center [419, 301] width 20 height 18
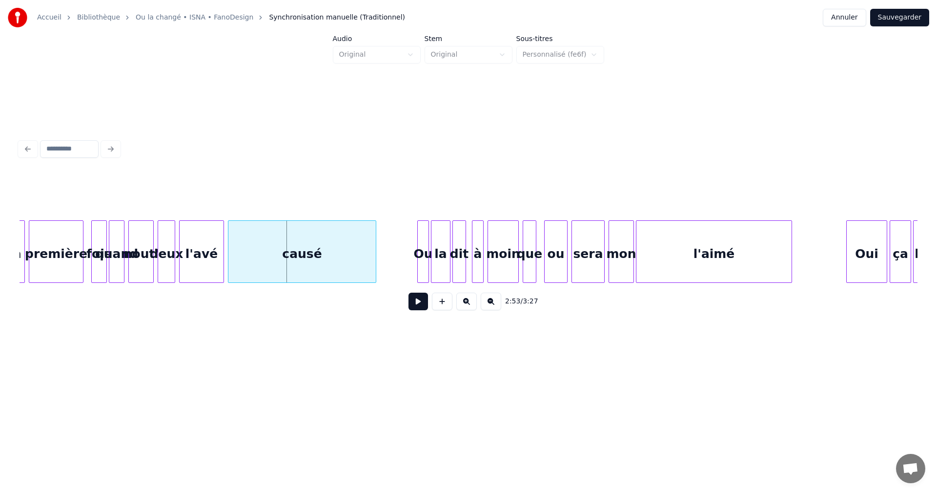
scroll to position [0, 16597]
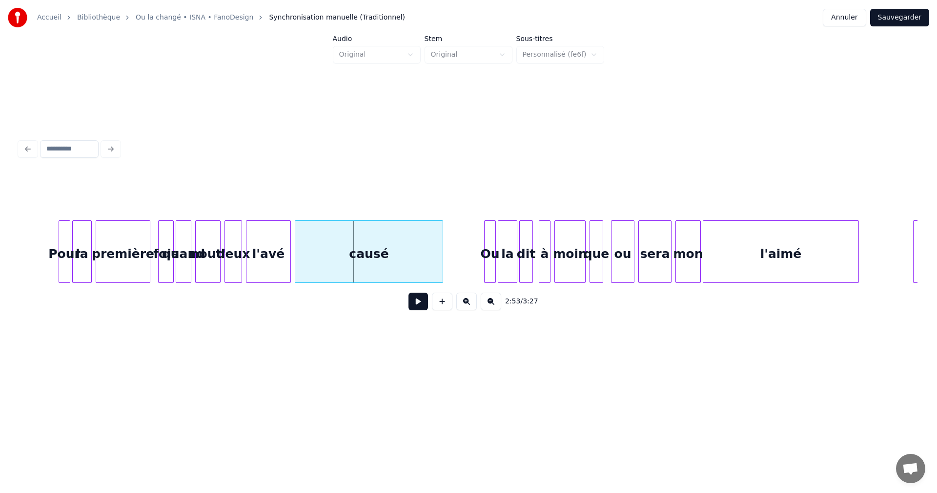
click at [418, 305] on button at bounding box center [419, 301] width 20 height 18
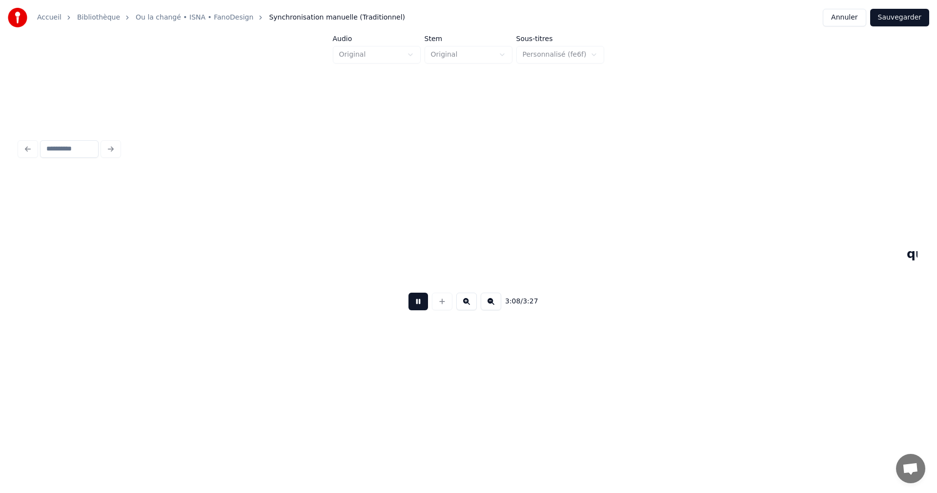
scroll to position [0, 18396]
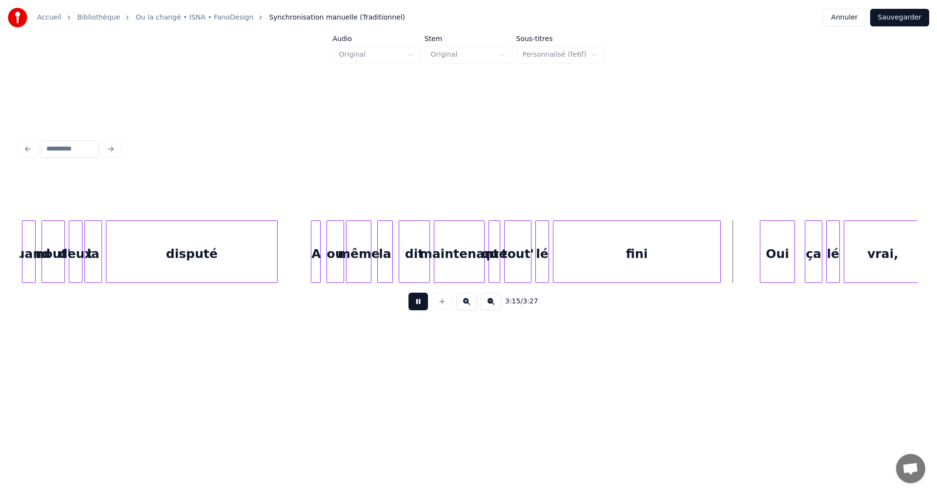
click at [922, 15] on button "Sauvegarder" at bounding box center [900, 18] width 59 height 18
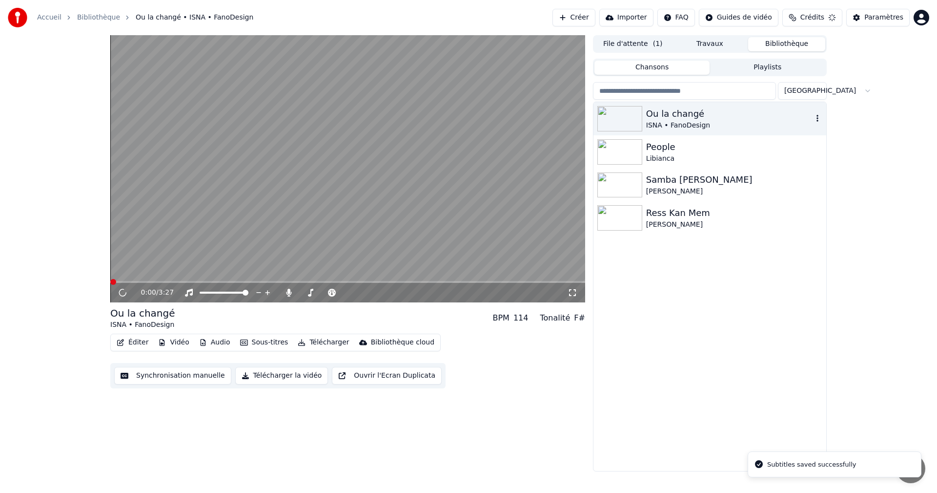
click at [729, 118] on div "Ou la changé" at bounding box center [729, 114] width 167 height 14
click at [121, 292] on icon at bounding box center [122, 293] width 5 height 6
click at [218, 281] on span at bounding box center [220, 282] width 6 height 6
click at [185, 280] on span at bounding box center [186, 282] width 6 height 6
click at [125, 293] on icon at bounding box center [123, 292] width 6 height 7
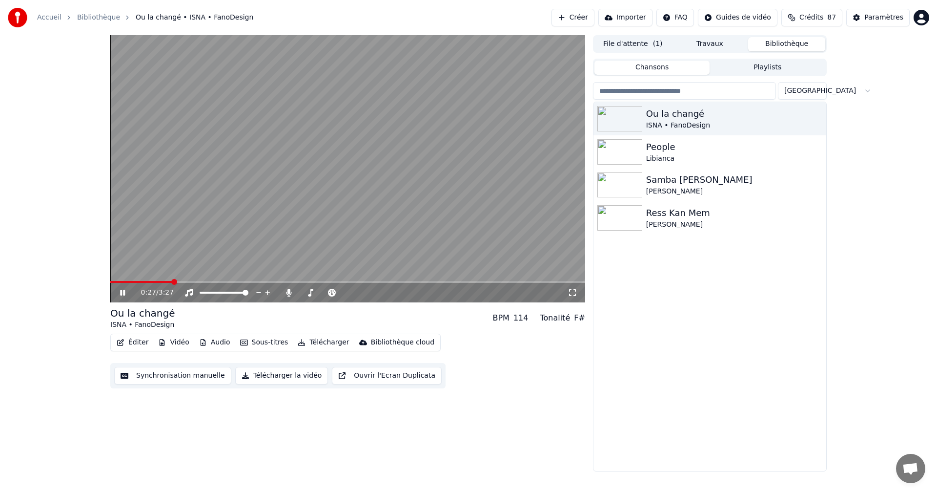
click at [171, 280] on span at bounding box center [174, 282] width 6 height 6
click at [123, 292] on icon at bounding box center [129, 293] width 23 height 8
click at [877, 18] on div "Paramètres" at bounding box center [884, 18] width 39 height 10
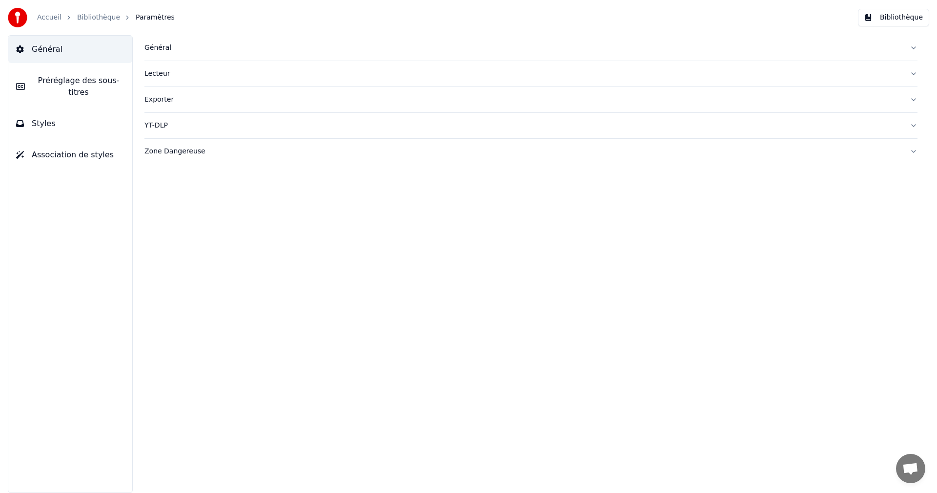
click at [889, 18] on button "Bibliothèque" at bounding box center [893, 18] width 71 height 18
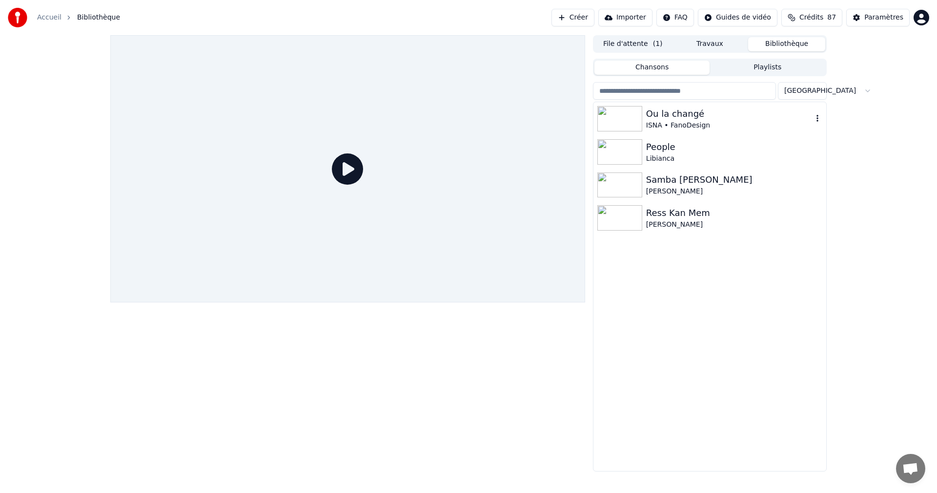
click at [666, 125] on div "ISNA • FanoDesign" at bounding box center [729, 126] width 167 height 10
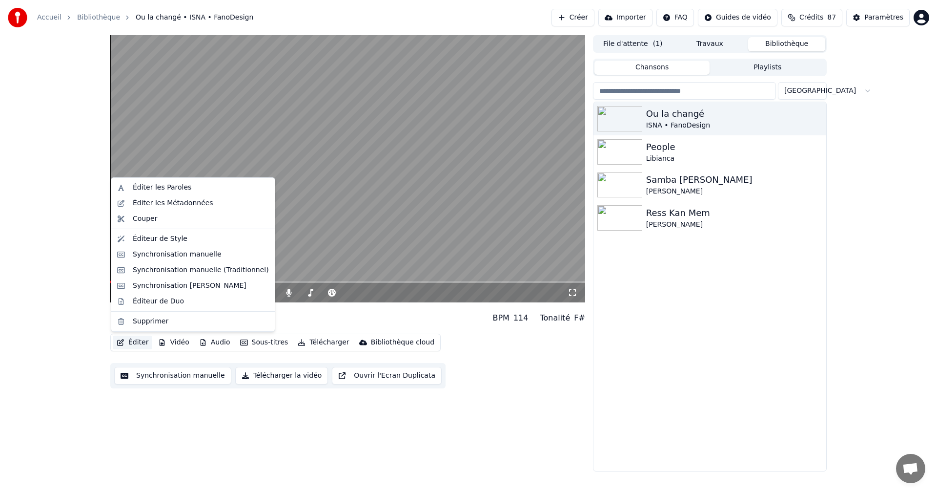
click at [148, 343] on button "Éditer" at bounding box center [133, 342] width 40 height 14
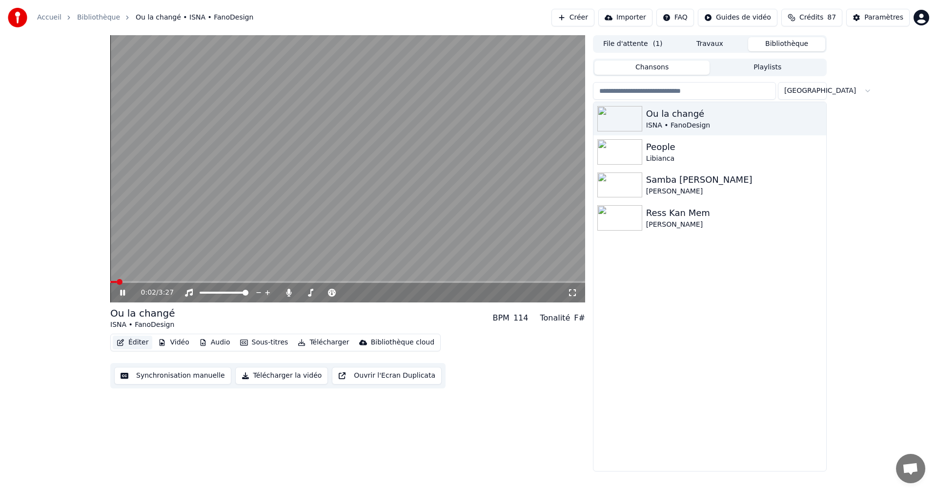
click at [144, 345] on button "Éditer" at bounding box center [133, 342] width 40 height 14
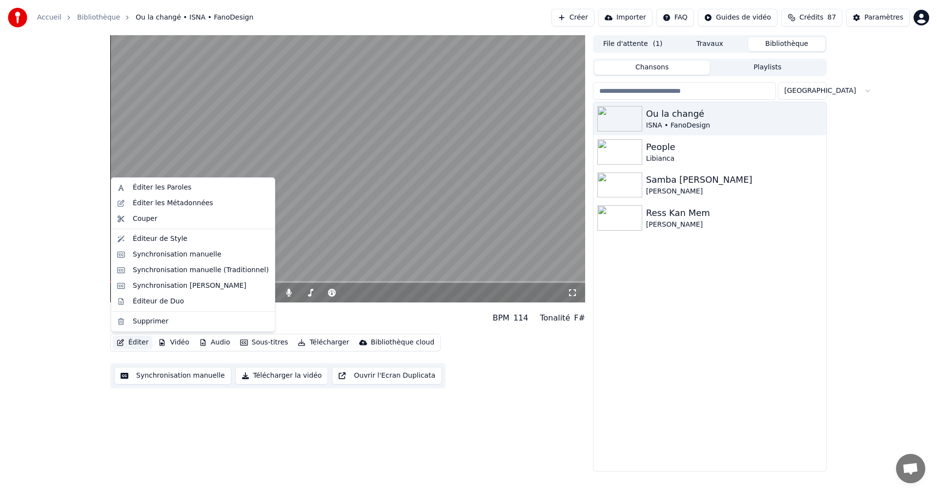
click at [146, 345] on button "Éditer" at bounding box center [133, 342] width 40 height 14
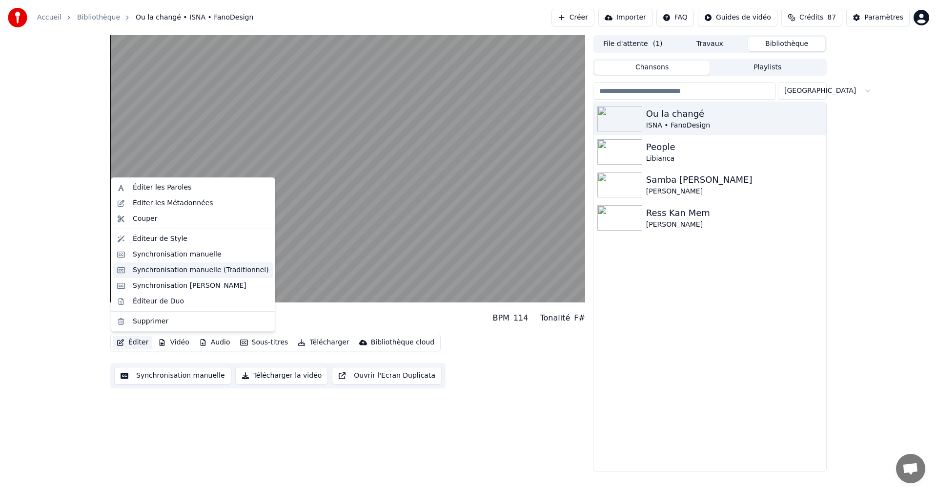
click at [186, 272] on div "Synchronisation manuelle (Traditionnel)" at bounding box center [201, 270] width 136 height 10
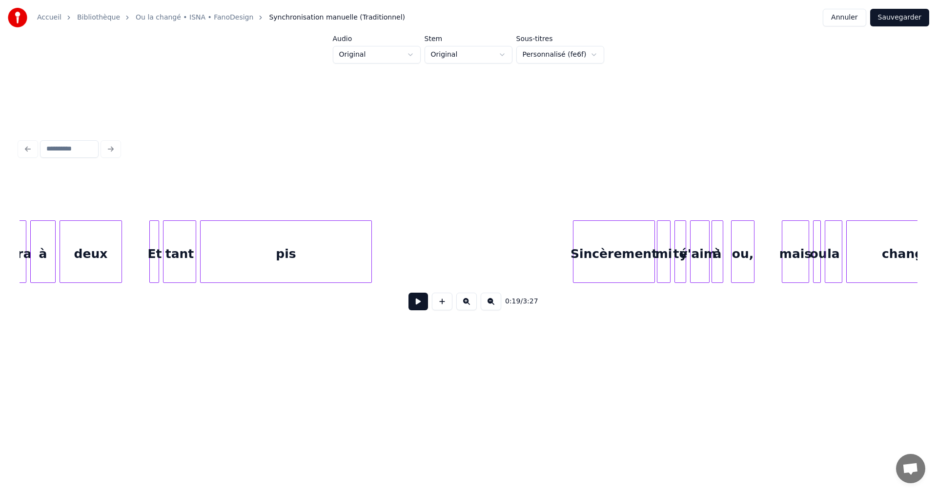
scroll to position [0, 2817]
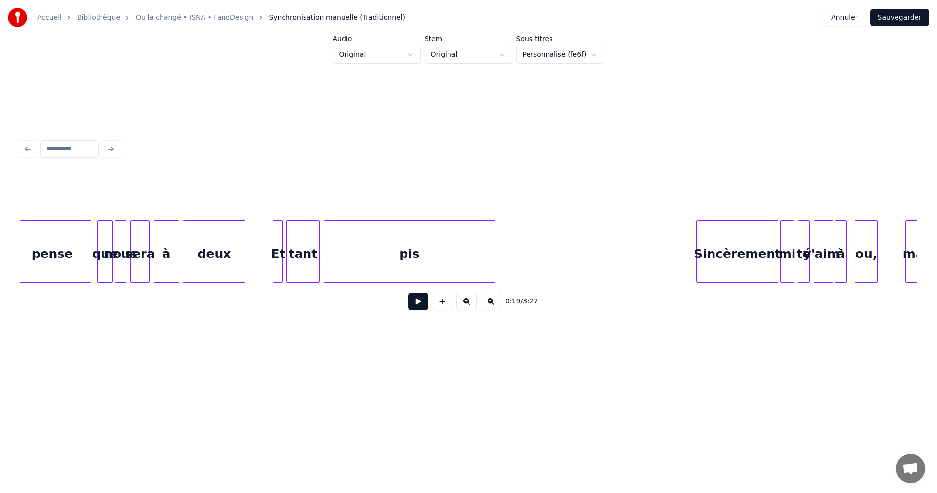
click at [276, 256] on div at bounding box center [274, 252] width 3 height 62
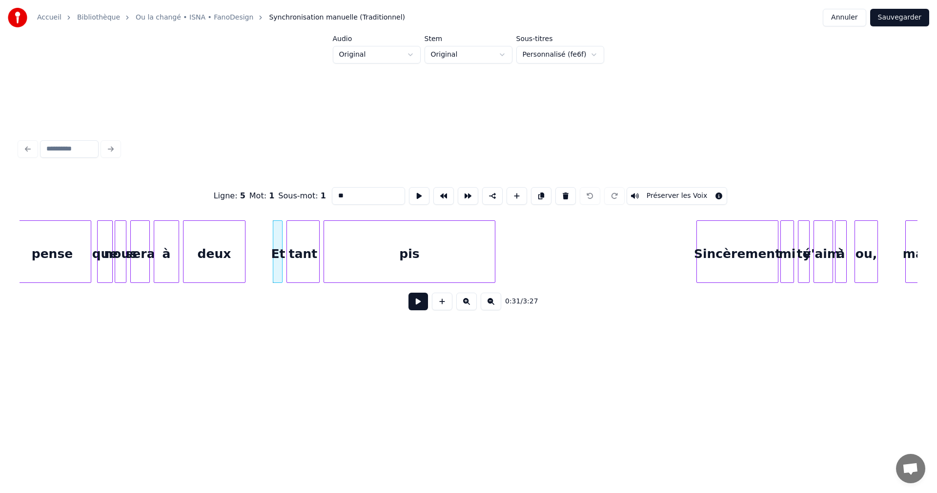
drag, startPoint x: 342, startPoint y: 191, endPoint x: 320, endPoint y: 192, distance: 22.5
click at [320, 192] on div "Ligne : 5 Mot : 1 Sous-mot : 1 ** Préserver les Voix" at bounding box center [469, 195] width 898 height 49
type input "****"
click at [420, 304] on button at bounding box center [419, 301] width 20 height 18
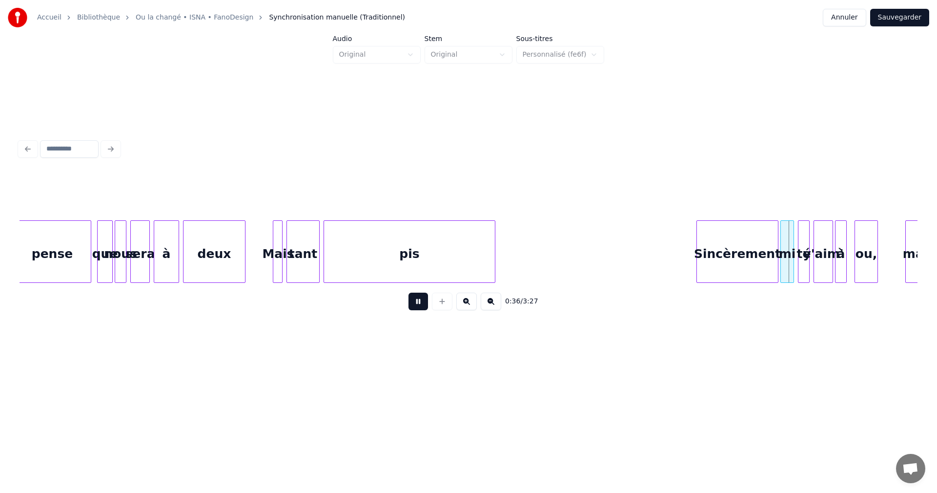
click at [420, 304] on button at bounding box center [419, 301] width 20 height 18
click at [900, 17] on button "Sauvegarder" at bounding box center [900, 18] width 59 height 18
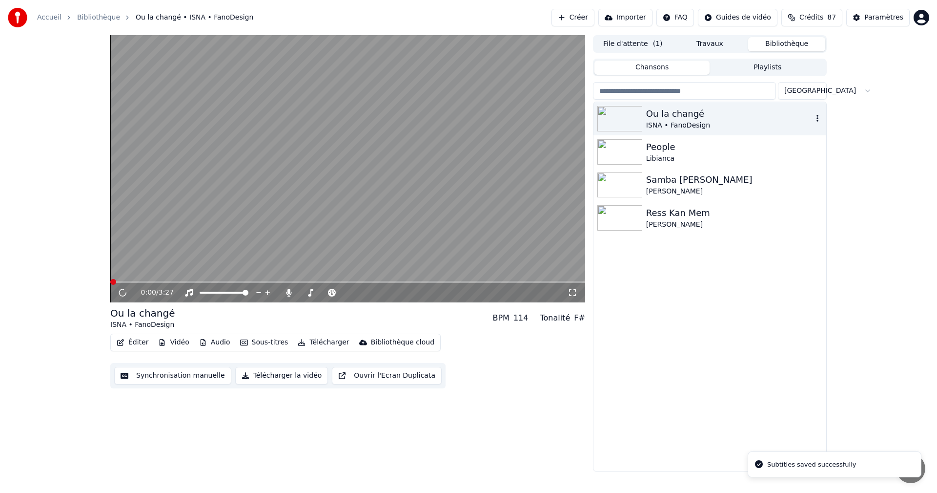
click at [741, 120] on div "Ou la changé" at bounding box center [729, 114] width 167 height 14
click at [123, 292] on icon at bounding box center [129, 293] width 23 height 8
click at [123, 292] on icon at bounding box center [123, 292] width 6 height 7
click at [575, 290] on icon at bounding box center [572, 292] width 7 height 7
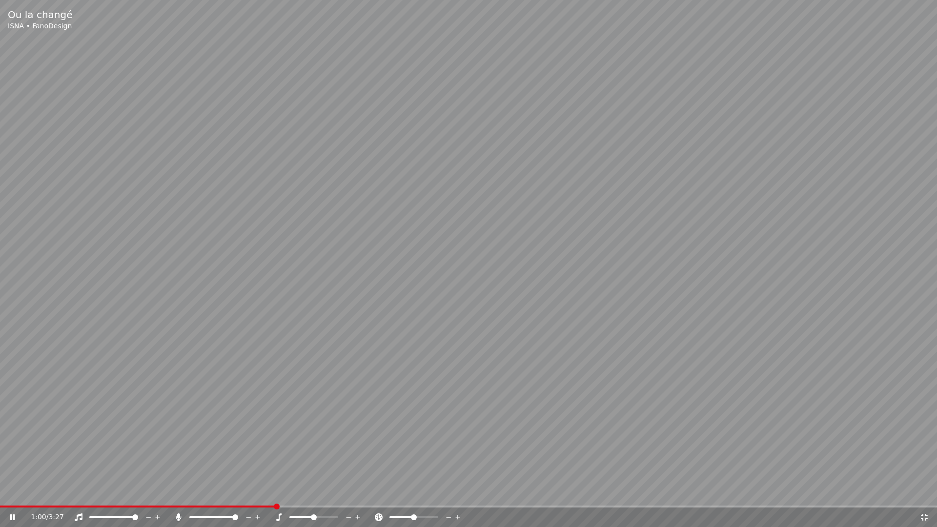
click at [13, 492] on icon at bounding box center [19, 518] width 23 height 8
click at [926, 492] on icon at bounding box center [924, 517] width 7 height 7
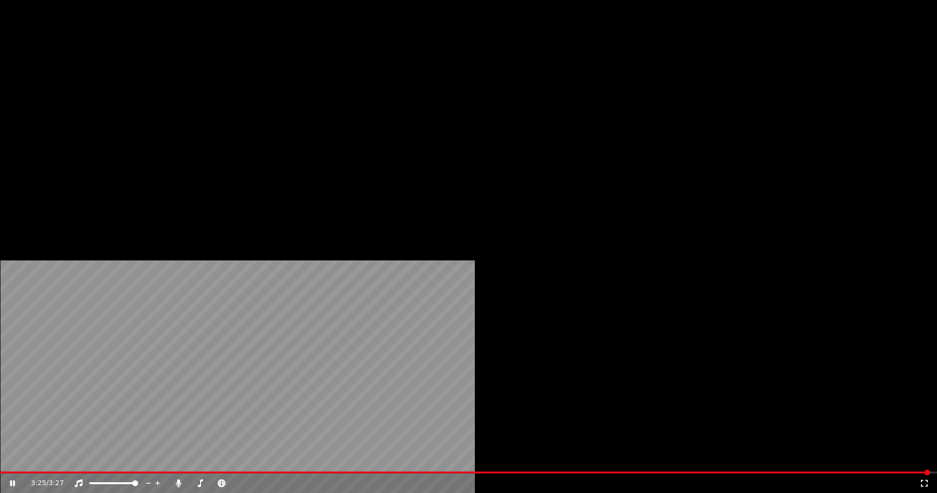
click at [145, 82] on button "Éditer" at bounding box center [133, 75] width 40 height 14
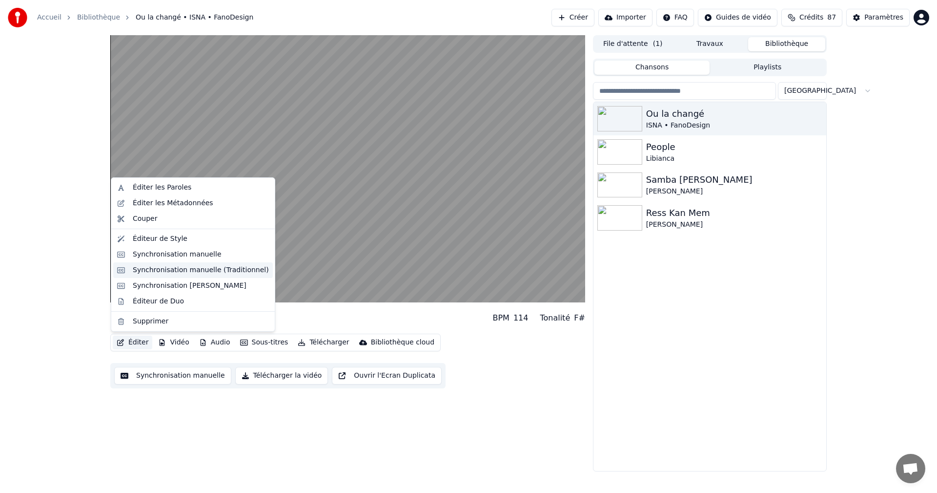
click at [202, 270] on div "Synchronisation manuelle (Traditionnel)" at bounding box center [201, 270] width 136 height 10
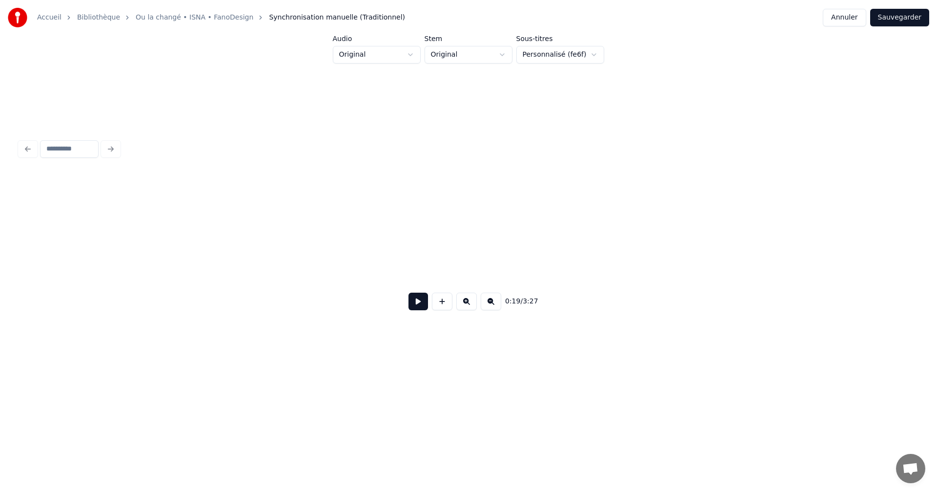
scroll to position [0, 1880]
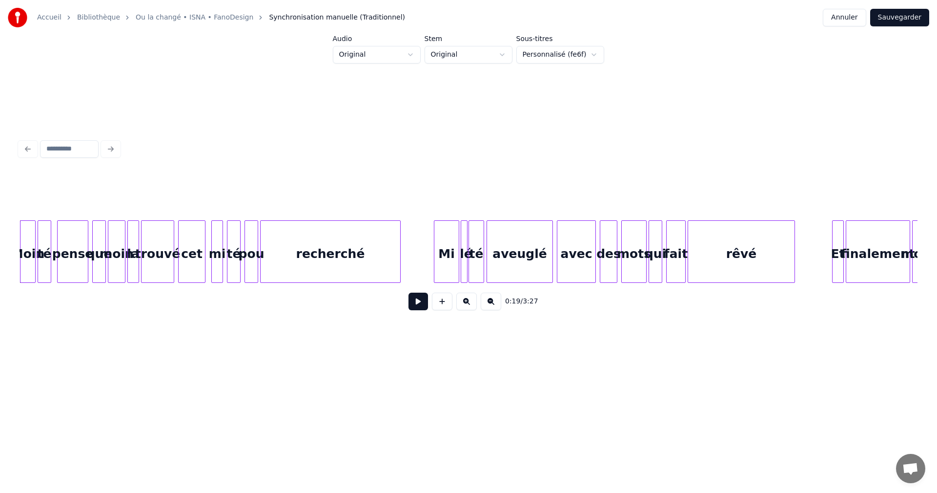
click at [276, 262] on div "recherché" at bounding box center [331, 254] width 140 height 66
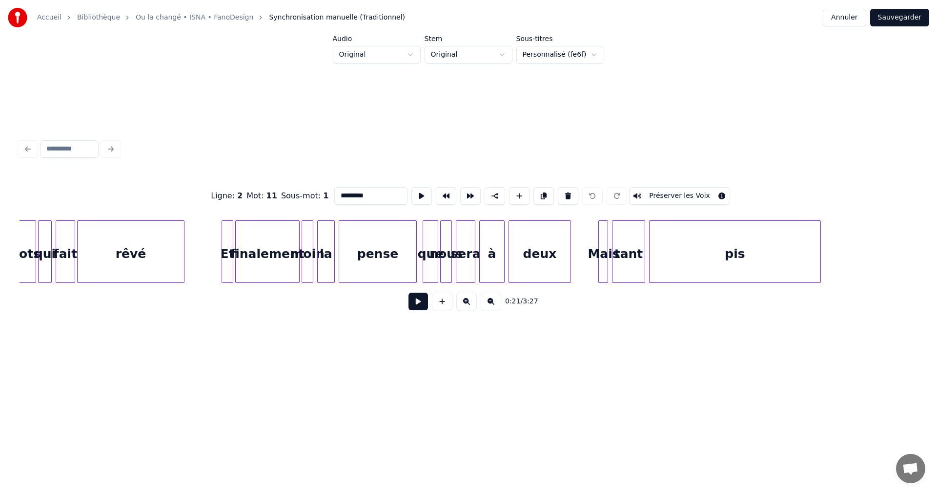
scroll to position [0, 2581]
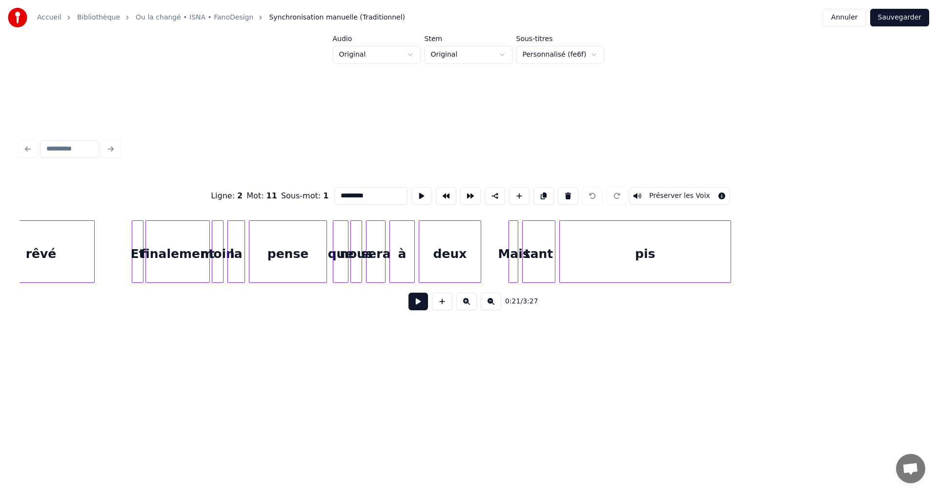
click at [432, 255] on div "deux" at bounding box center [450, 254] width 62 height 66
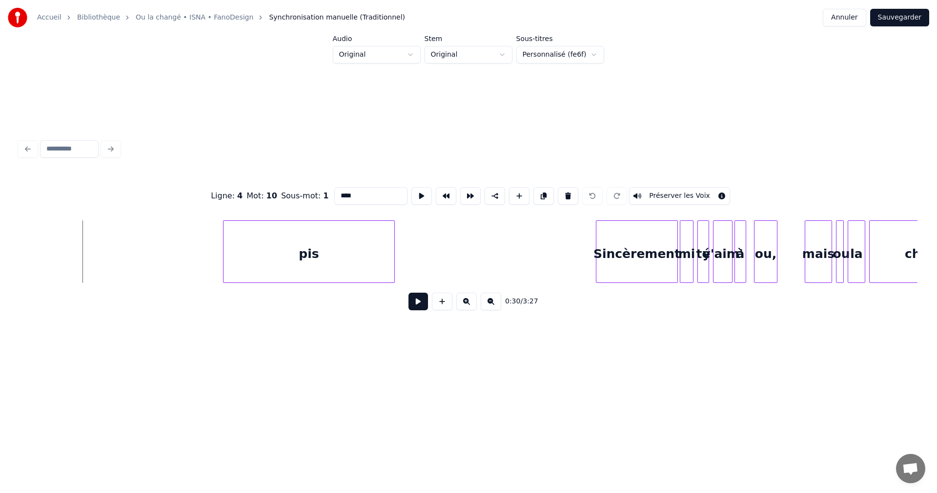
scroll to position [0, 3198]
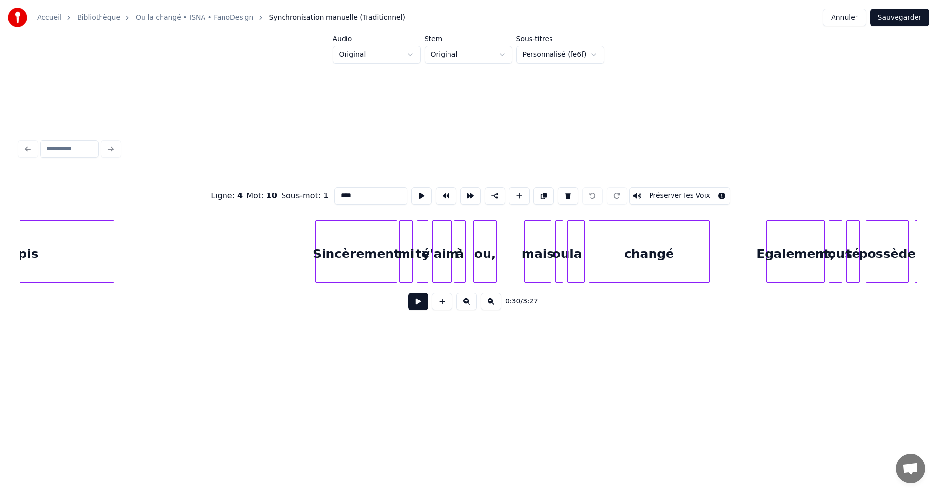
click at [356, 253] on div "Sincèrement" at bounding box center [356, 254] width 81 height 66
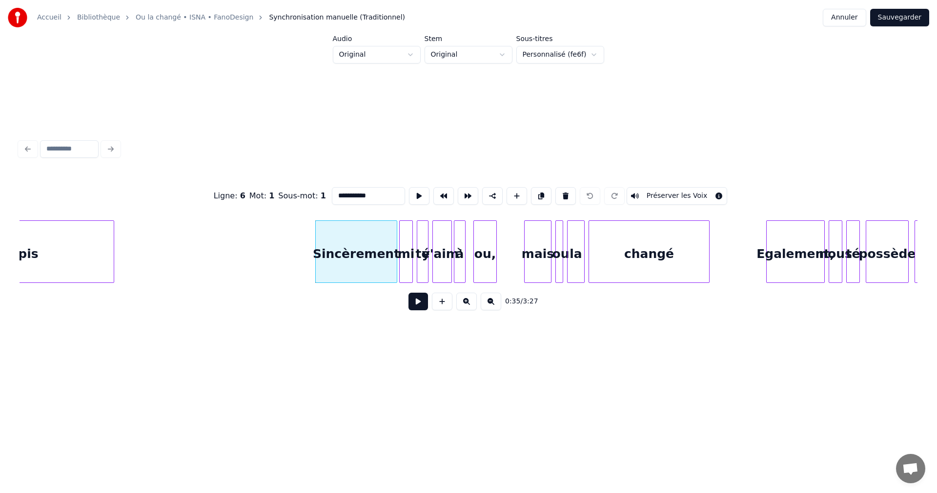
click at [483, 259] on div "ou," at bounding box center [485, 254] width 22 height 66
type input "***"
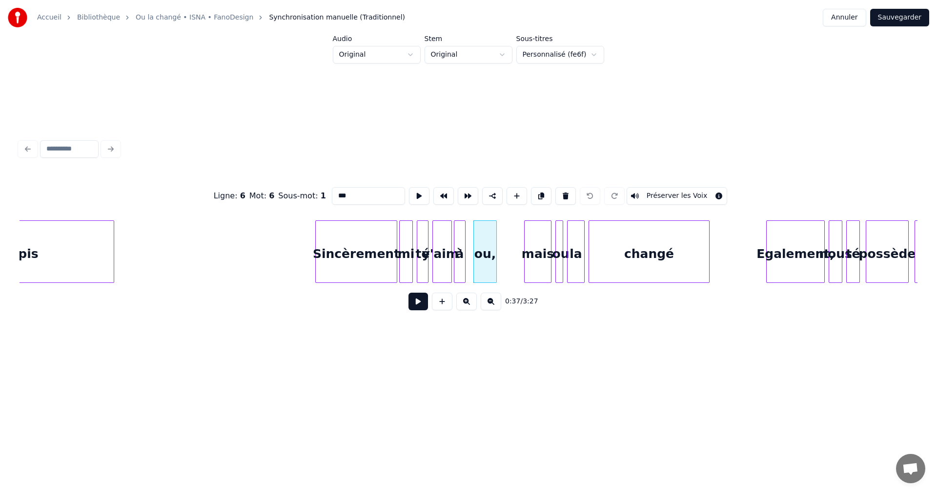
click at [416, 305] on button at bounding box center [419, 301] width 20 height 18
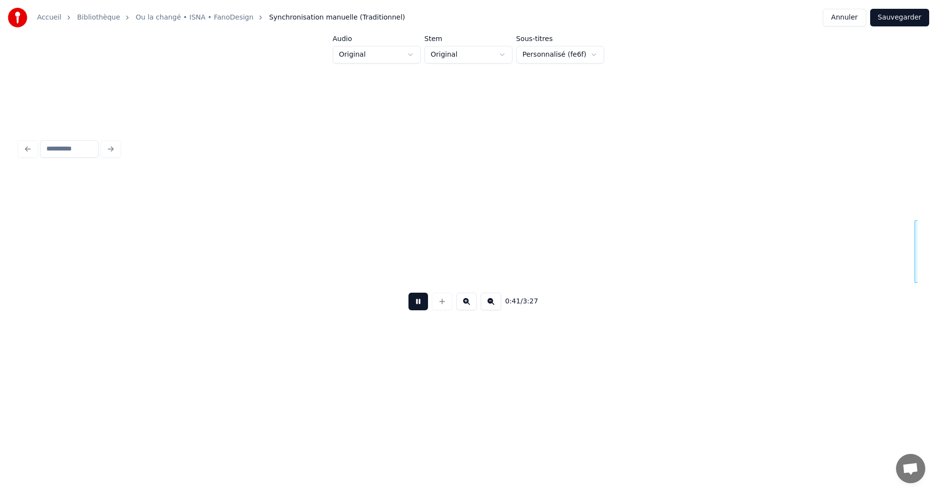
scroll to position [0, 4098]
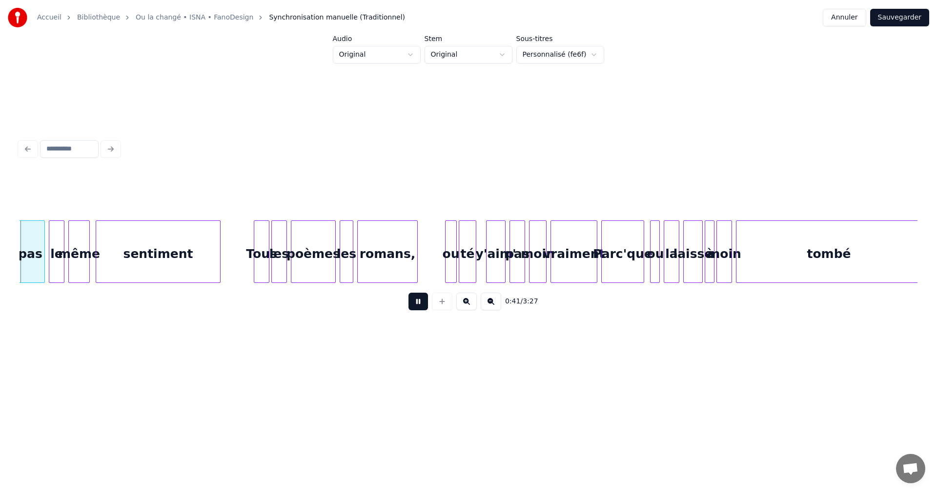
click at [416, 305] on button at bounding box center [419, 301] width 20 height 18
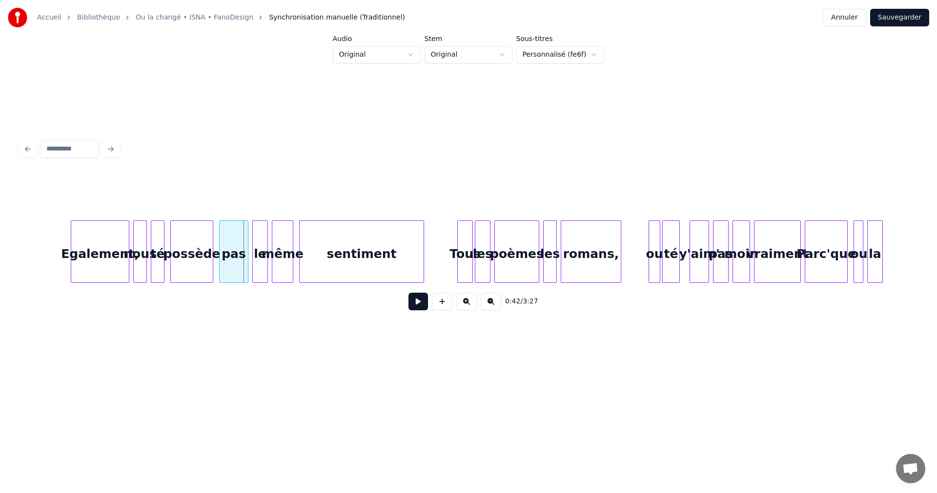
scroll to position [0, 3849]
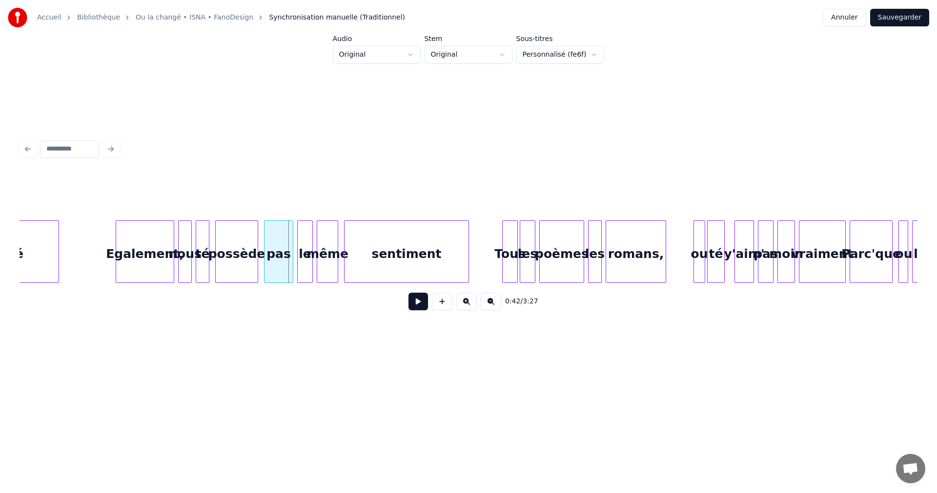
click at [186, 263] on div "nous" at bounding box center [185, 254] width 13 height 66
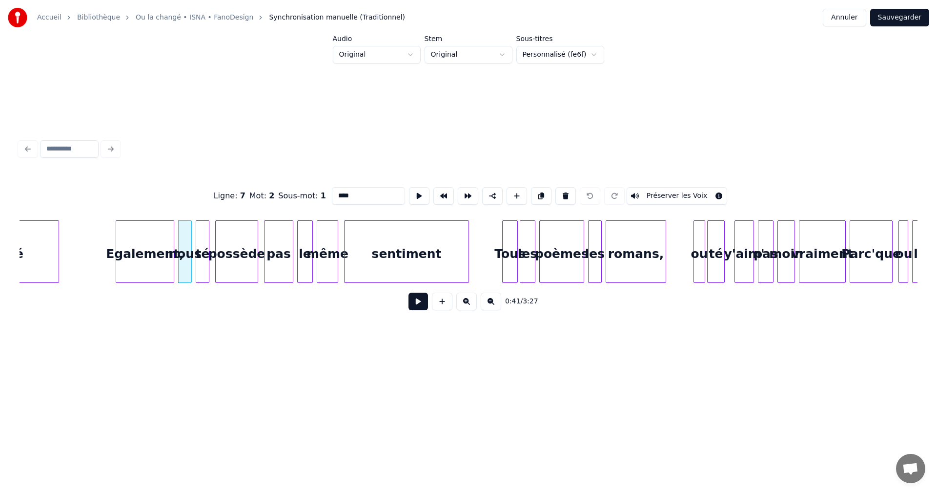
click at [351, 192] on input "****" at bounding box center [368, 196] width 73 height 18
type input "***"
click at [416, 300] on button at bounding box center [419, 301] width 20 height 18
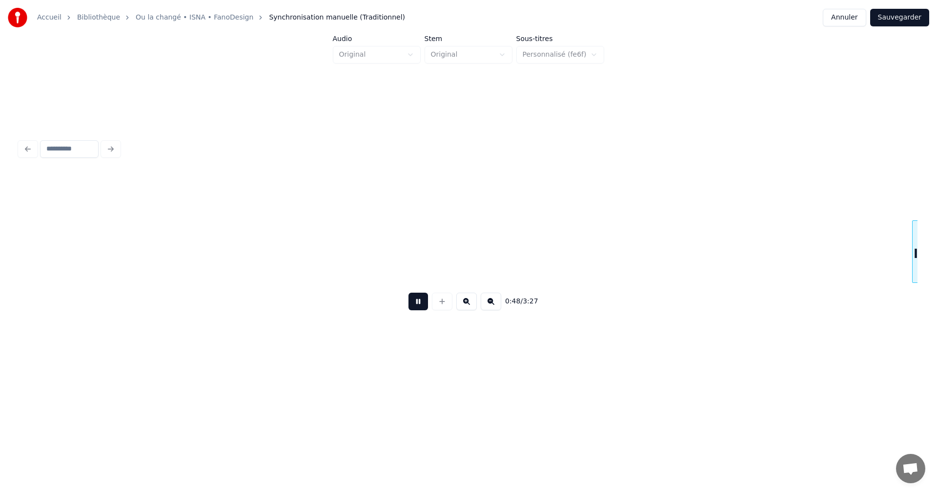
scroll to position [0, 4748]
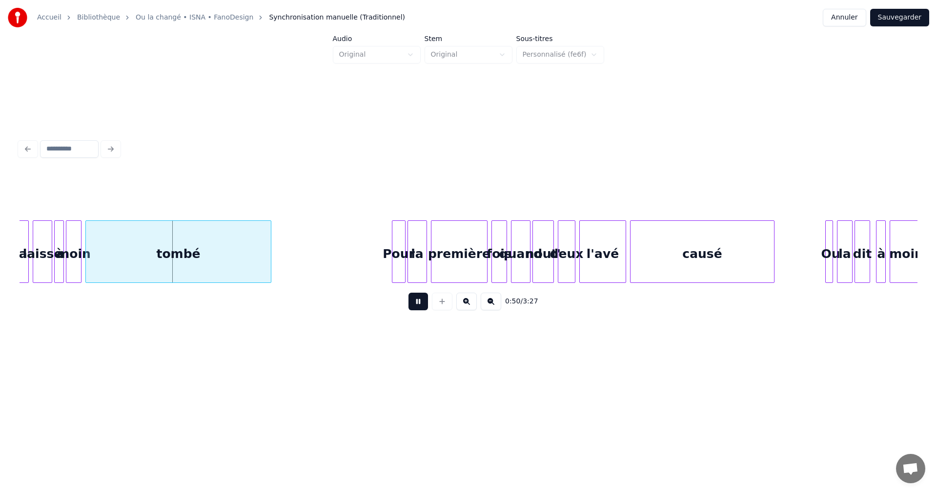
click at [416, 300] on button at bounding box center [419, 301] width 20 height 18
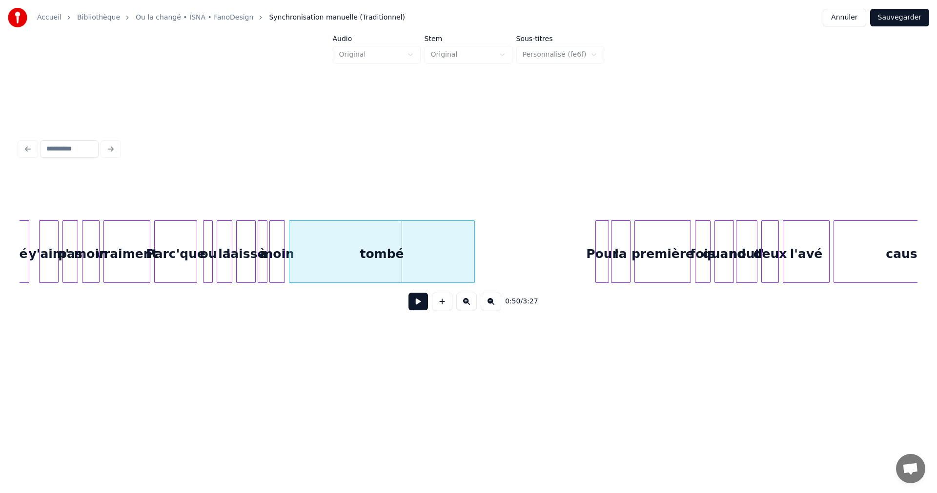
scroll to position [0, 4556]
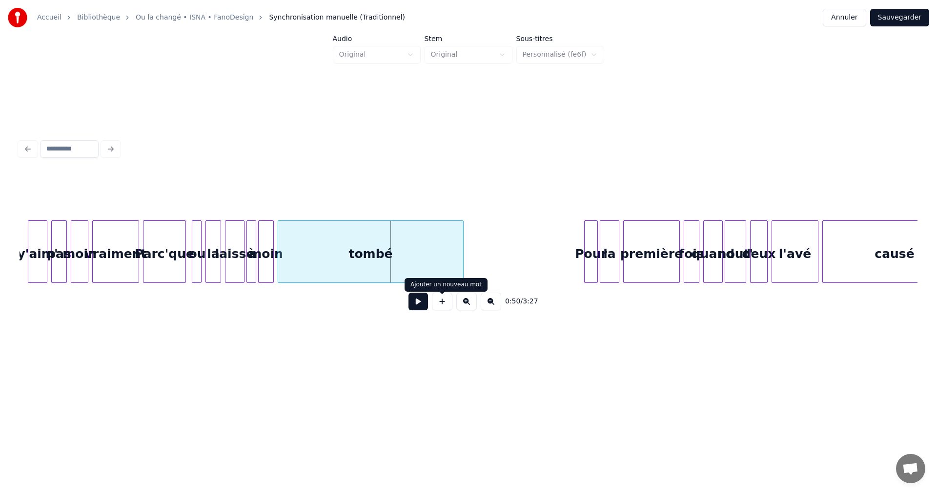
click at [420, 304] on button at bounding box center [419, 301] width 20 height 18
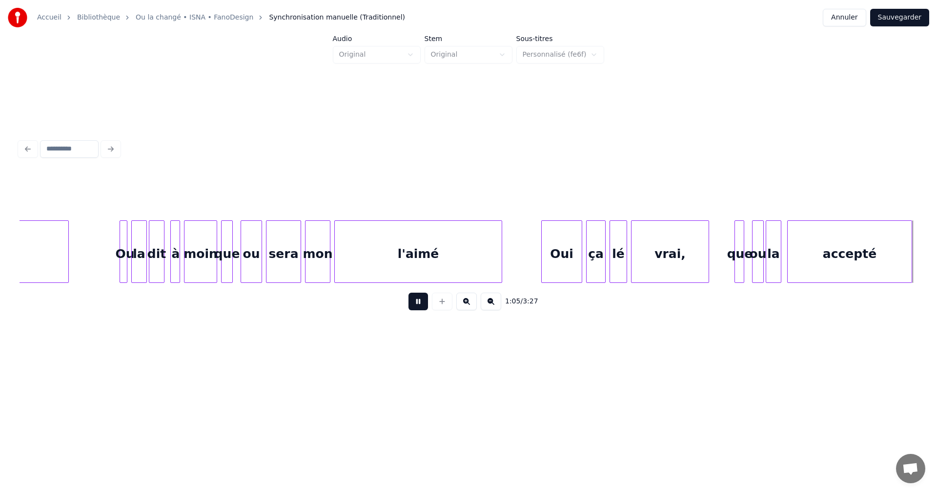
scroll to position [0, 6354]
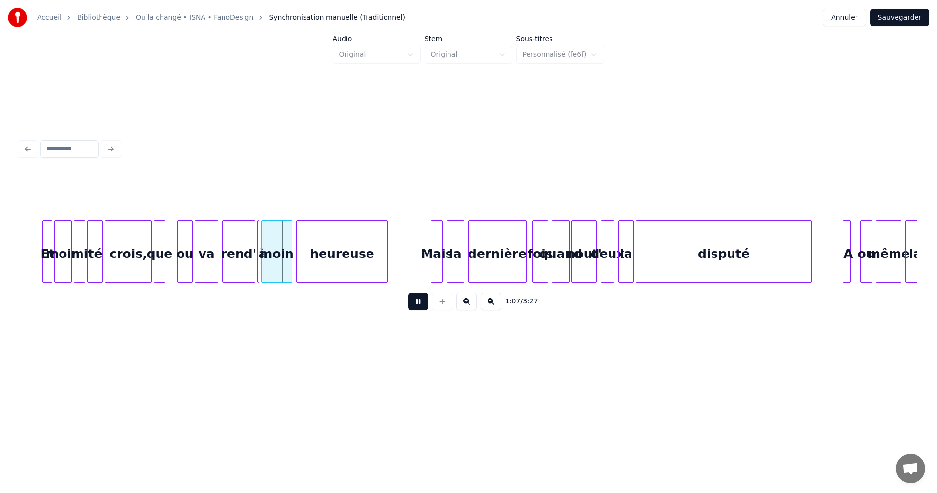
click at [420, 304] on button at bounding box center [419, 301] width 20 height 18
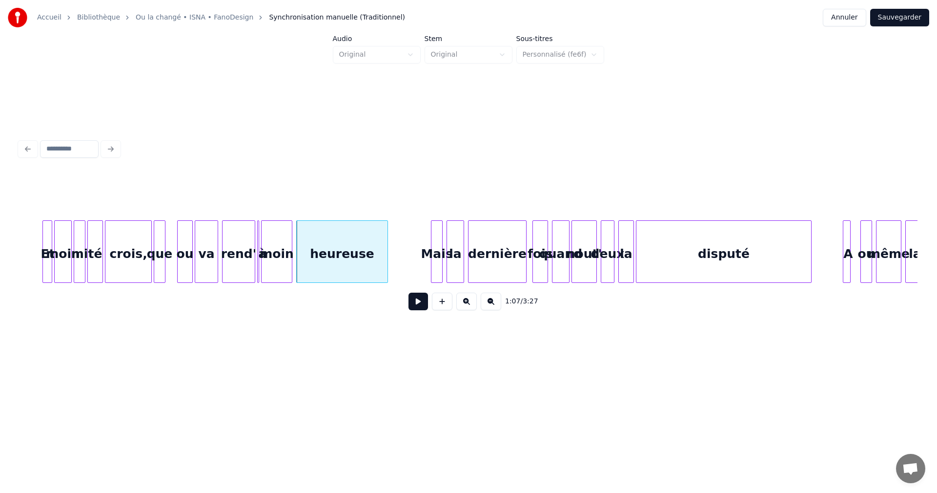
click at [144, 272] on div "crois," at bounding box center [128, 254] width 46 height 66
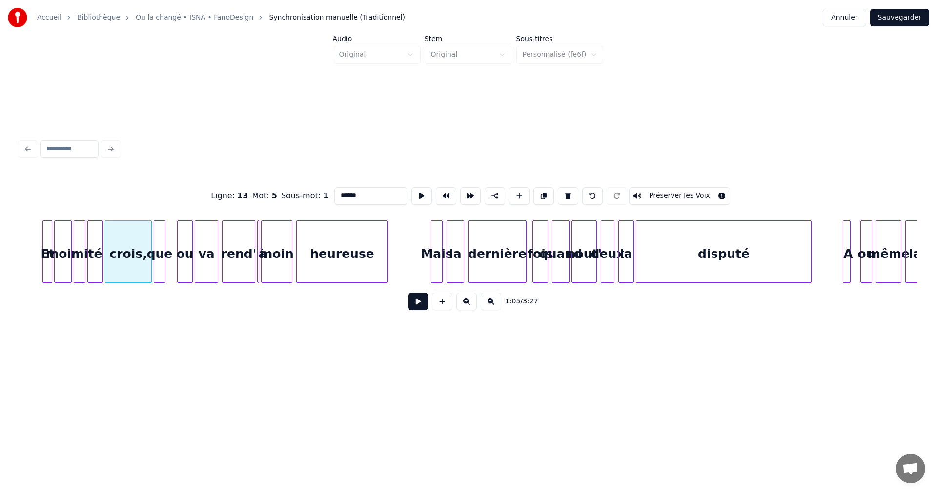
click at [421, 302] on button at bounding box center [419, 301] width 20 height 18
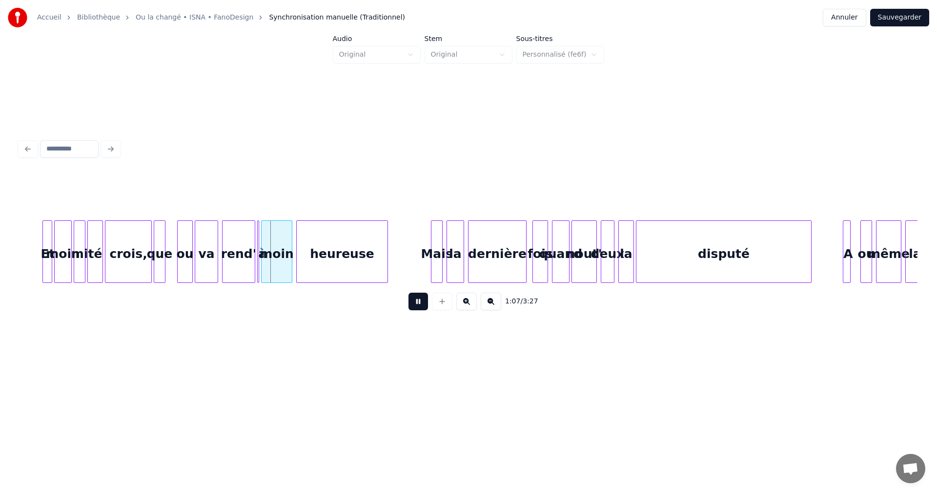
click at [421, 302] on button at bounding box center [419, 301] width 20 height 18
click at [138, 270] on div "crois," at bounding box center [128, 254] width 46 height 66
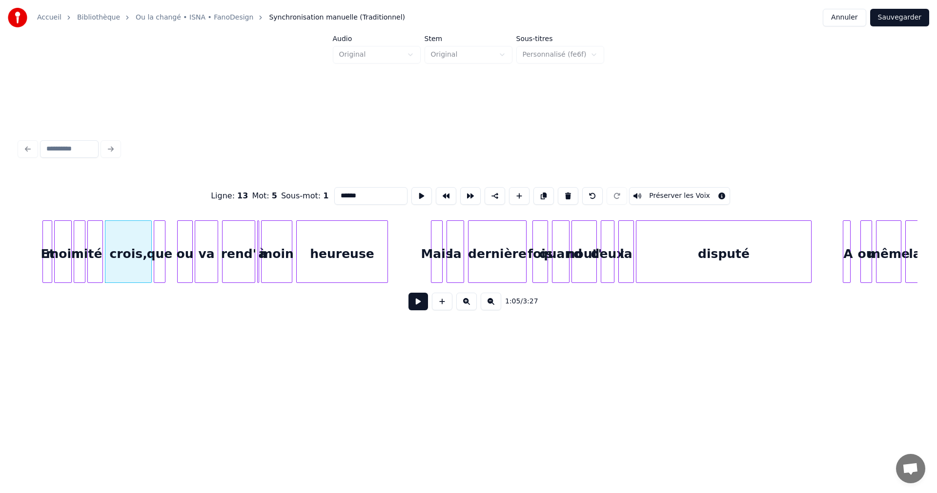
click at [355, 194] on input "******" at bounding box center [370, 196] width 73 height 18
type input "*****"
click at [418, 304] on button at bounding box center [419, 301] width 20 height 18
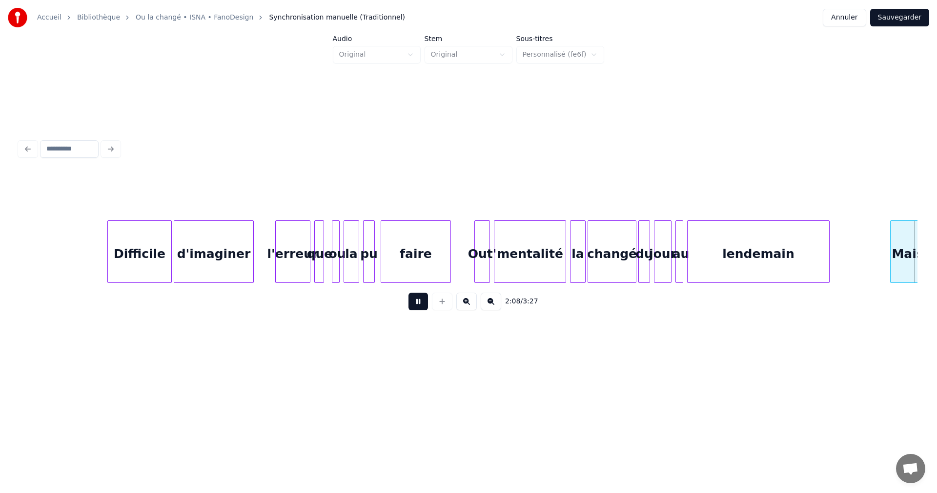
scroll to position [0, 12563]
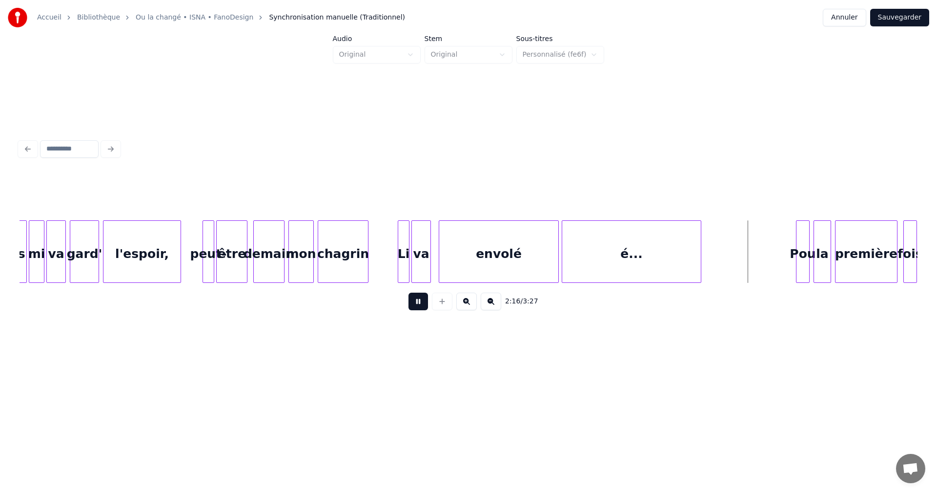
click at [416, 307] on button at bounding box center [419, 301] width 20 height 18
click at [730, 258] on div at bounding box center [730, 252] width 3 height 62
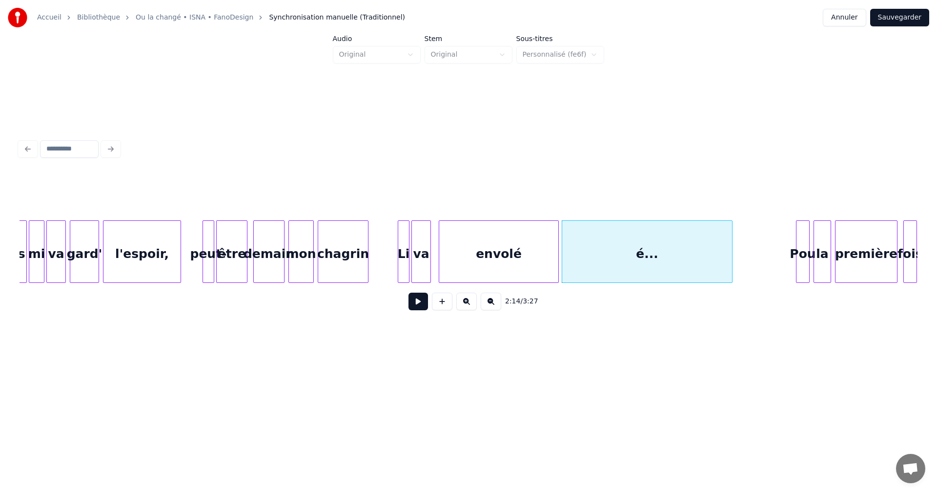
click at [422, 303] on button at bounding box center [419, 301] width 20 height 18
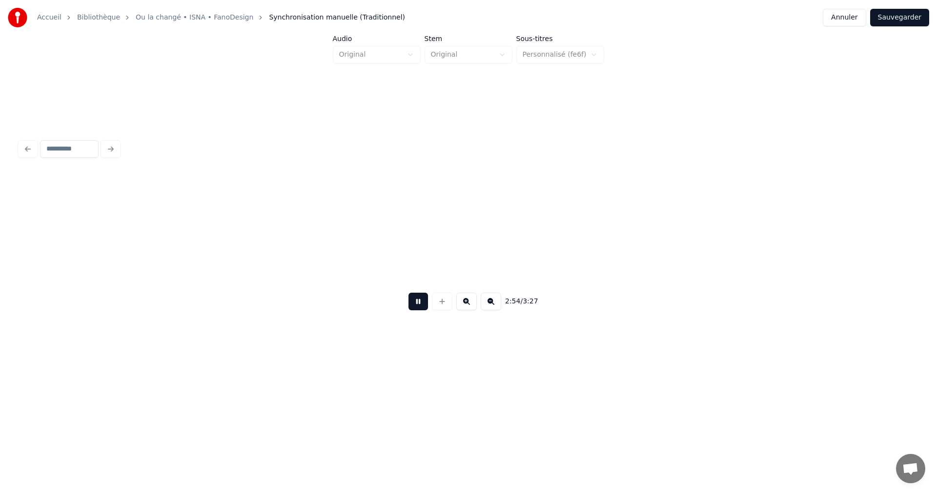
scroll to position [0, 17059]
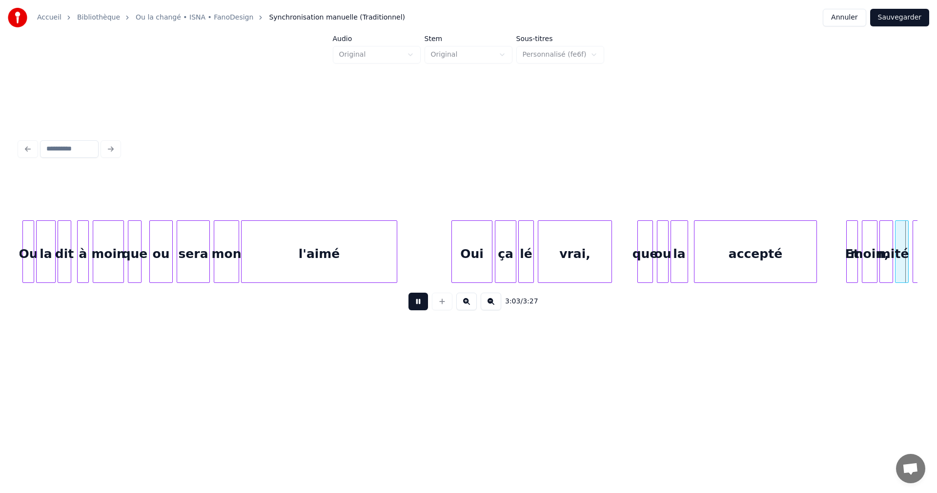
click at [420, 303] on button at bounding box center [419, 301] width 20 height 18
click at [870, 268] on div "moin," at bounding box center [870, 254] width 15 height 66
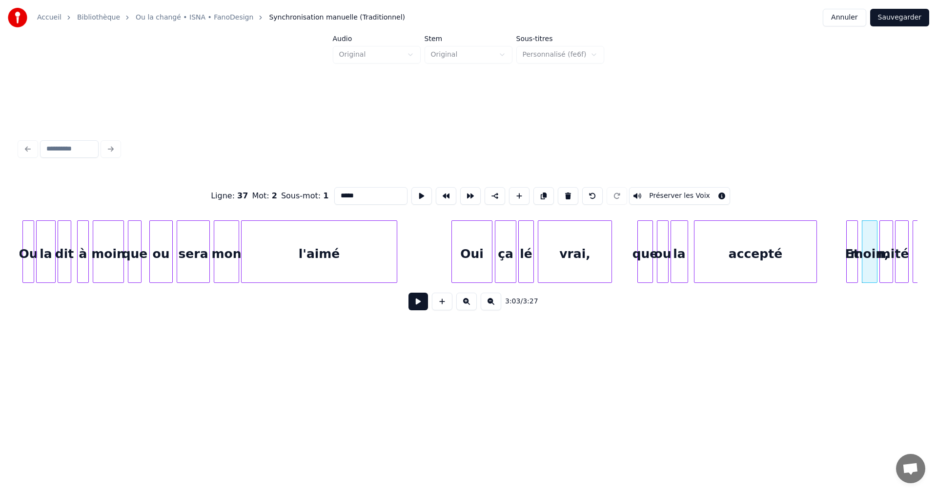
click at [355, 193] on input "*****" at bounding box center [370, 196] width 73 height 18
type input "****"
click at [416, 306] on button at bounding box center [419, 301] width 20 height 18
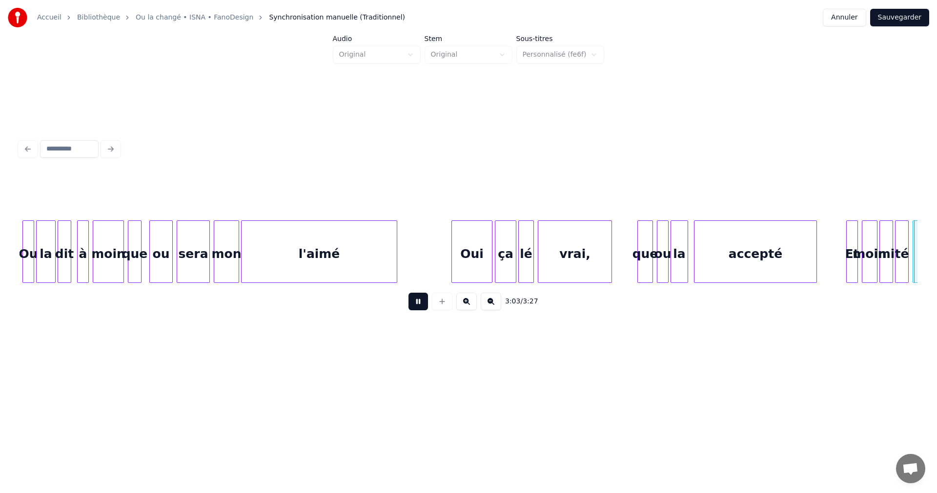
scroll to position [0, 17959]
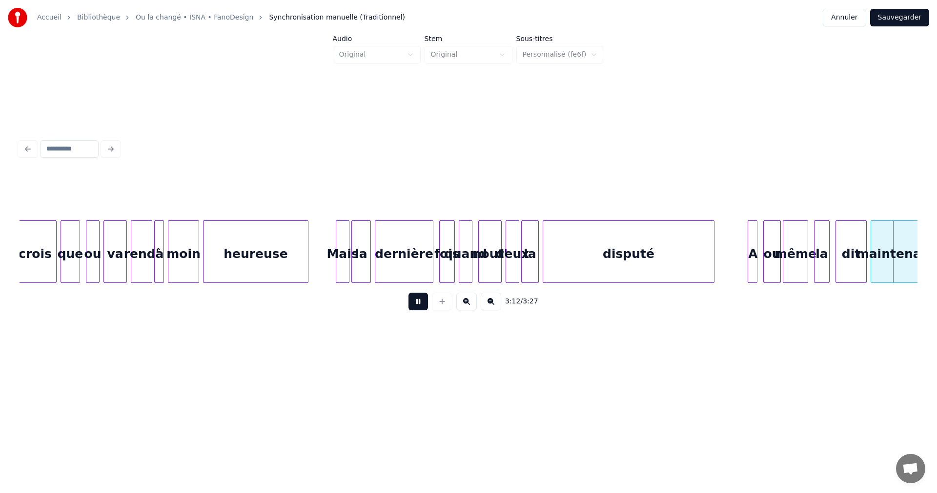
click at [418, 306] on button at bounding box center [419, 301] width 20 height 18
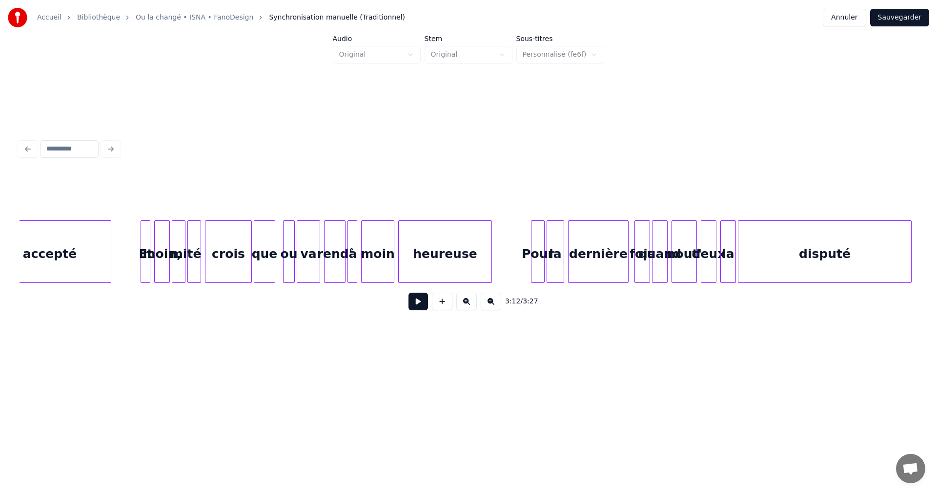
scroll to position [0, 14465]
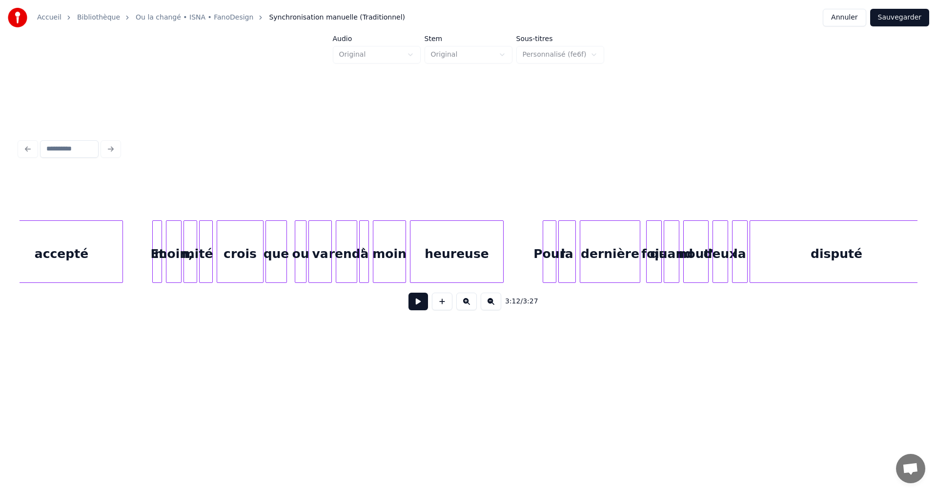
click at [174, 266] on div "moin," at bounding box center [174, 254] width 15 height 66
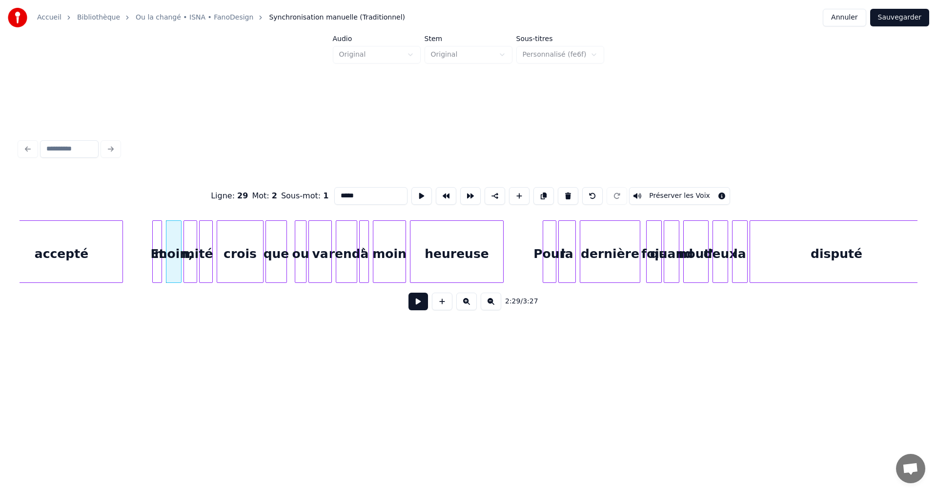
click at [354, 192] on input "*****" at bounding box center [370, 196] width 73 height 18
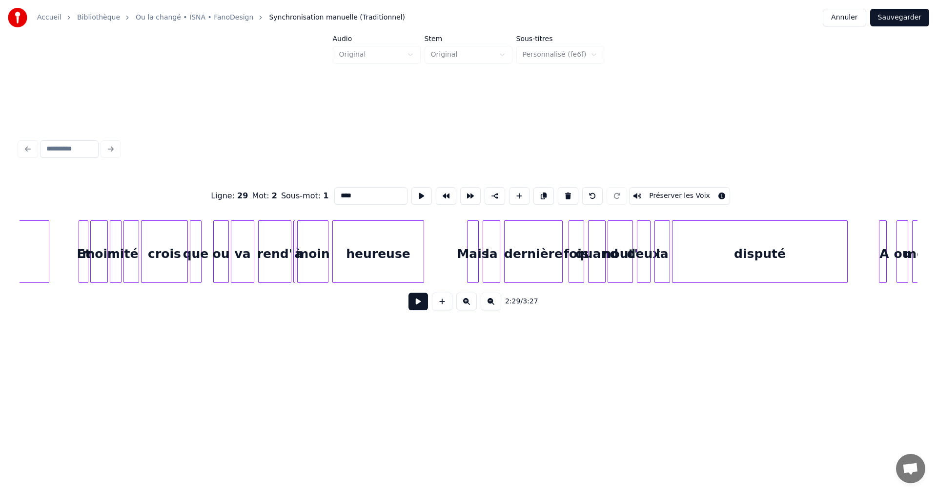
scroll to position [0, 6295]
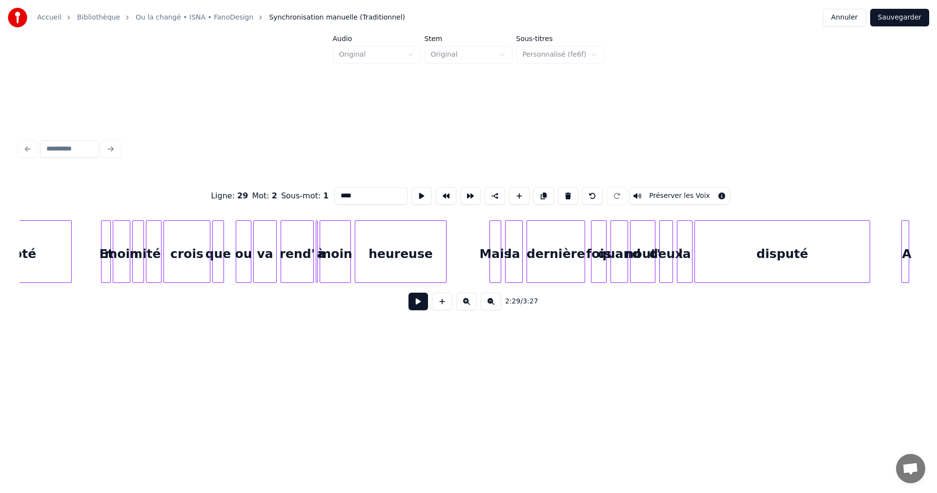
click at [119, 266] on div "moin" at bounding box center [121, 254] width 17 height 66
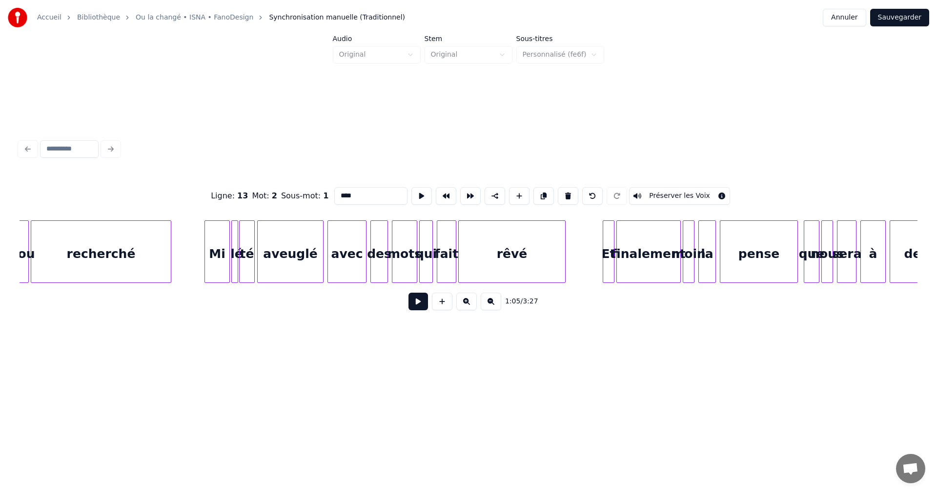
scroll to position [0, 2087]
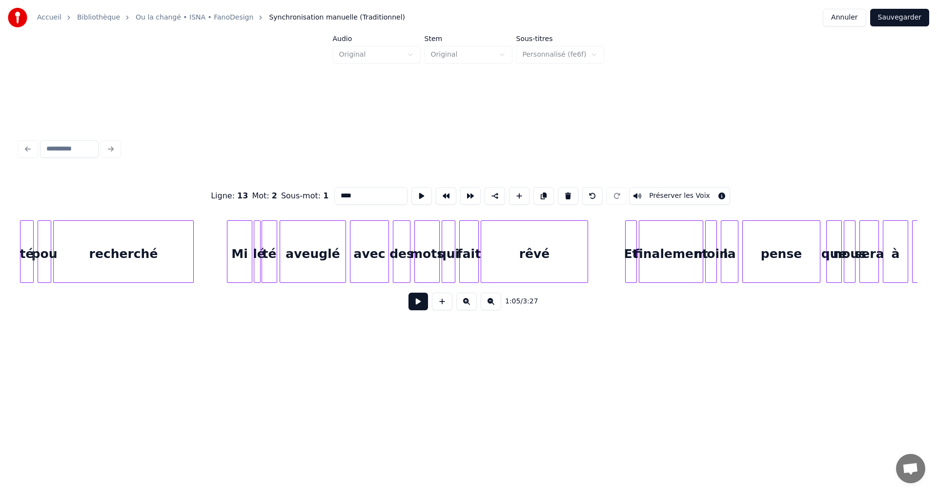
type input "****"
click at [896, 15] on button "Sauvegarder" at bounding box center [900, 18] width 59 height 18
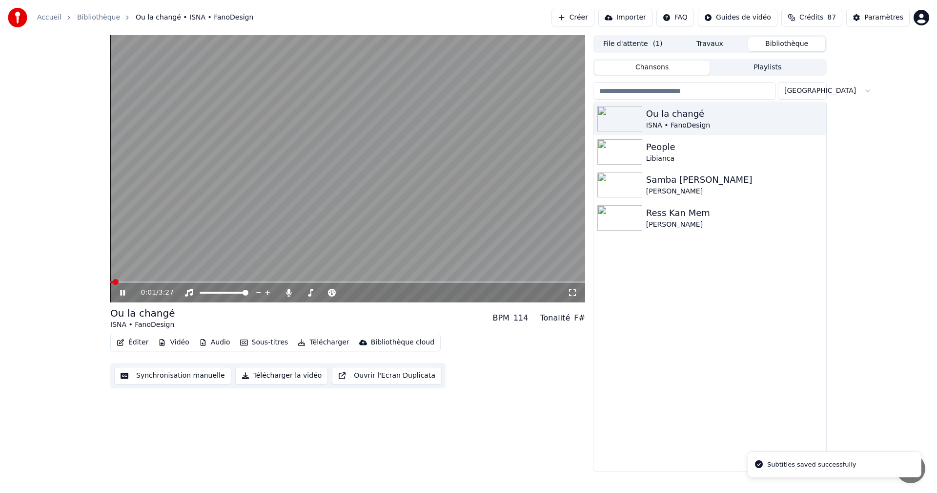
click at [124, 291] on icon at bounding box center [122, 293] width 5 height 6
click at [575, 290] on icon at bounding box center [572, 292] width 7 height 7
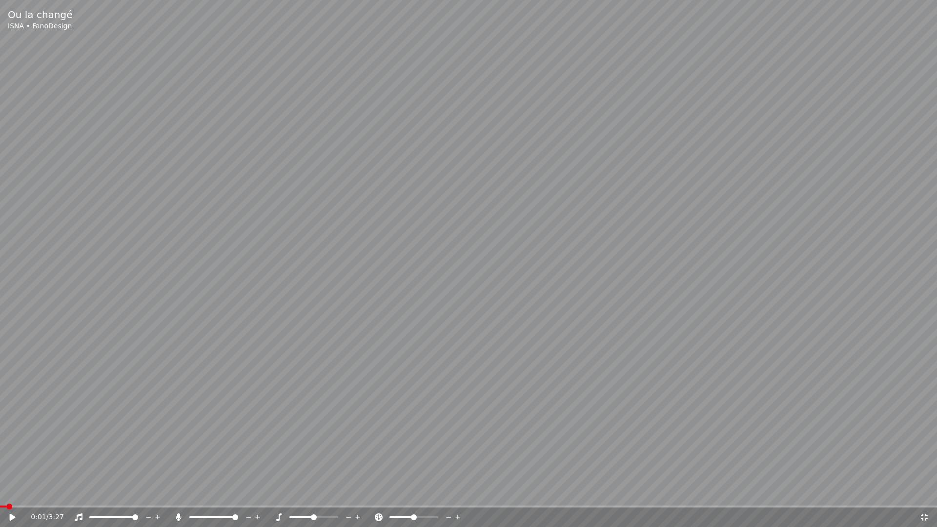
click at [12, 492] on icon at bounding box center [13, 517] width 6 height 7
click at [923, 492] on icon at bounding box center [924, 517] width 7 height 7
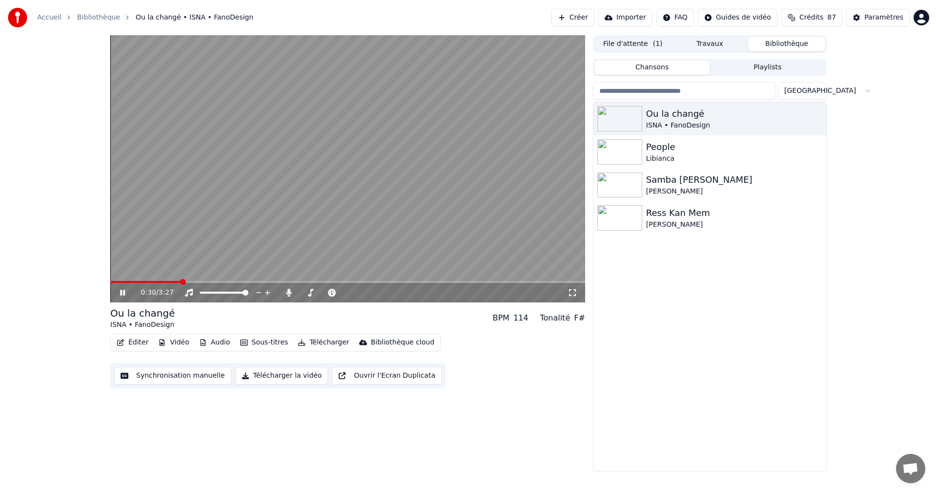
click at [122, 292] on icon at bounding box center [122, 293] width 5 height 6
click at [711, 122] on div "ISNA • FanoDesign" at bounding box center [729, 126] width 167 height 10
click at [110, 285] on span at bounding box center [113, 282] width 6 height 6
click at [658, 116] on div "Ou la changé" at bounding box center [729, 114] width 167 height 14
click at [647, 145] on div "People" at bounding box center [729, 147] width 167 height 14
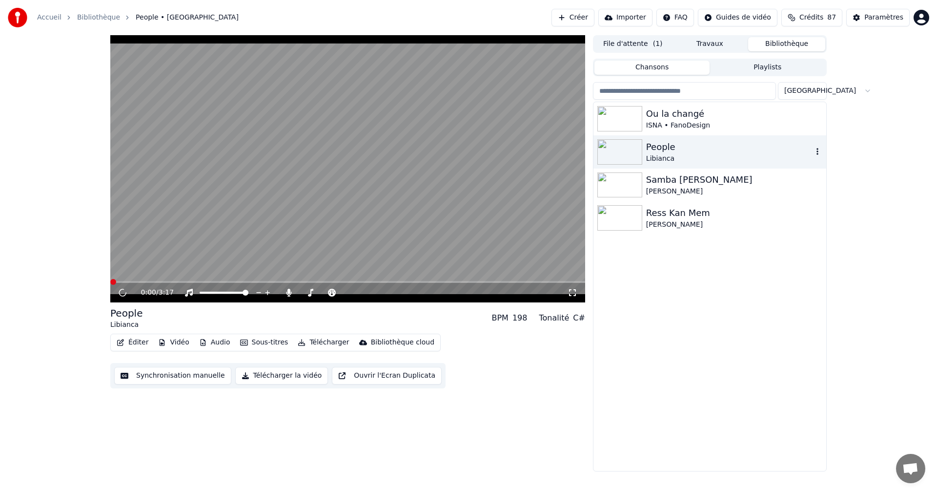
click at [647, 143] on div "People" at bounding box center [729, 147] width 167 height 14
click at [125, 292] on icon at bounding box center [122, 293] width 5 height 6
click at [681, 122] on div "ISNA • FanoDesign" at bounding box center [729, 126] width 167 height 10
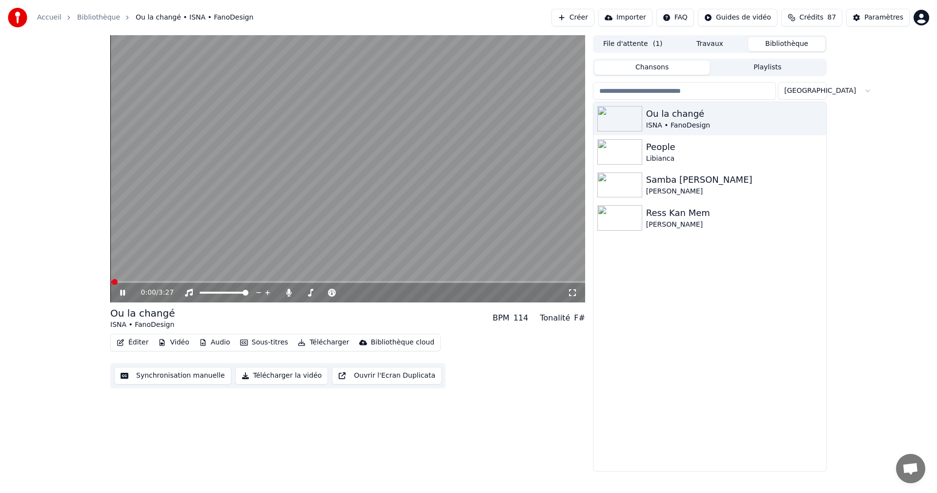
click at [119, 292] on icon at bounding box center [129, 293] width 23 height 8
click at [570, 292] on icon at bounding box center [573, 293] width 10 height 8
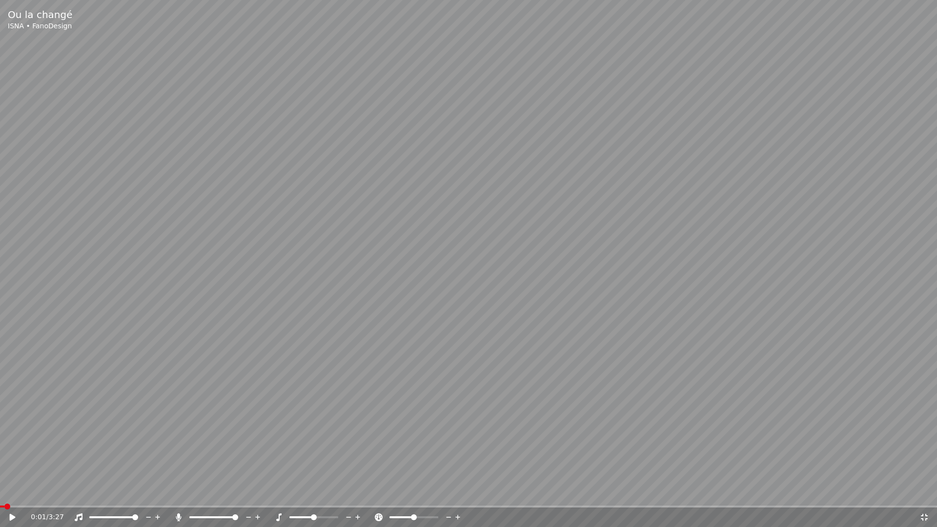
click at [15, 492] on icon at bounding box center [19, 518] width 23 height 8
click at [920, 492] on icon at bounding box center [925, 518] width 10 height 8
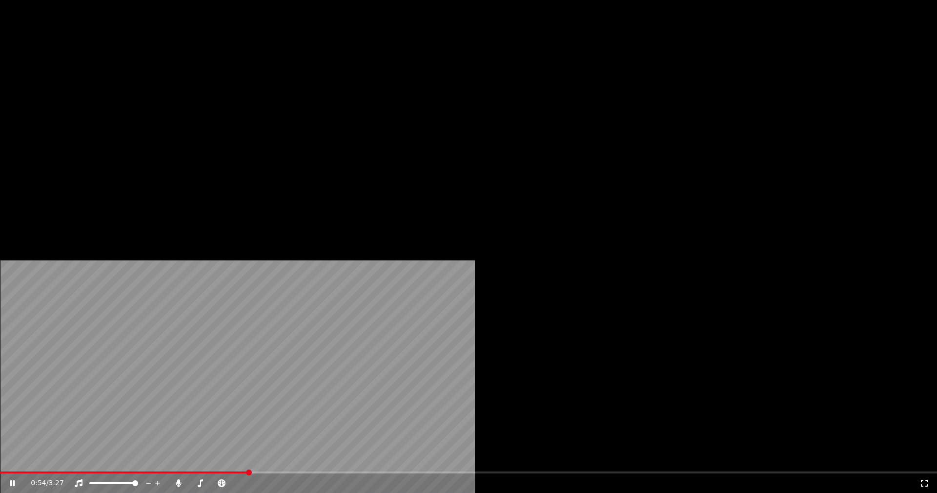
click at [142, 82] on button "Éditer" at bounding box center [133, 75] width 40 height 14
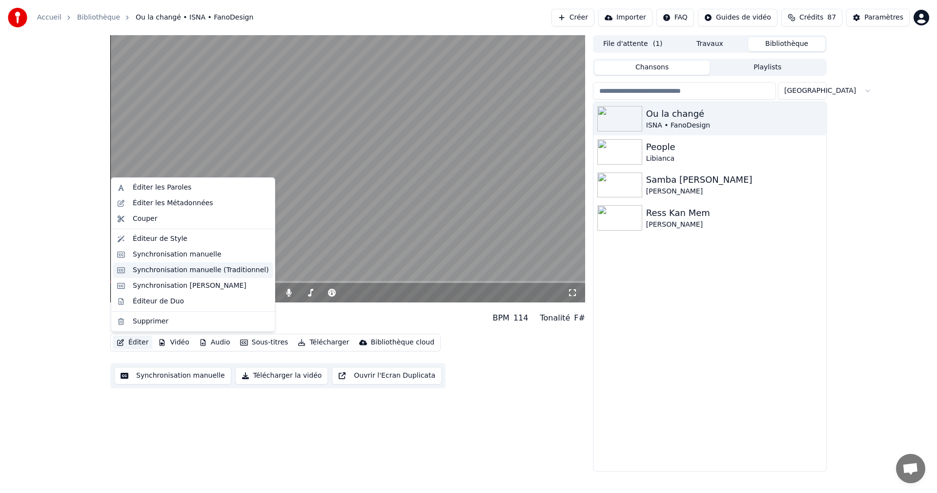
click at [191, 274] on div "Synchronisation manuelle (Traditionnel)" at bounding box center [201, 270] width 136 height 10
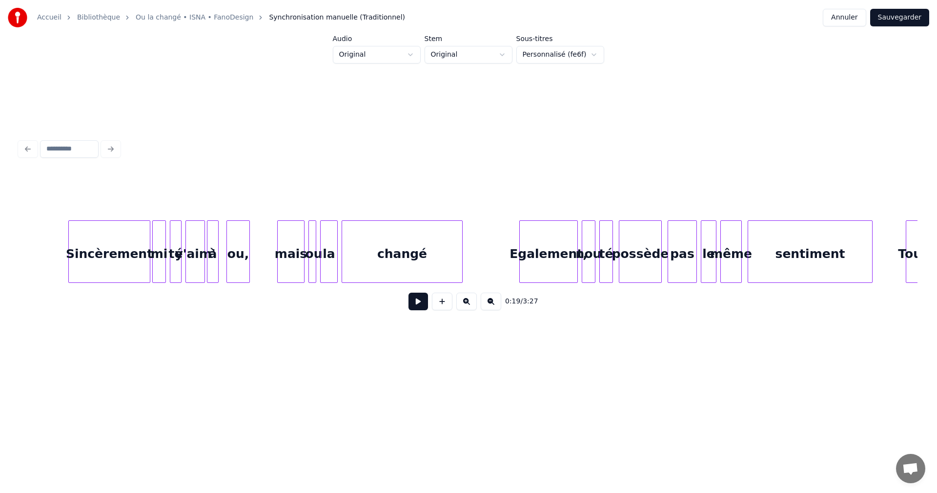
scroll to position [0, 3468]
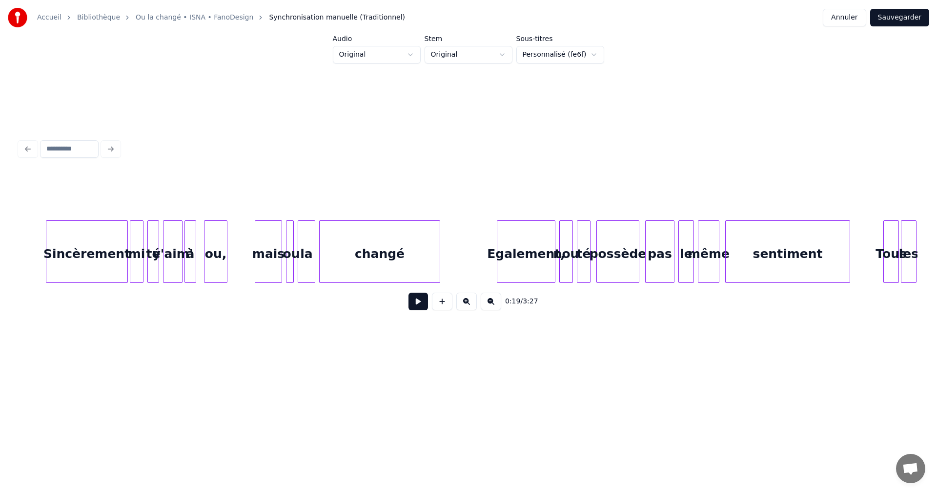
click at [545, 271] on div "Egalement," at bounding box center [527, 254] width 58 height 66
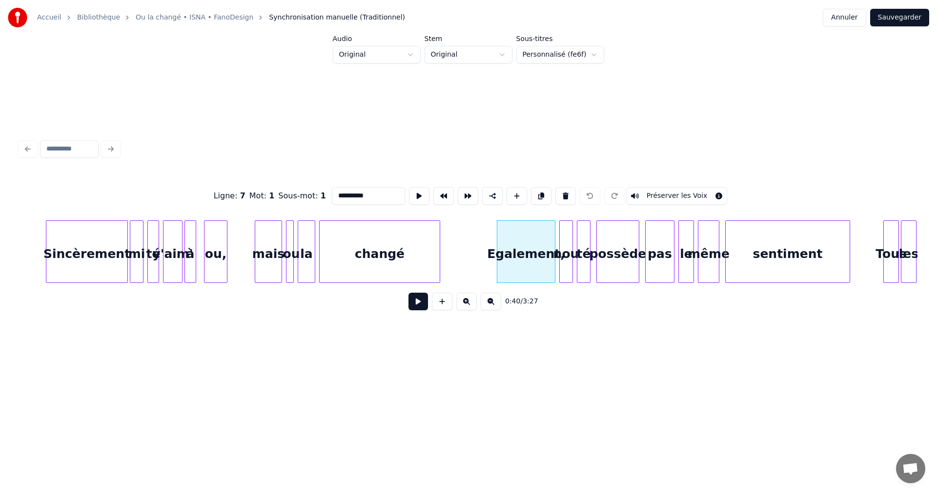
click at [372, 193] on input "**********" at bounding box center [368, 196] width 73 height 18
type input "*********"
click at [900, 19] on button "Sauvegarder" at bounding box center [900, 18] width 59 height 18
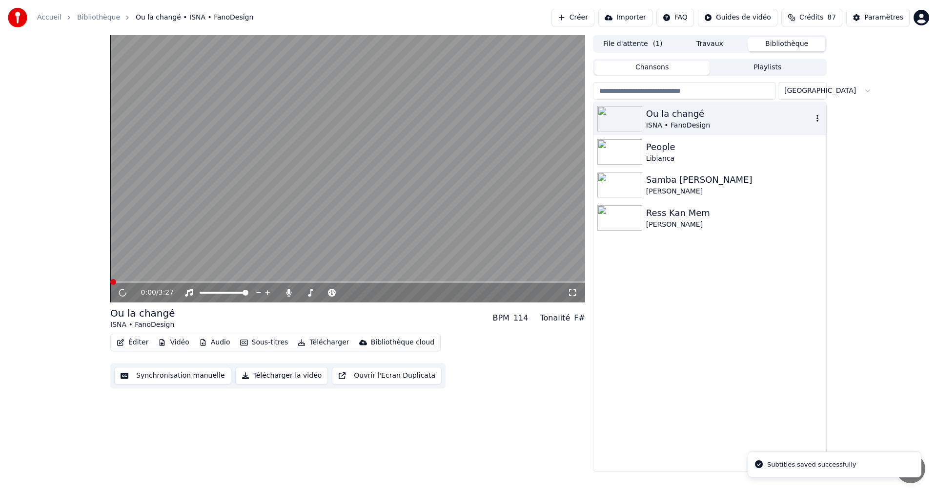
click at [714, 115] on div "Ou la changé" at bounding box center [729, 114] width 167 height 14
click at [573, 293] on icon at bounding box center [573, 293] width 10 height 8
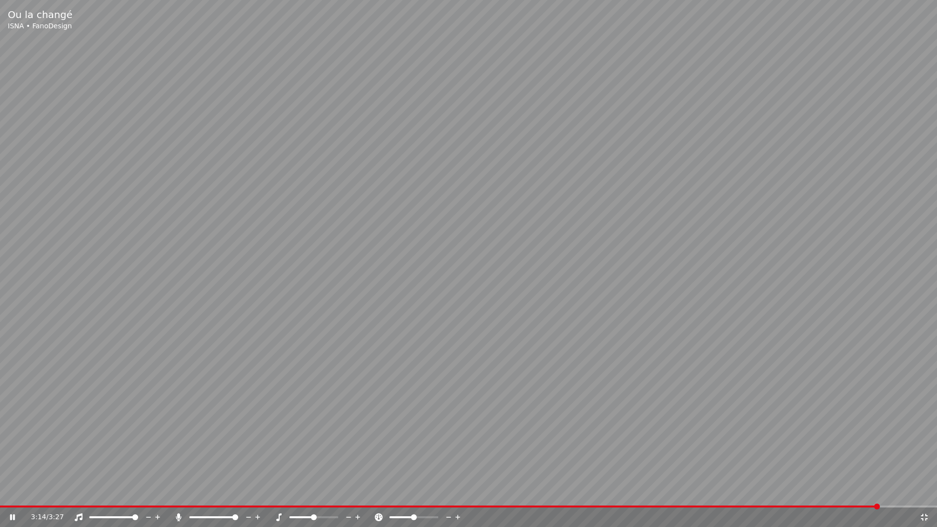
click at [926, 492] on icon at bounding box center [925, 518] width 10 height 8
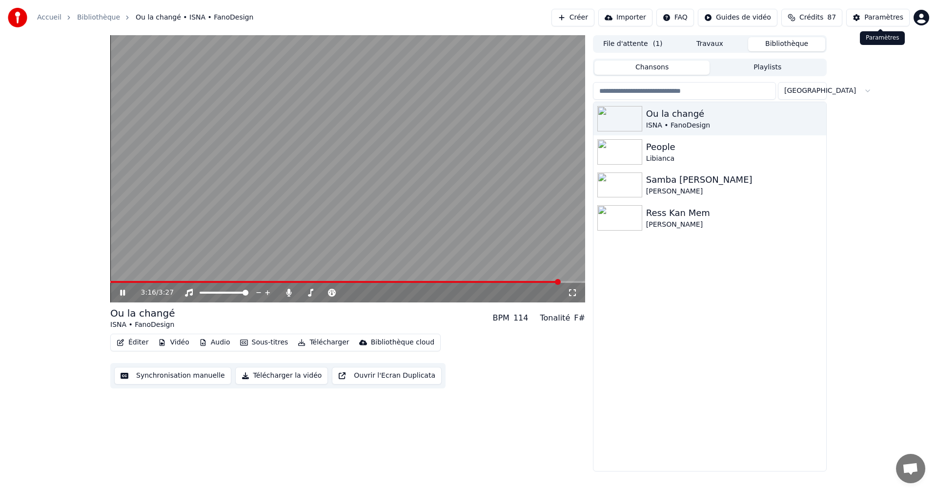
click at [879, 14] on div "Paramètres" at bounding box center [884, 18] width 39 height 10
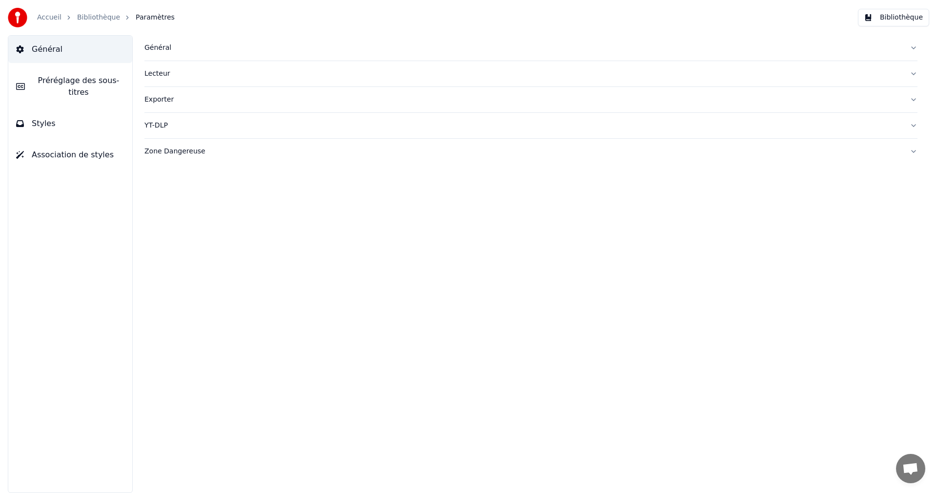
click at [113, 82] on span "Préréglage des sous-titres" at bounding box center [79, 86] width 92 height 23
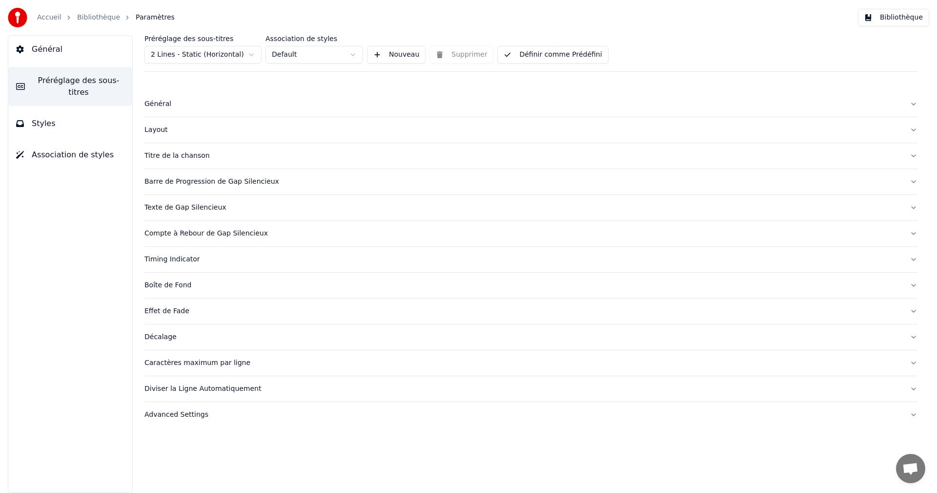
click at [185, 388] on div "Diviser la Ligne Automatiquement" at bounding box center [524, 389] width 758 height 10
click at [148, 439] on button "button" at bounding box center [149, 438] width 8 height 8
click at [903, 18] on button "Bibliothèque" at bounding box center [893, 18] width 71 height 18
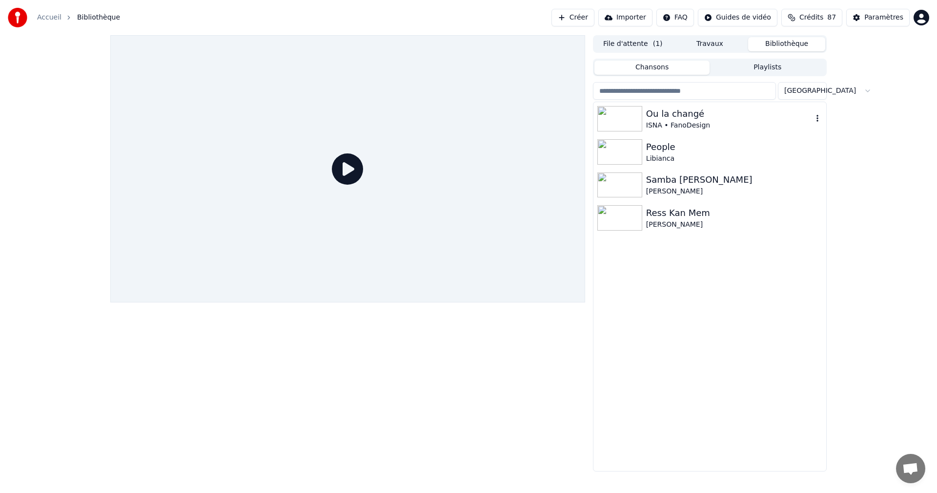
click at [699, 121] on div "ISNA • FanoDesign" at bounding box center [729, 126] width 167 height 10
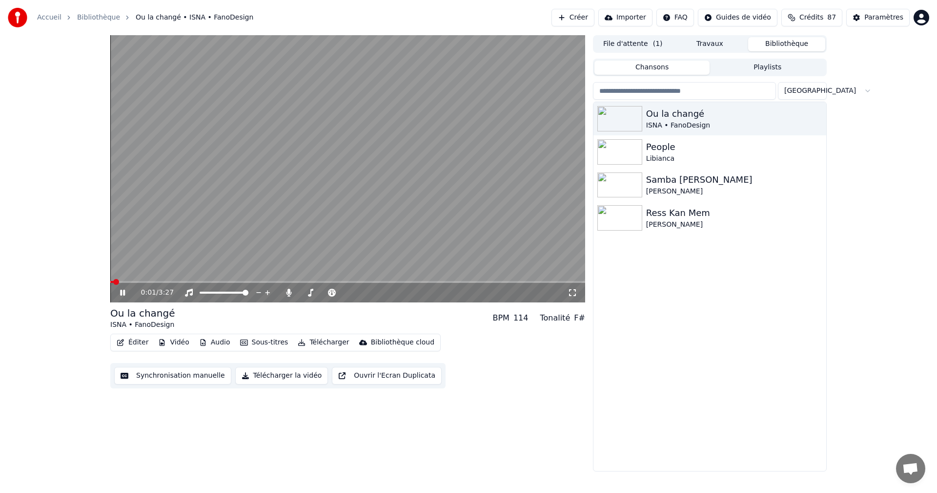
click at [573, 292] on icon at bounding box center [573, 293] width 10 height 8
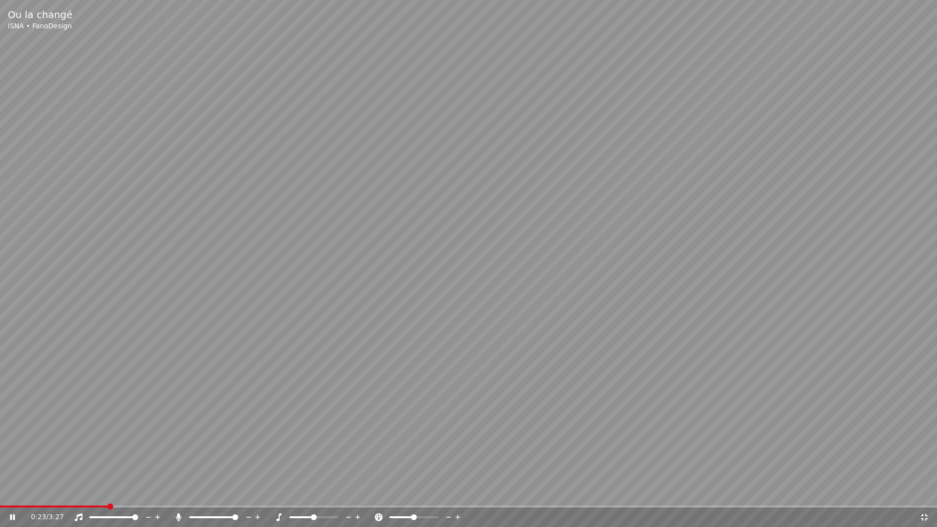
click at [923, 492] on icon at bounding box center [925, 518] width 10 height 8
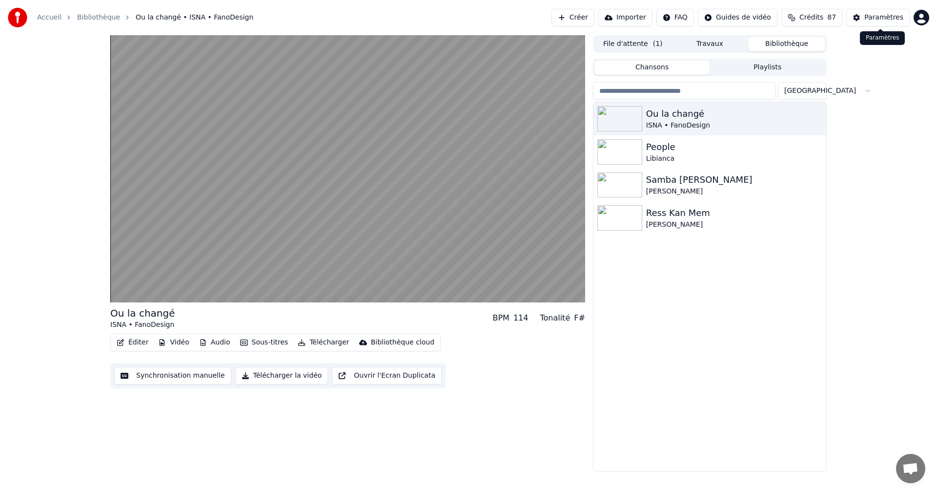
click at [894, 15] on div "Paramètres" at bounding box center [884, 18] width 39 height 10
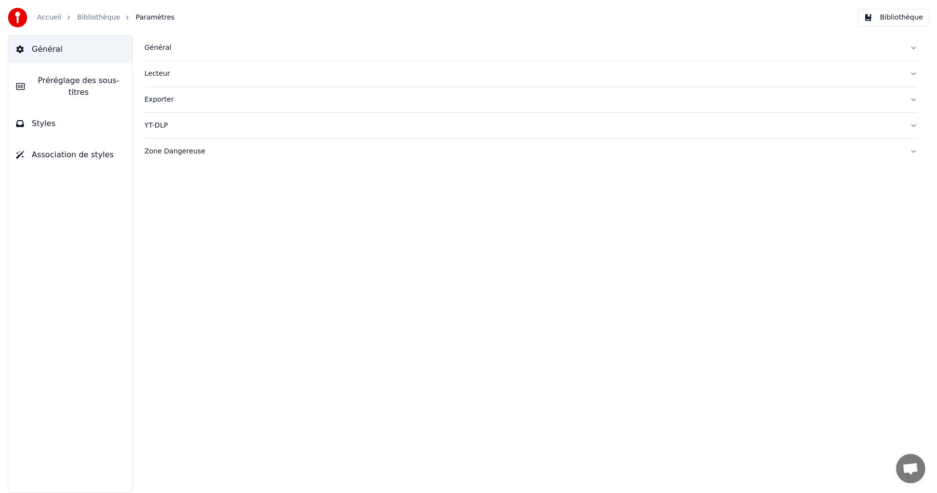
click at [100, 79] on span "Préréglage des sous-titres" at bounding box center [79, 86] width 92 height 23
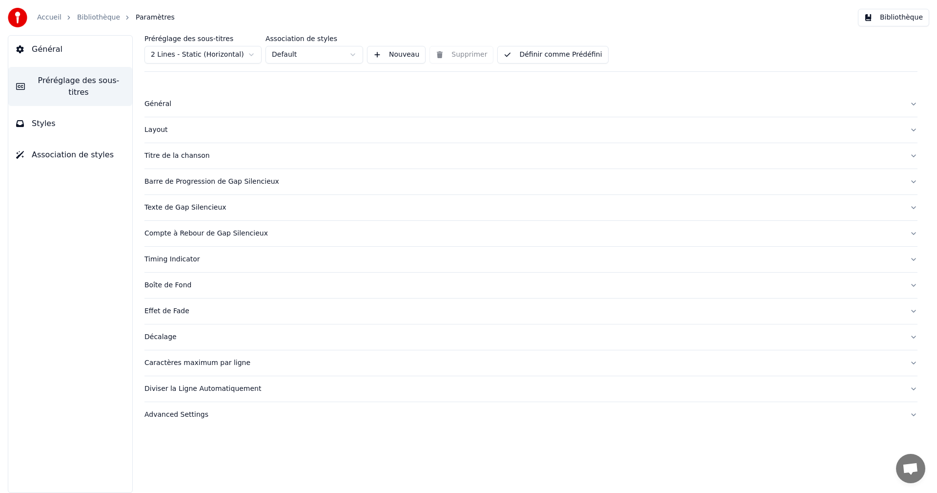
click at [217, 387] on div "Diviser la Ligne Automatiquement" at bounding box center [524, 389] width 758 height 10
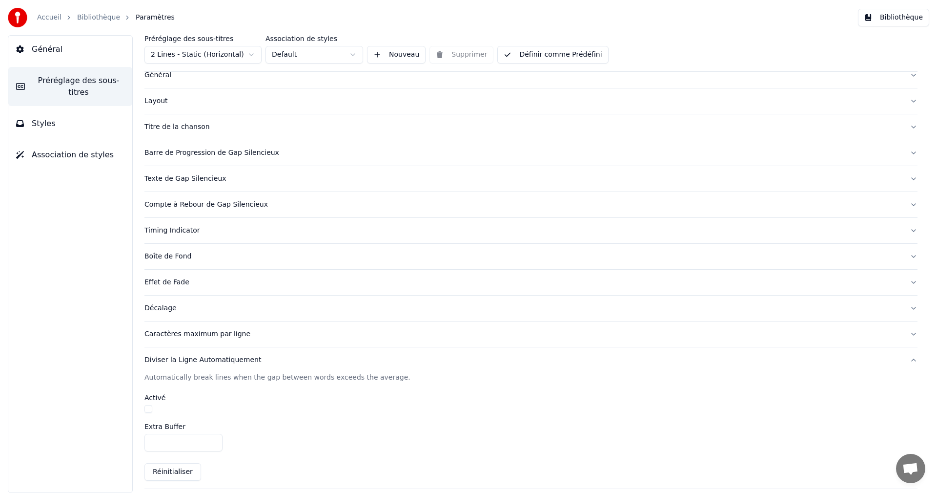
scroll to position [58, 0]
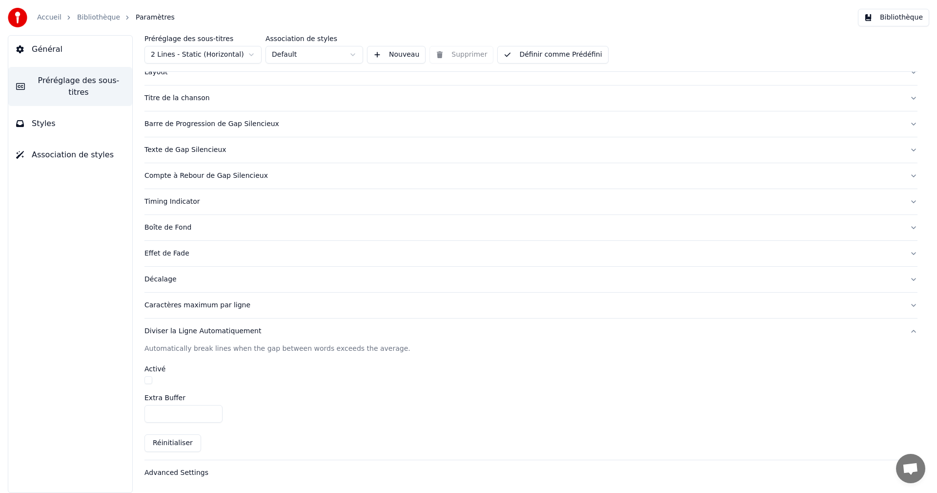
click at [204, 303] on div "Caractères maximum par ligne" at bounding box center [524, 305] width 758 height 10
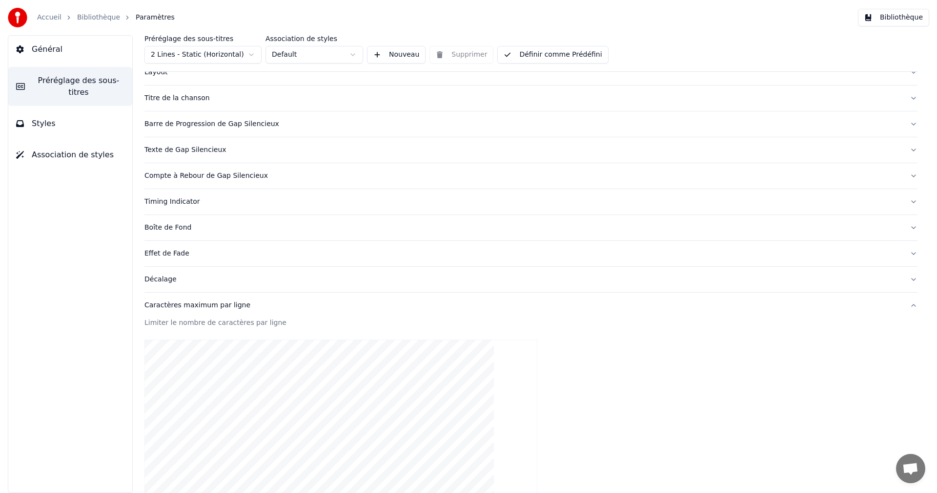
scroll to position [253, 0]
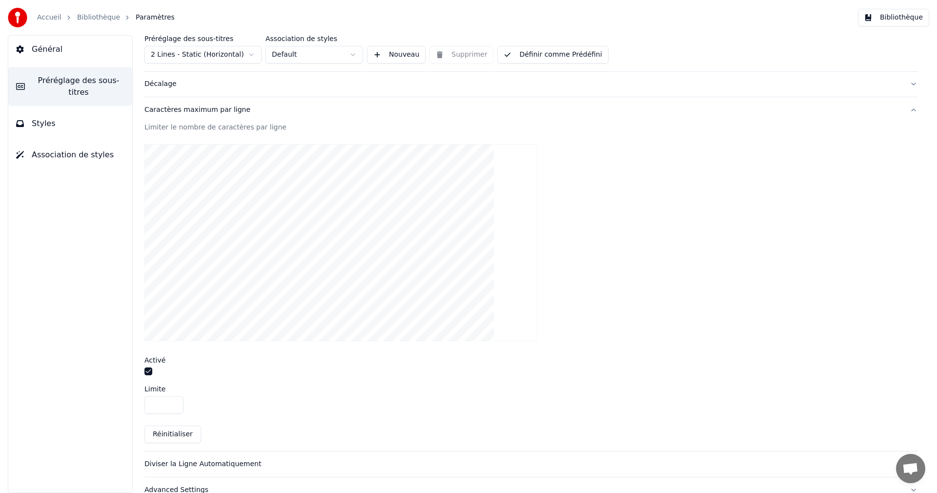
click at [215, 110] on div "Caractères maximum par ligne" at bounding box center [524, 110] width 758 height 10
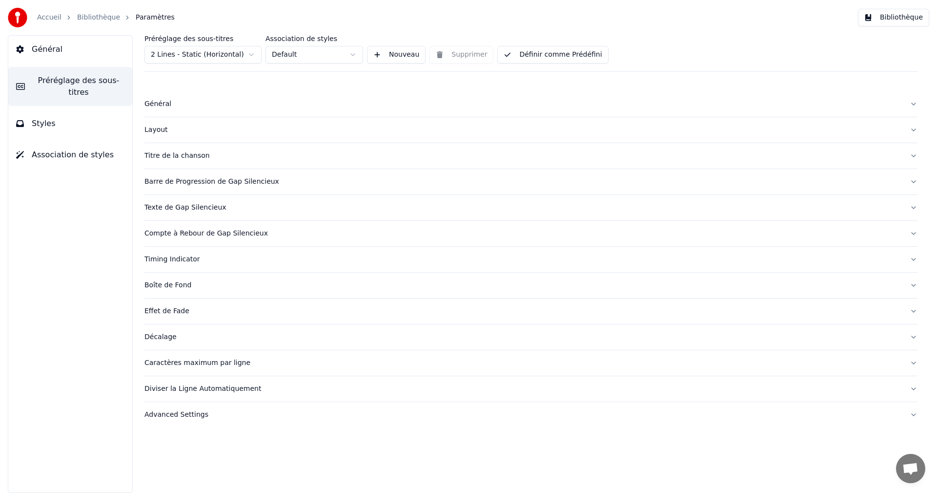
click at [187, 391] on div "Diviser la Ligne Automatiquement" at bounding box center [524, 389] width 758 height 10
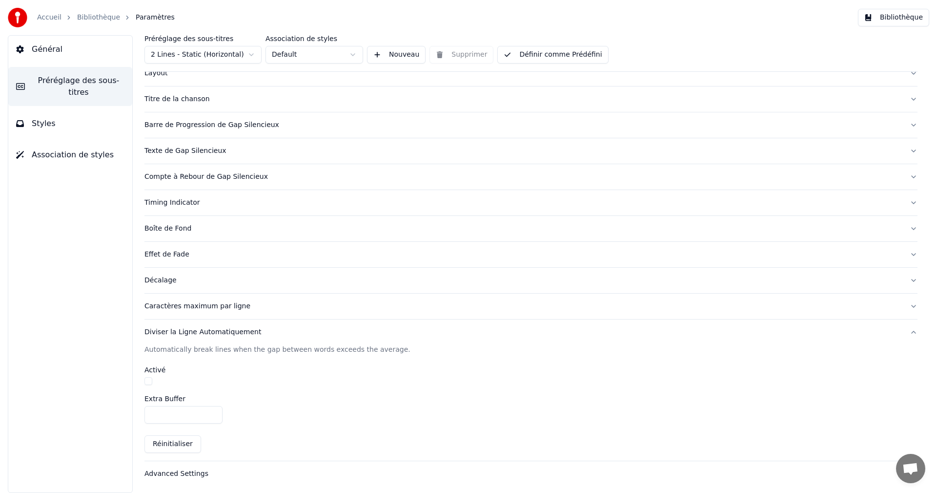
scroll to position [58, 0]
click at [146, 377] on button "button" at bounding box center [149, 380] width 8 height 8
click at [60, 113] on button "Styles" at bounding box center [70, 123] width 124 height 27
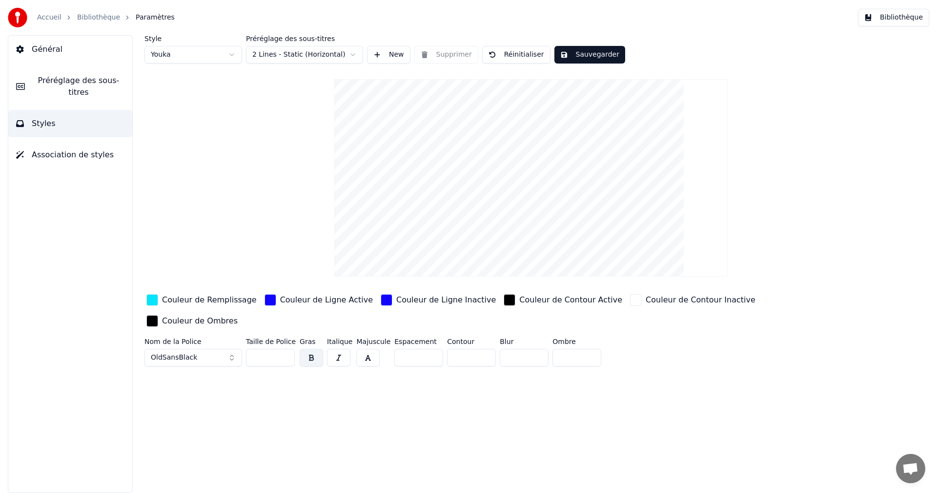
scroll to position [0, 0]
click at [284, 349] on input "**" at bounding box center [270, 358] width 49 height 18
type input "**"
click at [284, 349] on input "**" at bounding box center [270, 358] width 49 height 18
click at [579, 52] on button "Sauvegarder" at bounding box center [590, 55] width 71 height 18
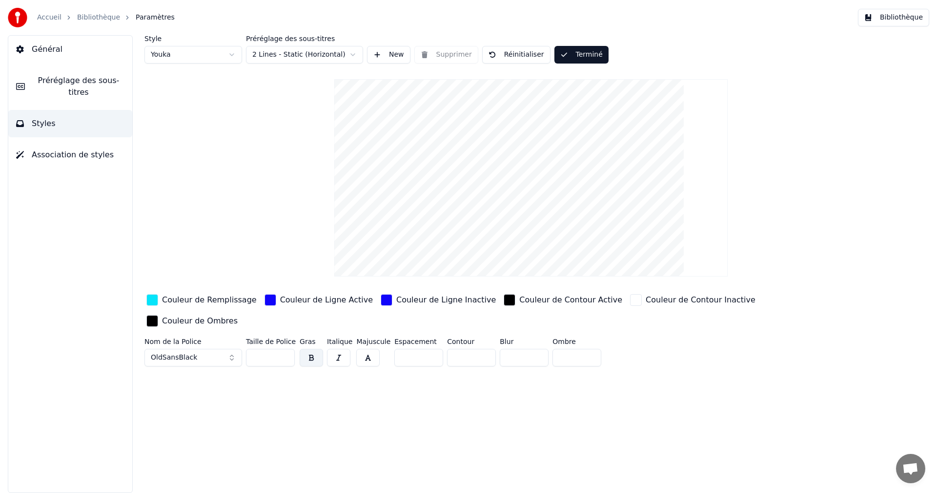
click at [904, 21] on button "Bibliothèque" at bounding box center [893, 18] width 71 height 18
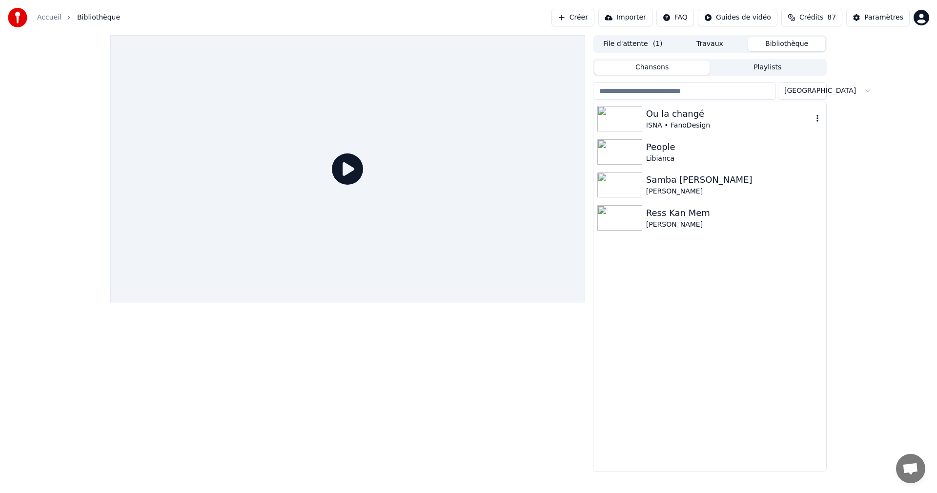
click at [677, 114] on div "Ou la changé" at bounding box center [729, 114] width 167 height 14
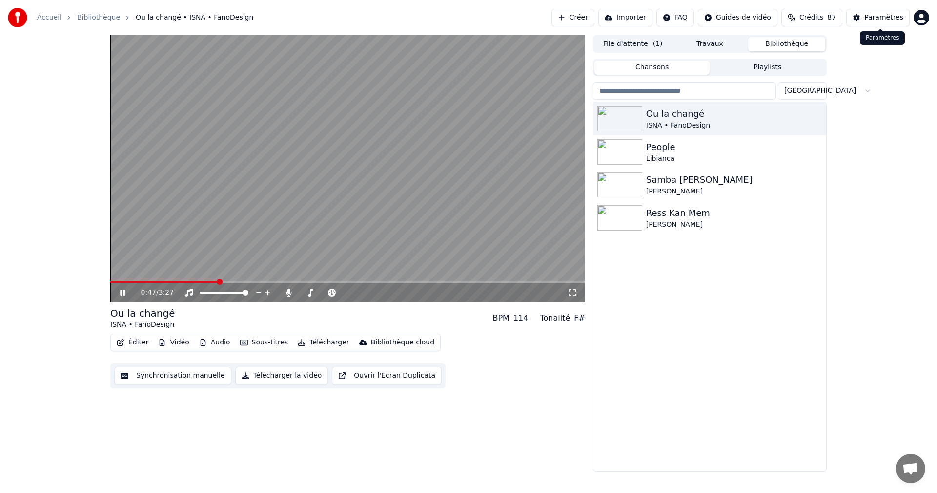
click at [890, 21] on div "Paramètres" at bounding box center [884, 18] width 39 height 10
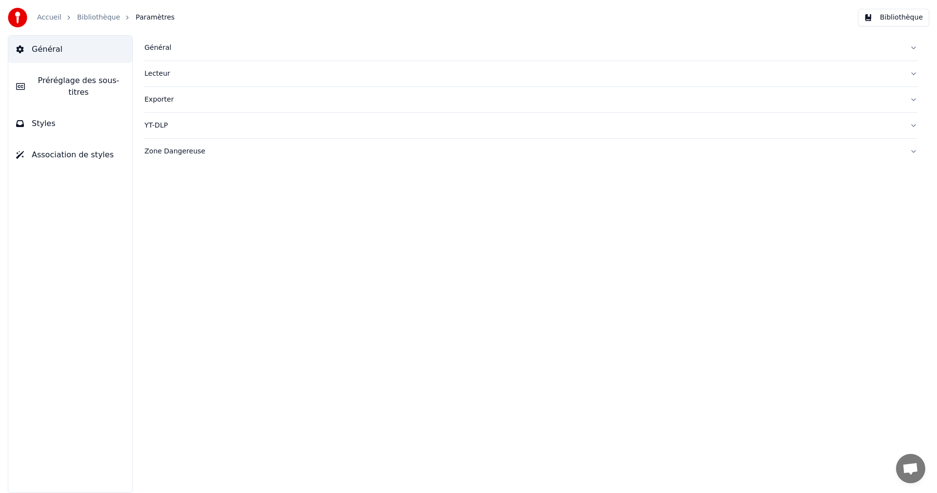
click at [86, 115] on button "Styles" at bounding box center [70, 123] width 124 height 27
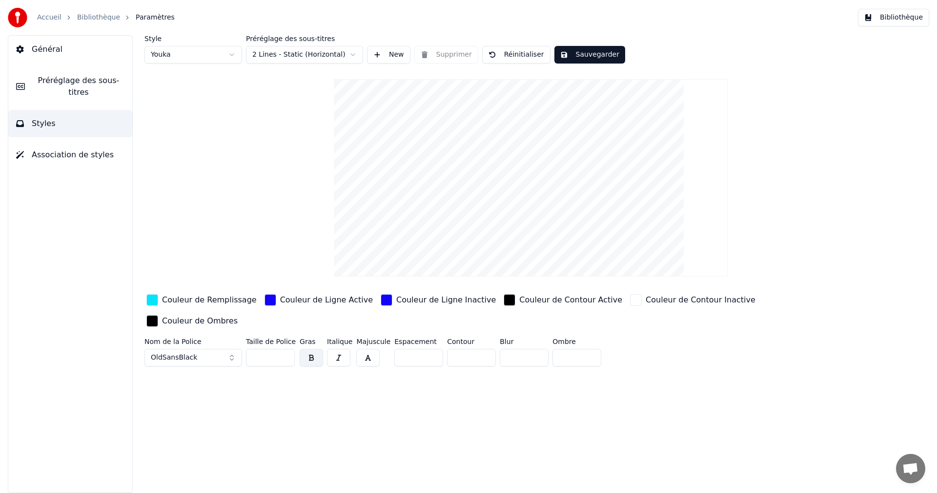
click at [285, 349] on input "**" at bounding box center [270, 358] width 49 height 18
type input "**"
click at [285, 349] on input "**" at bounding box center [270, 358] width 49 height 18
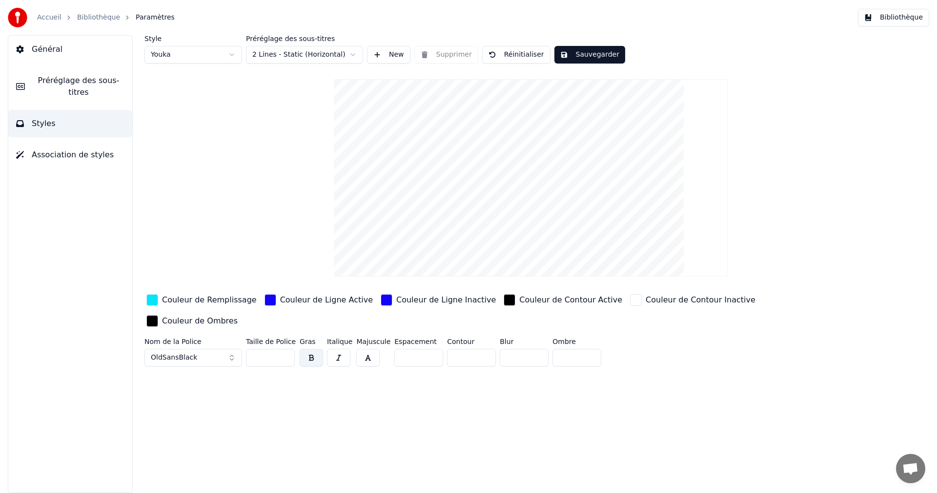
click at [592, 53] on button "Sauvegarder" at bounding box center [590, 55] width 71 height 18
click at [908, 20] on button "Bibliothèque" at bounding box center [893, 18] width 71 height 18
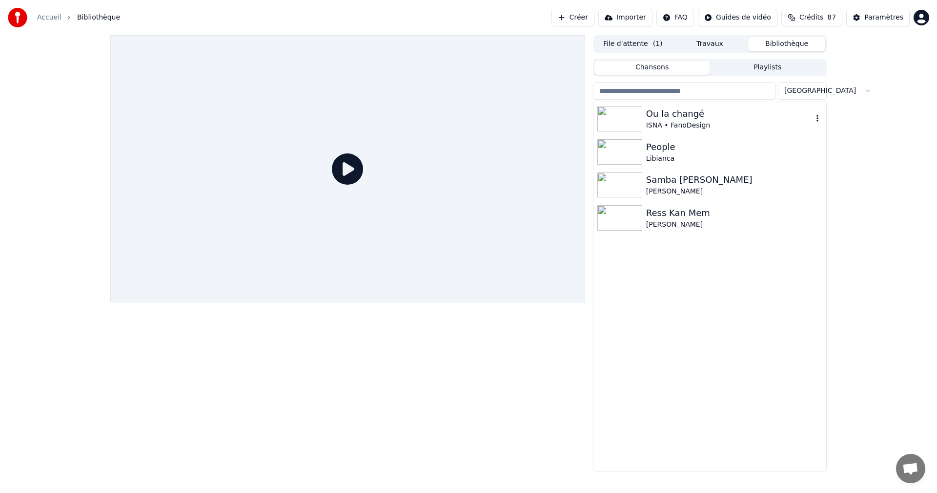
click at [704, 113] on div "Ou la changé" at bounding box center [729, 114] width 167 height 14
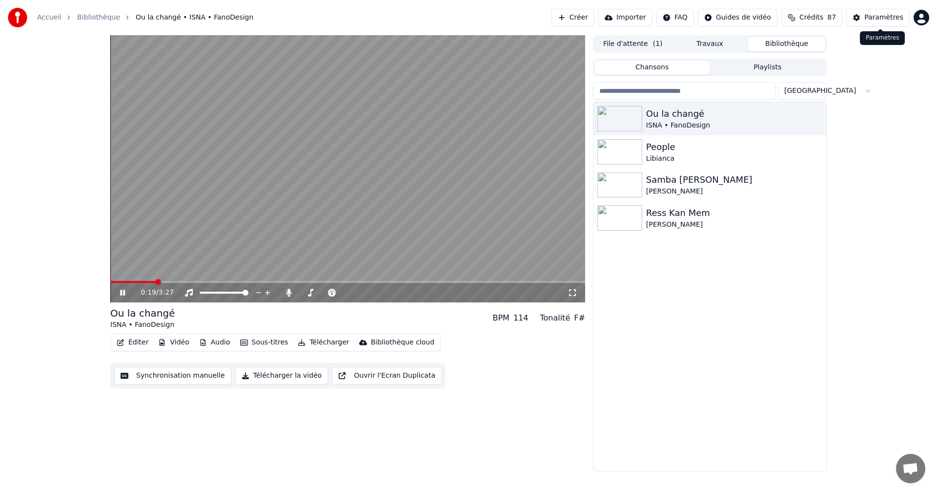
click at [881, 19] on div "Paramètres" at bounding box center [884, 18] width 39 height 10
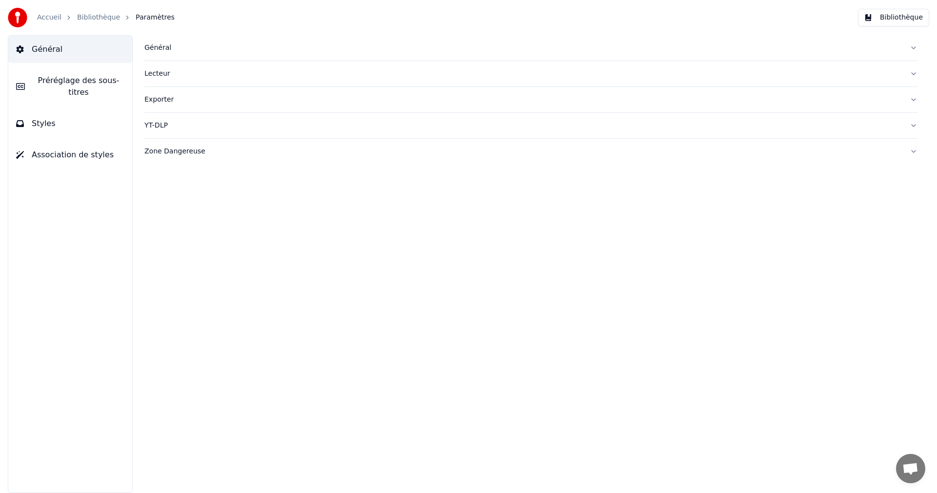
click at [89, 110] on button "Styles" at bounding box center [70, 123] width 124 height 27
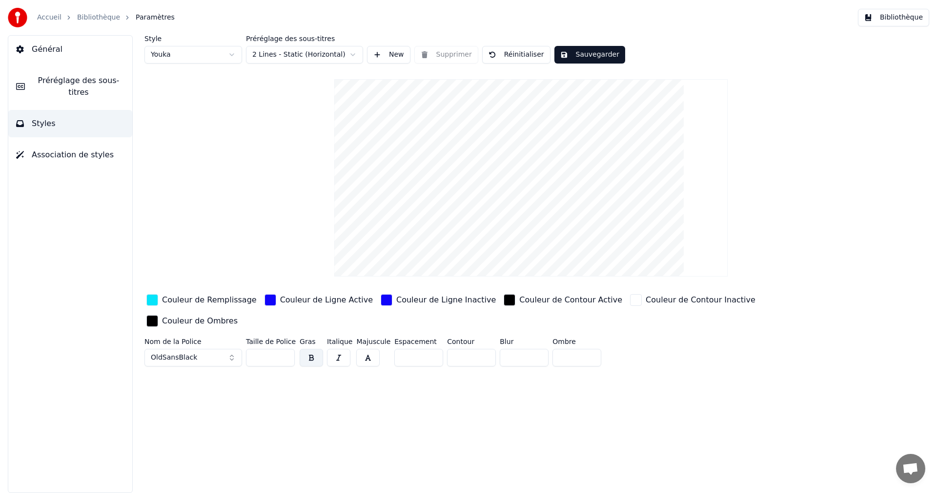
click at [286, 349] on input "**" at bounding box center [270, 358] width 49 height 18
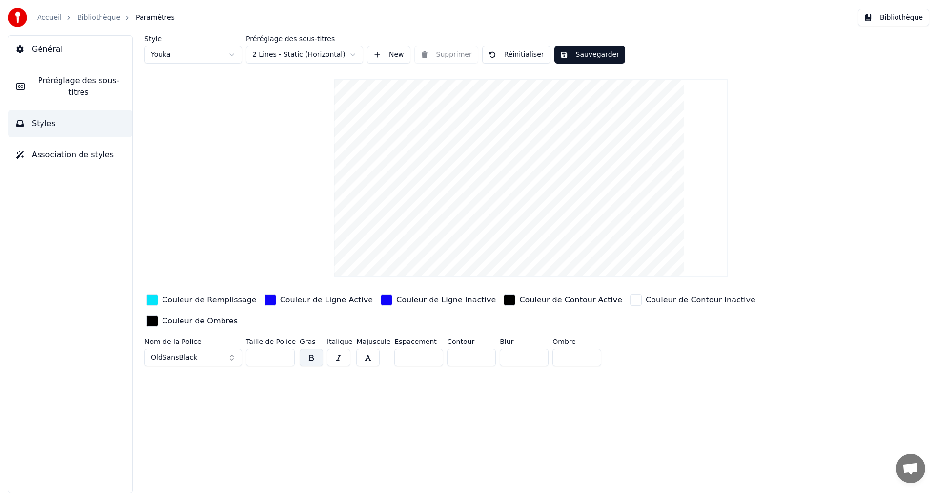
click at [286, 349] on input "**" at bounding box center [270, 358] width 49 height 18
type input "**"
click at [286, 349] on input "**" at bounding box center [270, 358] width 49 height 18
click at [595, 57] on button "Sauvegarder" at bounding box center [590, 55] width 71 height 18
click at [894, 20] on button "Bibliothèque" at bounding box center [893, 18] width 71 height 18
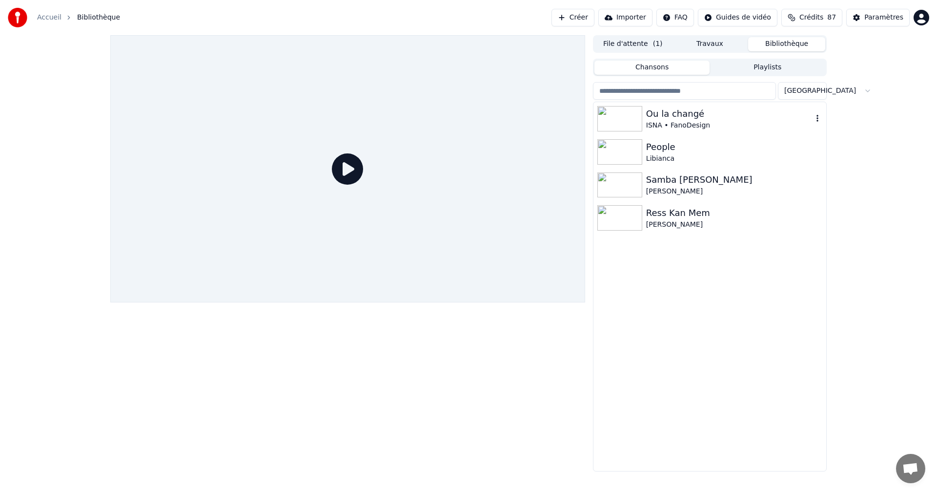
click at [664, 115] on div "Ou la changé" at bounding box center [729, 114] width 167 height 14
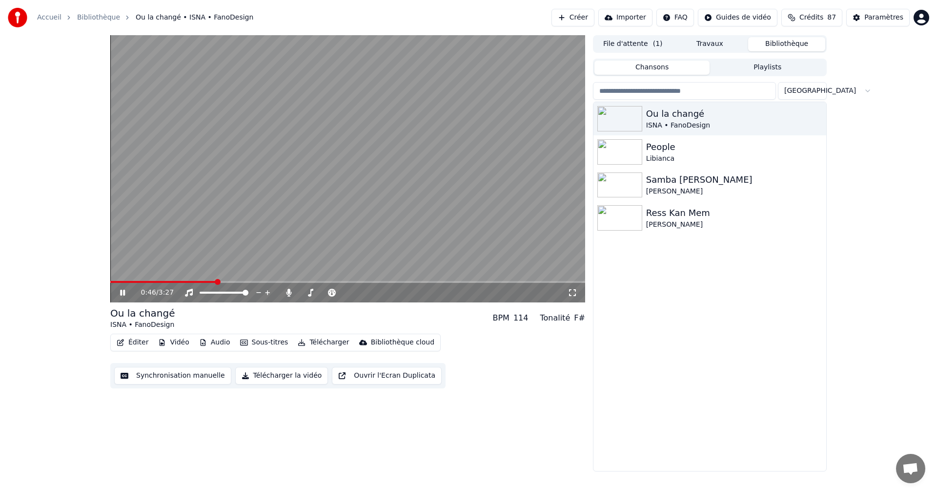
click at [895, 20] on div "Paramètres" at bounding box center [884, 18] width 39 height 10
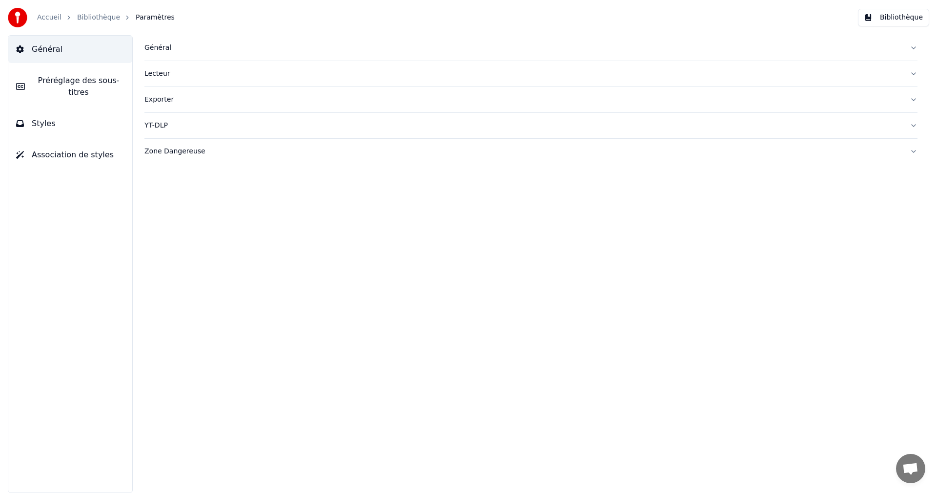
click at [87, 117] on button "Styles" at bounding box center [70, 123] width 124 height 27
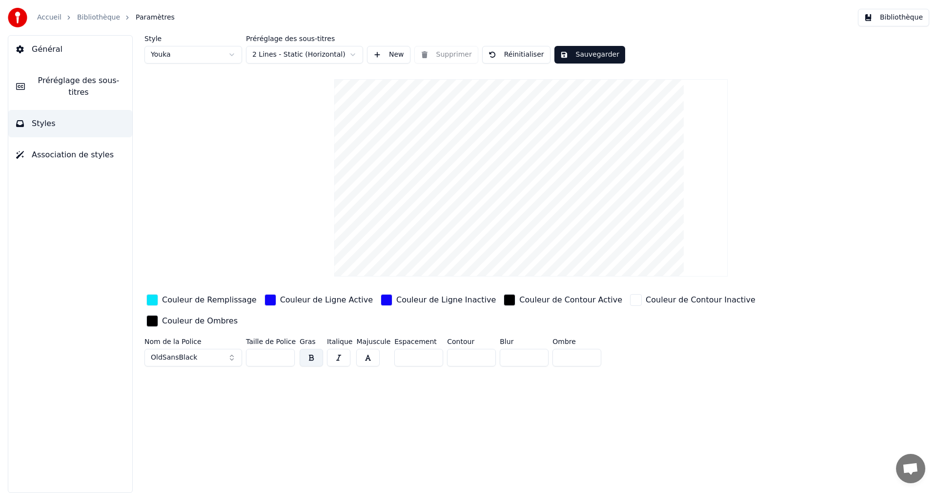
click at [285, 349] on input "**" at bounding box center [270, 358] width 49 height 18
type input "**"
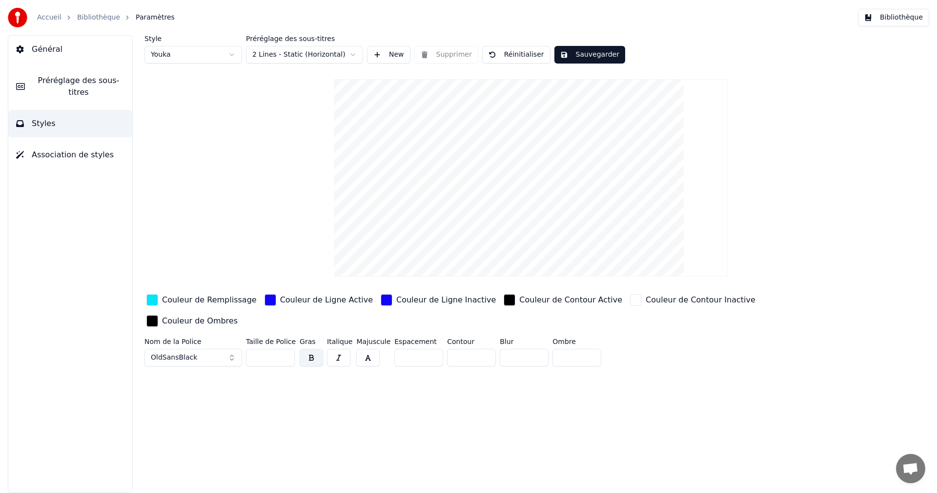
click at [285, 349] on input "**" at bounding box center [270, 358] width 49 height 18
click at [599, 54] on button "Sauvegarder" at bounding box center [590, 55] width 71 height 18
click at [899, 22] on button "Bibliothèque" at bounding box center [893, 18] width 71 height 18
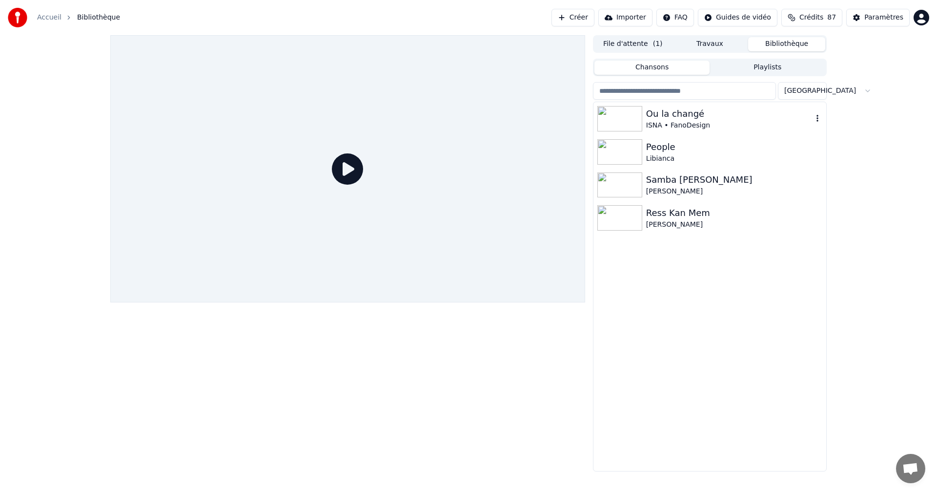
click at [659, 114] on div "Ou la changé" at bounding box center [729, 114] width 167 height 14
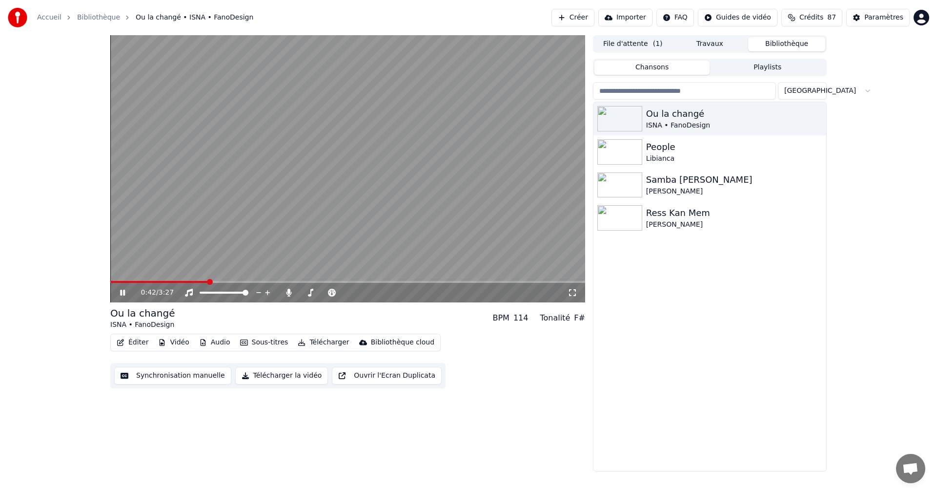
click at [124, 292] on icon at bounding box center [122, 293] width 5 height 6
click at [124, 292] on icon at bounding box center [123, 292] width 6 height 7
click at [124, 292] on icon at bounding box center [122, 293] width 5 height 6
click at [125, 292] on icon at bounding box center [123, 292] width 6 height 7
click at [125, 292] on icon at bounding box center [122, 293] width 5 height 6
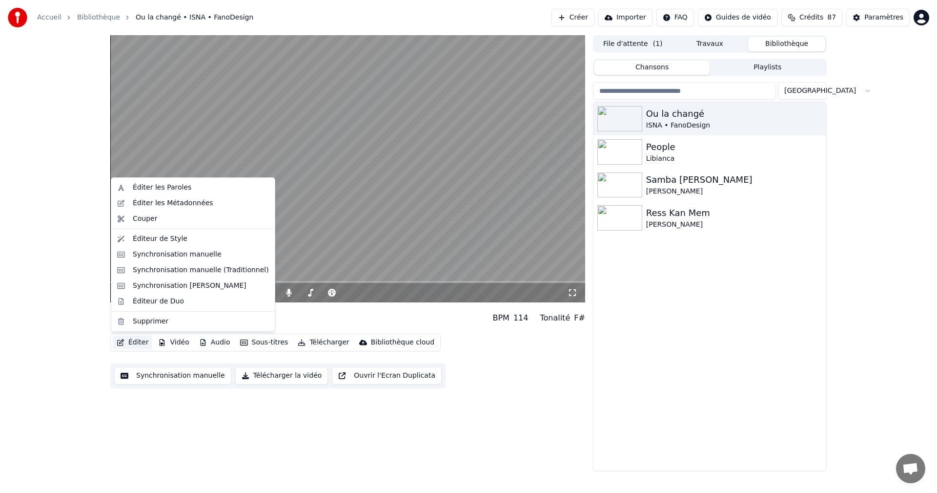
click at [142, 340] on button "Éditer" at bounding box center [133, 342] width 40 height 14
click at [168, 254] on div "Synchronisation manuelle" at bounding box center [177, 255] width 89 height 10
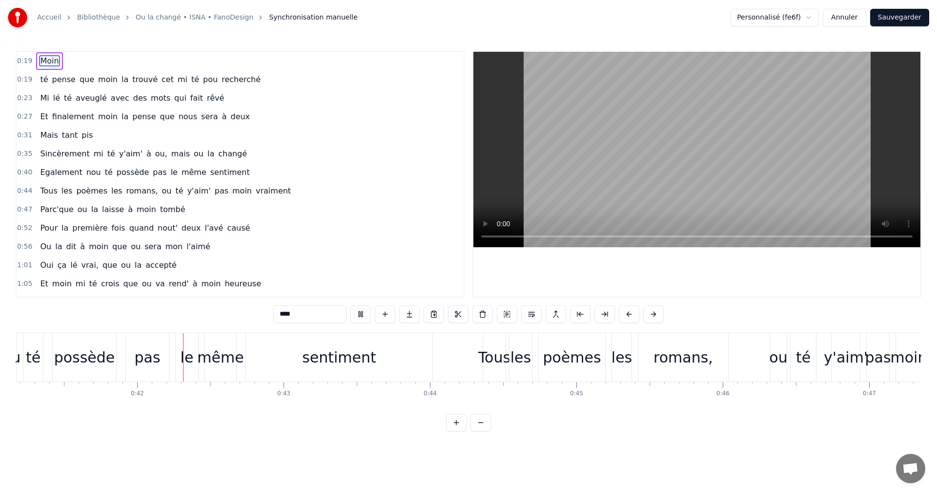
scroll to position [0, 6054]
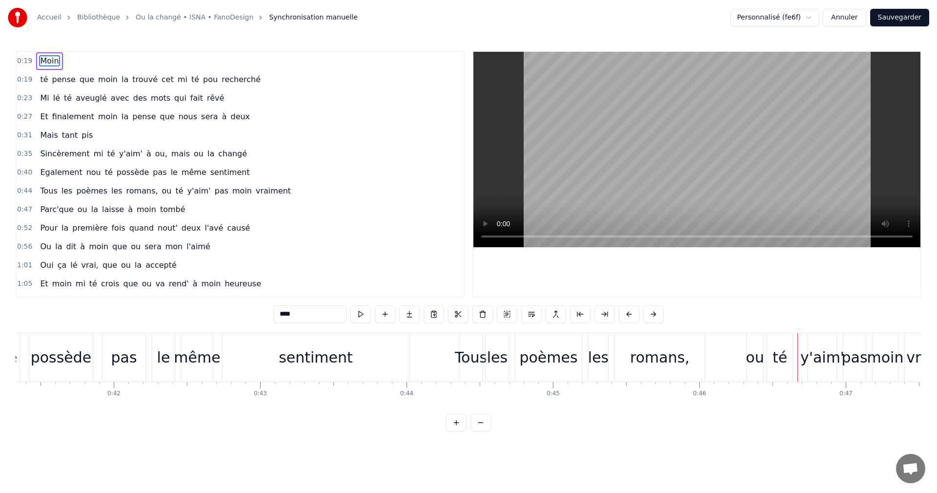
click at [752, 360] on div "ou" at bounding box center [755, 357] width 18 height 22
type input "**"
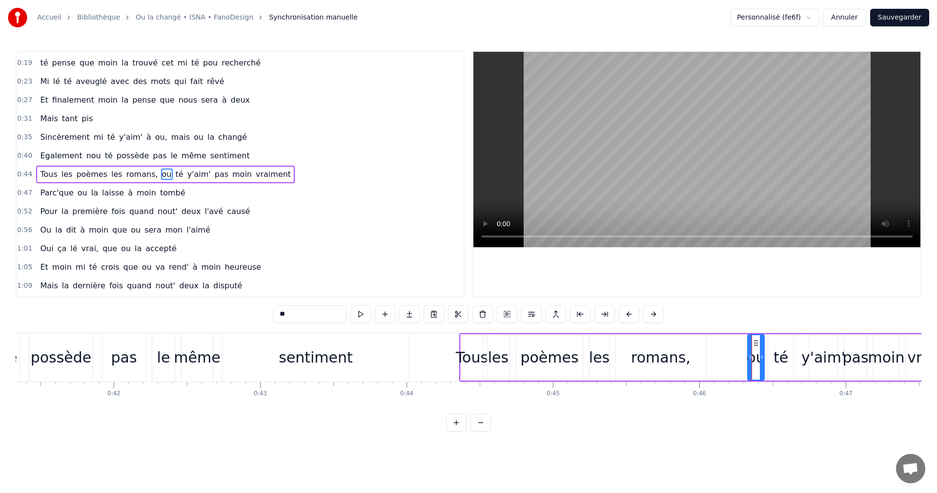
scroll to position [0, 6423]
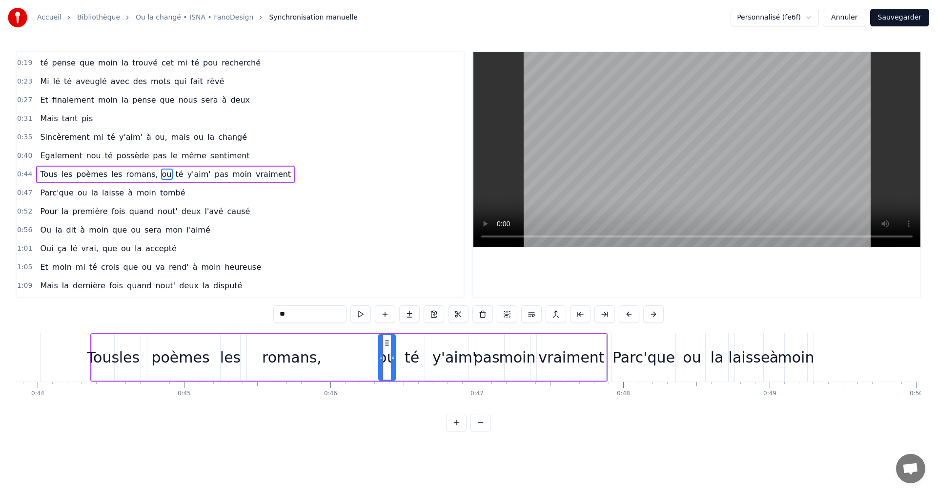
click at [360, 352] on div "Tous les poèmes les romans, ou té y'aim' pas moin vraiment" at bounding box center [349, 357] width 518 height 48
click at [372, 351] on div "Tous les poèmes les romans, ou té y'aim' pas moin vraiment" at bounding box center [349, 357] width 518 height 48
click at [379, 350] on div "ou" at bounding box center [387, 357] width 18 height 22
click at [134, 174] on span "romans," at bounding box center [142, 173] width 34 height 11
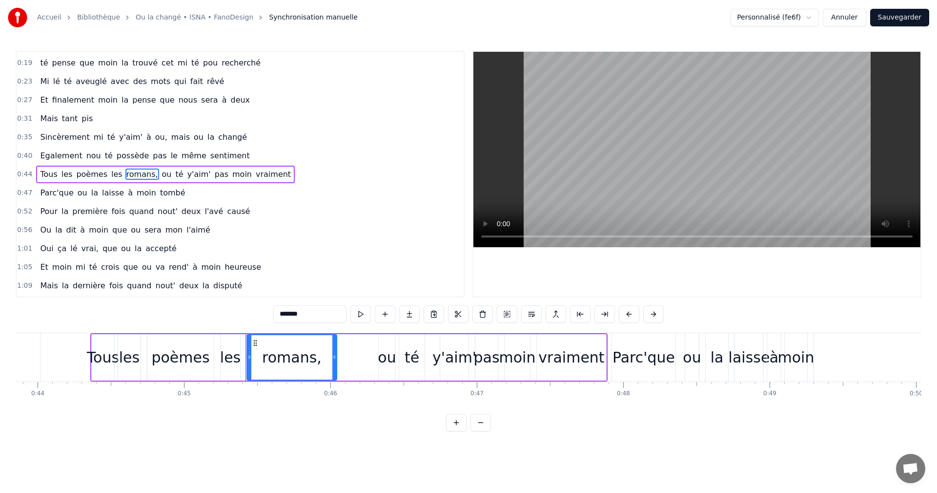
click at [305, 313] on input "*******" at bounding box center [309, 314] width 73 height 18
type input "******"
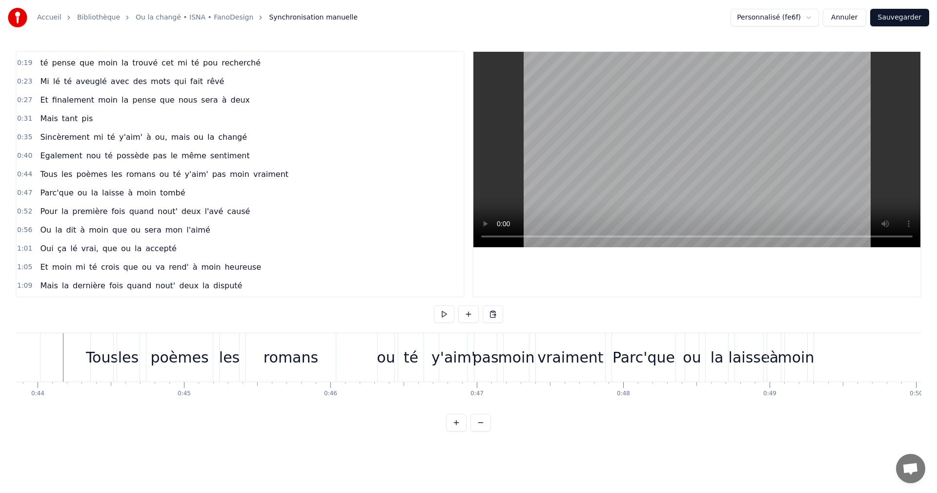
scroll to position [0, 6422]
click at [305, 362] on div "romans" at bounding box center [292, 357] width 55 height 22
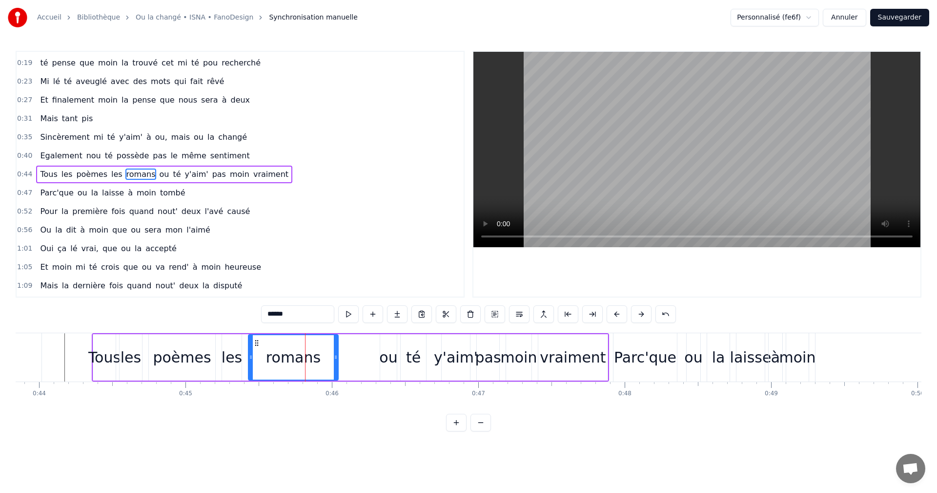
click at [292, 316] on input "******" at bounding box center [297, 314] width 73 height 18
click at [391, 366] on div "ou" at bounding box center [388, 357] width 18 height 22
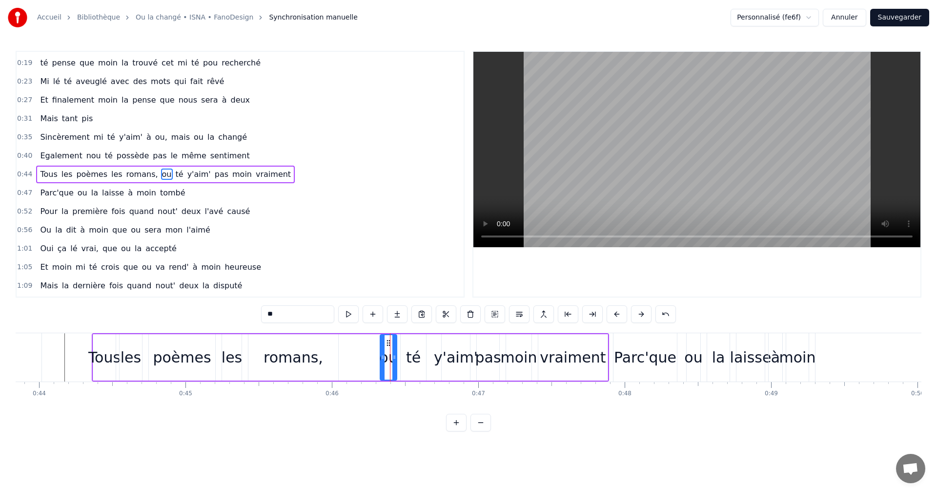
click at [298, 356] on div "romans," at bounding box center [294, 357] width 60 height 22
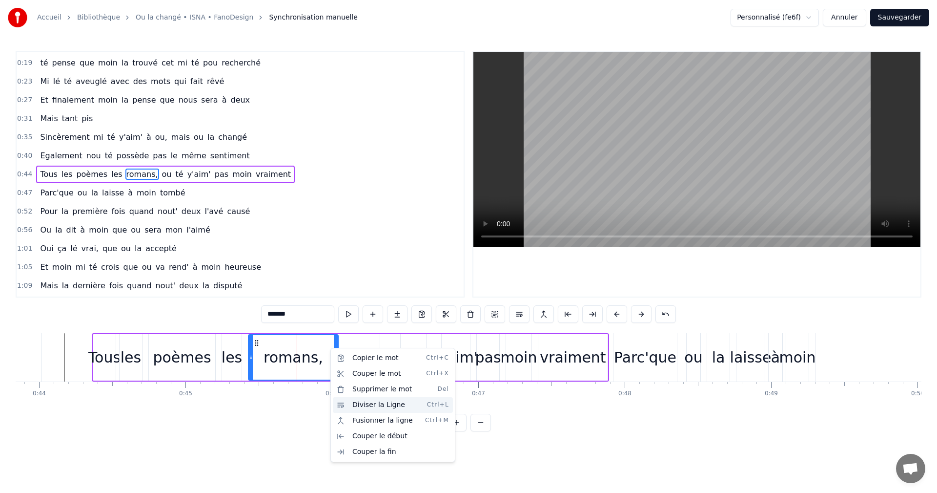
click at [374, 403] on div "Diviser la Ligne Ctrl+L" at bounding box center [393, 405] width 120 height 16
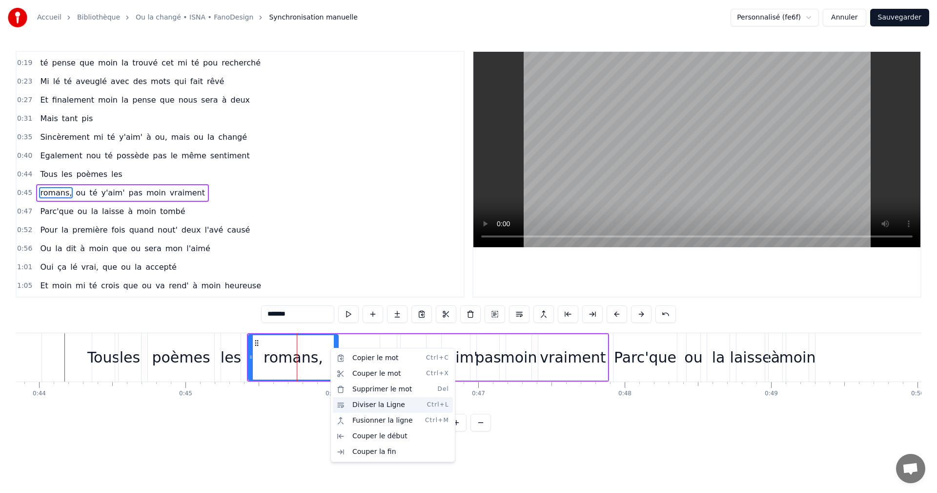
scroll to position [35, 0]
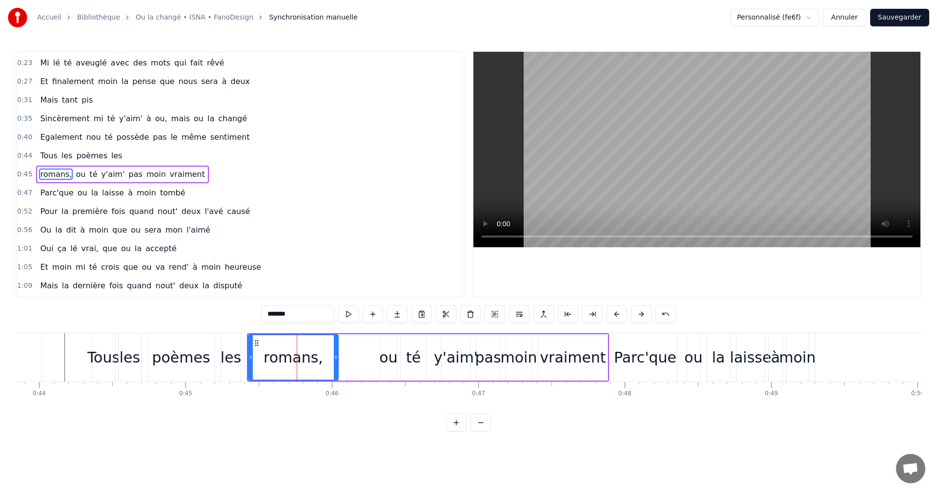
click at [85, 134] on span "nou" at bounding box center [93, 136] width 17 height 11
type input "***"
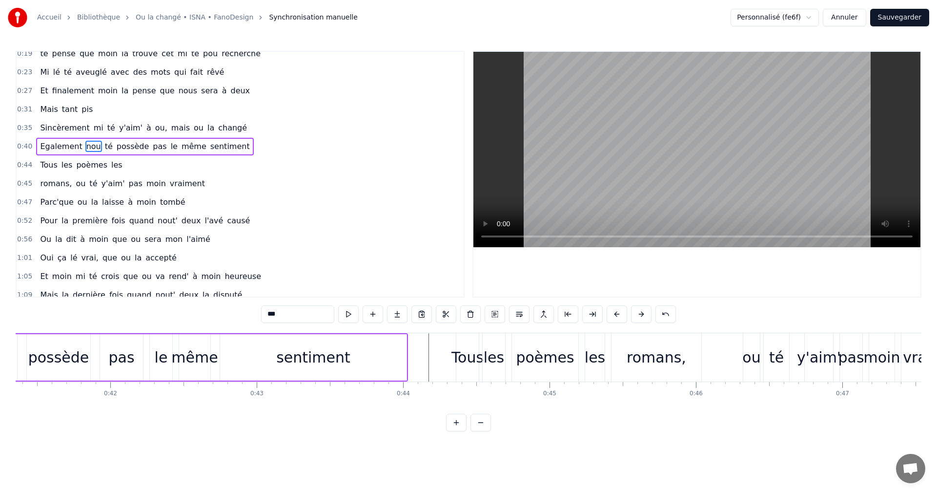
scroll to position [0, 5962]
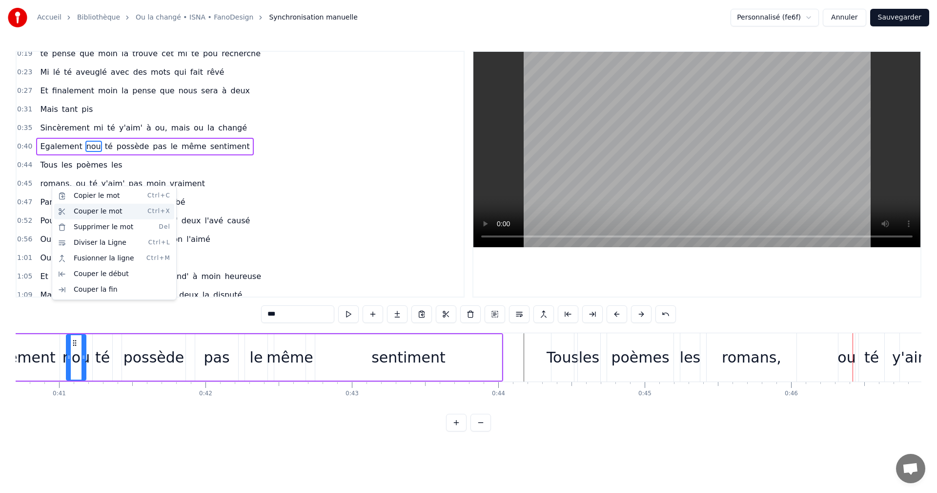
click at [75, 212] on div "Couper le mot Ctrl+X" at bounding box center [114, 212] width 120 height 16
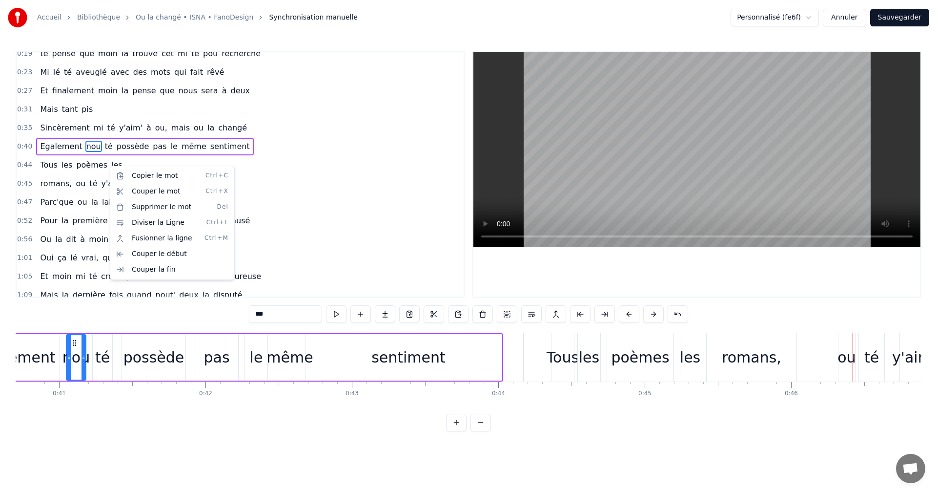
click at [262, 159] on html "Accueil Bibliothèque Ou la changé • ISNA • FanoDesign Synchronisation manuelle …" at bounding box center [468, 223] width 937 height 447
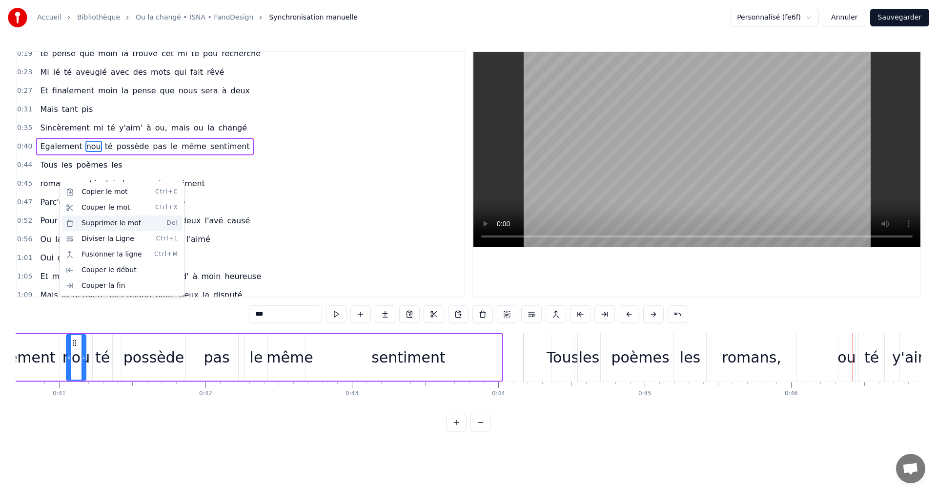
click at [87, 220] on div "Supprimer le mot Del" at bounding box center [122, 223] width 120 height 16
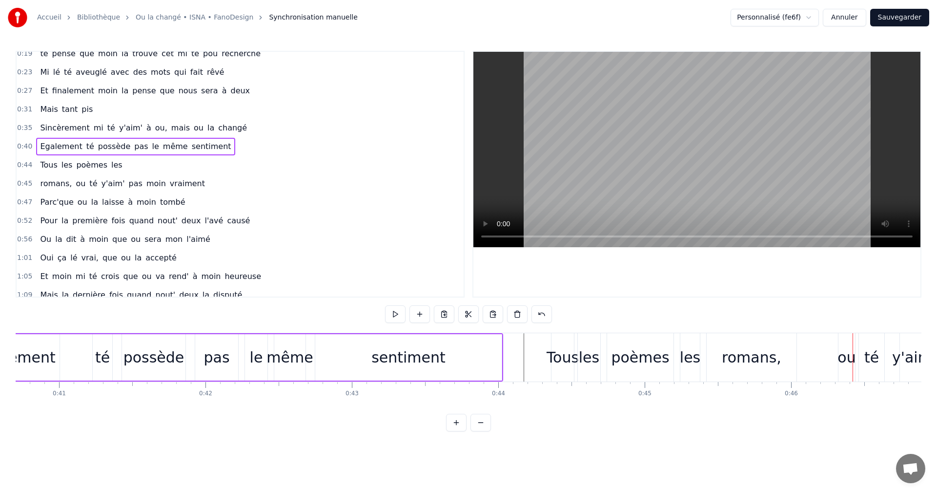
click at [55, 187] on span "romans," at bounding box center [56, 183] width 34 height 11
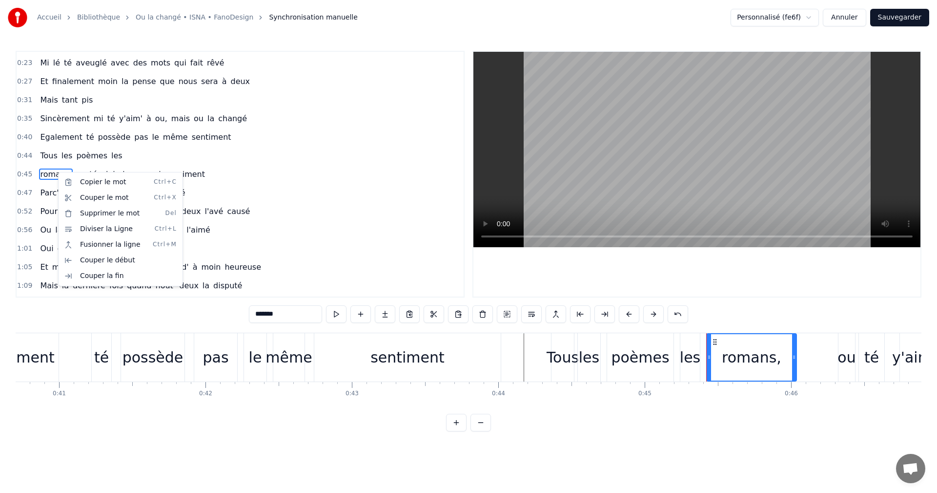
click at [339, 164] on html "Accueil Bibliothèque Ou la changé • ISNA • FanoDesign Synchronisation manuelle …" at bounding box center [468, 223] width 937 height 447
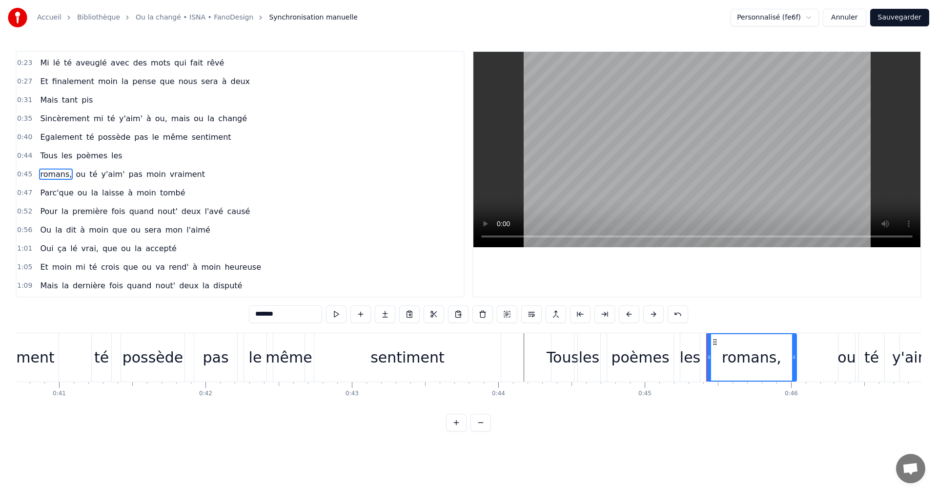
drag, startPoint x: 283, startPoint y: 313, endPoint x: 250, endPoint y: 312, distance: 33.2
click at [250, 312] on input "*******" at bounding box center [285, 314] width 73 height 18
click at [112, 157] on div "Tous les poèmes les" at bounding box center [81, 156] width 90 height 18
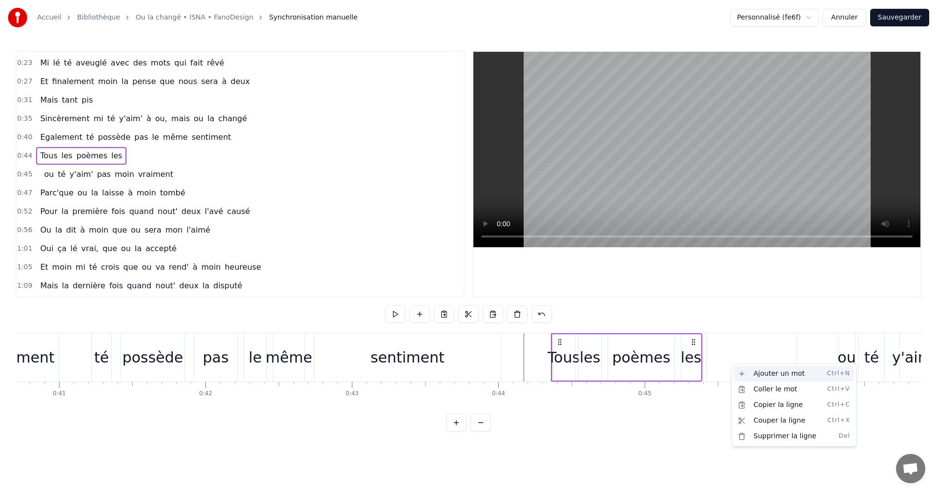
click at [752, 373] on div "Ajouter un mot Ctrl+N" at bounding box center [794, 374] width 120 height 16
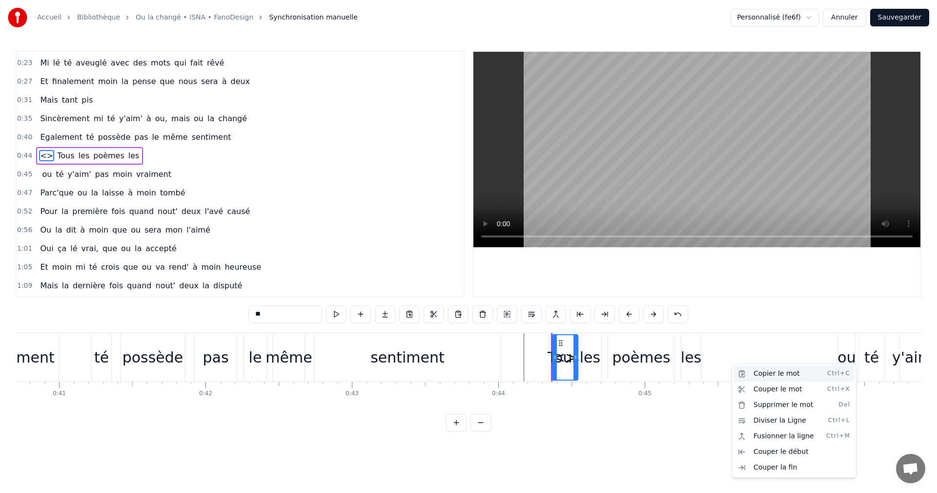
scroll to position [17, 0]
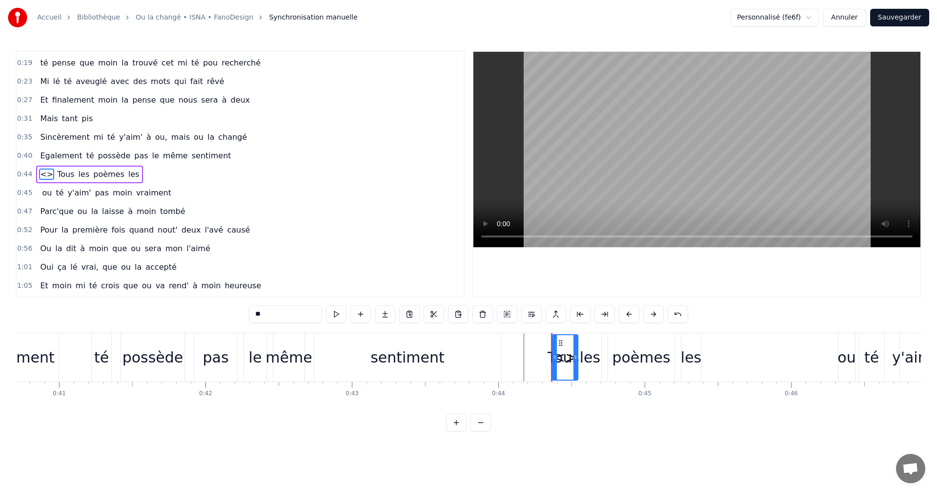
drag, startPoint x: 568, startPoint y: 355, endPoint x: 717, endPoint y: 352, distance: 148.5
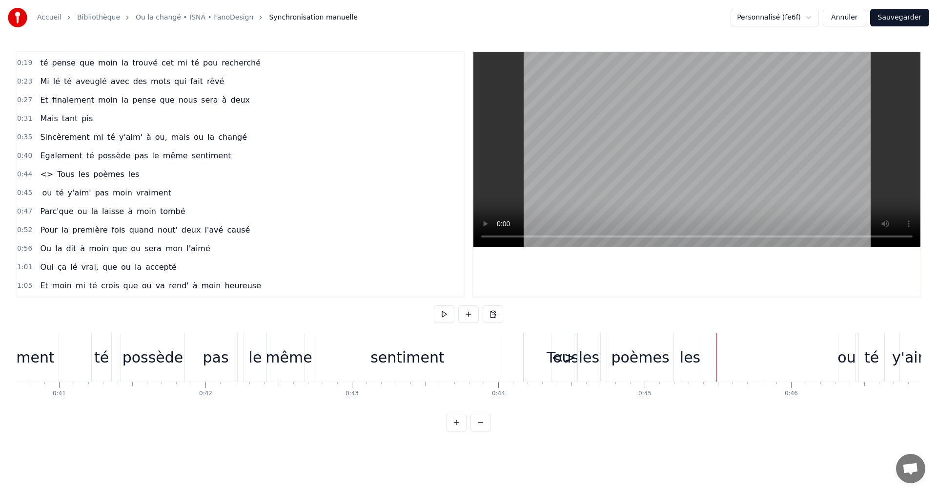
click at [567, 370] on div "Tous" at bounding box center [563, 357] width 22 height 48
click at [562, 353] on div "Tous" at bounding box center [563, 357] width 32 height 22
drag, startPoint x: 562, startPoint y: 350, endPoint x: 722, endPoint y: 351, distance: 160.2
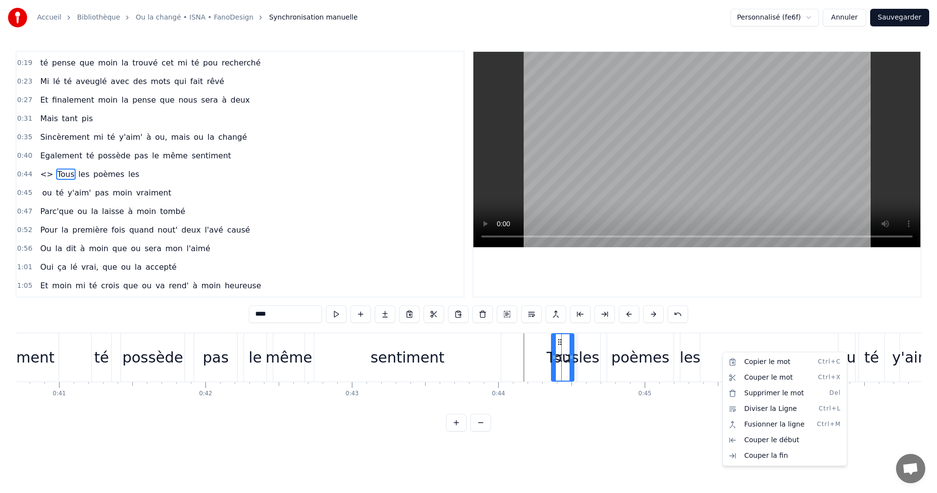
click at [723, 353] on div "Copier le mot Ctrl+C Couper le mot Ctrl+X Supprimer le mot Del Diviser la Ligne…" at bounding box center [785, 409] width 125 height 114
click at [715, 354] on html "Accueil Bibliothèque Ou la changé • ISNA • FanoDesign Synchronisation manuelle …" at bounding box center [468, 223] width 937 height 447
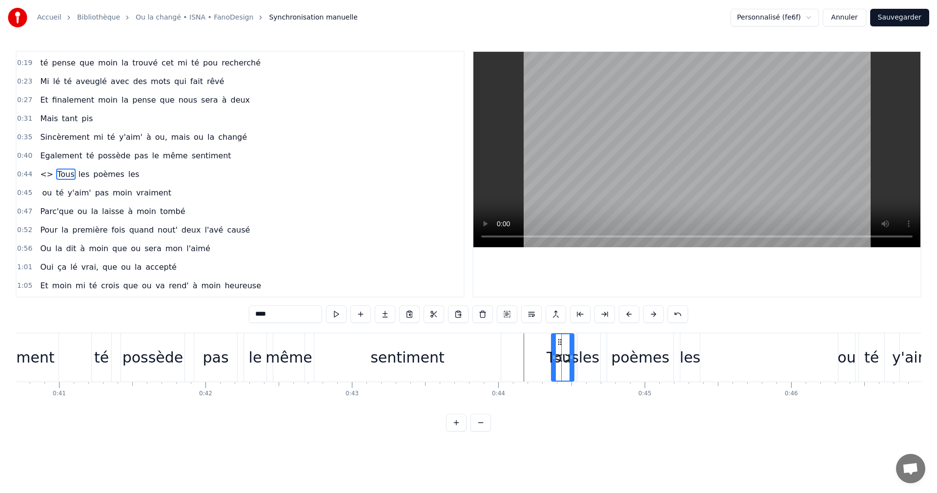
click at [715, 355] on div at bounding box center [752, 357] width 91 height 48
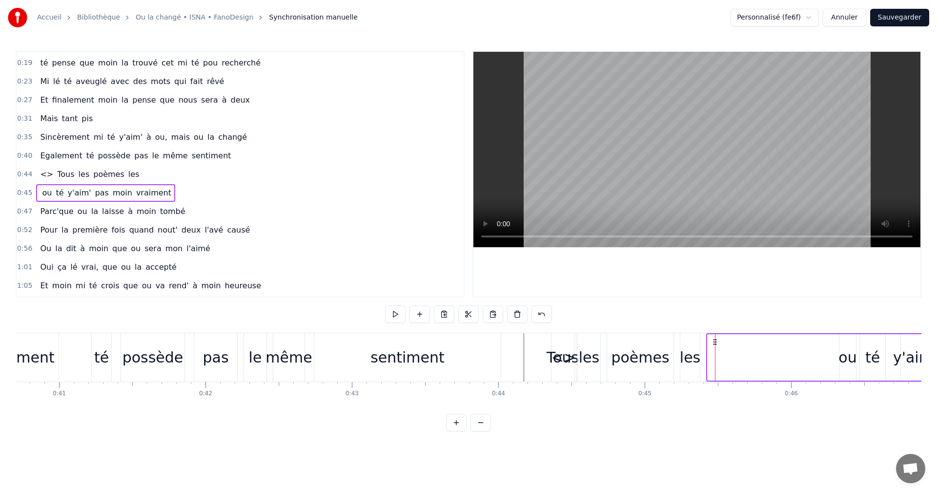
click at [40, 173] on span "<>" at bounding box center [46, 173] width 15 height 11
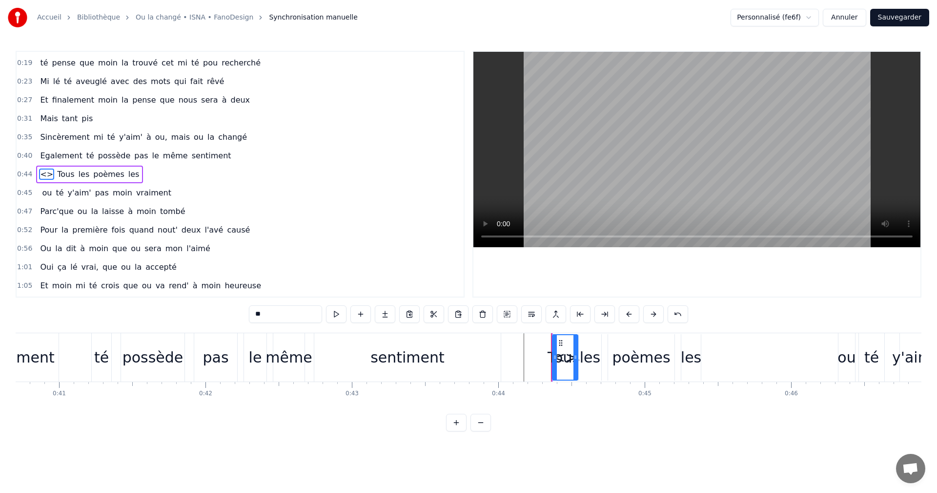
drag, startPoint x: 271, startPoint y: 312, endPoint x: 232, endPoint y: 313, distance: 39.6
click at [232, 313] on div "0:19 Moin 0:19 té pense que [PERSON_NAME] la trouvé cet mi té pou recherché 0:2…" at bounding box center [469, 241] width 906 height 380
click at [722, 361] on div at bounding box center [752, 357] width 91 height 48
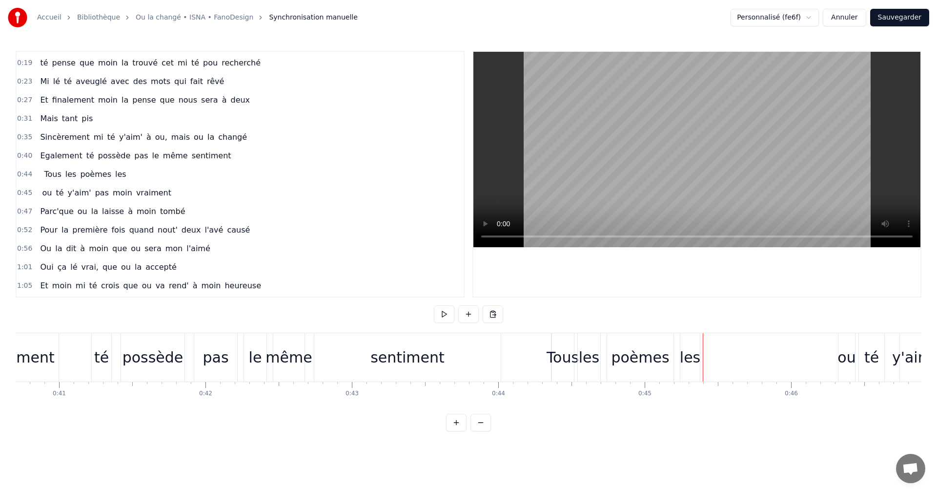
drag, startPoint x: 703, startPoint y: 362, endPoint x: 709, endPoint y: 363, distance: 6.9
click at [116, 179] on div "Tous les poèmes les" at bounding box center [83, 175] width 94 height 18
click at [712, 349] on div at bounding box center [752, 357] width 91 height 48
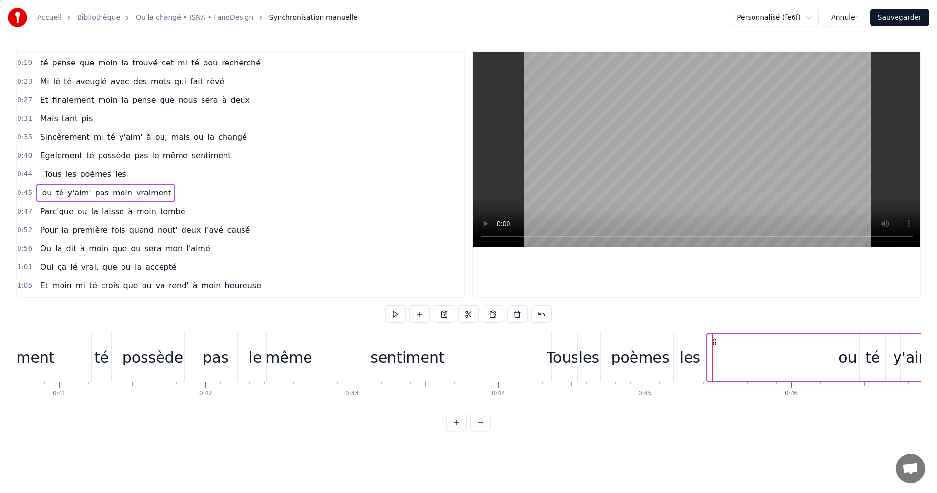
click at [699, 357] on div "les" at bounding box center [690, 357] width 21 height 22
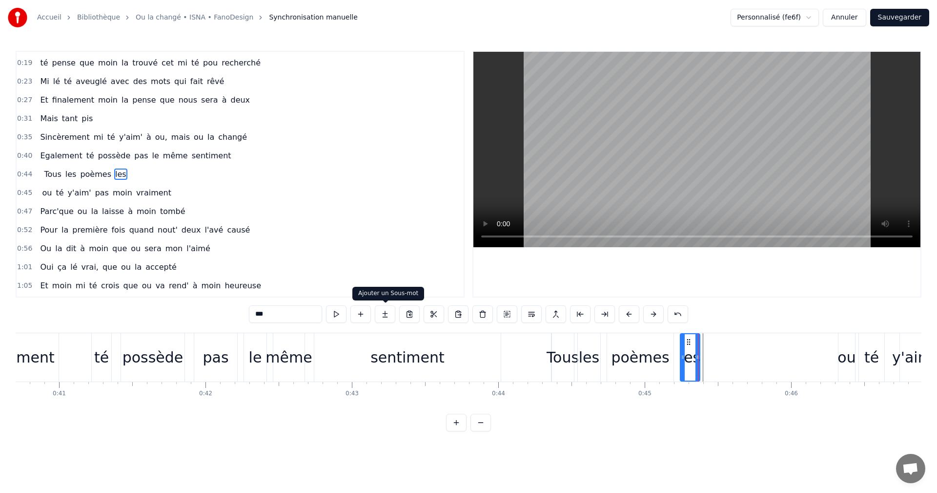
click at [384, 314] on button at bounding box center [385, 314] width 21 height 18
click at [263, 317] on input "***" at bounding box center [285, 314] width 73 height 18
type input "**********"
click at [356, 223] on div "0:52 Pour la première fois quand nout' deux l'avé causé" at bounding box center [240, 230] width 447 height 19
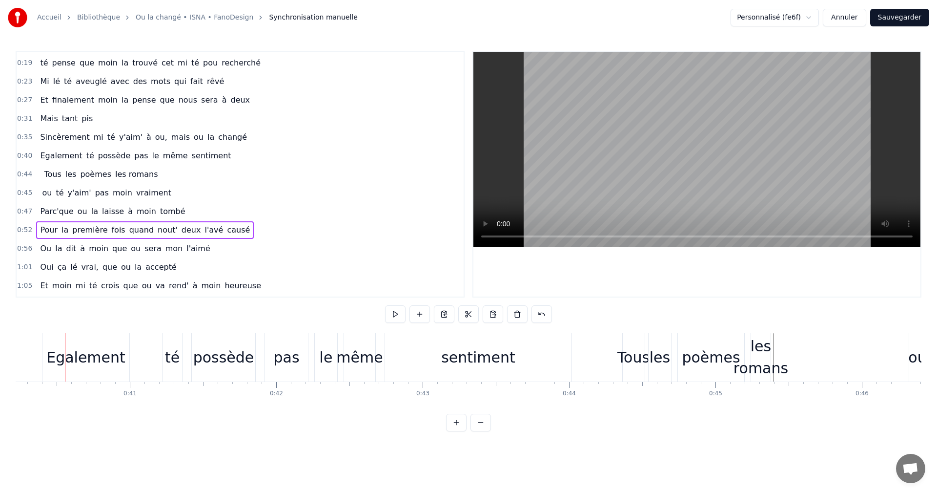
scroll to position [0, 5892]
click at [145, 356] on div "Egalement té possède pas le même sentiment" at bounding box center [308, 357] width 532 height 48
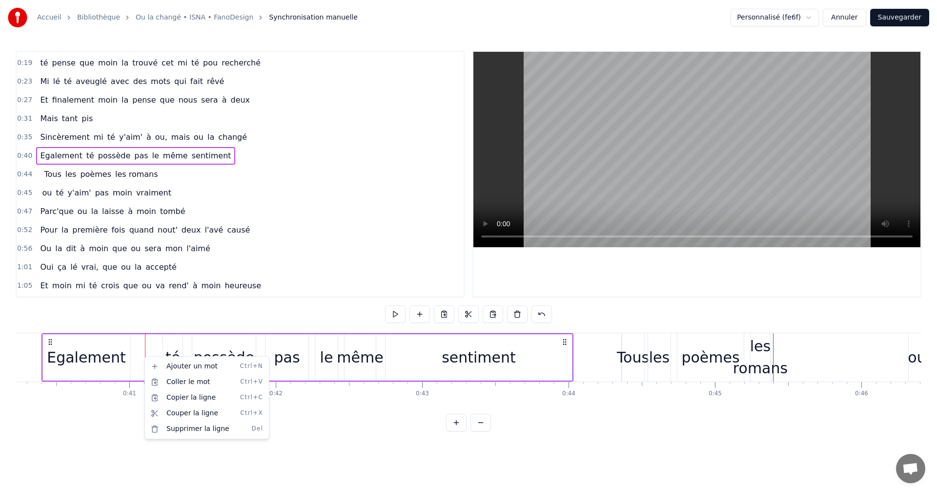
click at [414, 311] on html "Accueil Bibliothèque Ou la changé • ISNA • FanoDesign Synchronisation manuelle …" at bounding box center [468, 223] width 937 height 447
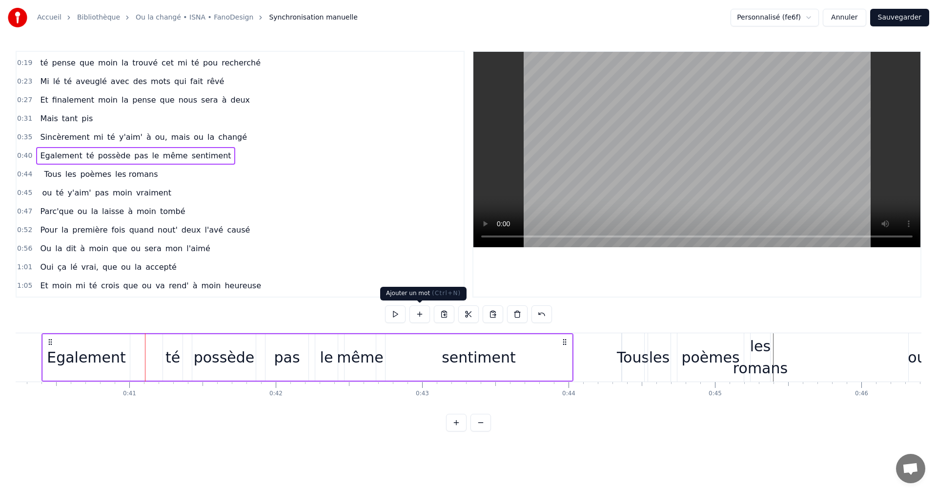
click at [416, 313] on button at bounding box center [420, 314] width 21 height 18
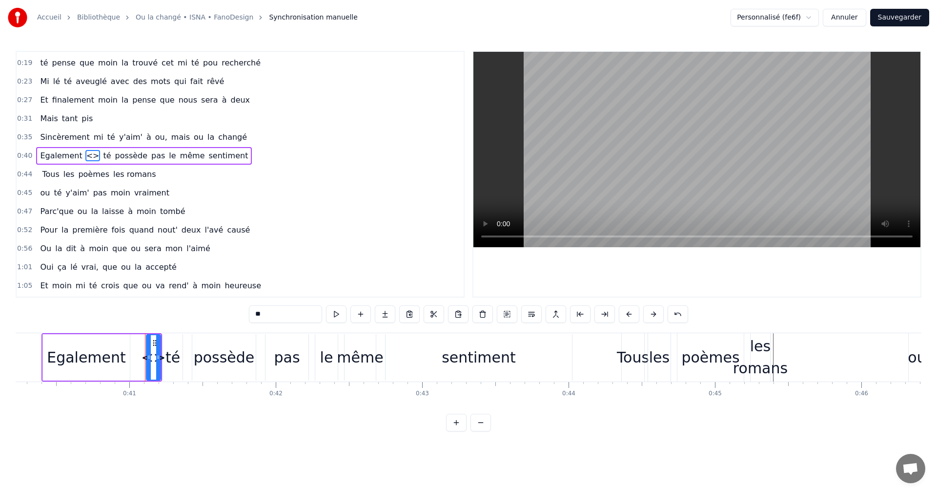
scroll to position [0, 0]
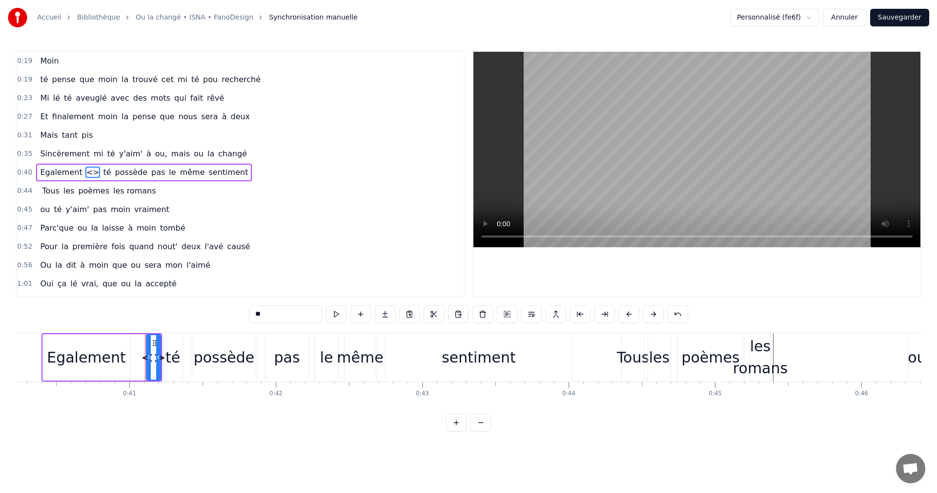
click at [260, 315] on input "**" at bounding box center [285, 314] width 73 height 18
click at [268, 313] on input "*****" at bounding box center [285, 314] width 73 height 18
click at [260, 313] on input "****" at bounding box center [285, 314] width 73 height 18
type input "***"
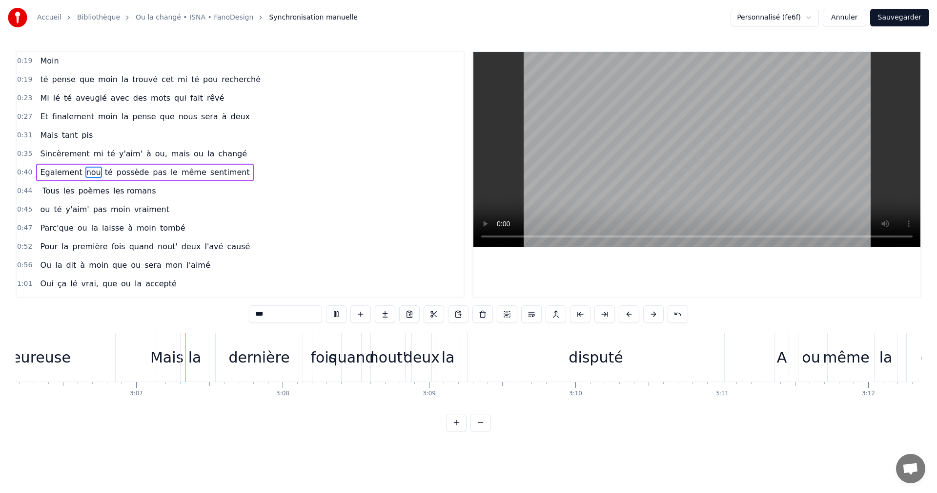
scroll to position [0, 27305]
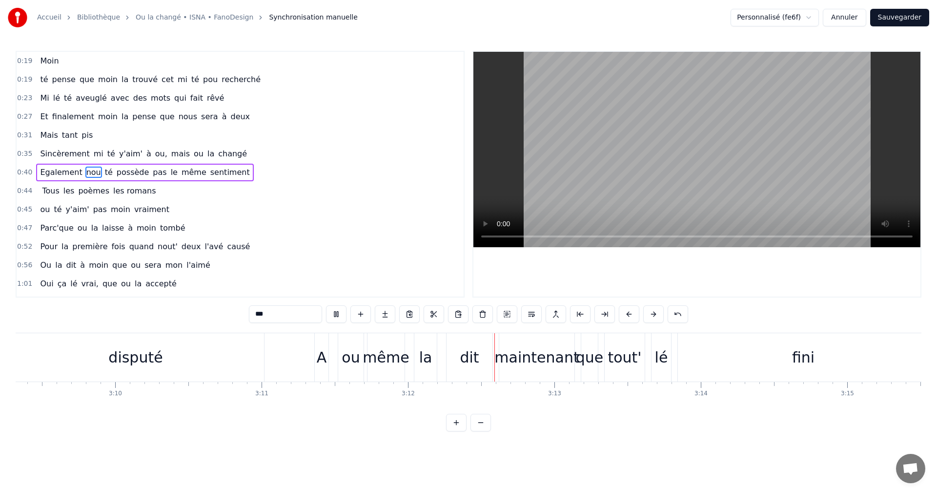
click at [909, 17] on button "Sauvegarder" at bounding box center [900, 18] width 59 height 18
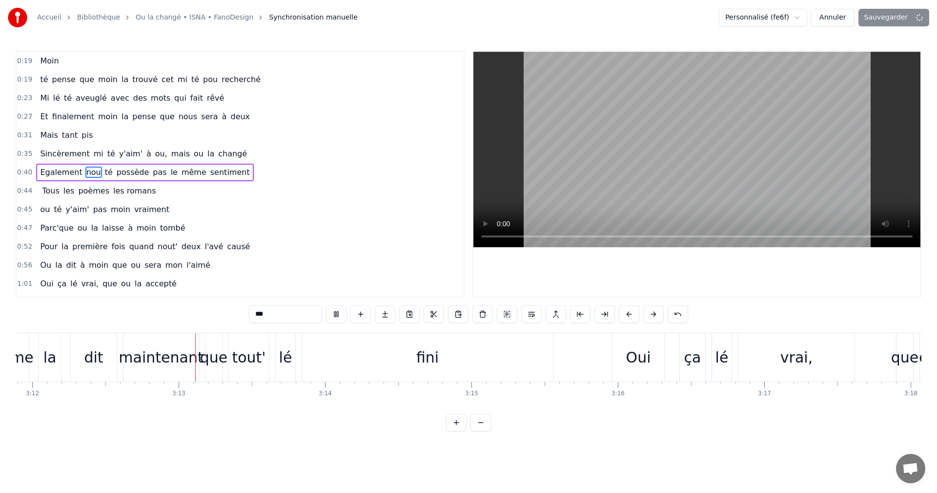
scroll to position [0, 28123]
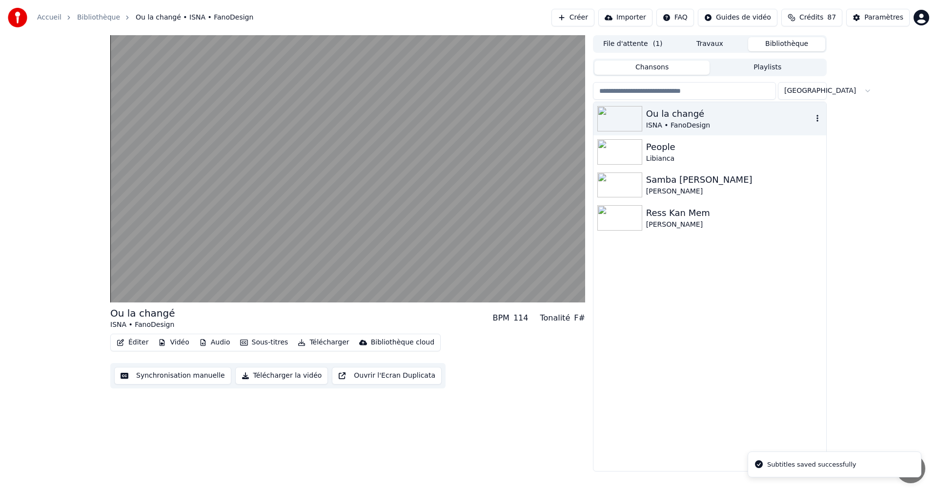
click at [705, 127] on div "ISNA • FanoDesign" at bounding box center [729, 126] width 167 height 10
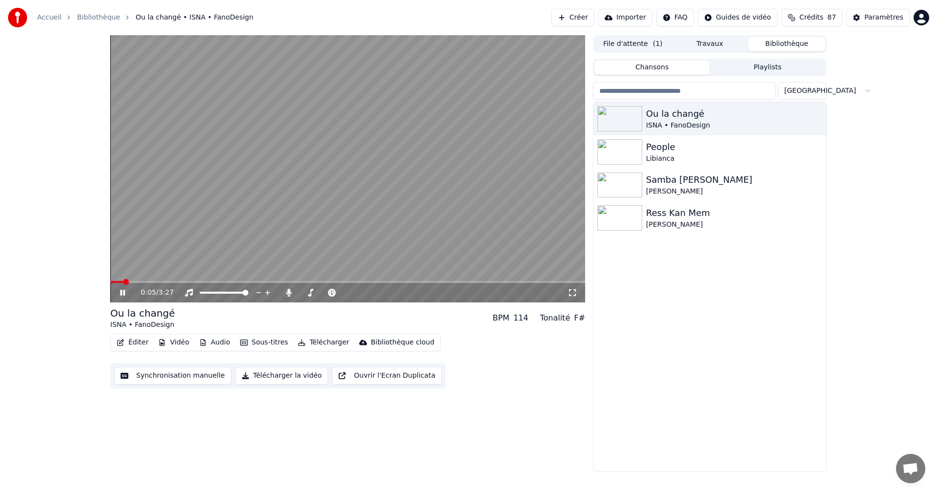
click at [126, 291] on icon at bounding box center [129, 293] width 23 height 8
drag, startPoint x: 575, startPoint y: 293, endPoint x: 575, endPoint y: 308, distance: 14.6
click at [577, 294] on icon at bounding box center [573, 293] width 10 height 8
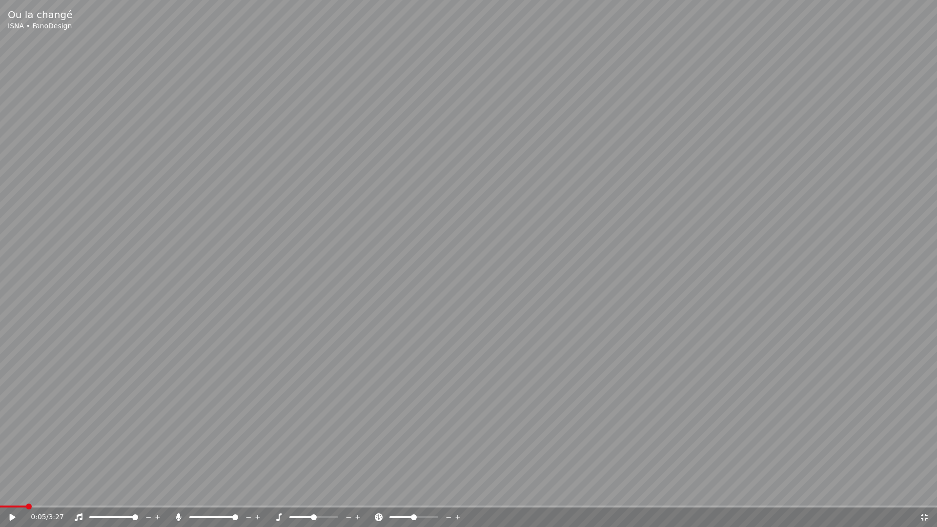
click at [9, 492] on icon at bounding box center [19, 518] width 23 height 8
click at [925, 492] on icon at bounding box center [925, 518] width 10 height 8
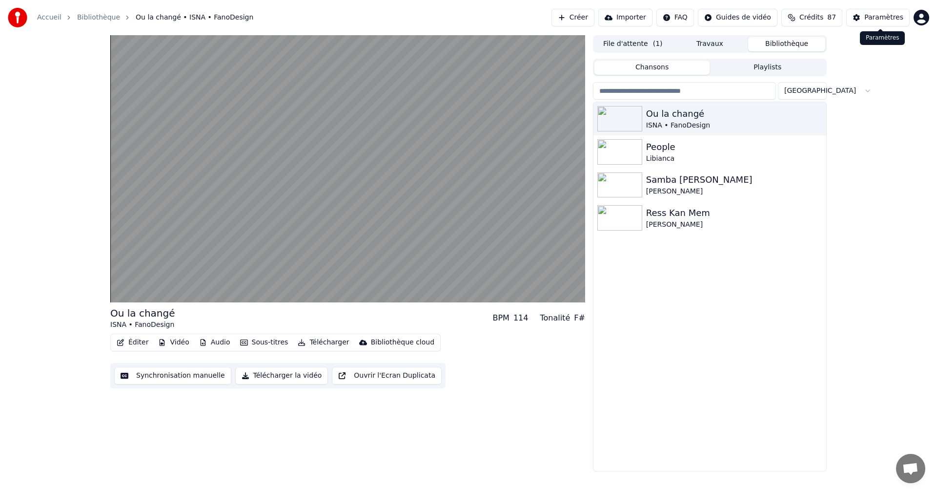
click at [870, 17] on div "Paramètres" at bounding box center [884, 18] width 39 height 10
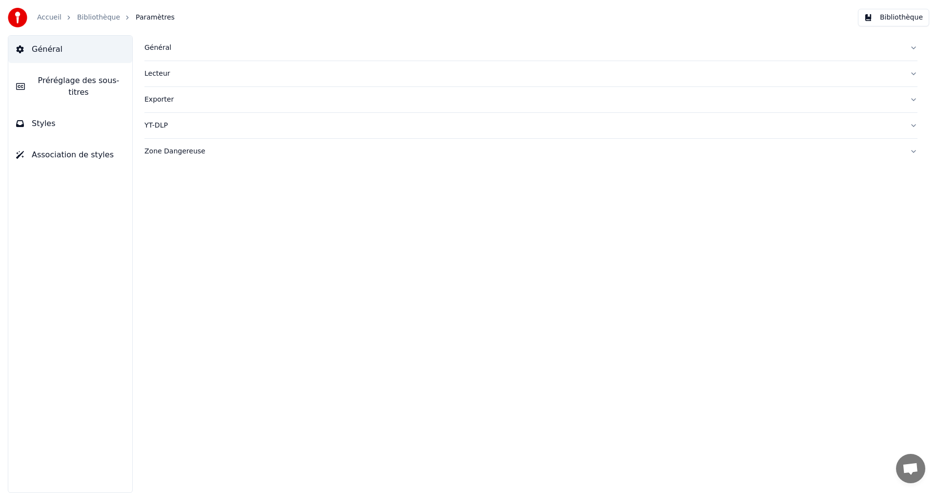
click at [92, 115] on button "Styles" at bounding box center [70, 123] width 124 height 27
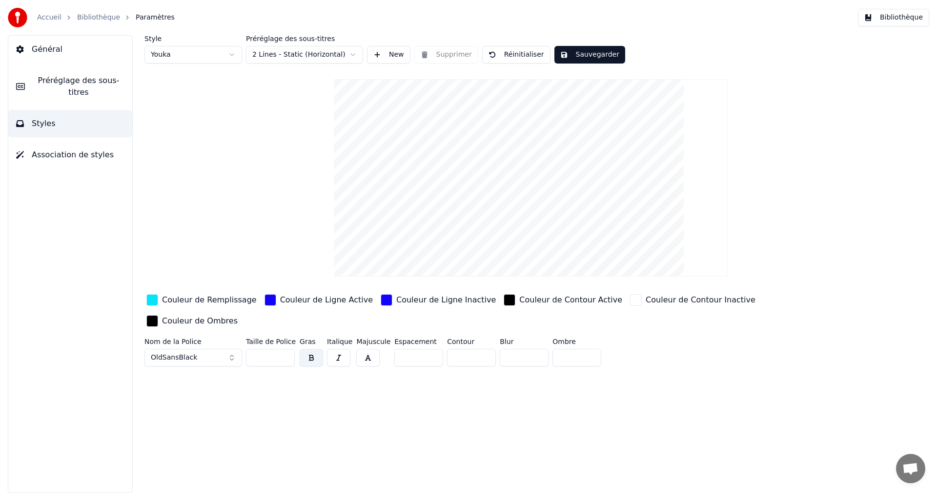
click at [900, 15] on button "Bibliothèque" at bounding box center [893, 18] width 71 height 18
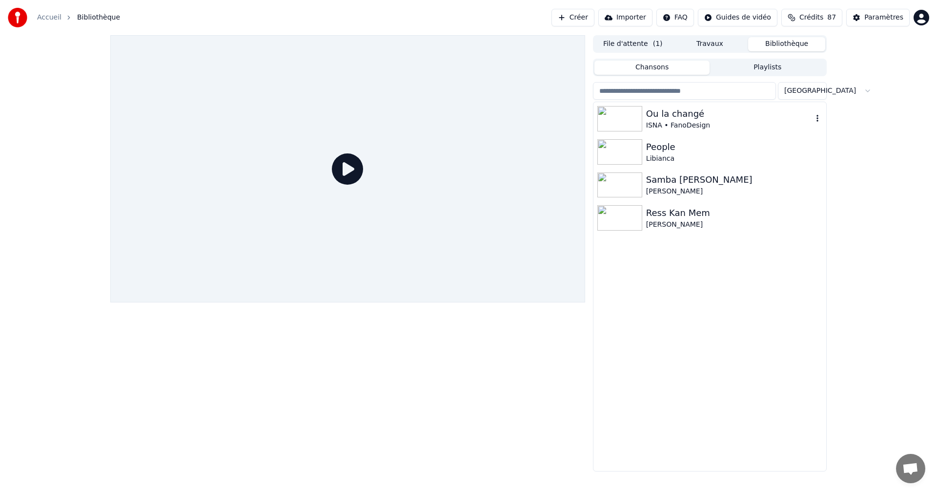
click at [676, 122] on div "ISNA • FanoDesign" at bounding box center [729, 126] width 167 height 10
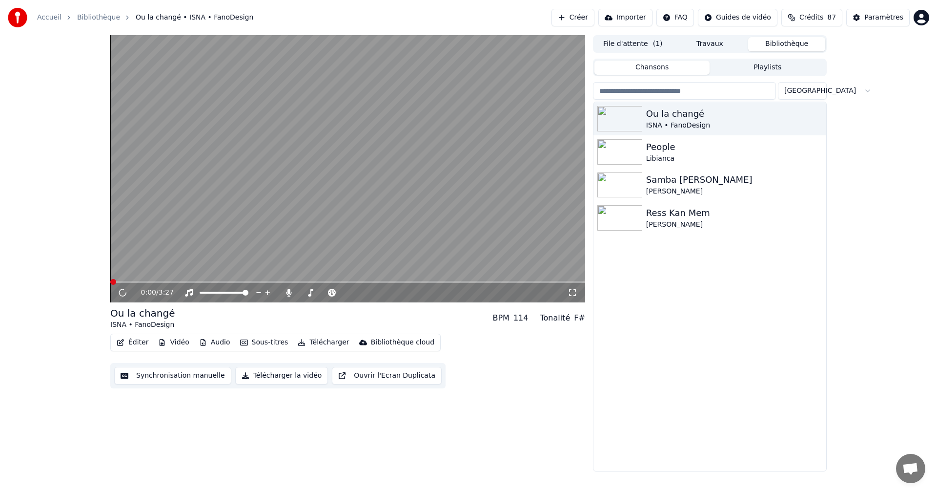
click at [142, 343] on button "Éditer" at bounding box center [133, 342] width 40 height 14
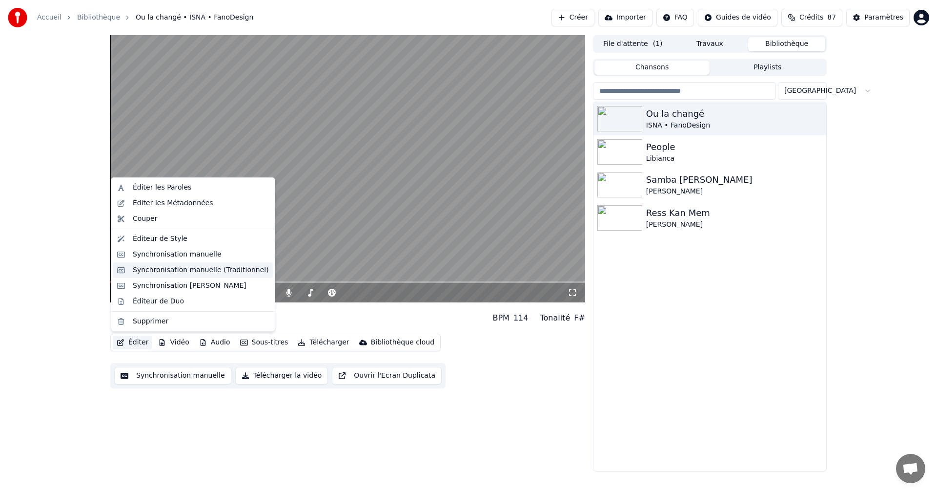
click at [171, 270] on div "Synchronisation manuelle (Traditionnel)" at bounding box center [201, 270] width 136 height 10
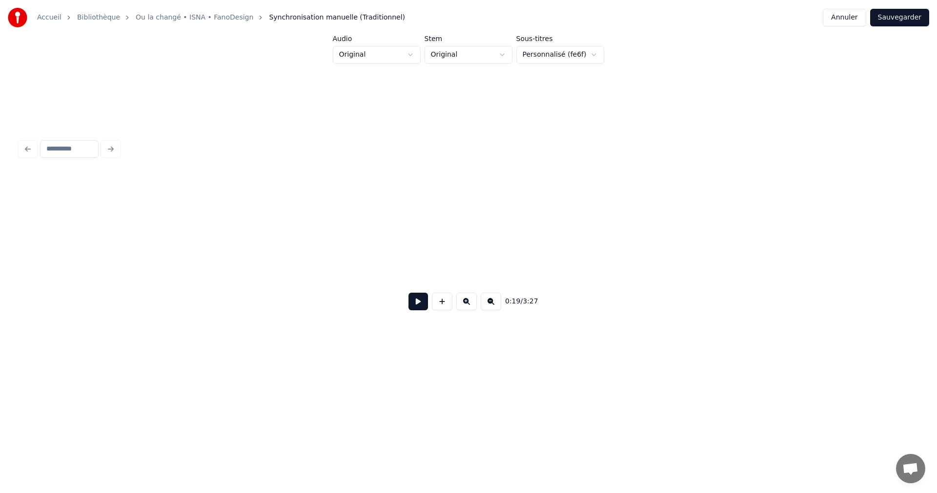
scroll to position [0, 1880]
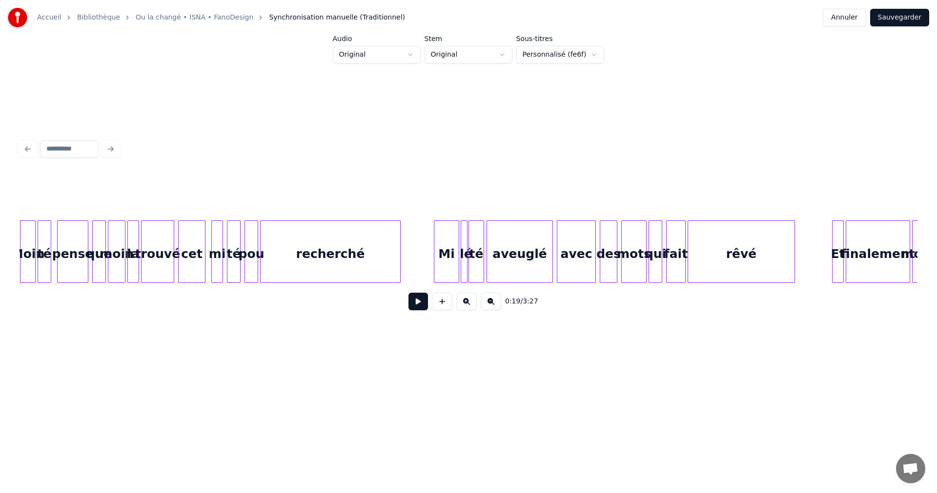
drag, startPoint x: 146, startPoint y: 287, endPoint x: 197, endPoint y: 286, distance: 51.8
click at [197, 283] on div "[PERSON_NAME] té pense que moin la trouvé cet mi té pou recherché Mi lé té aveu…" at bounding box center [469, 251] width 898 height 62
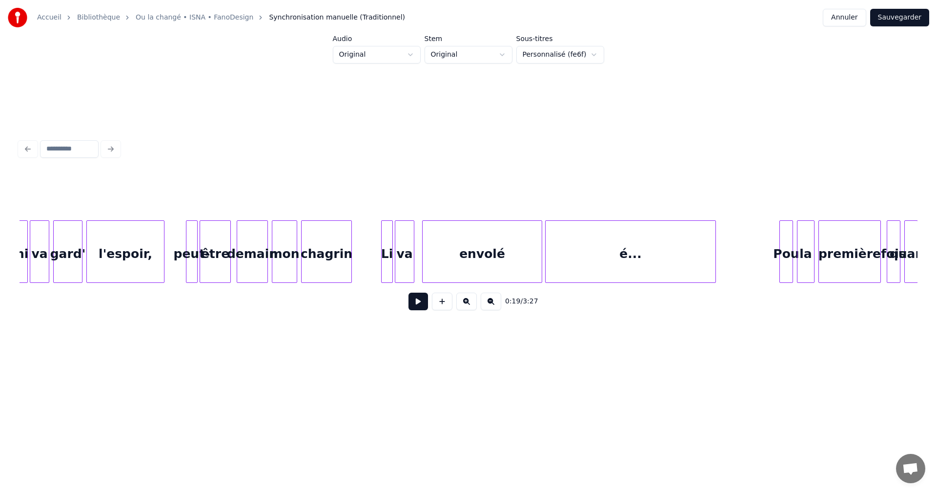
scroll to position [0, 12636]
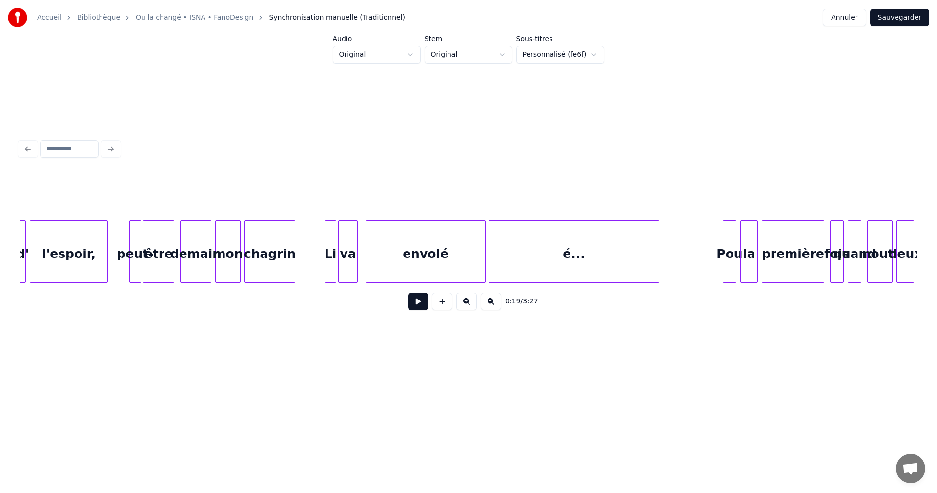
click at [135, 260] on div "peut-" at bounding box center [135, 254] width 11 height 66
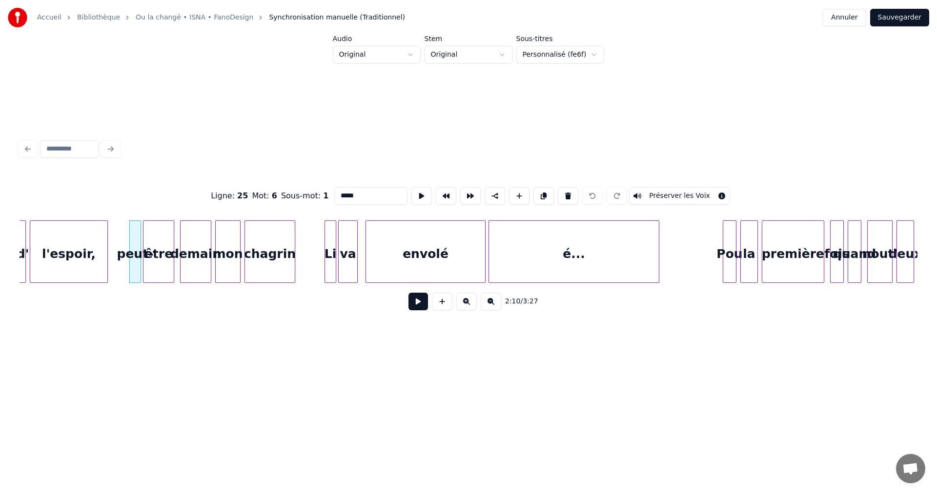
click at [340, 193] on input "*****" at bounding box center [370, 196] width 73 height 18
type input "*****"
click at [921, 15] on button "Sauvegarder" at bounding box center [900, 18] width 59 height 18
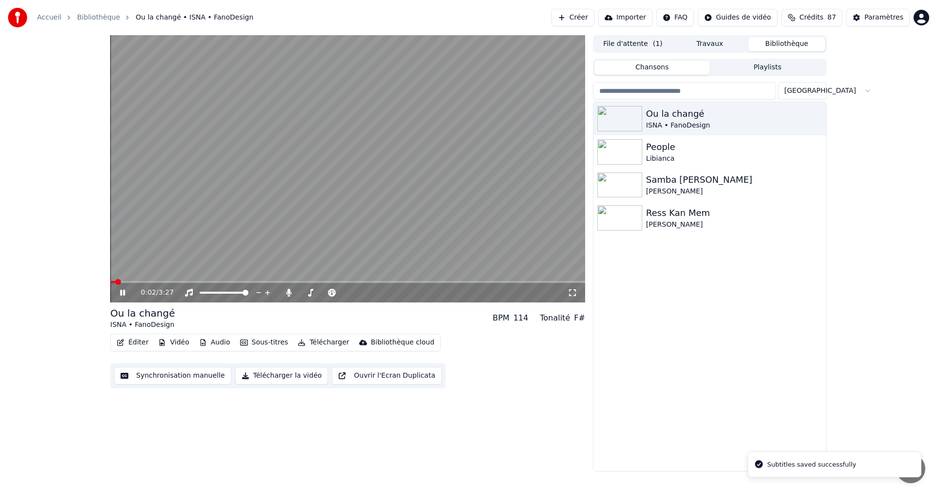
click at [573, 289] on icon at bounding box center [573, 293] width 10 height 8
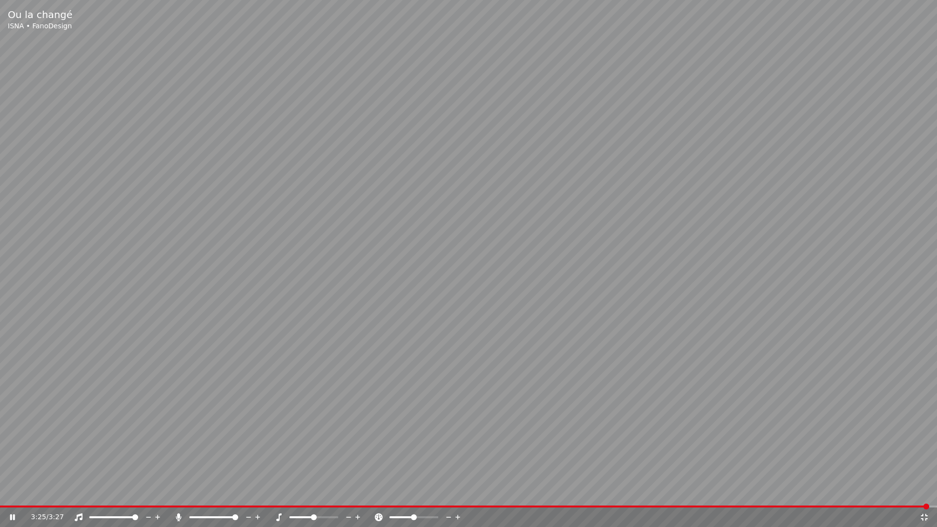
click at [927, 492] on icon at bounding box center [925, 518] width 10 height 8
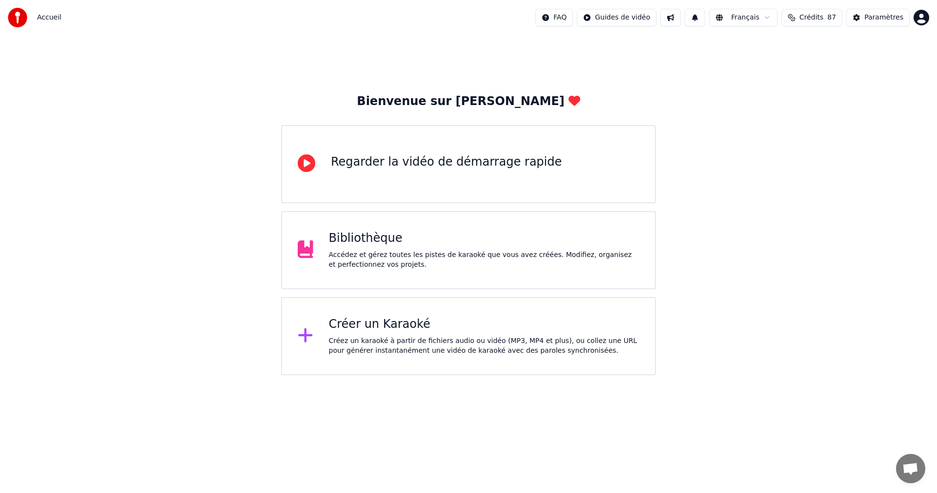
click at [584, 264] on div "Accédez et gérez toutes les pistes de karaoké que vous avez créées. Modifiez, o…" at bounding box center [484, 260] width 311 height 20
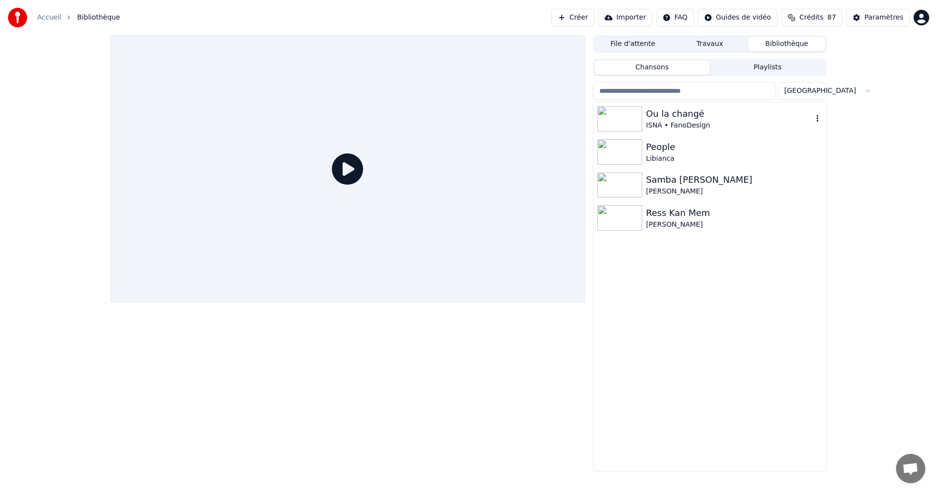
click at [721, 120] on div "Ou la changé" at bounding box center [729, 114] width 167 height 14
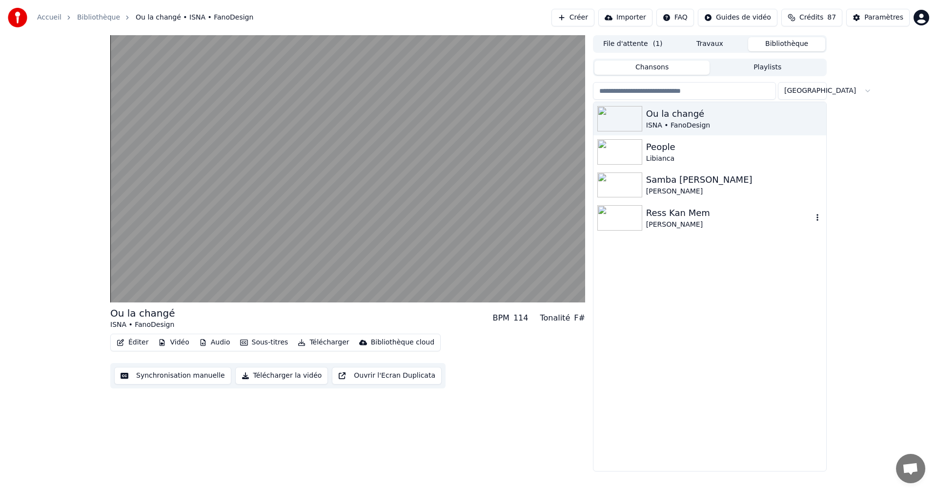
click at [678, 213] on div "Ress Kan Mem" at bounding box center [729, 213] width 167 height 14
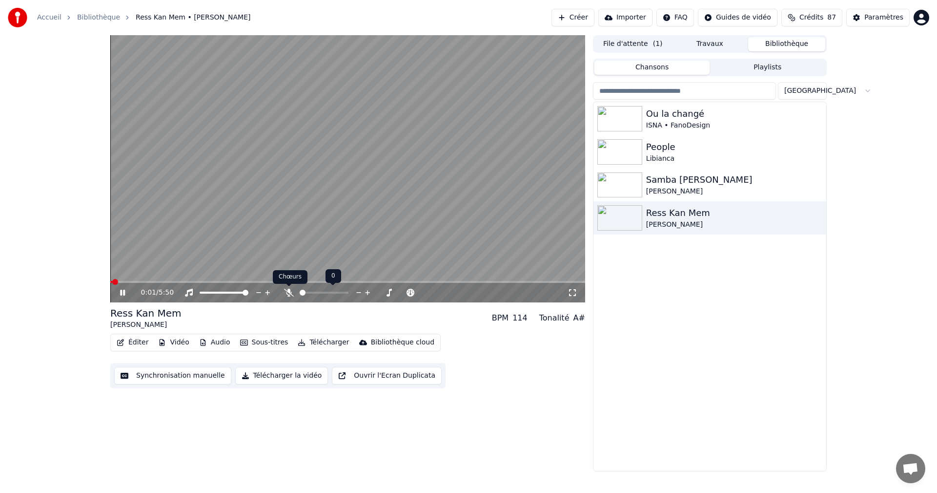
click at [285, 289] on icon at bounding box center [289, 293] width 10 height 8
click at [122, 293] on icon at bounding box center [122, 293] width 5 height 6
click at [574, 289] on icon at bounding box center [573, 293] width 10 height 8
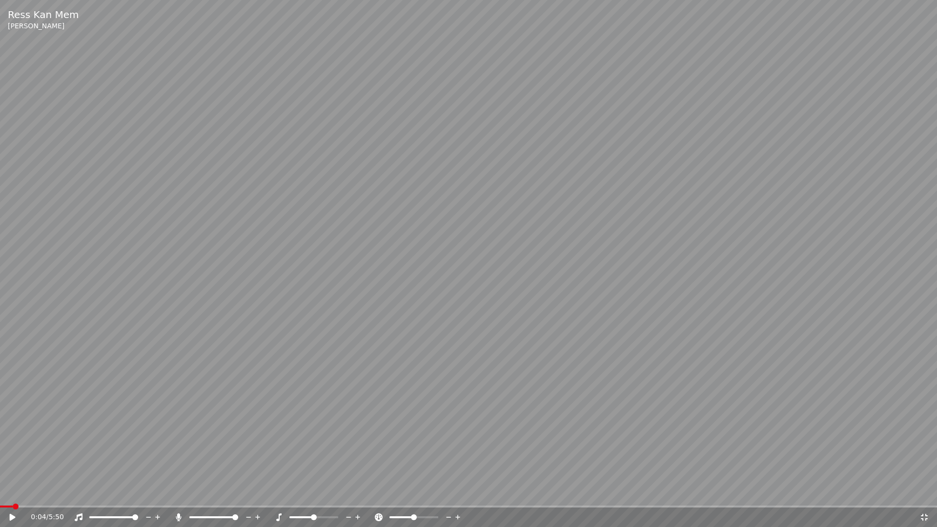
click at [14, 492] on icon at bounding box center [19, 518] width 23 height 8
click at [13, 492] on icon at bounding box center [19, 518] width 23 height 8
click at [282, 492] on span at bounding box center [282, 507] width 6 height 6
click at [11, 492] on icon at bounding box center [13, 517] width 6 height 7
click at [89, 492] on span at bounding box center [91, 507] width 6 height 6
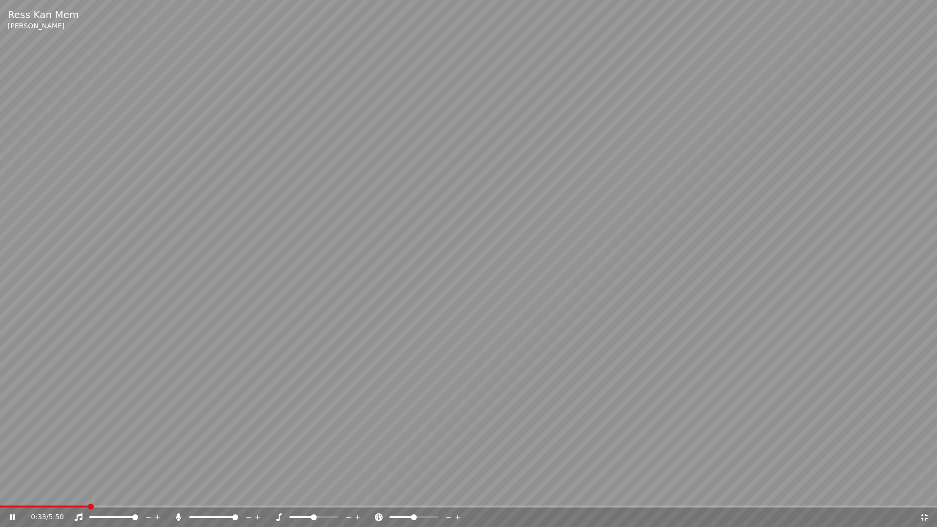
click at [15, 492] on icon at bounding box center [19, 518] width 23 height 8
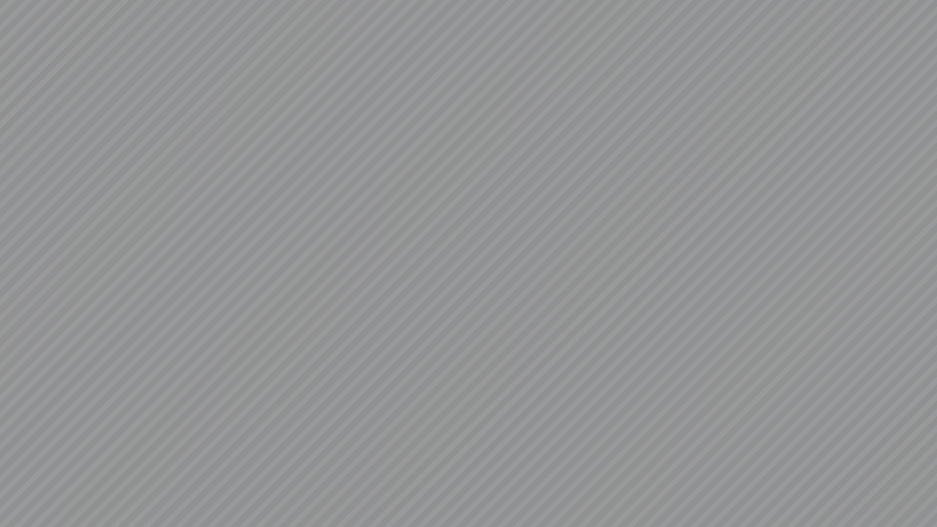
click at [15, 492] on video at bounding box center [468, 263] width 937 height 527
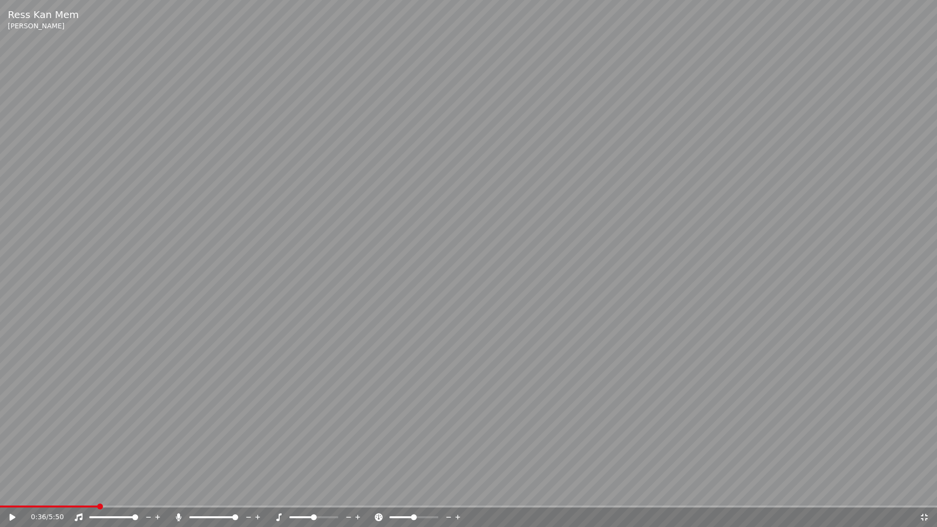
click at [15, 492] on icon at bounding box center [19, 518] width 23 height 8
click at [13, 492] on icon at bounding box center [19, 518] width 23 height 8
click at [13, 492] on icon at bounding box center [13, 517] width 6 height 7
click at [925, 492] on icon at bounding box center [925, 518] width 10 height 8
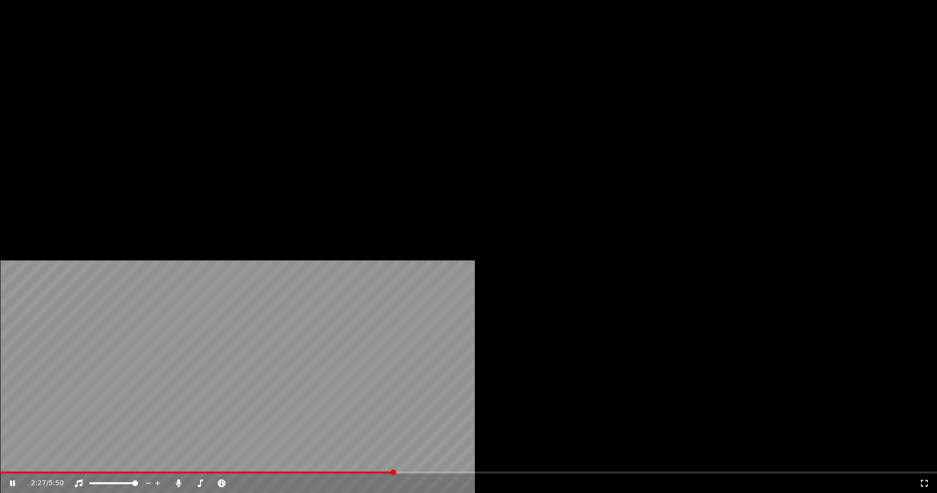
click at [145, 82] on button "Éditer" at bounding box center [133, 75] width 40 height 14
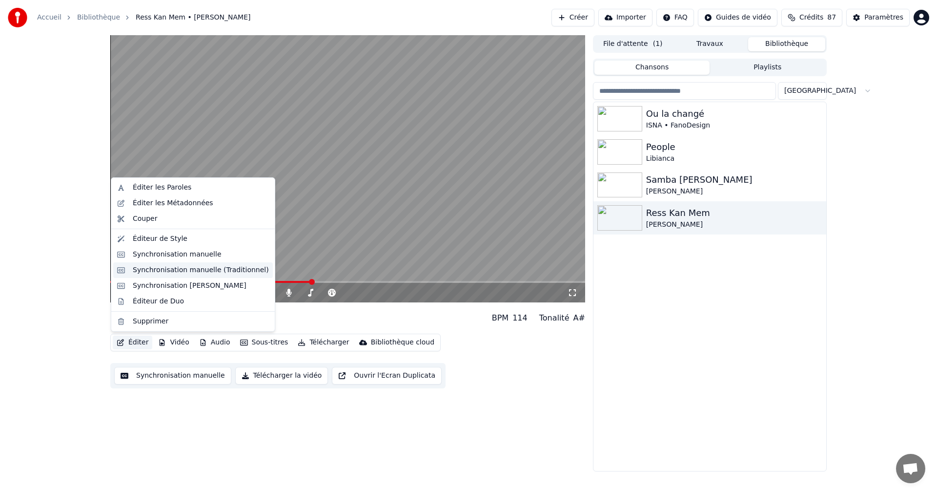
click at [167, 271] on div "Synchronisation manuelle (Traditionnel)" at bounding box center [201, 270] width 136 height 10
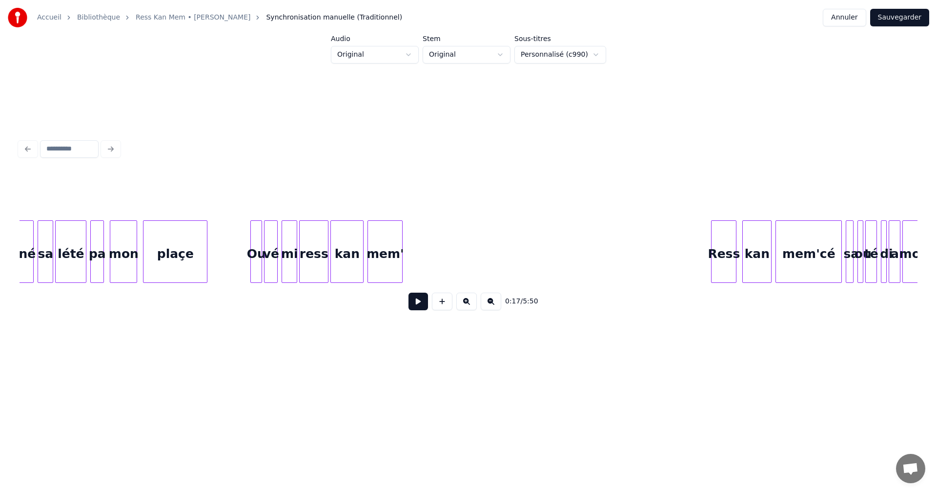
scroll to position [0, 11108]
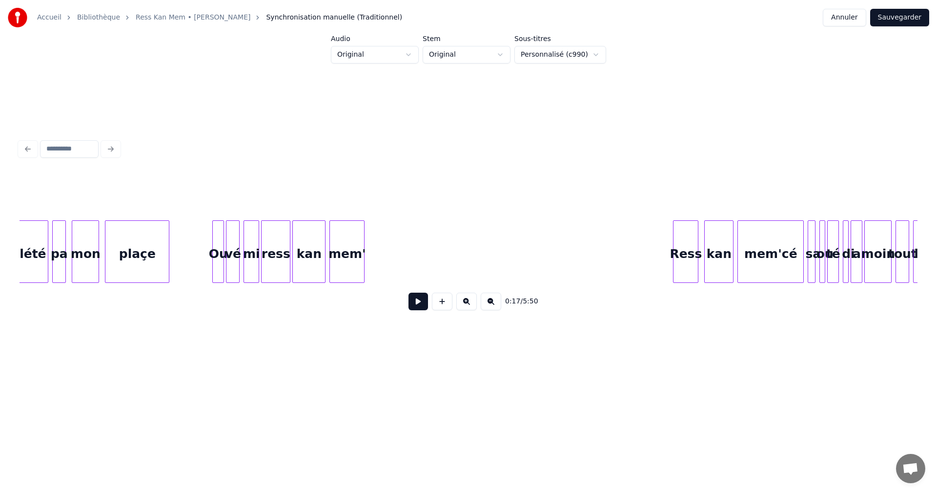
click at [756, 258] on div "mem'cé" at bounding box center [770, 254] width 65 height 66
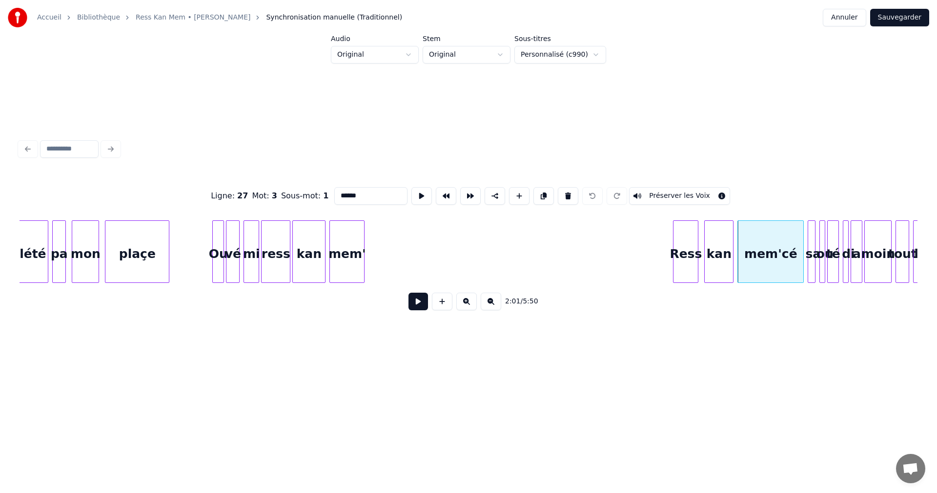
click at [364, 193] on input "******" at bounding box center [370, 196] width 73 height 18
type input "****"
click at [598, 356] on div "Ligne : 27 Mot : 3 Sous-mot : 1 **** Préserver les Voix 2:01 / 5:50" at bounding box center [469, 226] width 906 height 295
click at [789, 264] on div at bounding box center [788, 252] width 3 height 62
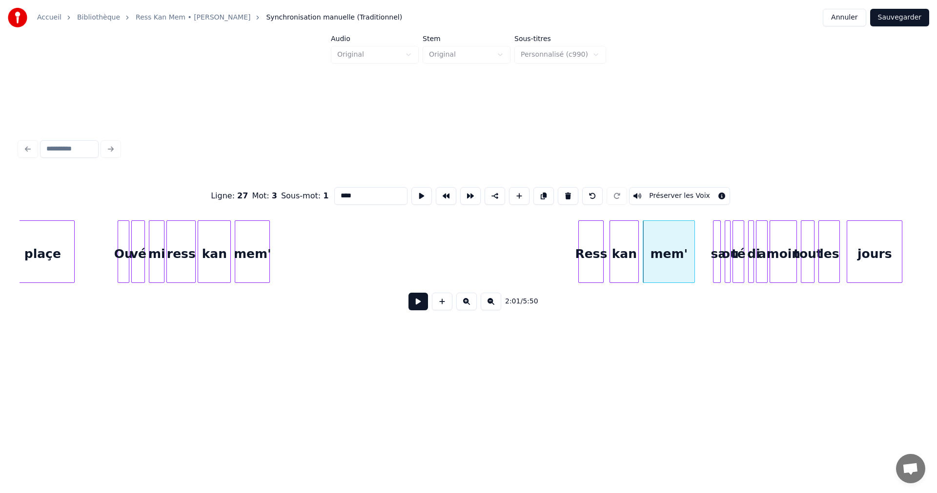
scroll to position [0, 11241]
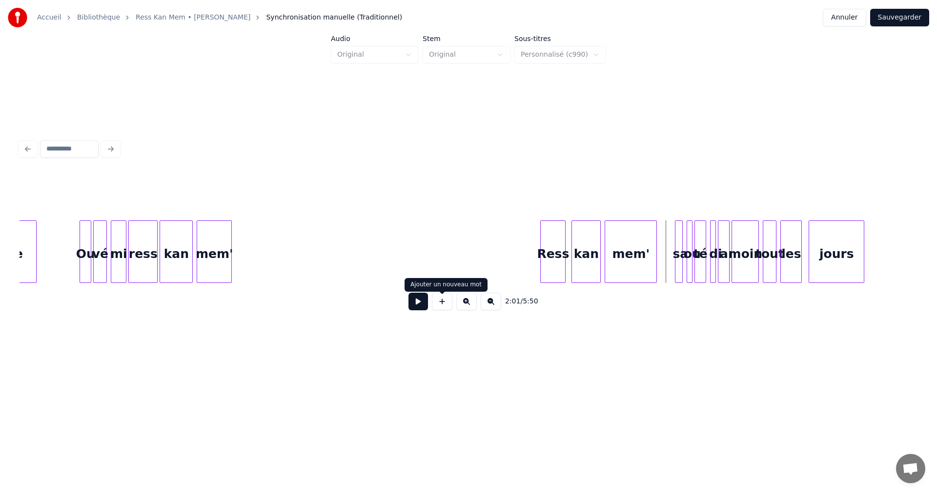
click at [441, 304] on button at bounding box center [442, 301] width 21 height 18
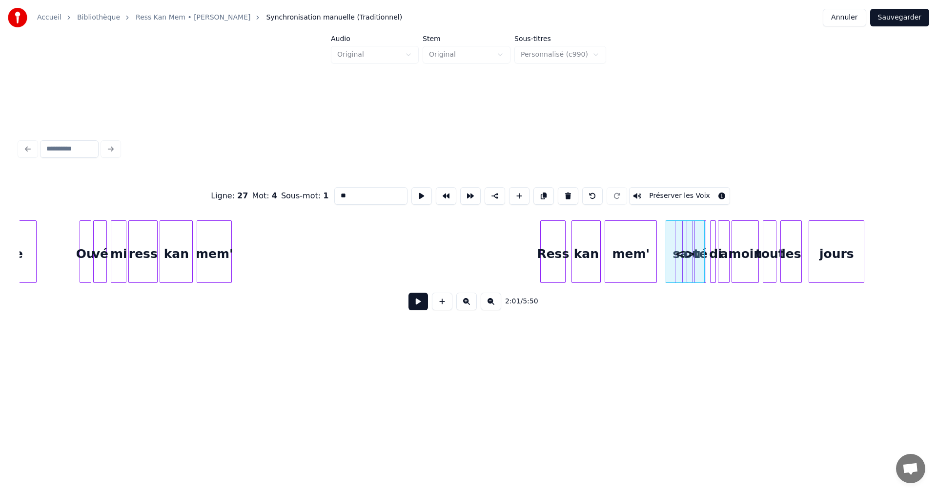
click at [343, 193] on input "**" at bounding box center [370, 196] width 73 height 18
drag, startPoint x: 341, startPoint y: 192, endPoint x: 331, endPoint y: 192, distance: 10.8
click at [334, 192] on input "****" at bounding box center [370, 196] width 73 height 18
drag, startPoint x: 344, startPoint y: 190, endPoint x: 384, endPoint y: 189, distance: 40.5
click at [384, 189] on input "***" at bounding box center [370, 196] width 73 height 18
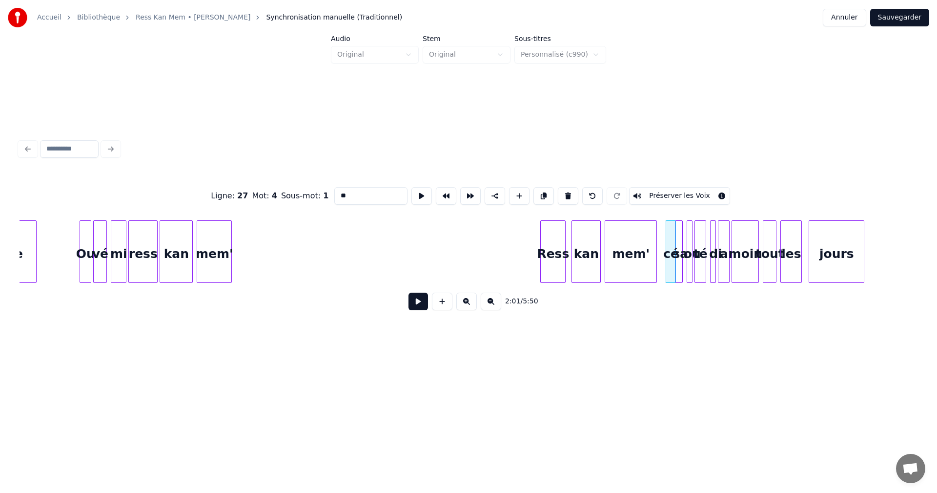
click at [674, 253] on div at bounding box center [674, 252] width 3 height 62
click at [668, 251] on div "cé" at bounding box center [669, 254] width 10 height 66
type input "**"
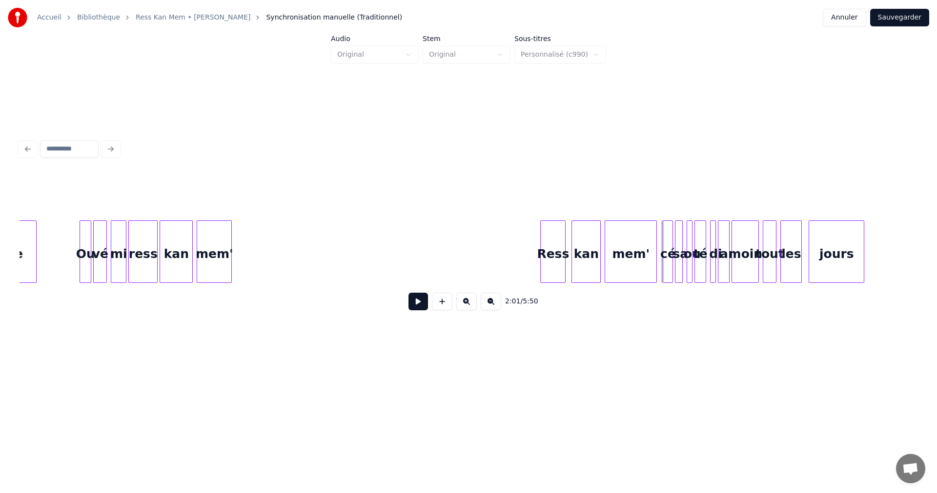
click at [668, 260] on div "cé" at bounding box center [669, 254] width 10 height 66
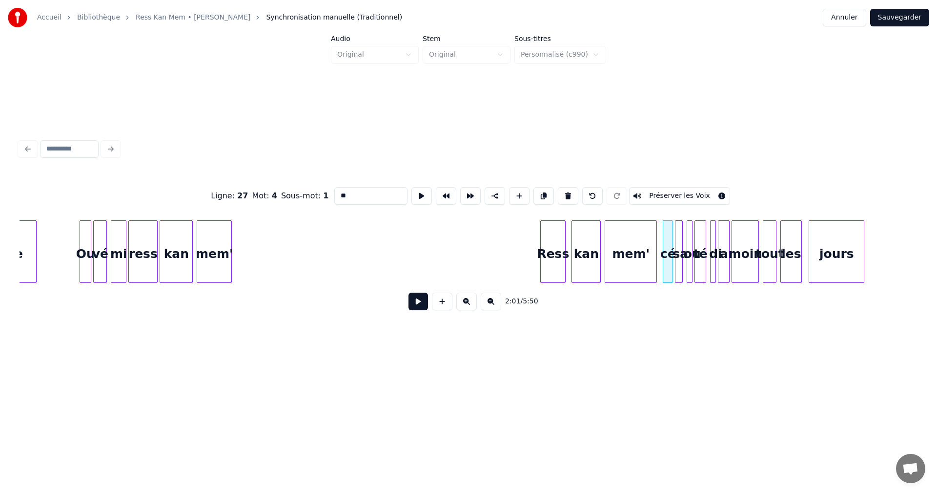
click at [663, 265] on div "cé" at bounding box center [668, 251] width 10 height 62
click at [662, 265] on div at bounding box center [662, 252] width 3 height 62
click at [751, 171] on div "Ligne : 27 Mot : 4 Sous-mot : 1 ** Préserver les Voix" at bounding box center [469, 195] width 898 height 49
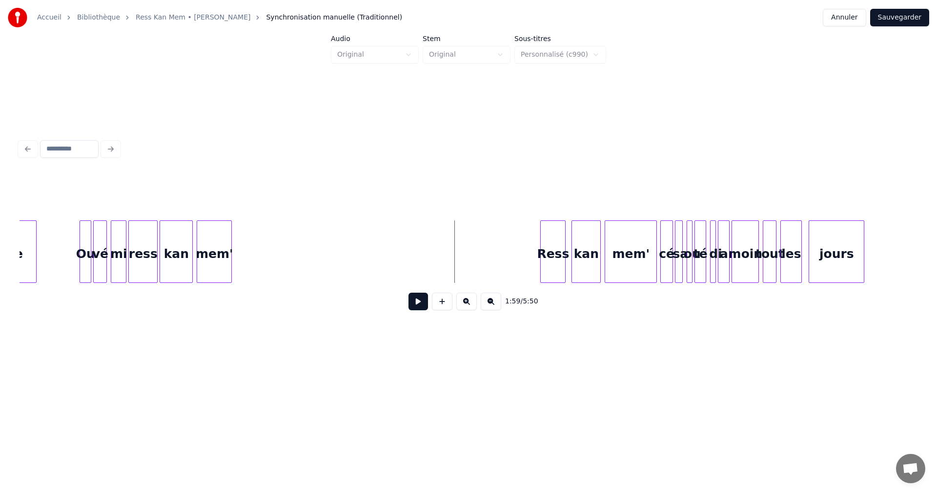
click at [419, 303] on button at bounding box center [419, 301] width 20 height 18
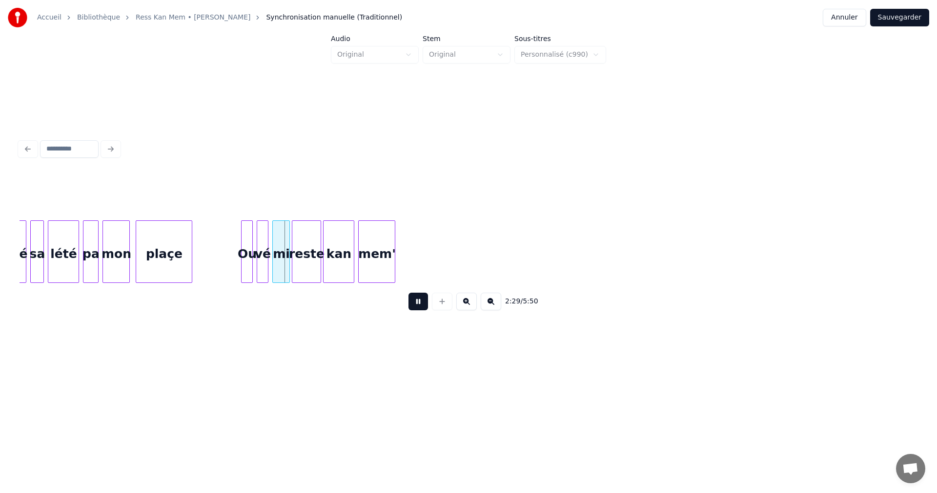
scroll to position [0, 14482]
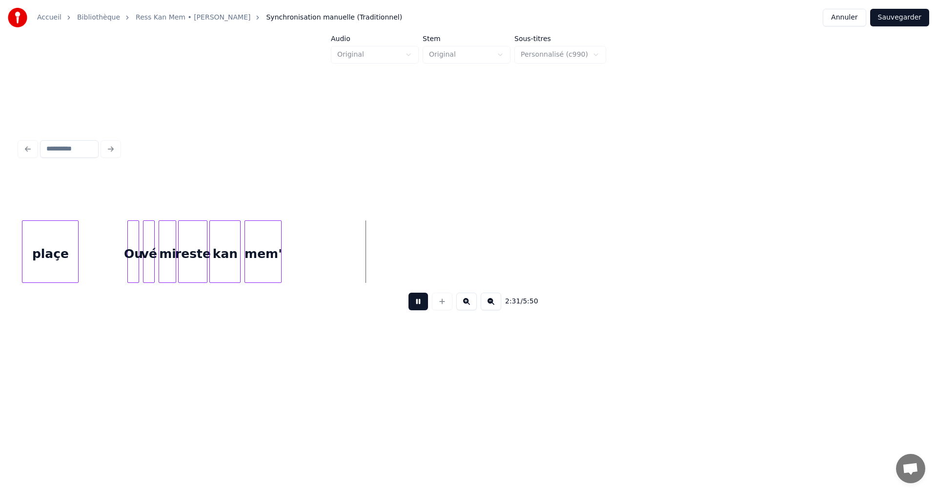
click at [419, 310] on button at bounding box center [419, 301] width 20 height 18
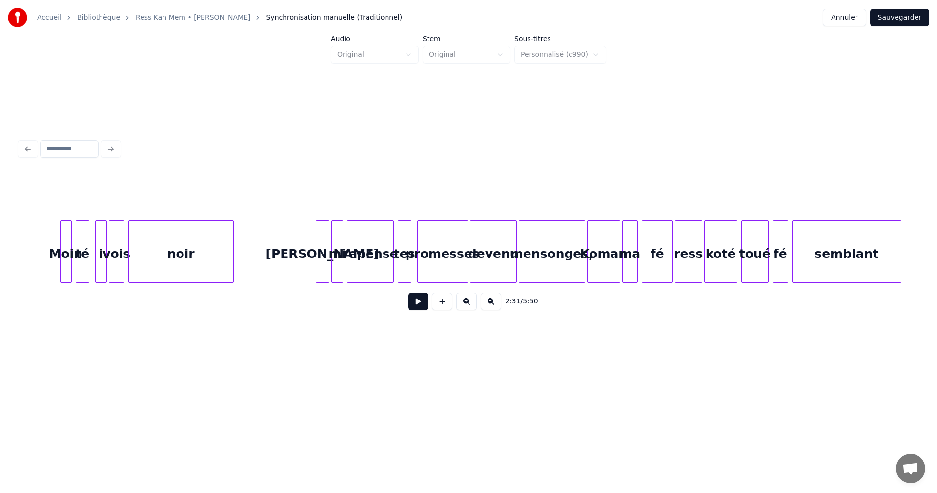
scroll to position [0, 23031]
click at [609, 263] on div "Koman" at bounding box center [603, 254] width 32 height 66
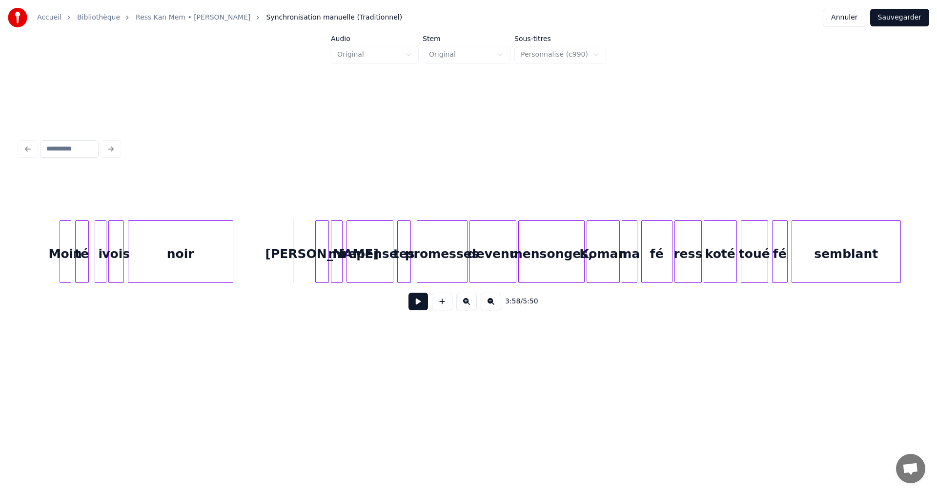
click at [414, 300] on button at bounding box center [419, 301] width 20 height 18
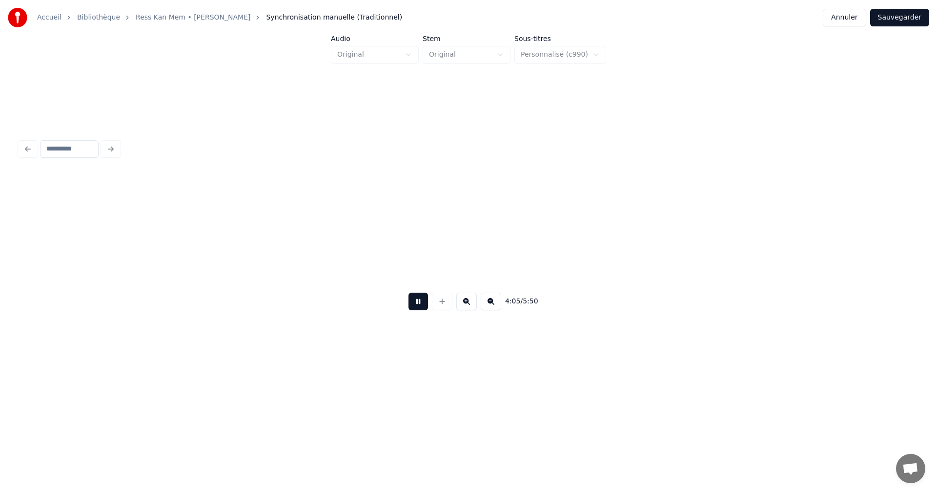
scroll to position [0, 23929]
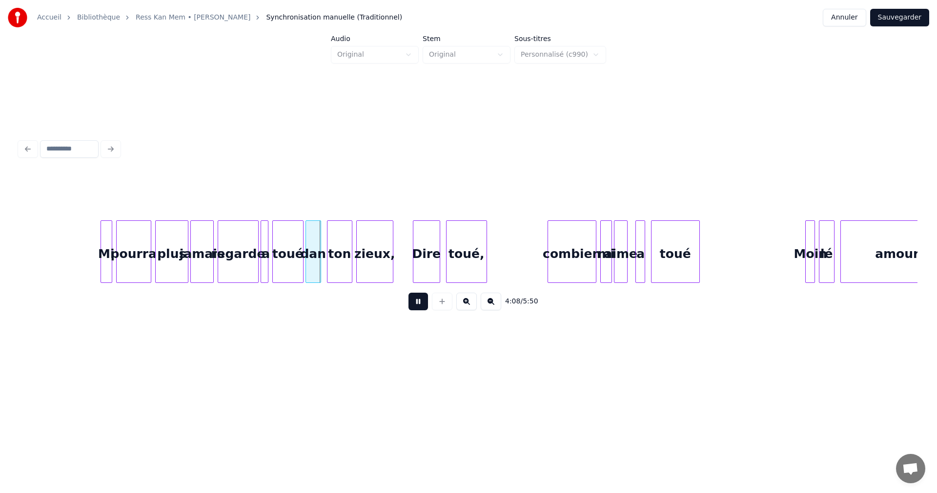
click at [418, 300] on button at bounding box center [419, 301] width 20 height 18
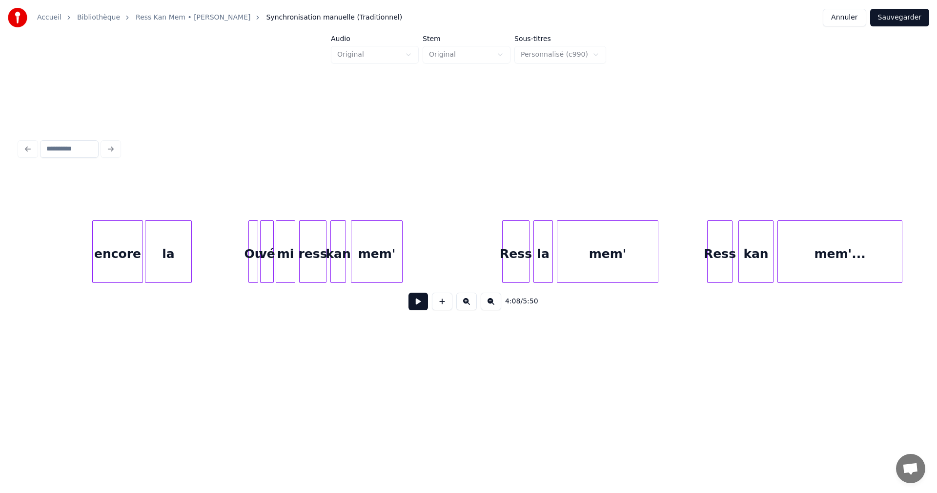
scroll to position [0, 32755]
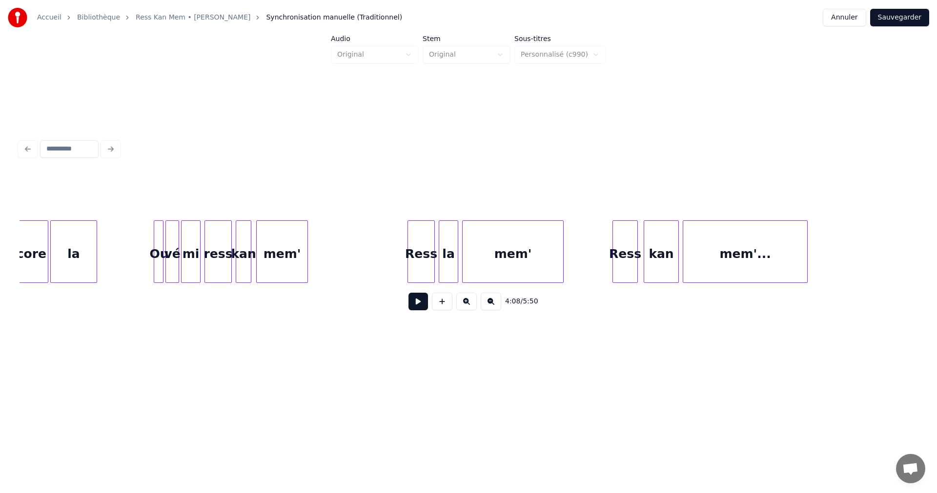
click at [907, 17] on button "Sauvegarder" at bounding box center [900, 18] width 59 height 18
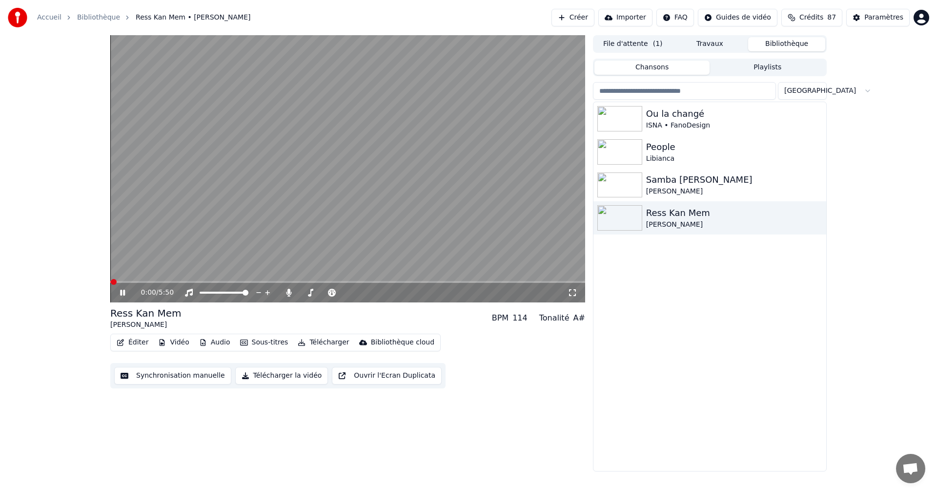
click at [123, 296] on icon at bounding box center [129, 293] width 23 height 8
click at [124, 295] on icon at bounding box center [129, 293] width 23 height 8
click at [125, 292] on icon at bounding box center [122, 293] width 5 height 6
click at [572, 292] on icon at bounding box center [573, 293] width 10 height 8
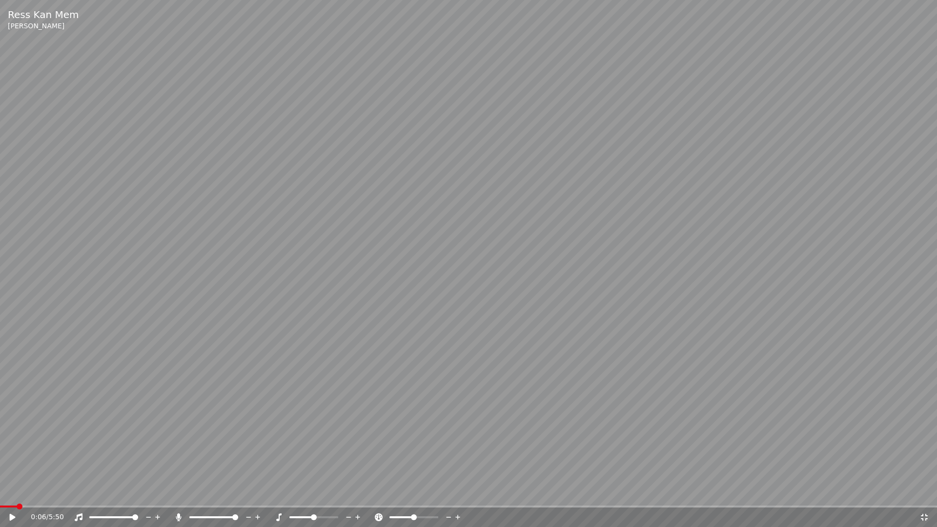
click at [11, 492] on icon at bounding box center [13, 517] width 6 height 7
click at [922, 492] on icon at bounding box center [924, 517] width 7 height 7
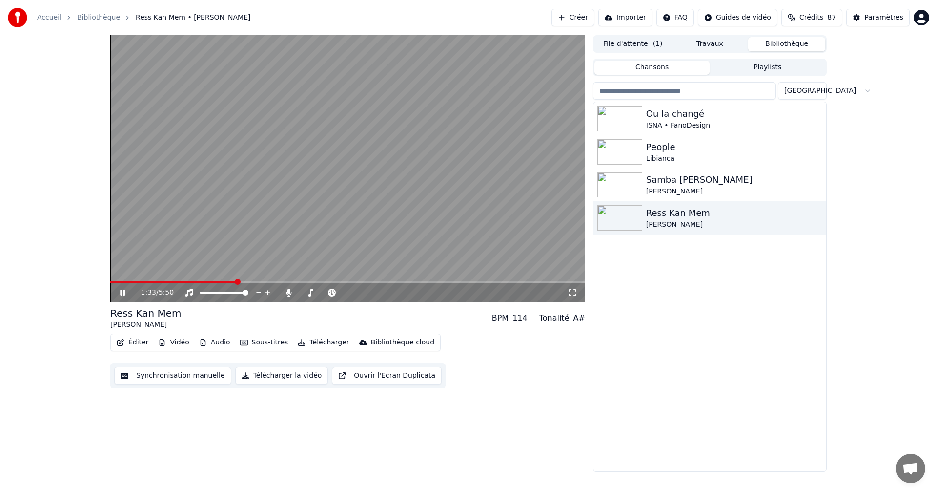
click at [120, 292] on icon at bounding box center [129, 293] width 23 height 8
click at [872, 18] on div "Paramètres" at bounding box center [884, 18] width 39 height 10
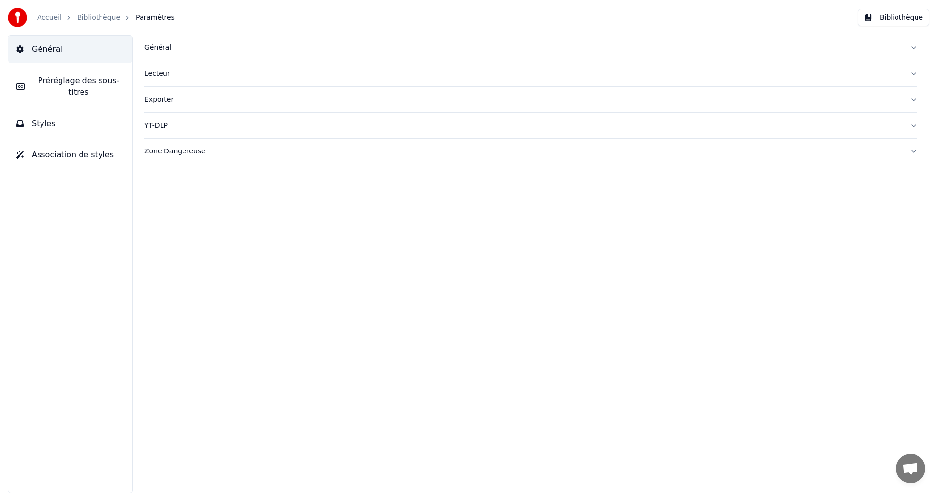
click at [114, 82] on span "Préréglage des sous-titres" at bounding box center [79, 86] width 92 height 23
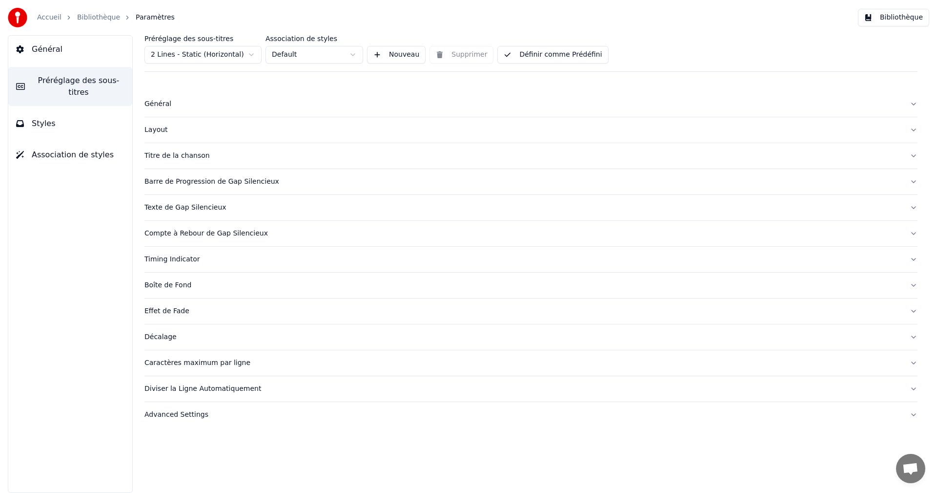
click at [167, 366] on div "Caractères maximum par ligne" at bounding box center [524, 363] width 758 height 10
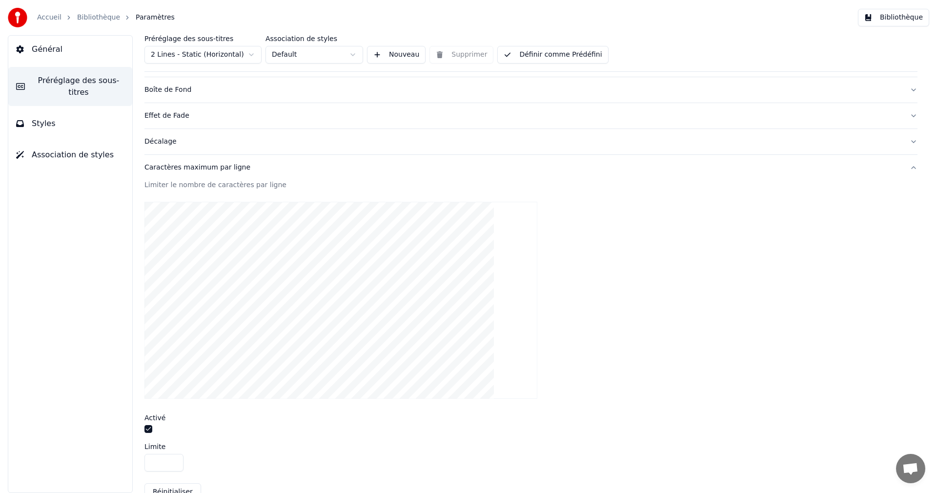
click at [150, 432] on button "button" at bounding box center [149, 429] width 8 height 8
click at [900, 19] on button "Bibliothèque" at bounding box center [893, 18] width 71 height 18
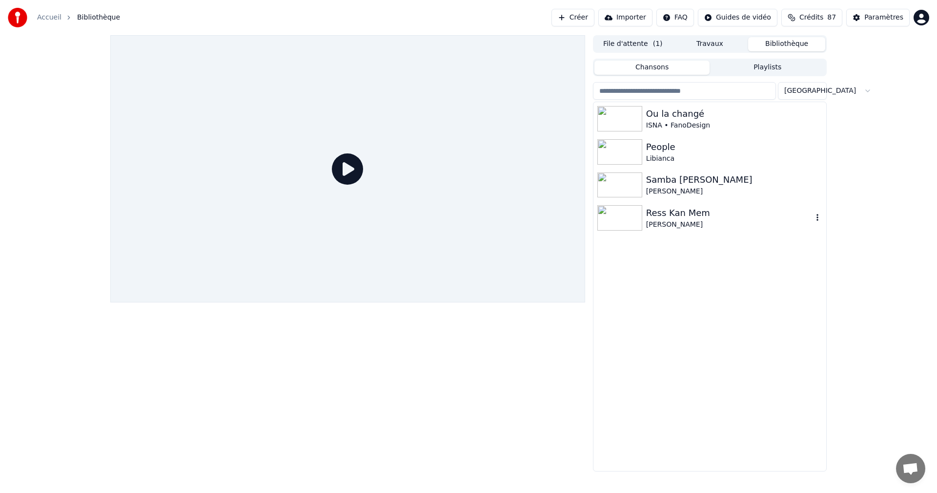
click at [677, 210] on div "Ress Kan Mem" at bounding box center [729, 213] width 167 height 14
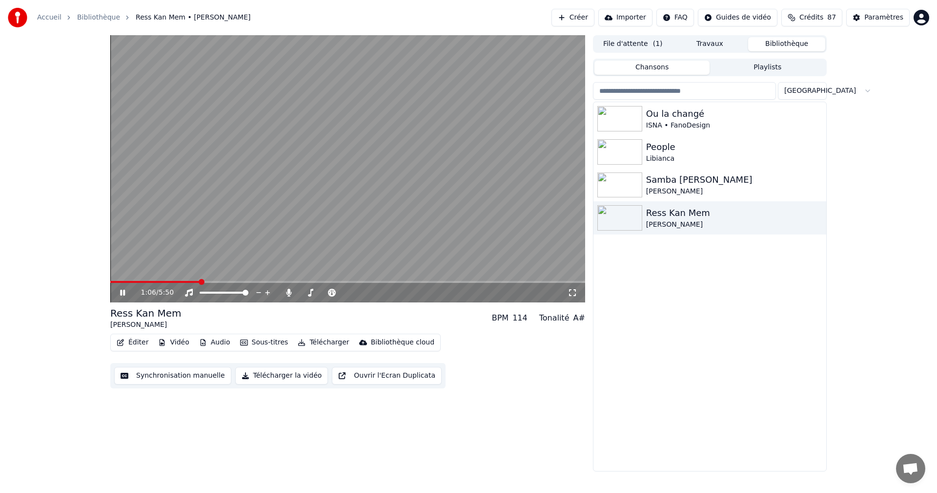
click at [200, 284] on span at bounding box center [202, 282] width 6 height 6
click at [124, 292] on icon at bounding box center [122, 293] width 5 height 6
click at [192, 281] on span at bounding box center [193, 282] width 6 height 6
click at [125, 292] on icon at bounding box center [129, 293] width 23 height 8
click at [125, 292] on icon at bounding box center [122, 293] width 5 height 6
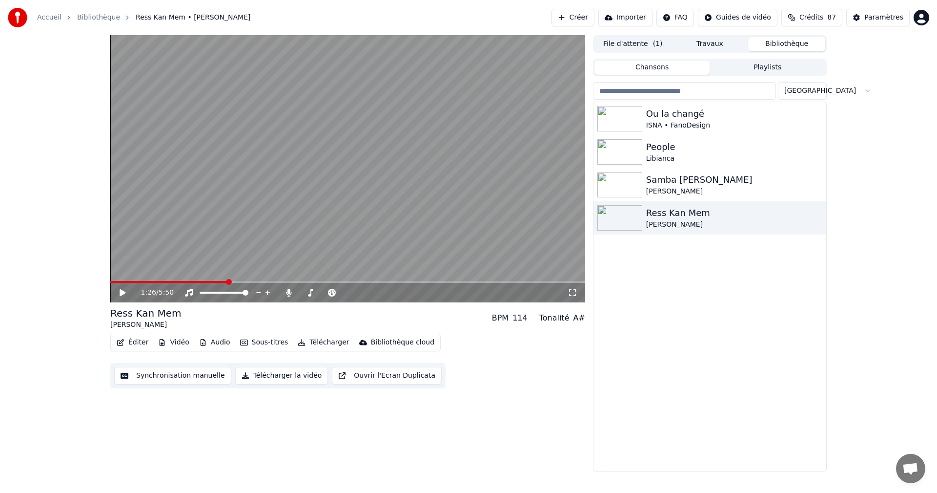
click at [574, 289] on icon at bounding box center [573, 293] width 10 height 8
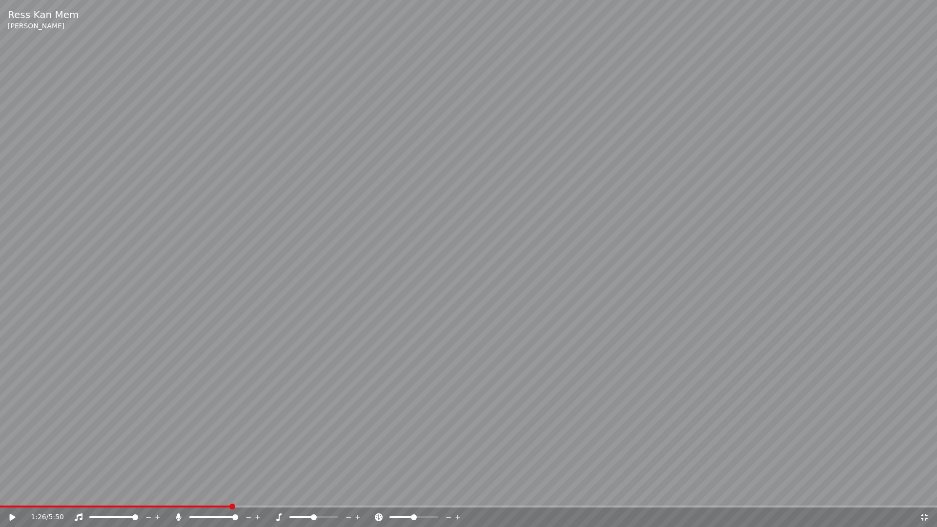
click at [14, 492] on icon at bounding box center [19, 518] width 23 height 8
click at [926, 492] on icon at bounding box center [924, 517] width 7 height 7
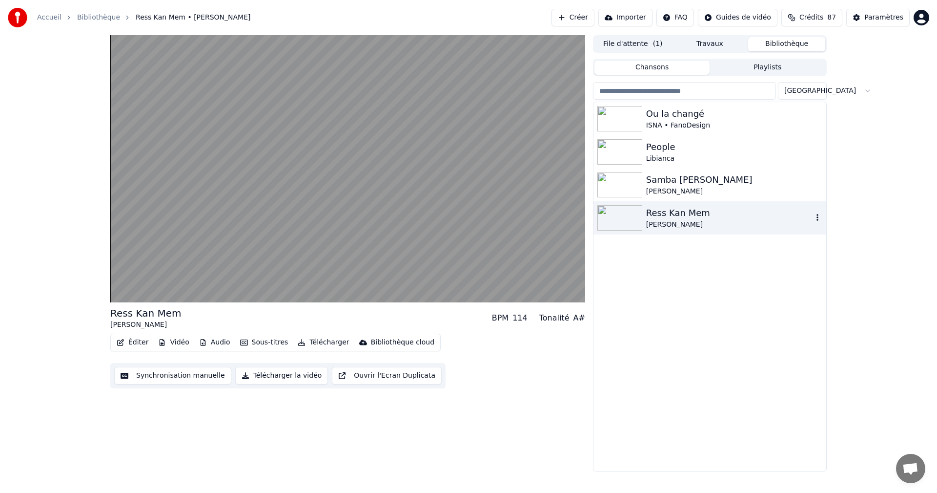
click at [690, 220] on div "[PERSON_NAME]" at bounding box center [729, 225] width 167 height 10
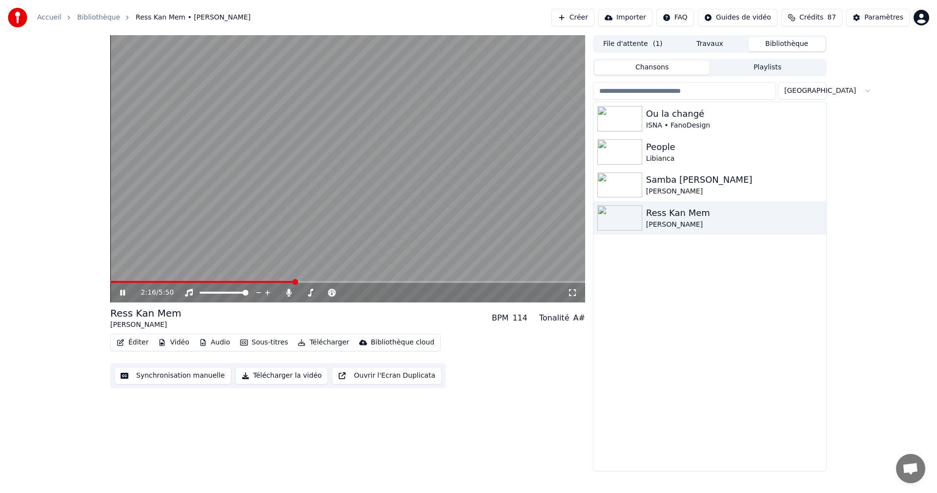
click at [127, 292] on icon at bounding box center [129, 293] width 23 height 8
click at [883, 12] on button "Paramètres" at bounding box center [878, 18] width 63 height 18
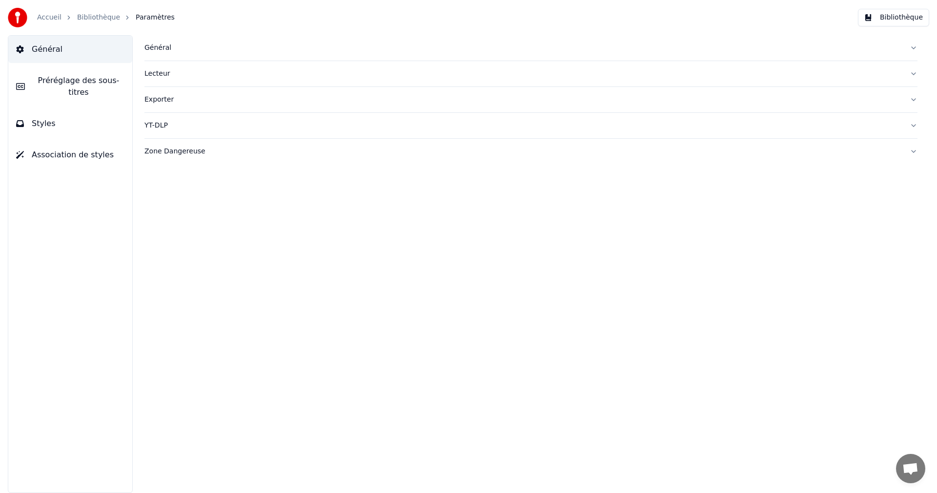
click at [115, 84] on span "Préréglage des sous-titres" at bounding box center [79, 86] width 92 height 23
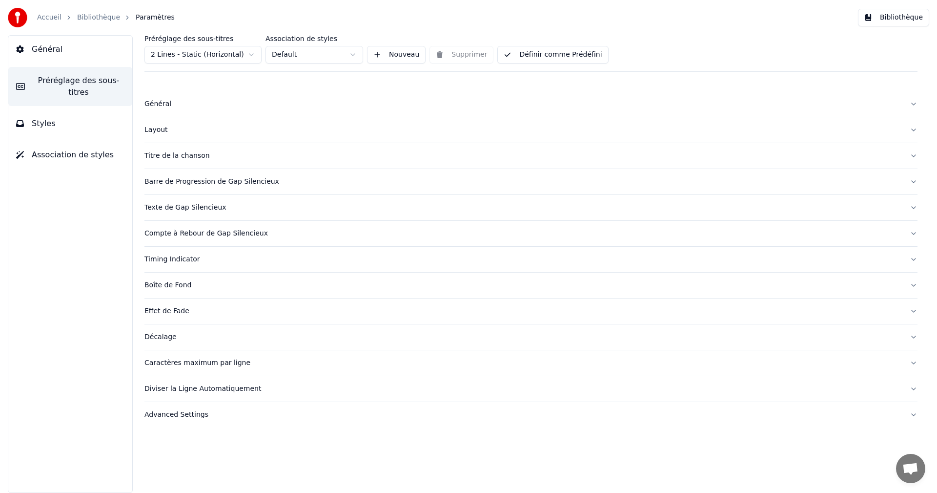
click at [220, 367] on div "Caractères maximum par ligne" at bounding box center [524, 363] width 758 height 10
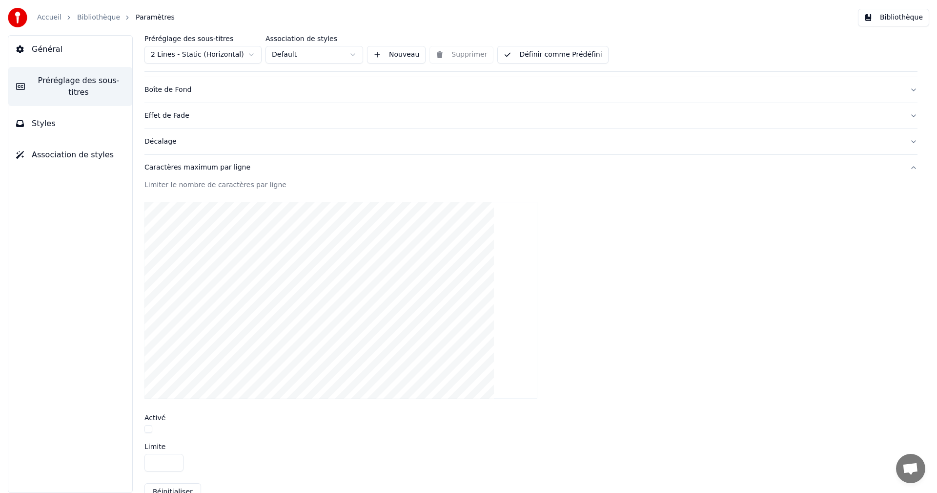
click at [146, 429] on button "button" at bounding box center [149, 429] width 8 height 8
click at [911, 18] on button "Bibliothèque" at bounding box center [893, 18] width 71 height 18
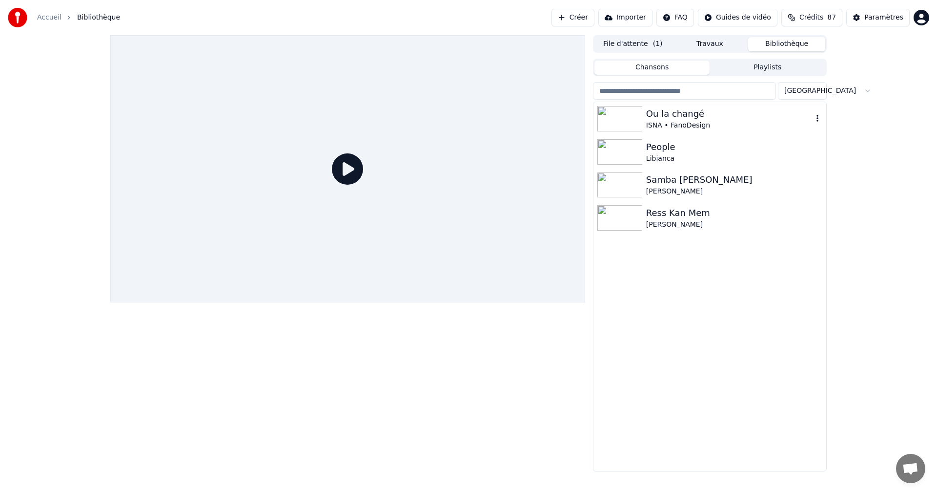
click at [734, 112] on div "Ou la changé" at bounding box center [729, 114] width 167 height 14
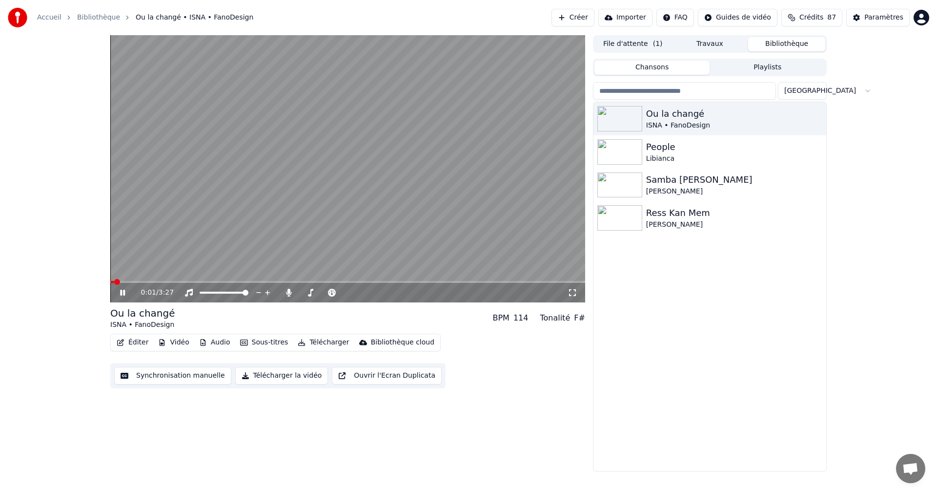
click at [123, 291] on icon at bounding box center [129, 293] width 23 height 8
drag, startPoint x: 574, startPoint y: 290, endPoint x: 575, endPoint y: 303, distance: 12.8
click at [574, 291] on icon at bounding box center [573, 293] width 10 height 8
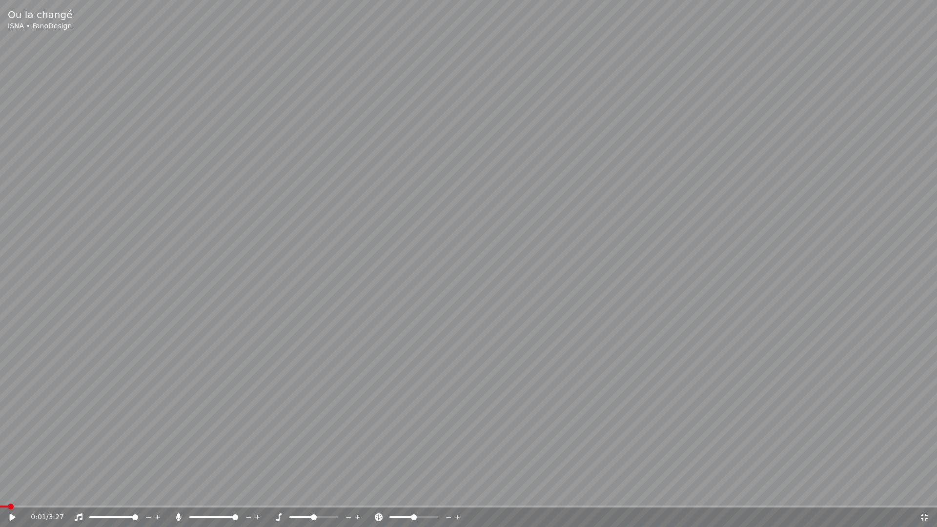
click at [10, 492] on icon at bounding box center [13, 517] width 6 height 7
click at [926, 492] on icon at bounding box center [925, 518] width 10 height 8
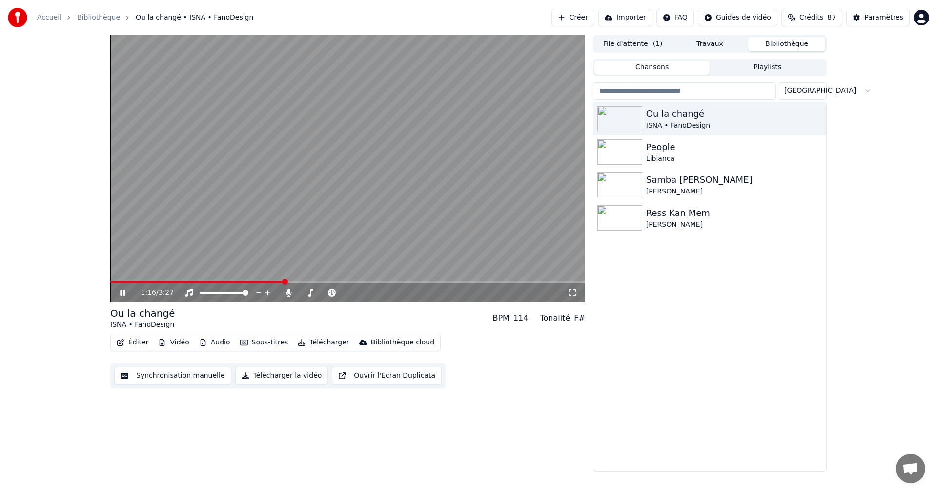
click at [122, 292] on icon at bounding box center [122, 293] width 5 height 6
click at [892, 17] on div "Paramètres" at bounding box center [884, 18] width 39 height 10
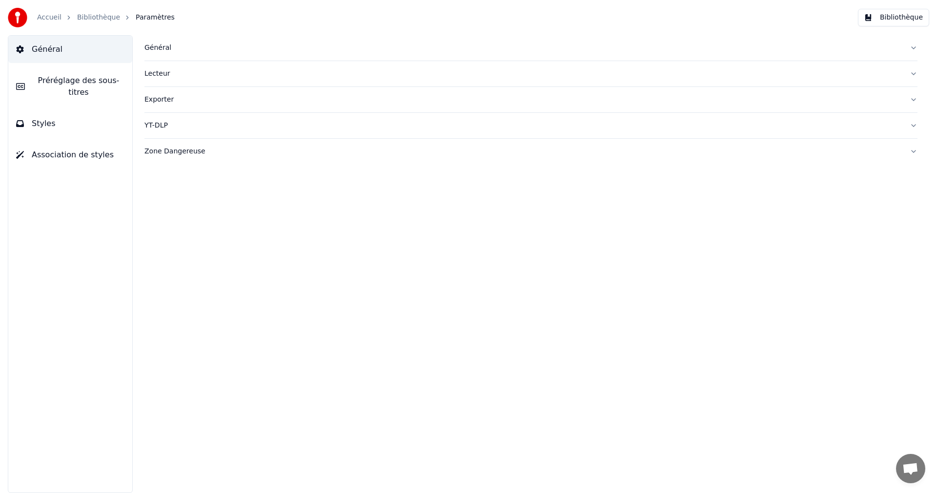
drag, startPoint x: 80, startPoint y: 111, endPoint x: 85, endPoint y: 112, distance: 5.5
click at [81, 111] on button "Styles" at bounding box center [70, 123] width 124 height 27
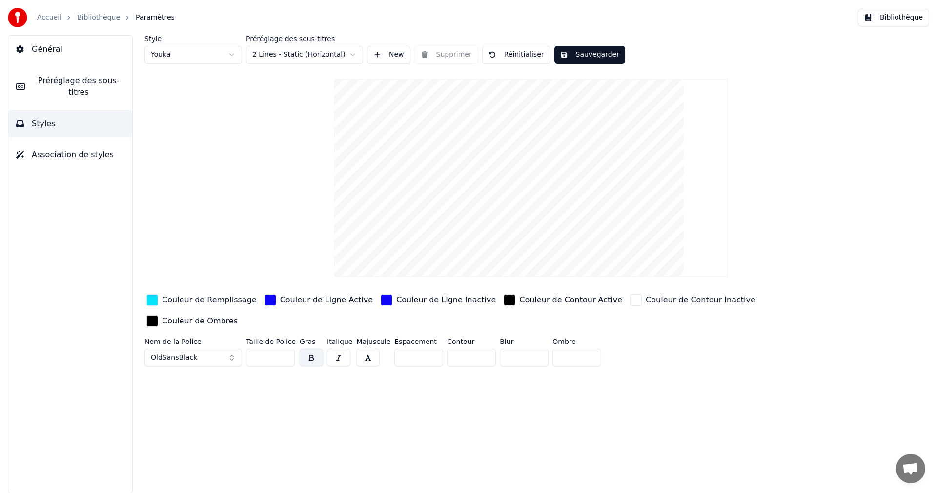
click at [286, 349] on input "**" at bounding box center [270, 358] width 49 height 18
type input "**"
click at [286, 349] on input "**" at bounding box center [270, 358] width 49 height 18
click at [592, 52] on button "Sauvegarder" at bounding box center [590, 55] width 71 height 18
click at [895, 15] on button "Bibliothèque" at bounding box center [893, 18] width 71 height 18
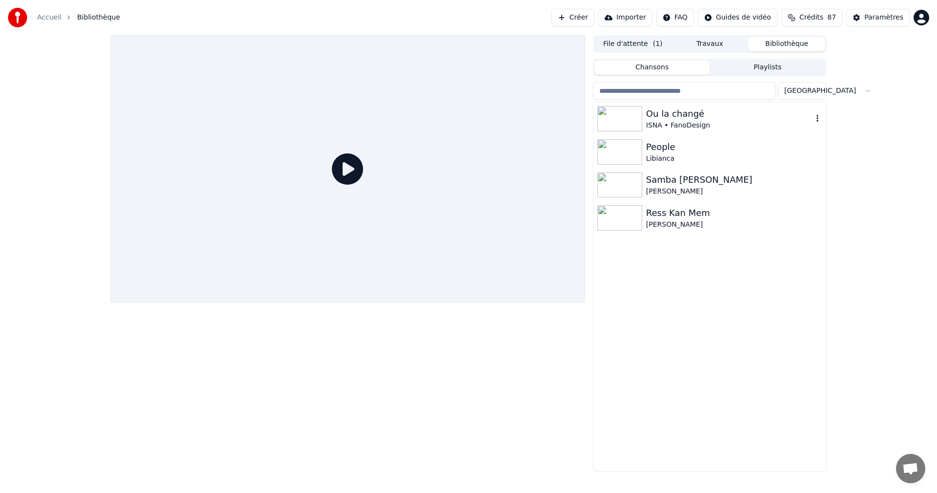
click at [717, 108] on div "Ou la changé" at bounding box center [729, 114] width 167 height 14
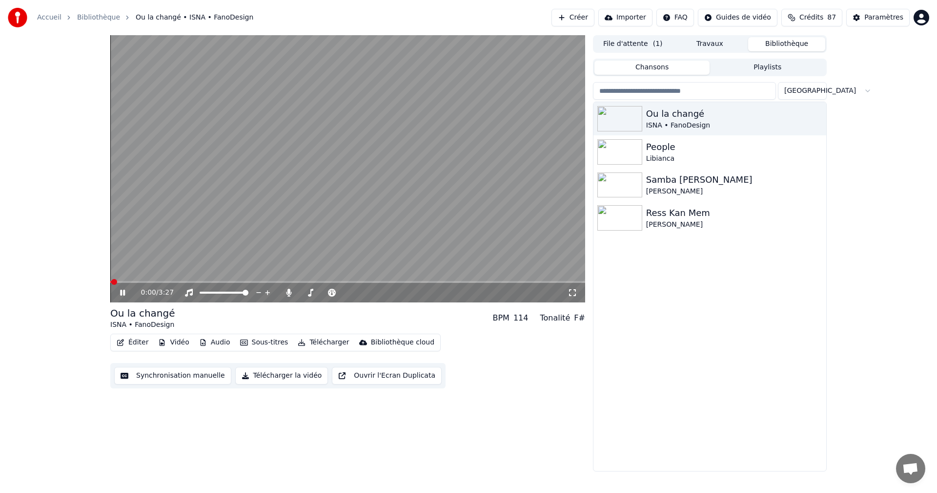
click at [569, 288] on div "0:00 / 3:27" at bounding box center [347, 293] width 467 height 10
click at [569, 290] on icon at bounding box center [573, 293] width 10 height 8
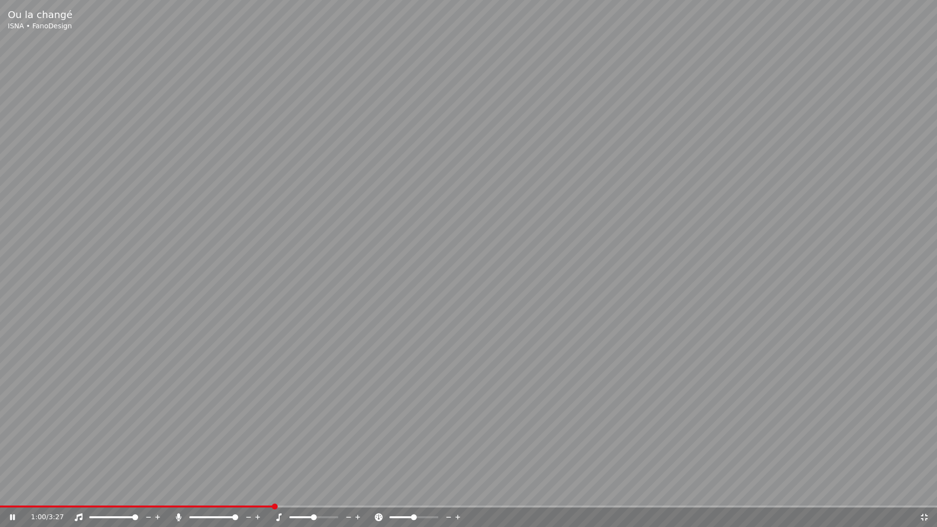
click at [12, 492] on icon at bounding box center [19, 518] width 23 height 8
click at [0, 492] on span at bounding box center [3, 507] width 6 height 6
click at [13, 492] on icon at bounding box center [13, 517] width 6 height 7
click at [926, 492] on icon at bounding box center [925, 518] width 10 height 8
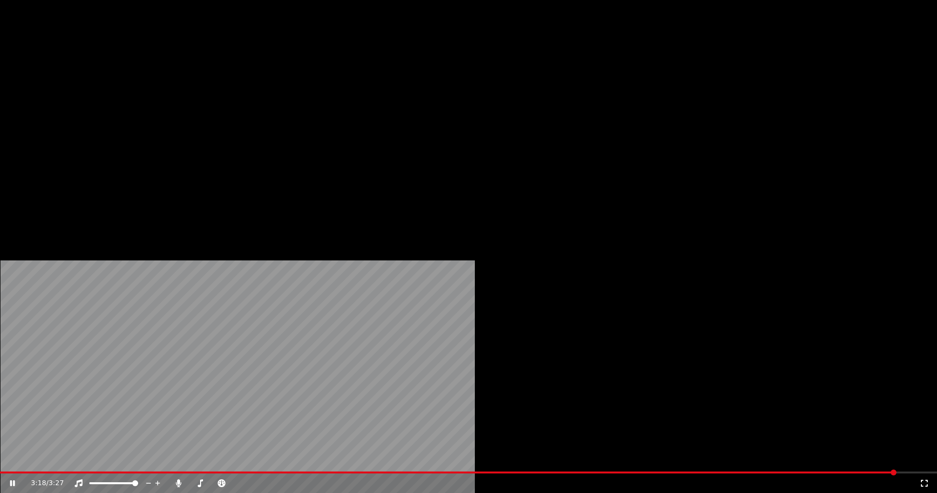
click at [128, 82] on button "Éditer" at bounding box center [133, 75] width 40 height 14
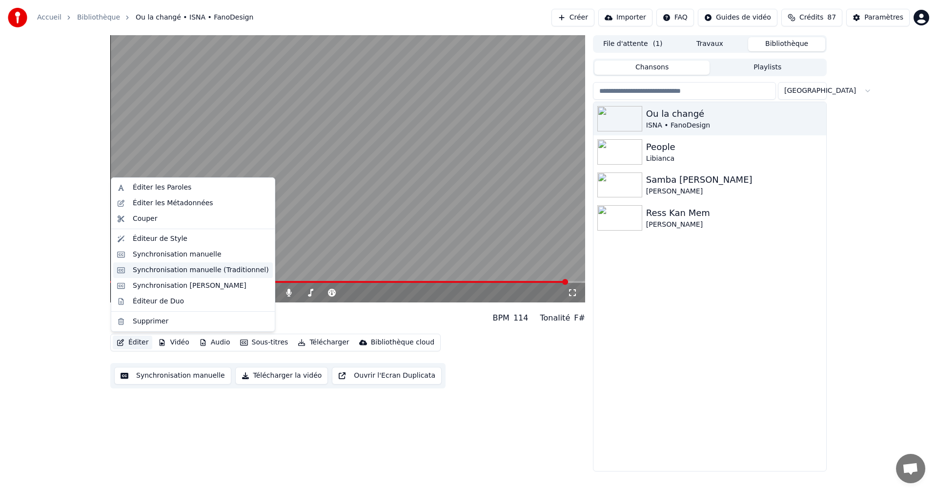
click at [188, 272] on div "Synchronisation manuelle (Traditionnel)" at bounding box center [201, 270] width 136 height 10
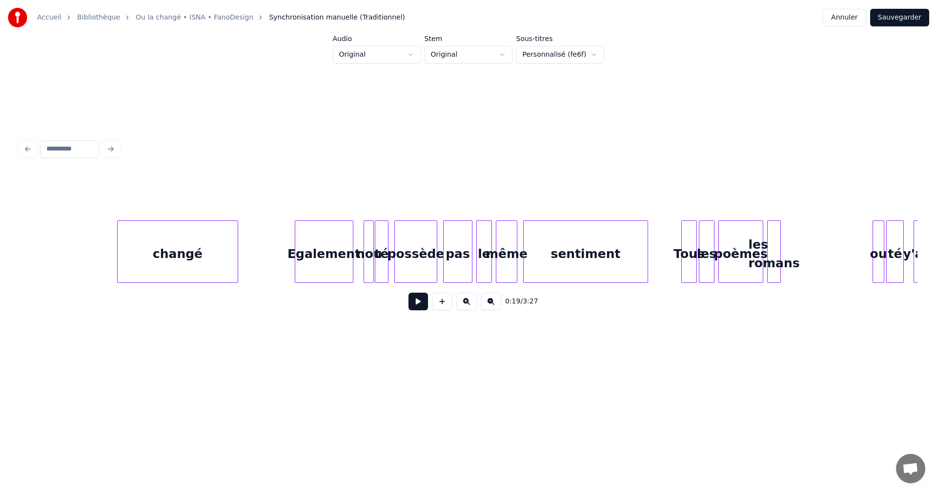
scroll to position [0, 3782]
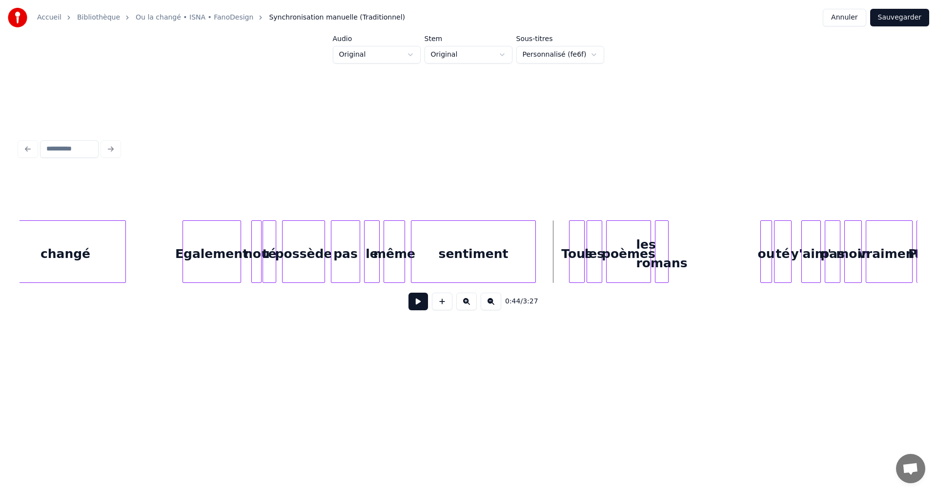
click at [424, 306] on button at bounding box center [419, 301] width 20 height 18
click at [721, 250] on div "les romans" at bounding box center [722, 254] width 13 height 66
click at [416, 308] on button at bounding box center [419, 301] width 20 height 18
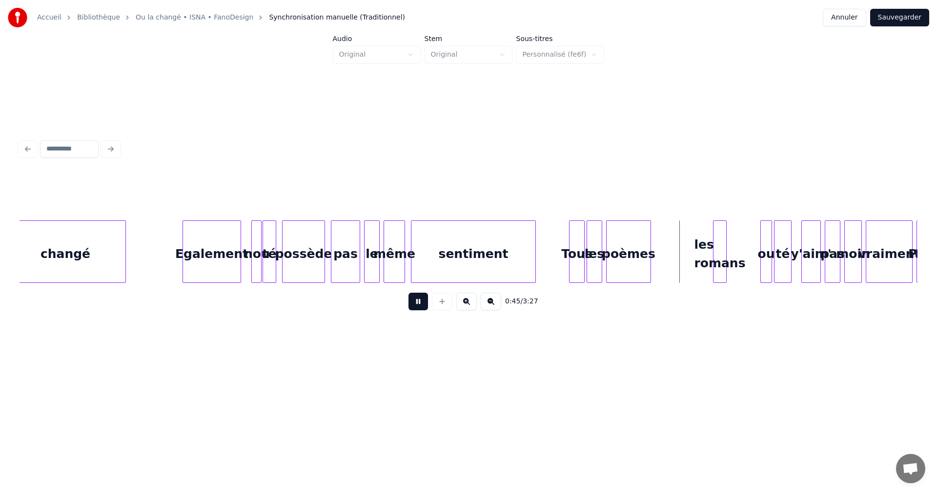
click at [416, 308] on button at bounding box center [419, 301] width 20 height 18
click at [655, 259] on div at bounding box center [656, 252] width 3 height 62
click at [570, 252] on div "Tous" at bounding box center [577, 254] width 15 height 66
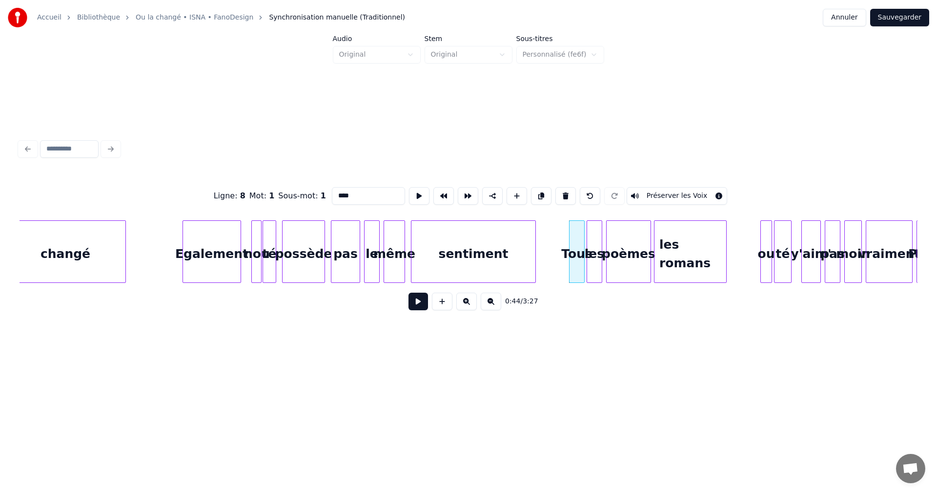
click at [416, 303] on button at bounding box center [419, 301] width 20 height 18
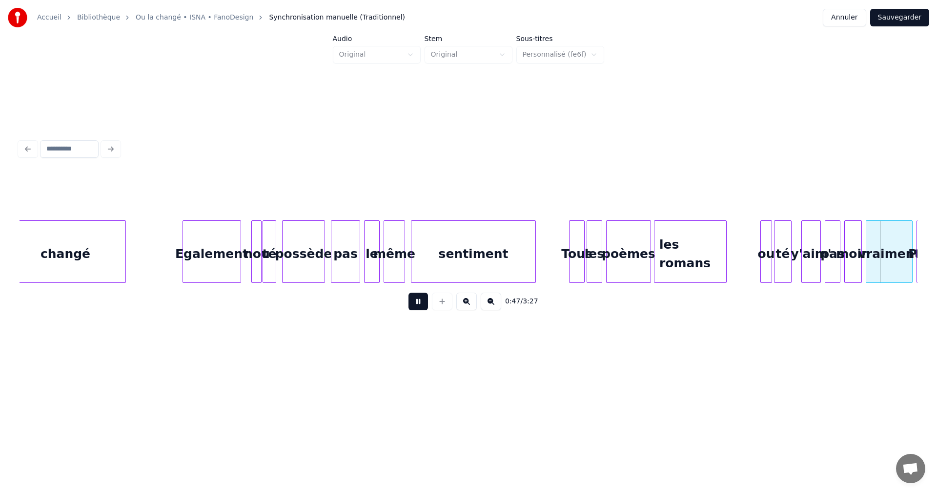
click at [418, 305] on button at bounding box center [419, 301] width 20 height 18
click at [770, 270] on div at bounding box center [770, 252] width 3 height 62
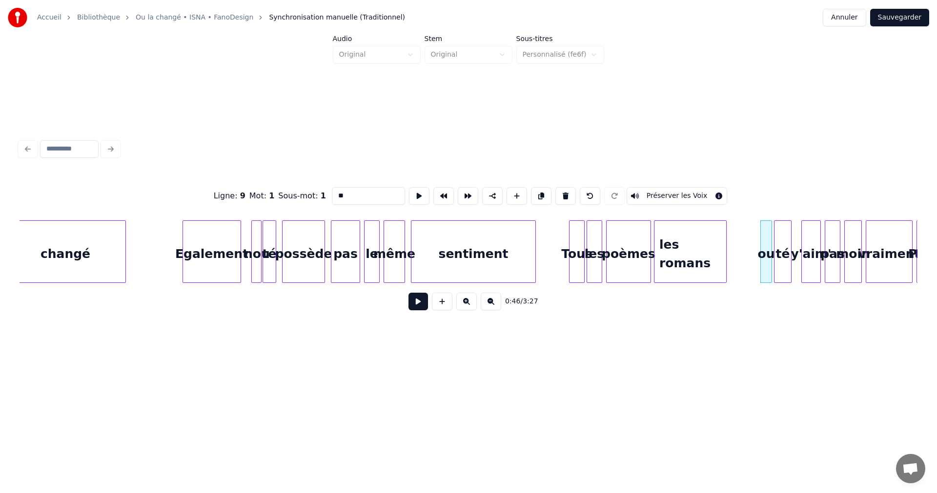
click at [339, 194] on input "**" at bounding box center [368, 196] width 73 height 18
type input "**"
click at [415, 304] on button at bounding box center [419, 301] width 20 height 18
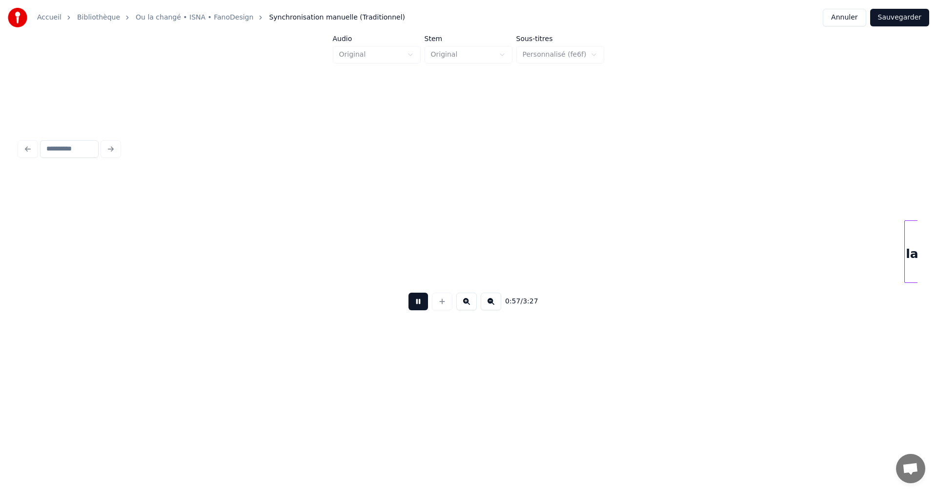
scroll to position [0, 5581]
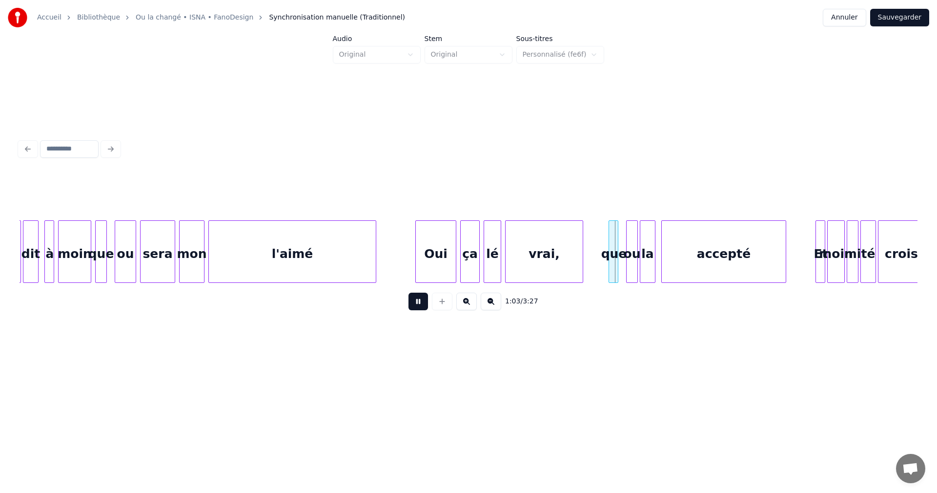
click at [416, 304] on button at bounding box center [419, 301] width 20 height 18
click at [424, 305] on button at bounding box center [419, 301] width 20 height 18
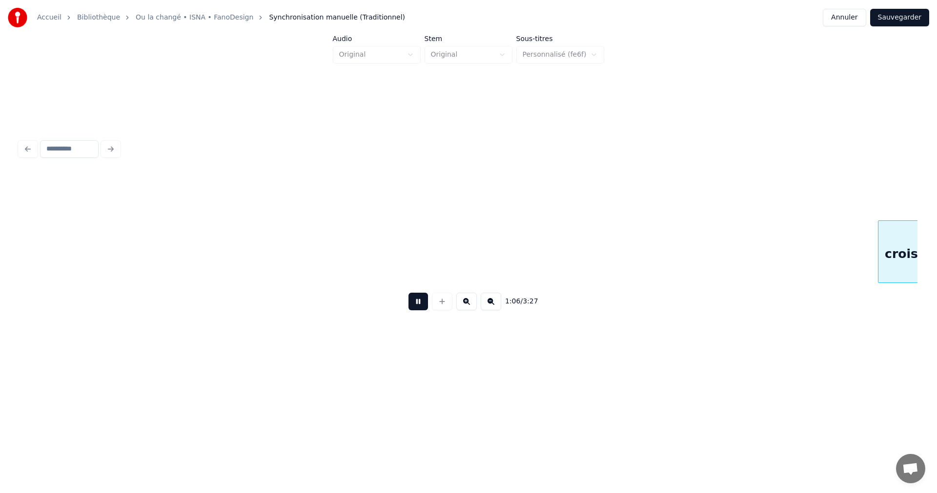
scroll to position [0, 6479]
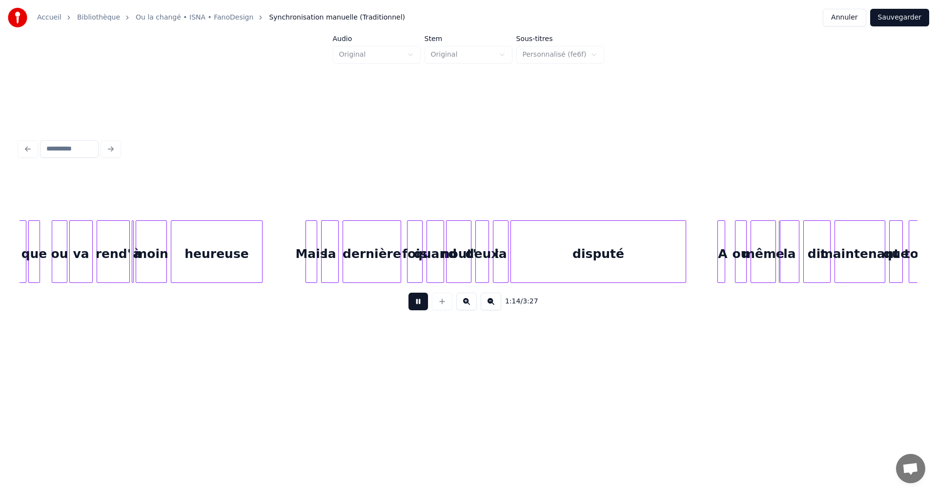
click at [425, 305] on button at bounding box center [419, 301] width 20 height 18
click at [421, 307] on button at bounding box center [419, 301] width 20 height 18
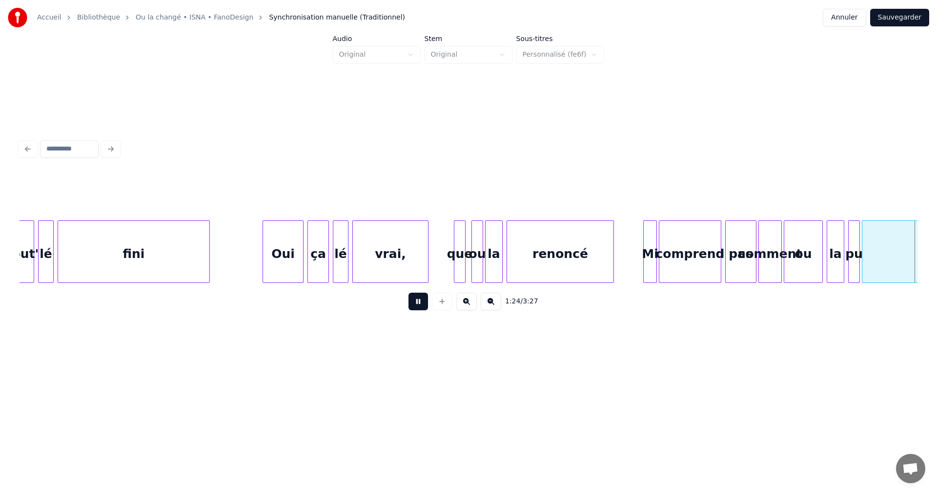
scroll to position [0, 8277]
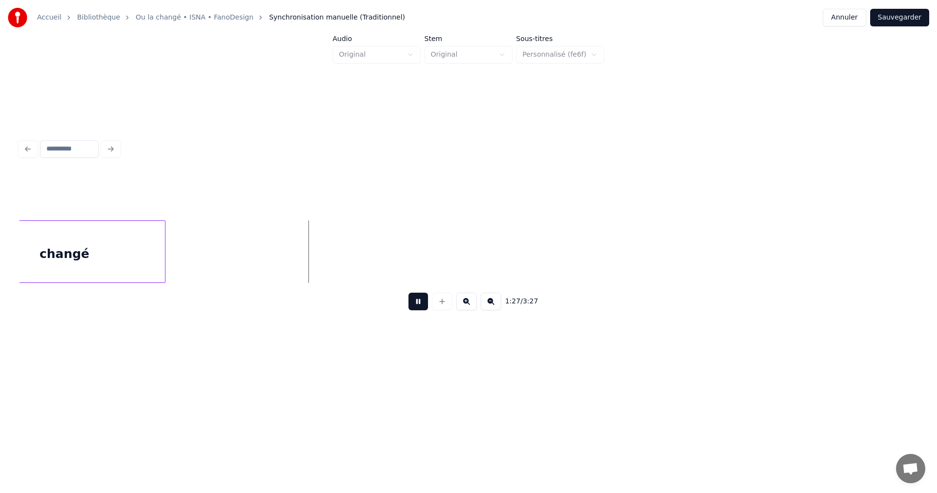
drag, startPoint x: 421, startPoint y: 304, endPoint x: 423, endPoint y: 297, distance: 7.0
click at [426, 306] on button at bounding box center [419, 301] width 20 height 18
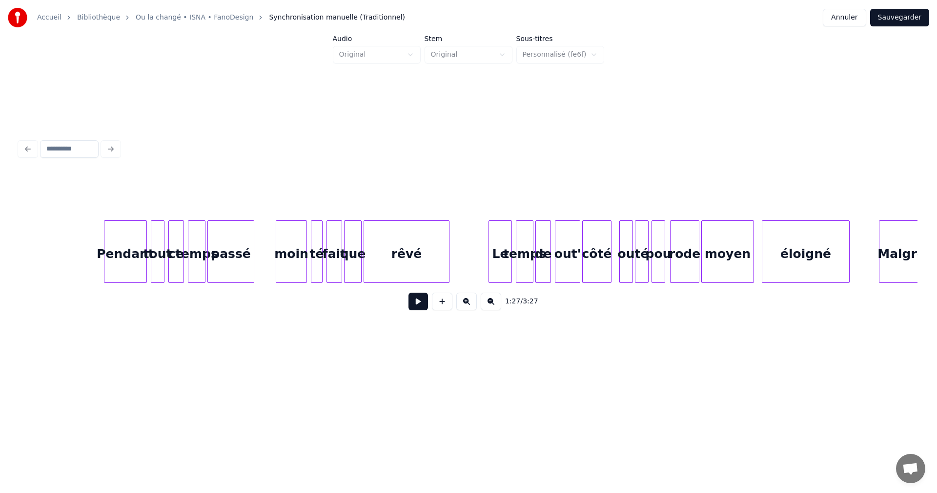
scroll to position [0, 10021]
click at [421, 306] on button at bounding box center [419, 301] width 20 height 18
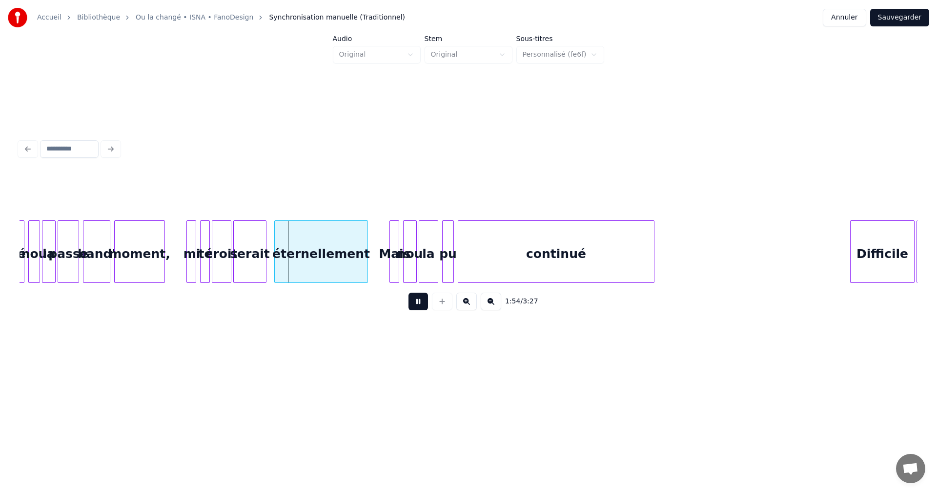
click at [421, 306] on button at bounding box center [419, 301] width 20 height 18
click at [890, 19] on button "Sauvegarder" at bounding box center [900, 18] width 59 height 18
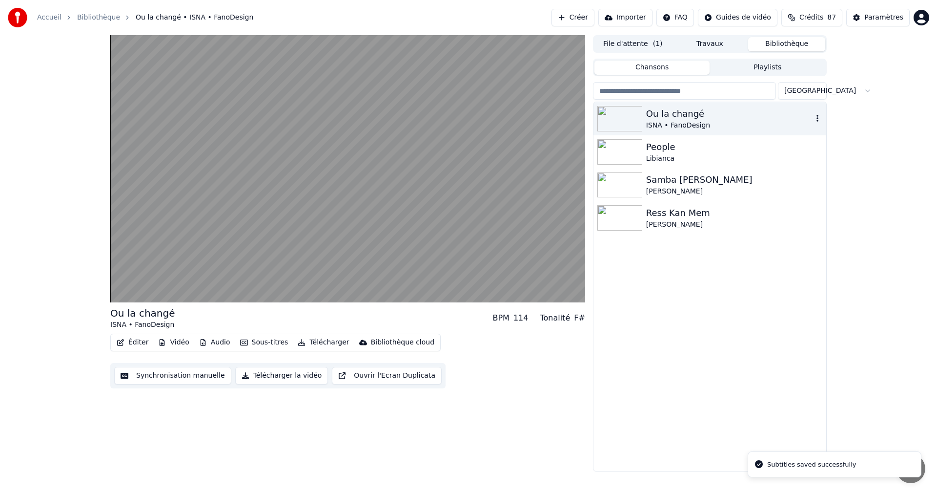
click at [695, 125] on div "ISNA • FanoDesign" at bounding box center [729, 126] width 167 height 10
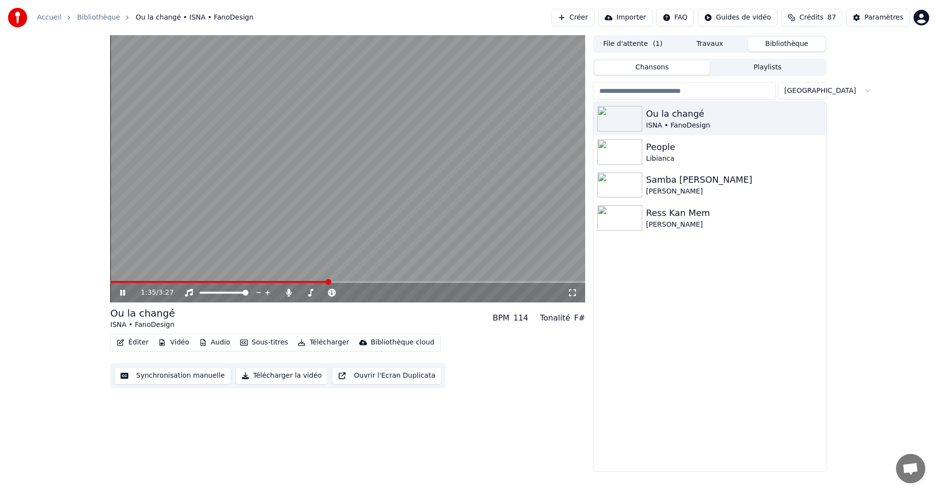
click at [121, 292] on icon at bounding box center [122, 293] width 5 height 6
click at [278, 285] on span at bounding box center [278, 282] width 6 height 6
click at [123, 292] on icon at bounding box center [123, 292] width 6 height 7
click at [124, 292] on icon at bounding box center [122, 293] width 5 height 6
click at [357, 279] on span at bounding box center [357, 282] width 6 height 6
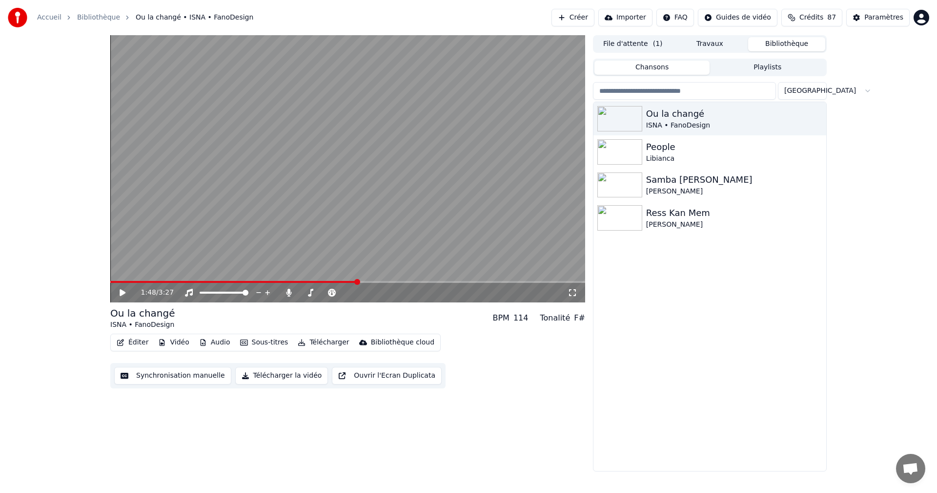
click at [120, 290] on icon at bounding box center [123, 292] width 6 height 7
click at [120, 290] on icon at bounding box center [129, 293] width 23 height 8
click at [120, 290] on icon at bounding box center [123, 292] width 6 height 7
click at [120, 290] on icon at bounding box center [129, 293] width 23 height 8
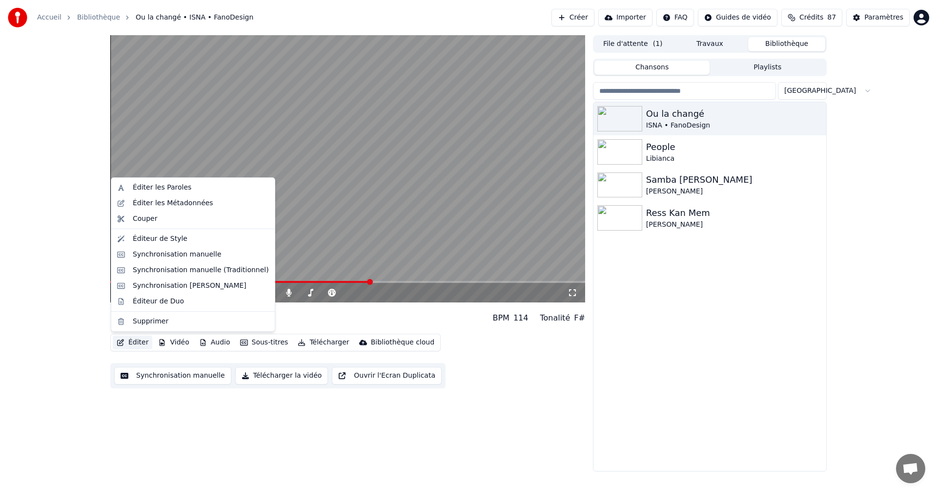
click at [141, 342] on button "Éditer" at bounding box center [133, 342] width 40 height 14
click at [202, 272] on div "Synchronisation manuelle (Traditionnel)" at bounding box center [201, 270] width 136 height 10
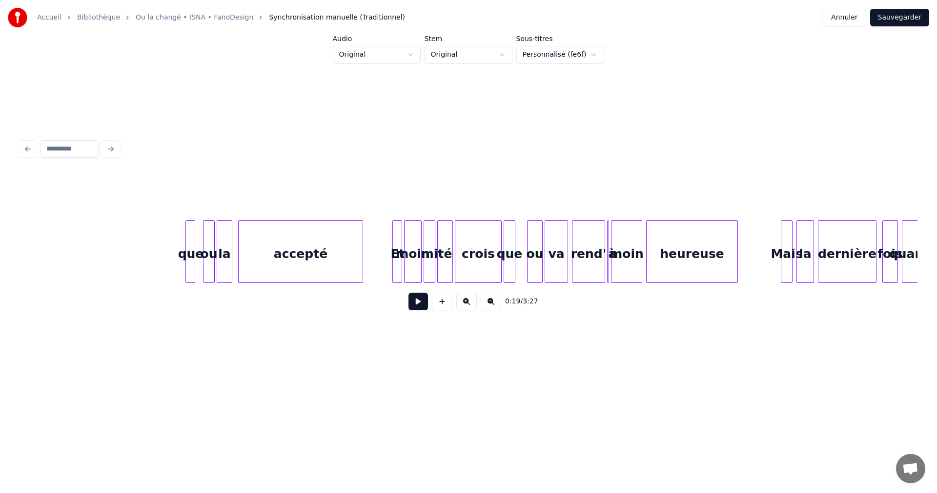
scroll to position [0, 6150]
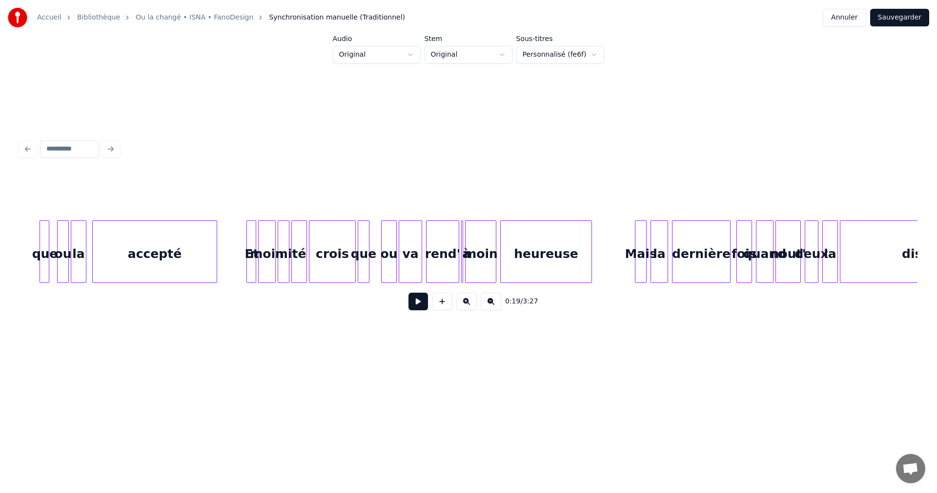
click at [331, 260] on div "crois" at bounding box center [333, 254] width 46 height 66
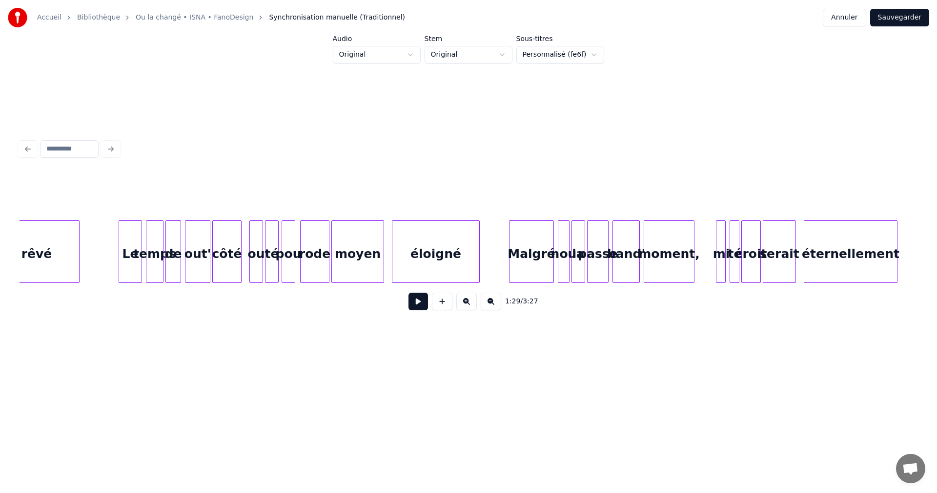
scroll to position [0, 10425]
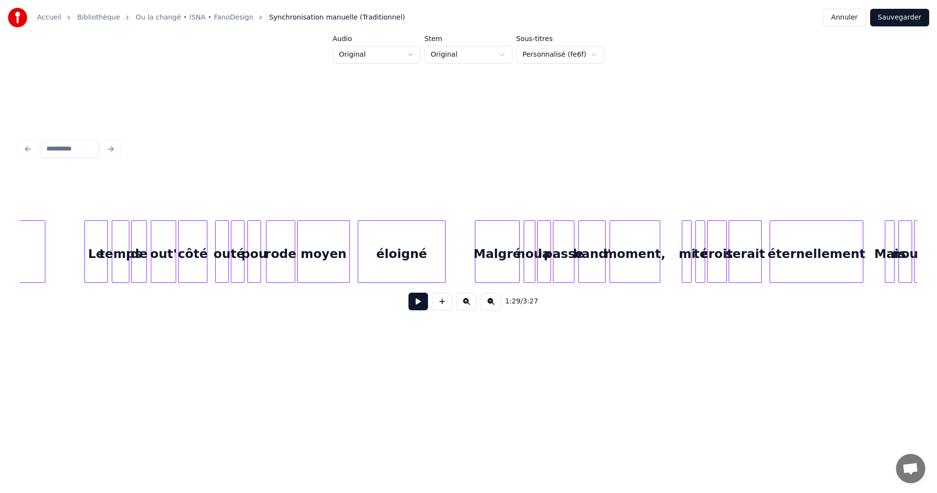
click at [688, 256] on div "mi" at bounding box center [688, 254] width 10 height 66
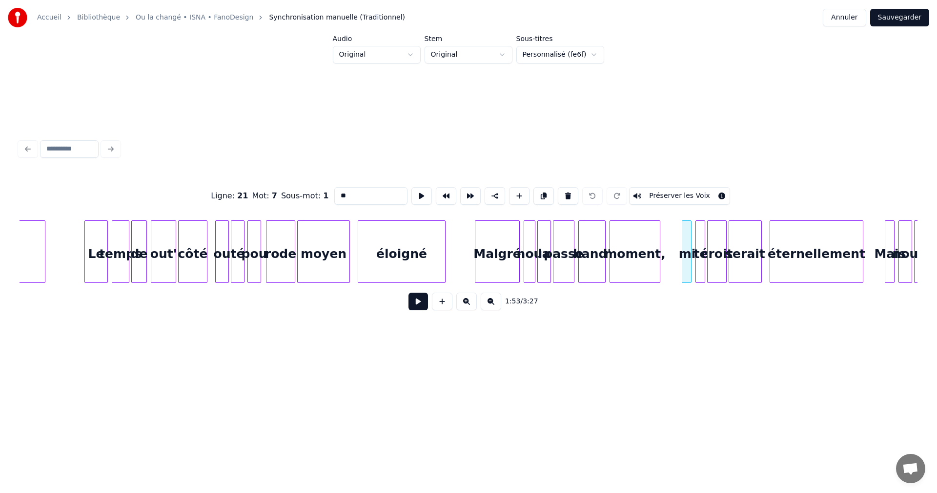
drag, startPoint x: 342, startPoint y: 193, endPoint x: 348, endPoint y: 218, distance: 25.1
click at [346, 197] on input "**" at bounding box center [370, 196] width 73 height 18
click at [343, 193] on input "**" at bounding box center [370, 196] width 73 height 18
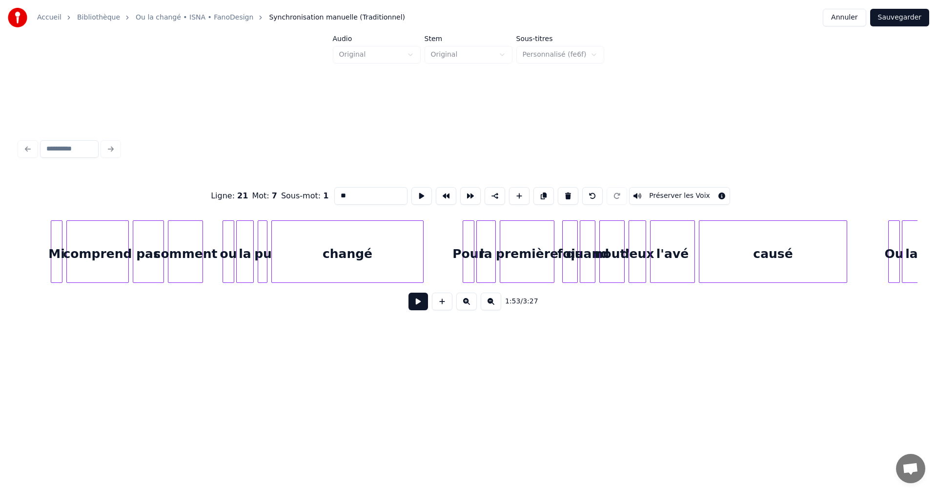
scroll to position [0, 16216]
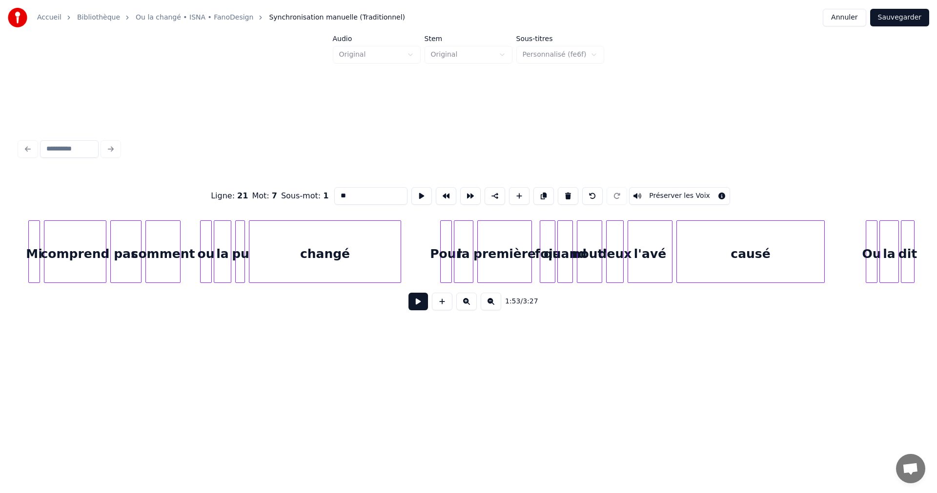
type input "**"
click at [414, 303] on button at bounding box center [419, 301] width 20 height 18
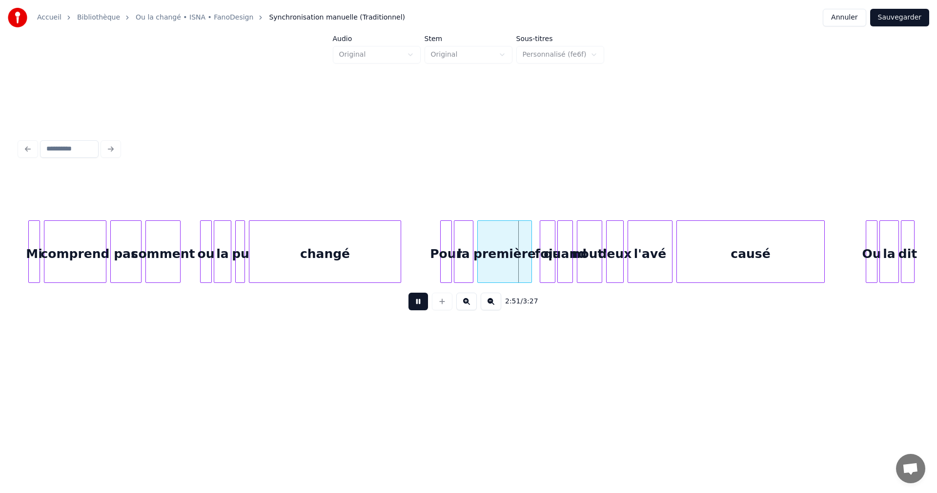
click at [414, 301] on button at bounding box center [419, 301] width 20 height 18
click at [444, 268] on div "Pour" at bounding box center [446, 254] width 11 height 66
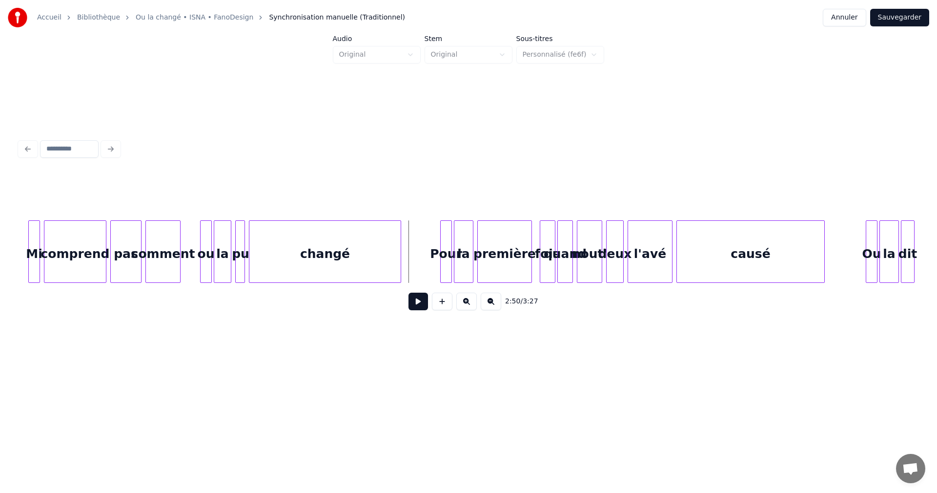
click at [424, 301] on button at bounding box center [419, 301] width 20 height 18
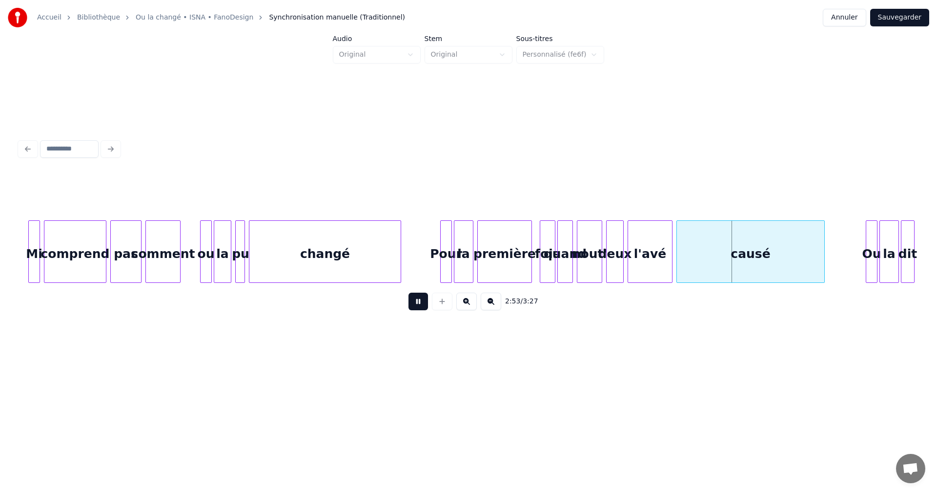
click at [424, 300] on button at bounding box center [419, 301] width 20 height 18
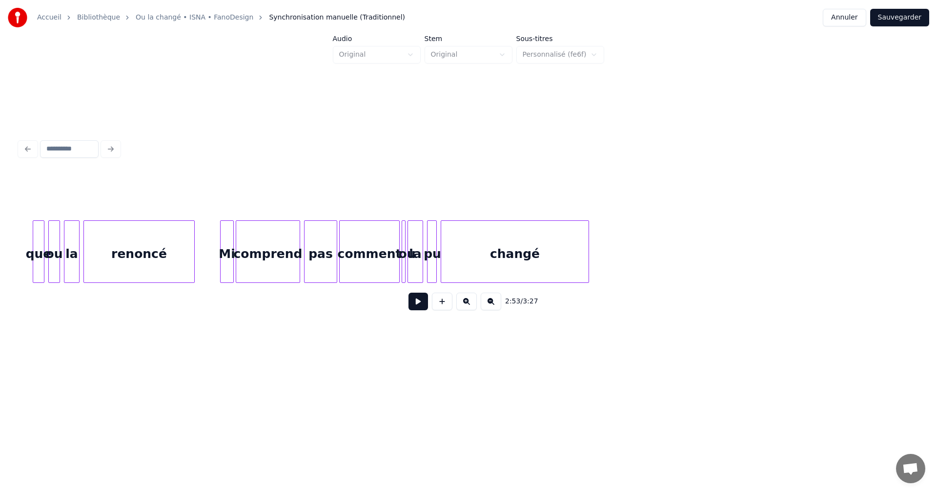
scroll to position [0, 19190]
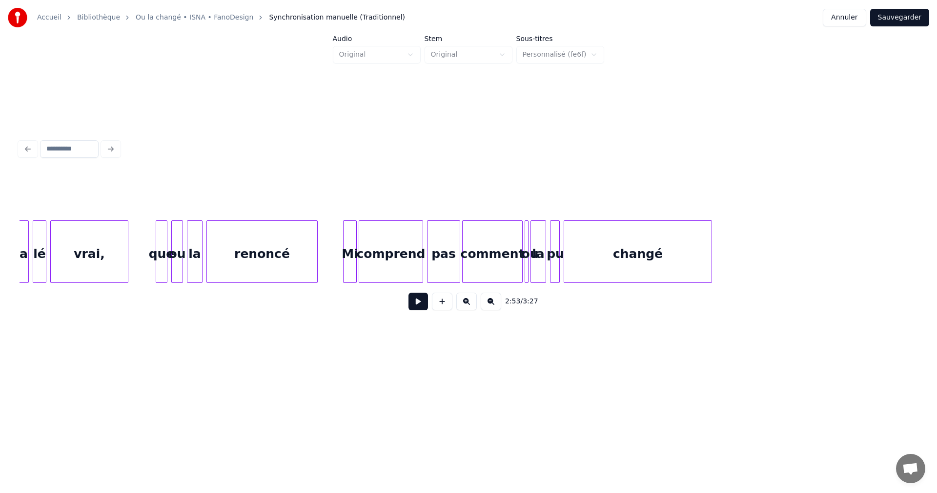
click at [913, 15] on button "Sauvegarder" at bounding box center [900, 18] width 59 height 18
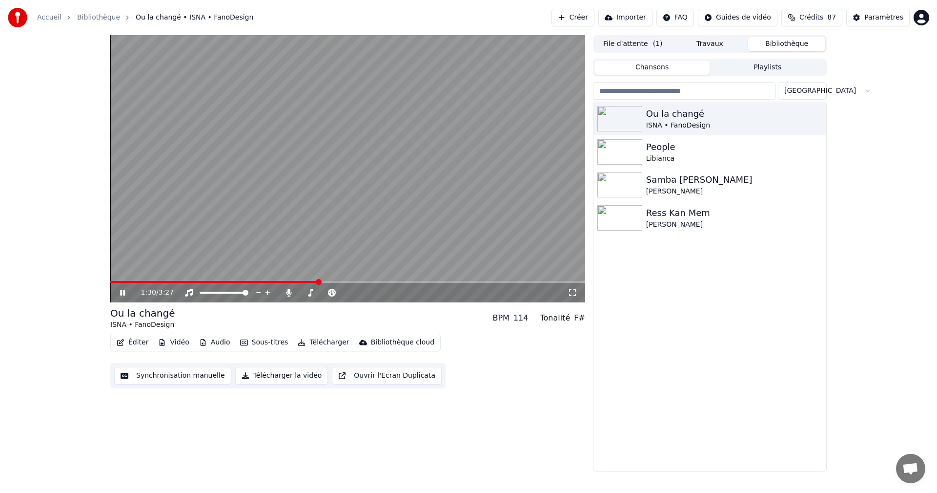
click at [121, 293] on icon at bounding box center [122, 293] width 5 height 6
click at [247, 284] on span at bounding box center [249, 282] width 6 height 6
click at [123, 289] on icon at bounding box center [129, 293] width 23 height 8
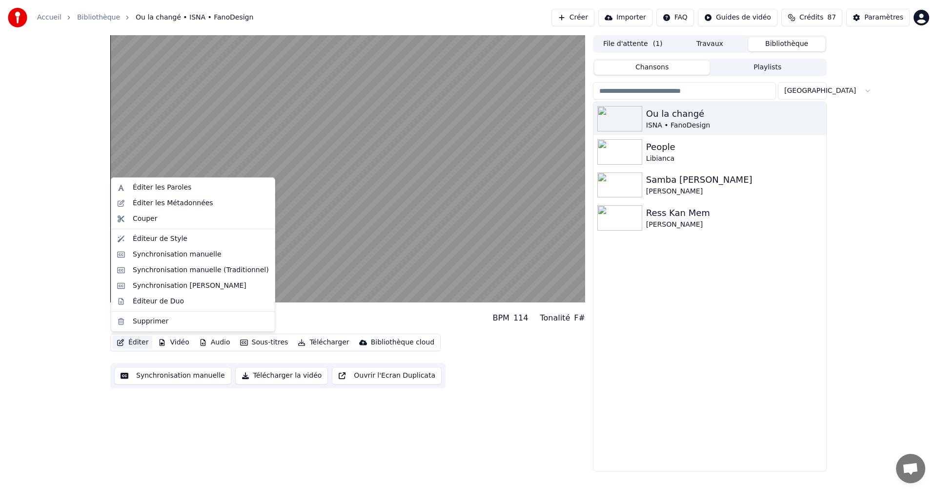
click at [134, 344] on button "Éditer" at bounding box center [133, 342] width 40 height 14
click at [149, 268] on div "Synchronisation manuelle (Traditionnel)" at bounding box center [201, 270] width 136 height 10
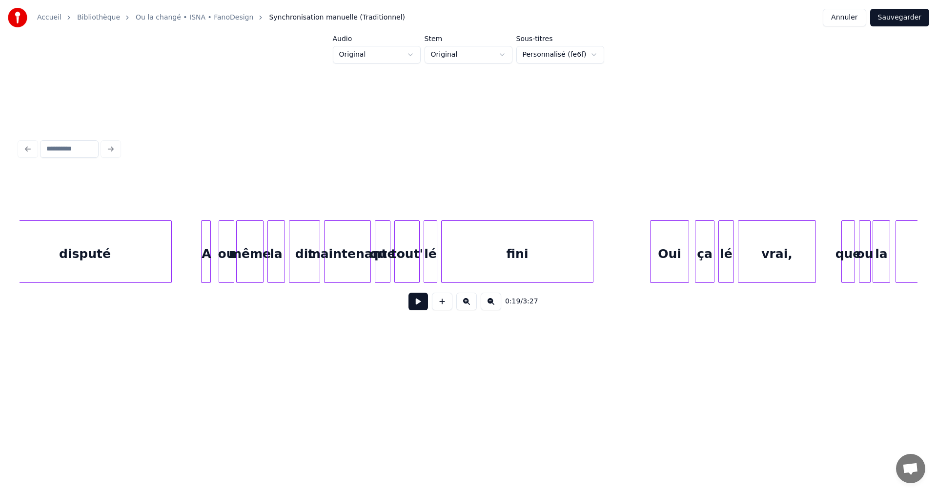
scroll to position [0, 15228]
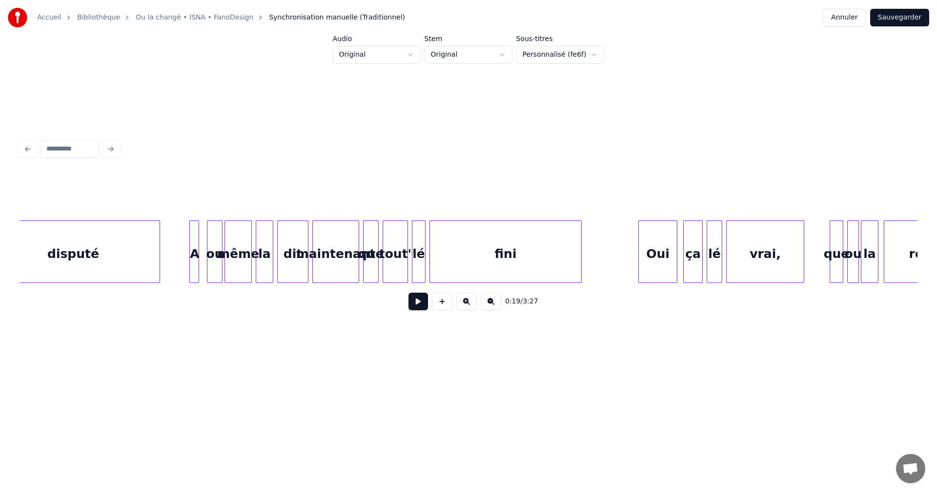
click at [470, 261] on div "fini" at bounding box center [505, 254] width 151 height 66
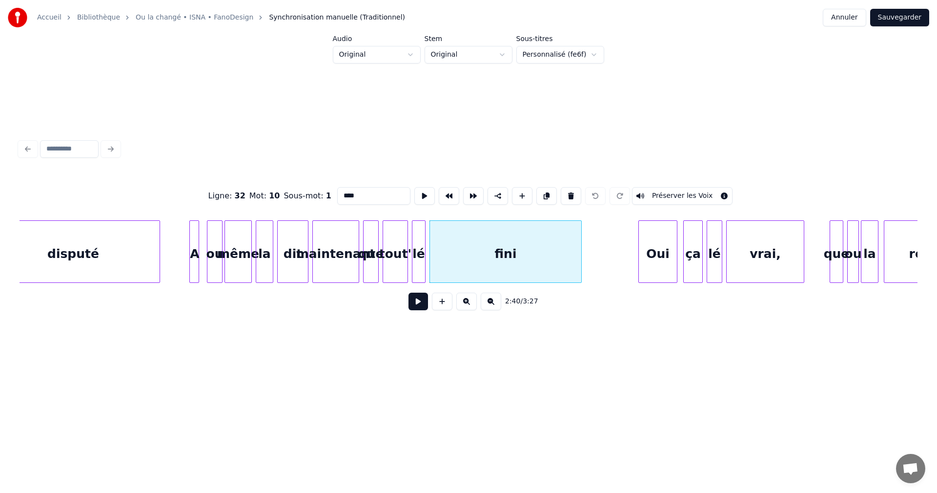
click at [417, 302] on button at bounding box center [419, 301] width 20 height 18
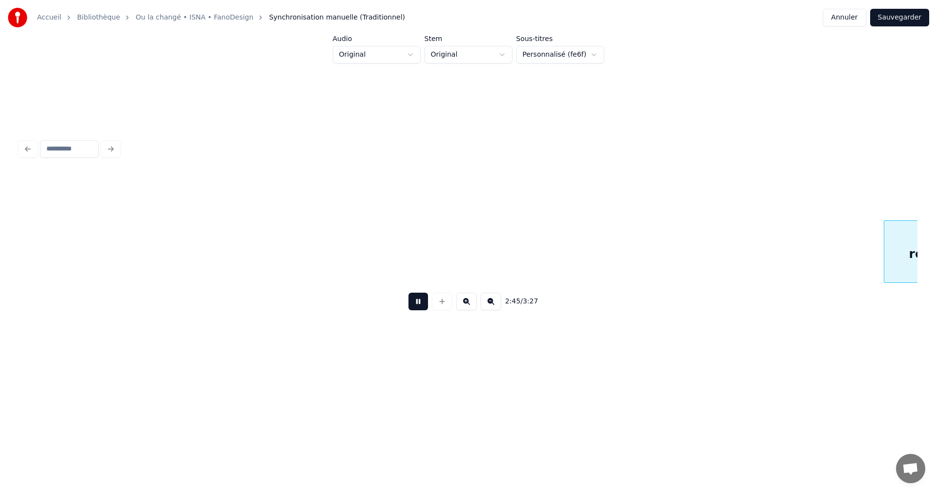
scroll to position [0, 16127]
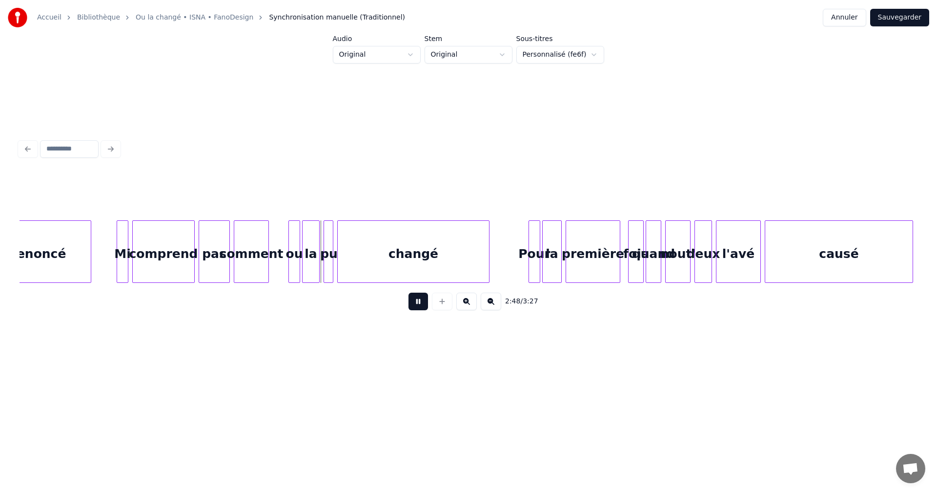
click at [417, 302] on button at bounding box center [419, 301] width 20 height 18
click at [419, 308] on button at bounding box center [419, 301] width 20 height 18
click at [419, 307] on button at bounding box center [419, 301] width 20 height 18
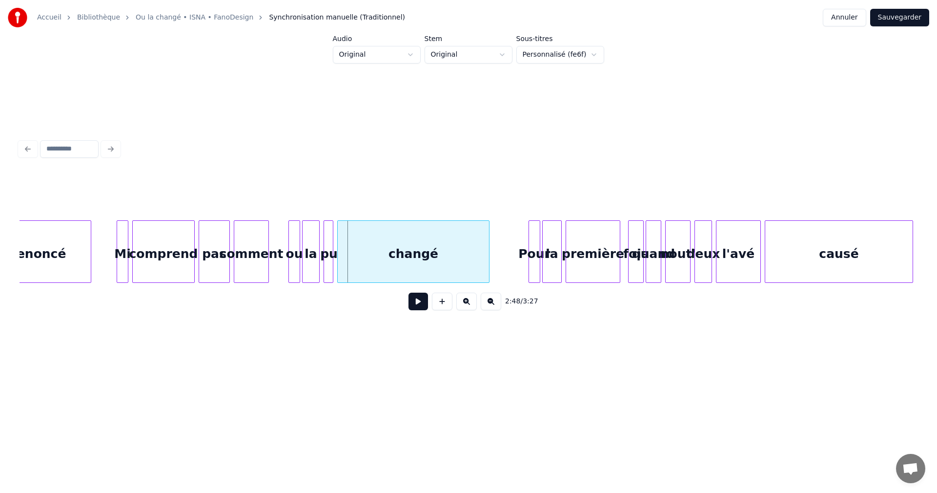
drag, startPoint x: 271, startPoint y: 270, endPoint x: 286, endPoint y: 272, distance: 14.9
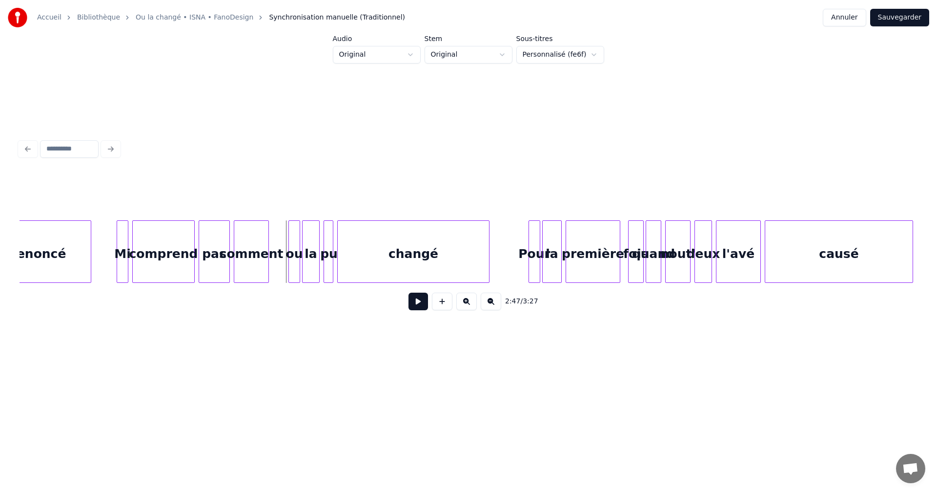
click at [262, 269] on div "comment" at bounding box center [251, 254] width 34 height 66
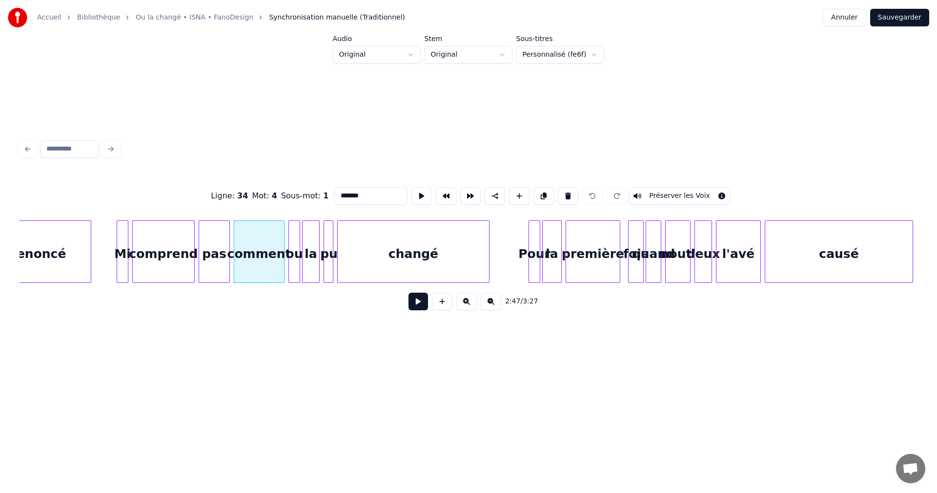
click at [283, 274] on div at bounding box center [282, 252] width 3 height 62
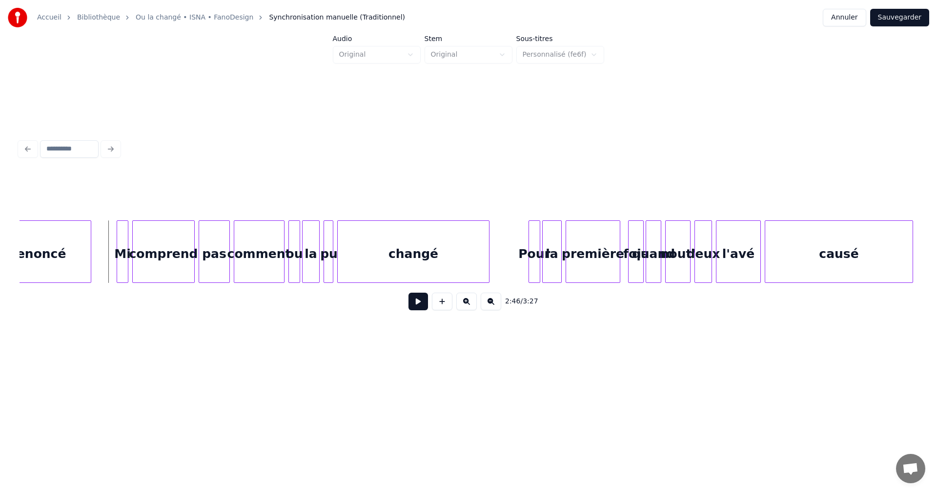
click at [422, 307] on button at bounding box center [419, 301] width 20 height 18
click at [420, 305] on button at bounding box center [419, 301] width 20 height 18
click at [616, 265] on div at bounding box center [616, 252] width 3 height 62
click at [628, 267] on div "fois" at bounding box center [630, 254] width 15 height 66
click at [634, 265] on div "fois" at bounding box center [630, 254] width 15 height 66
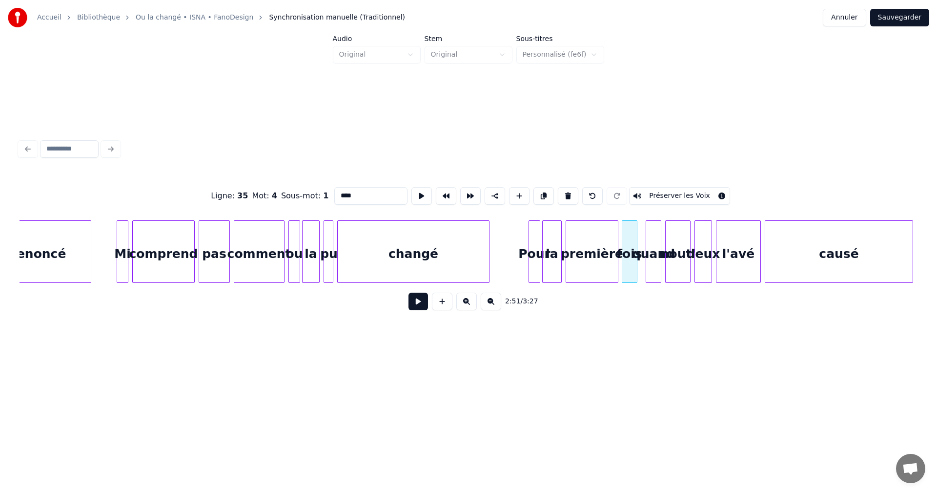
click at [636, 267] on div at bounding box center [635, 252] width 3 height 62
click at [631, 266] on div "fois" at bounding box center [632, 254] width 15 height 66
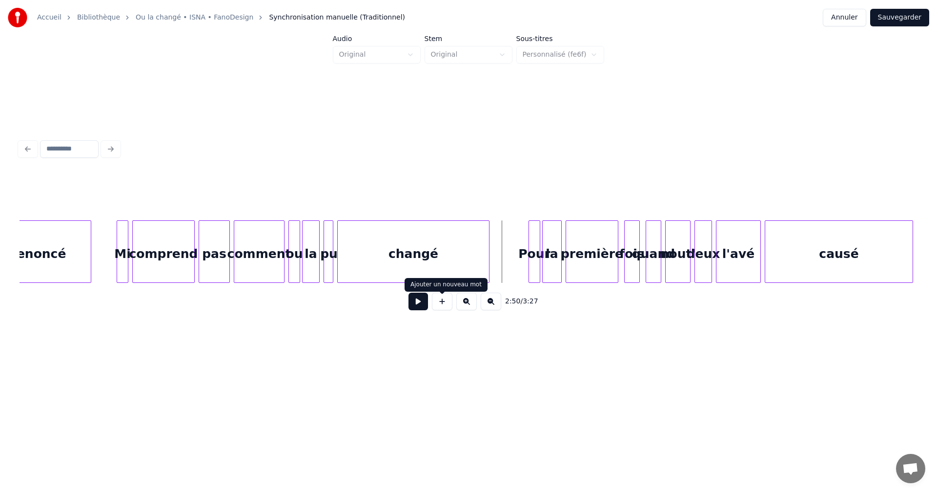
click at [416, 305] on button at bounding box center [419, 301] width 20 height 18
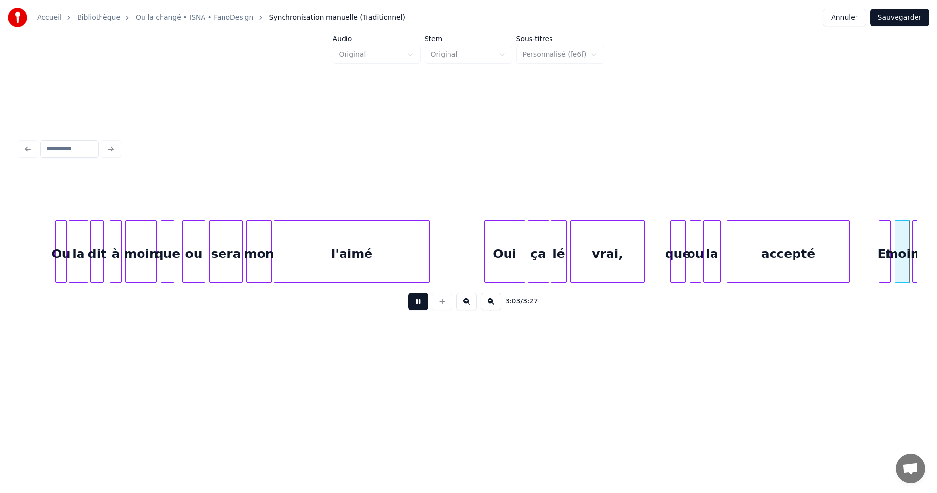
scroll to position [0, 17927]
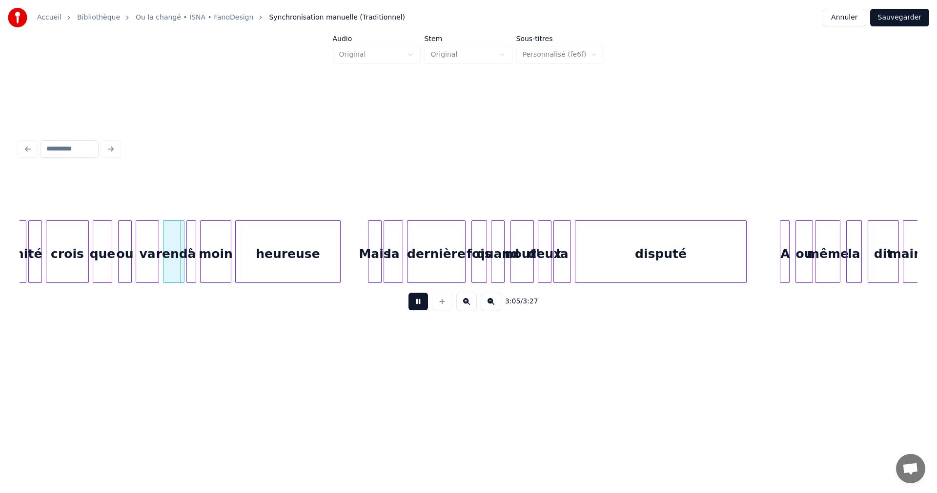
click at [414, 306] on button at bounding box center [419, 301] width 20 height 18
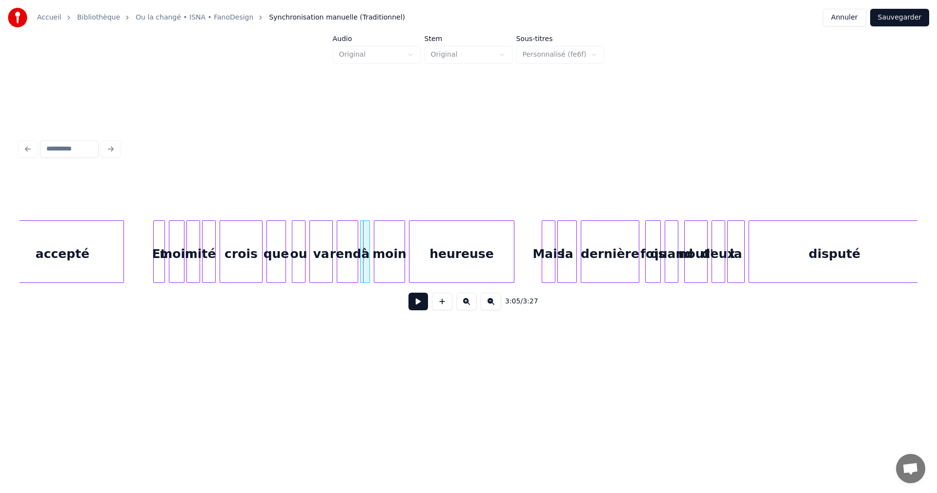
click at [160, 255] on div "Et" at bounding box center [159, 254] width 11 height 66
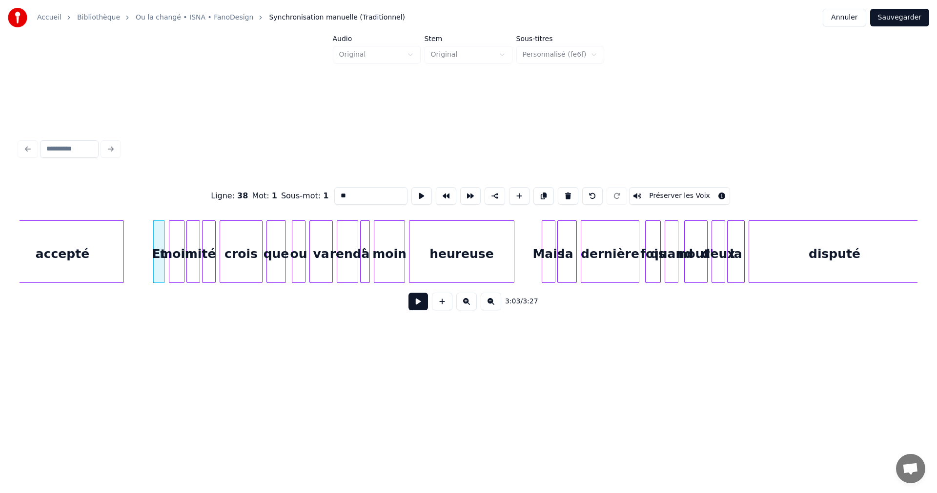
click at [424, 306] on button at bounding box center [419, 301] width 20 height 18
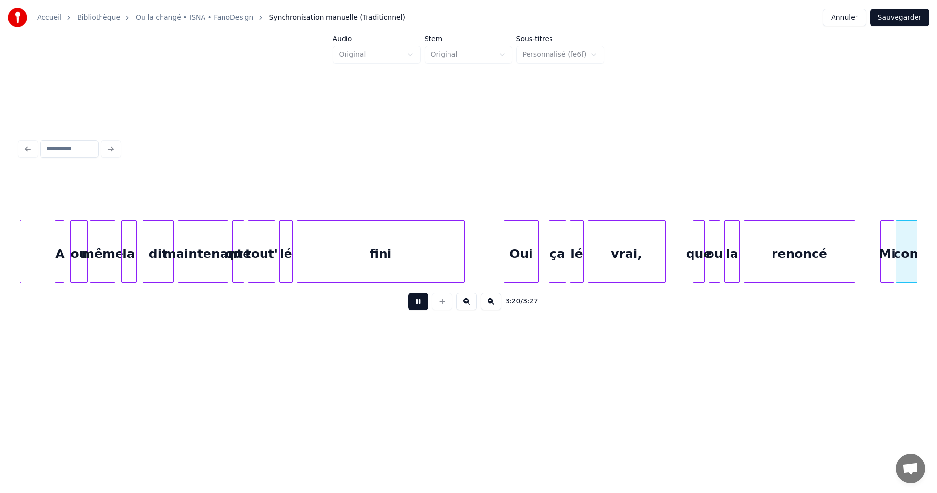
scroll to position [0, 19369]
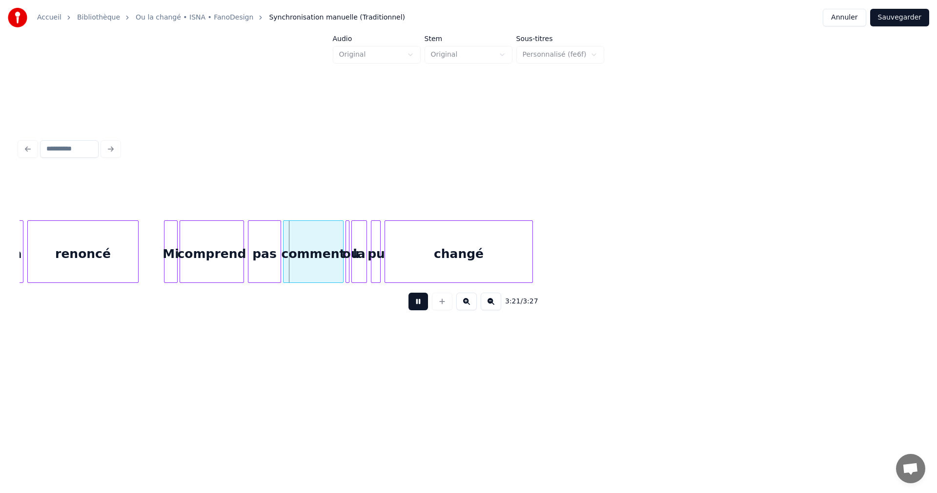
click at [423, 305] on button at bounding box center [419, 301] width 20 height 18
click at [910, 22] on button "Sauvegarder" at bounding box center [900, 18] width 59 height 18
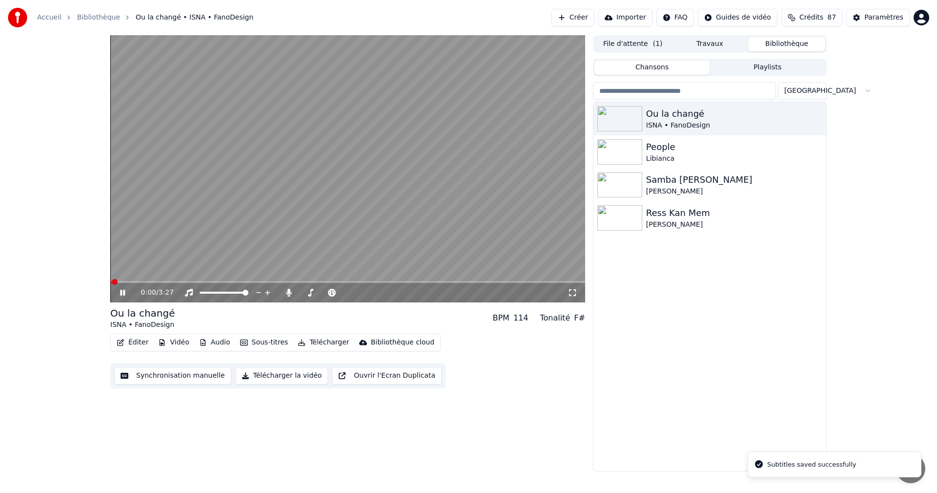
click at [122, 291] on icon at bounding box center [122, 293] width 5 height 6
click at [572, 294] on icon at bounding box center [573, 293] width 10 height 8
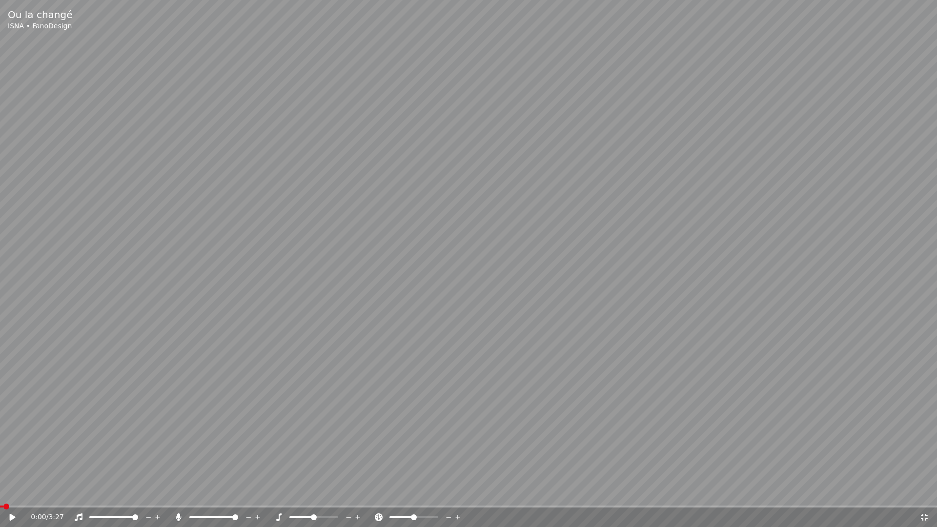
drag, startPoint x: 11, startPoint y: 514, endPoint x: 12, endPoint y: 509, distance: 4.9
click at [12, 492] on icon at bounding box center [19, 518] width 23 height 8
click at [16, 492] on icon at bounding box center [19, 518] width 23 height 8
click at [926, 492] on div "1:38 / 3:27" at bounding box center [469, 518] width 930 height 10
click at [925, 492] on icon at bounding box center [925, 518] width 10 height 8
